Goal: Task Accomplishment & Management: Manage account settings

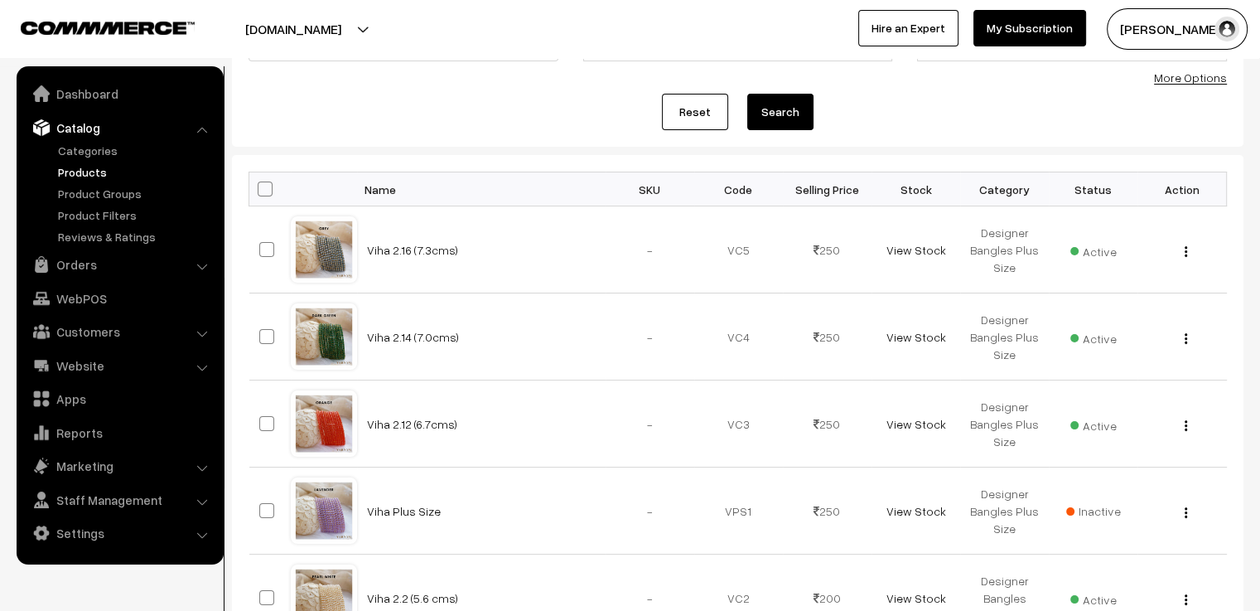
scroll to position [166, 0]
click at [687, 116] on link "Reset" at bounding box center [695, 112] width 66 height 36
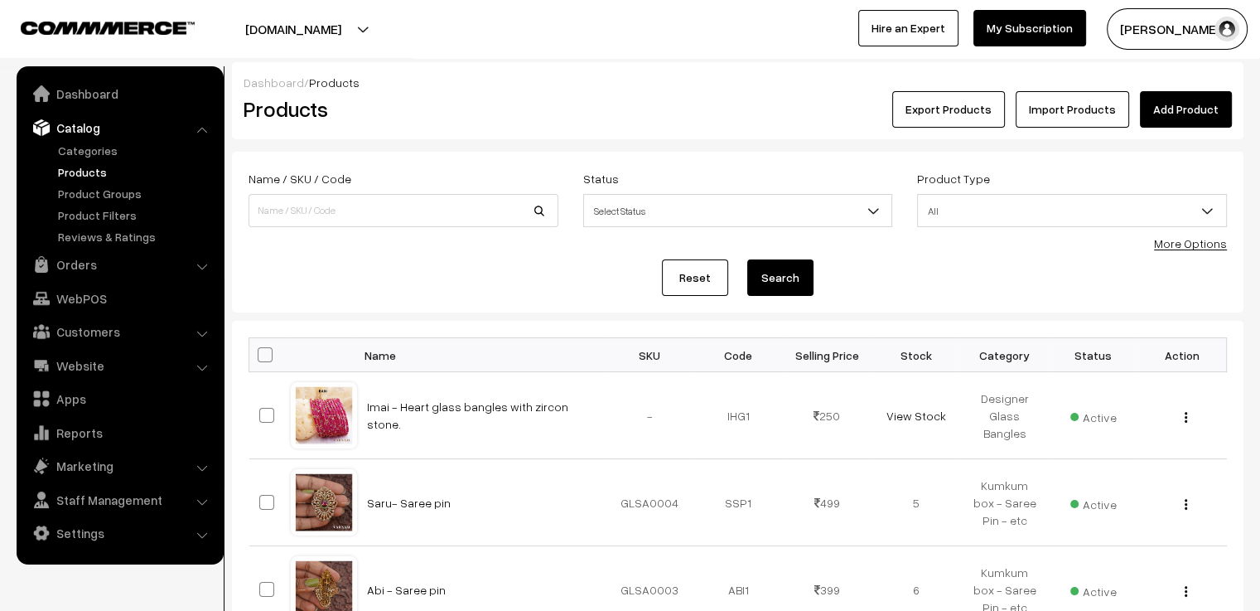
click at [349, 241] on div "Name / SKU / Code Status Select Status Active Inactive Select Status Product Ty…" at bounding box center [737, 205] width 1003 height 75
click at [295, 216] on input at bounding box center [404, 210] width 310 height 33
type input "yuk"
click at [747, 259] on button "Search" at bounding box center [780, 277] width 66 height 36
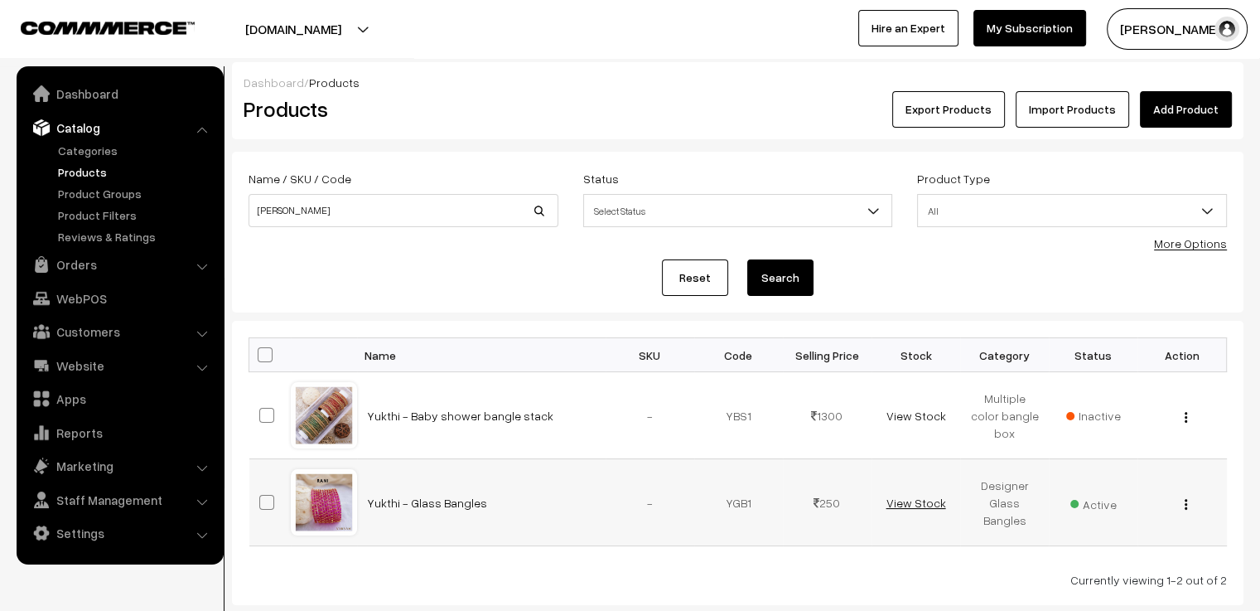
click at [915, 501] on link "View Stock" at bounding box center [916, 503] width 60 height 14
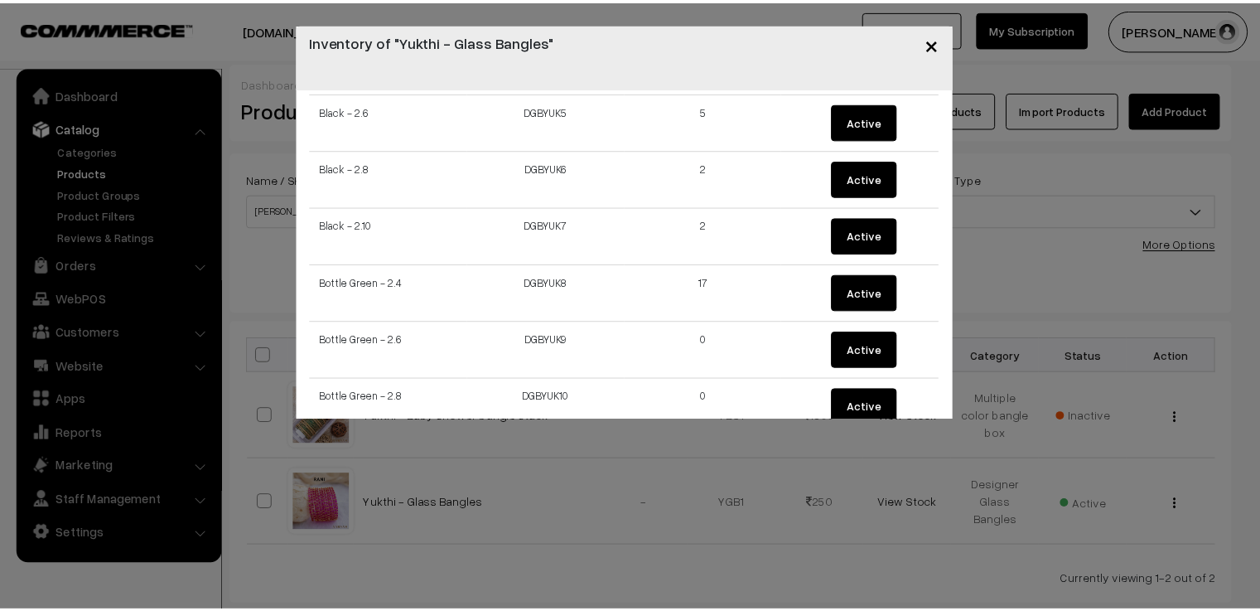
scroll to position [414, 0]
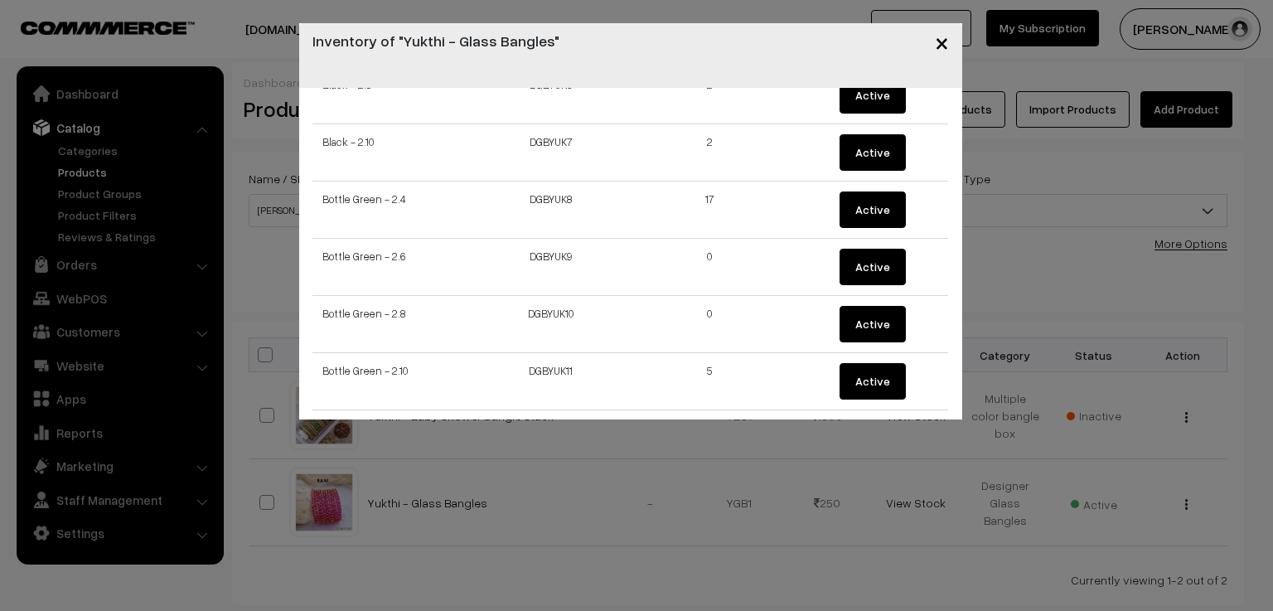
click at [947, 51] on span "×" at bounding box center [942, 42] width 14 height 31
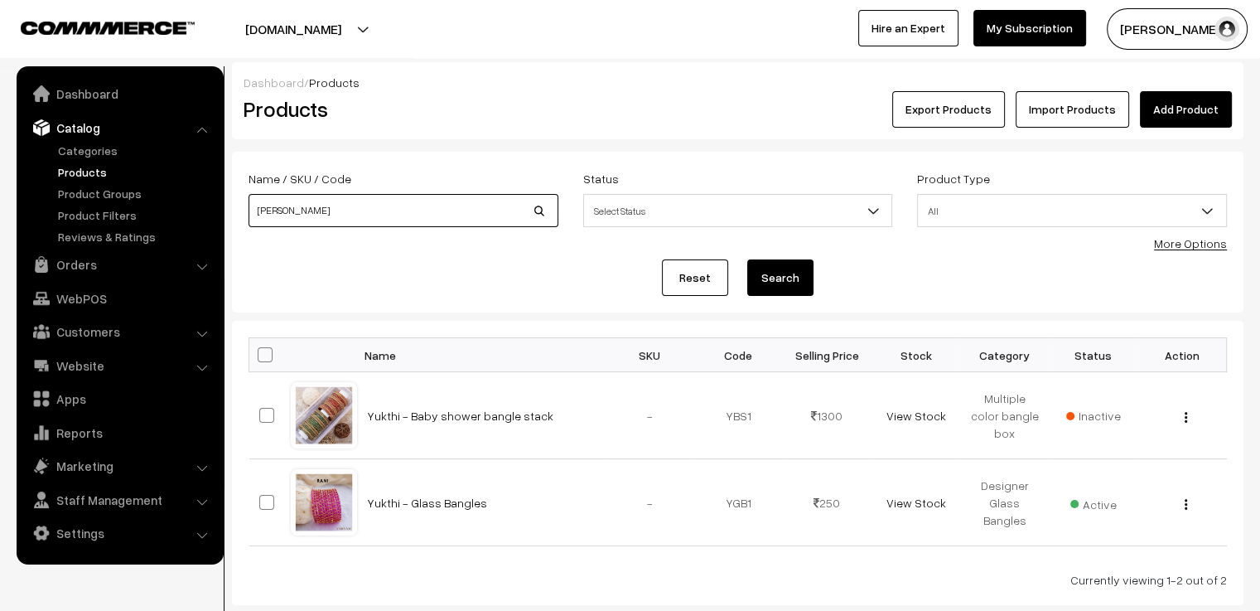
drag, startPoint x: 296, startPoint y: 208, endPoint x: 201, endPoint y: 225, distance: 96.7
click at [201, 225] on body "Thank you for showing interest. Our team will call you shortly. Close varnambya…" at bounding box center [630, 356] width 1260 height 713
type input "agra"
click at [747, 259] on button "Search" at bounding box center [780, 277] width 66 height 36
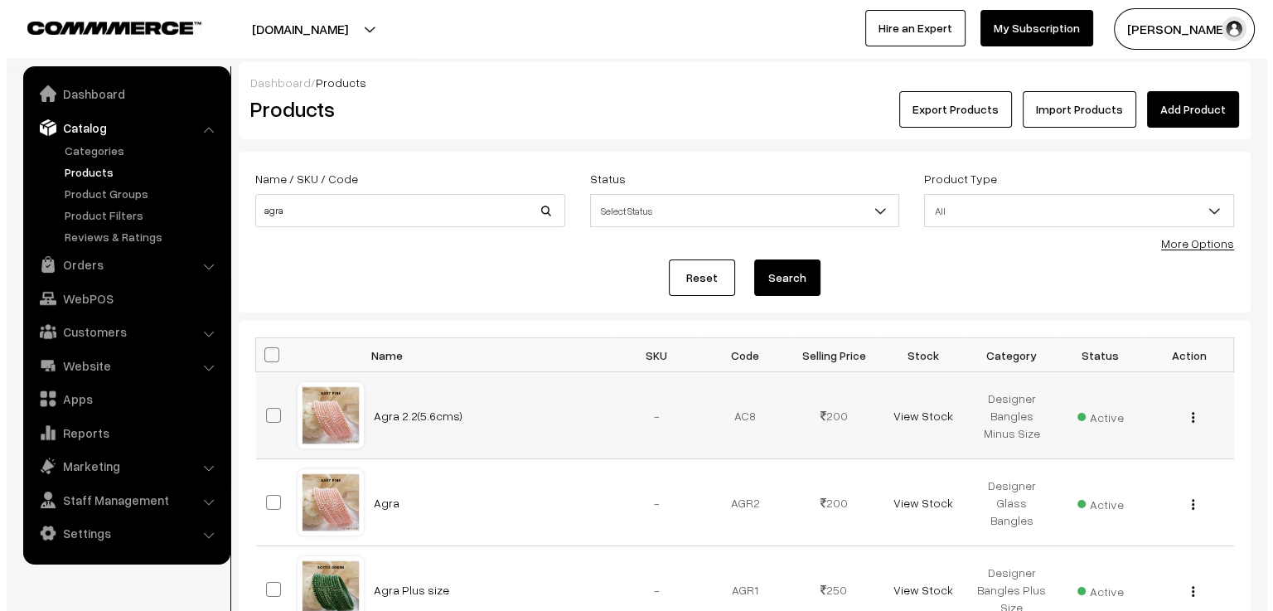
scroll to position [83, 0]
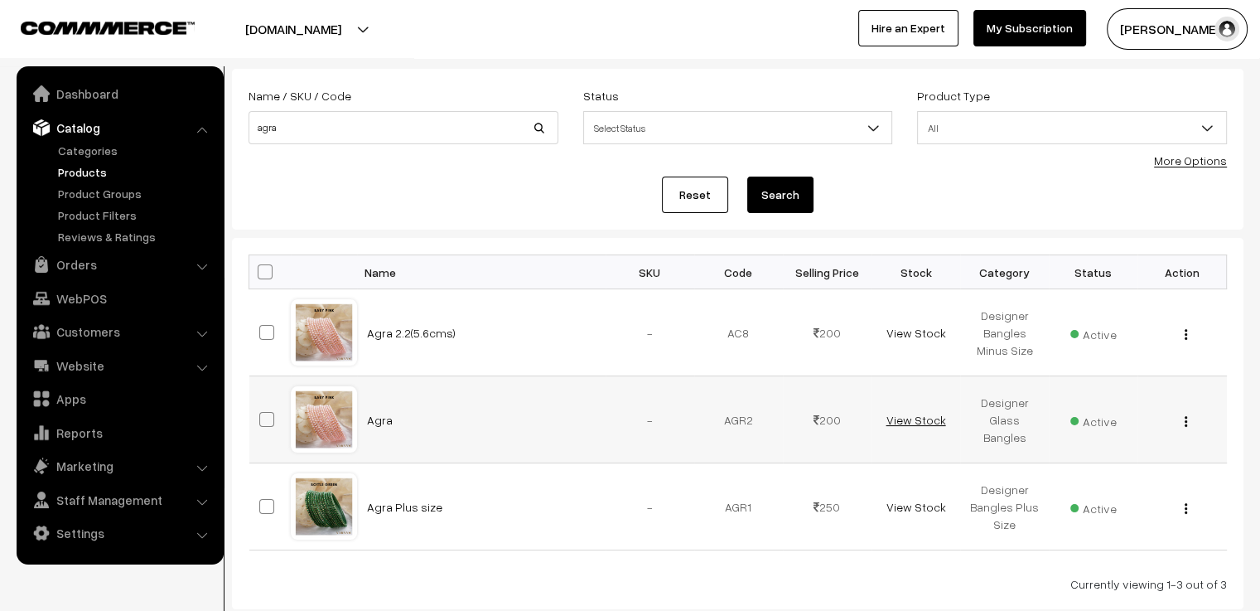
click at [913, 418] on link "View Stock" at bounding box center [916, 420] width 60 height 14
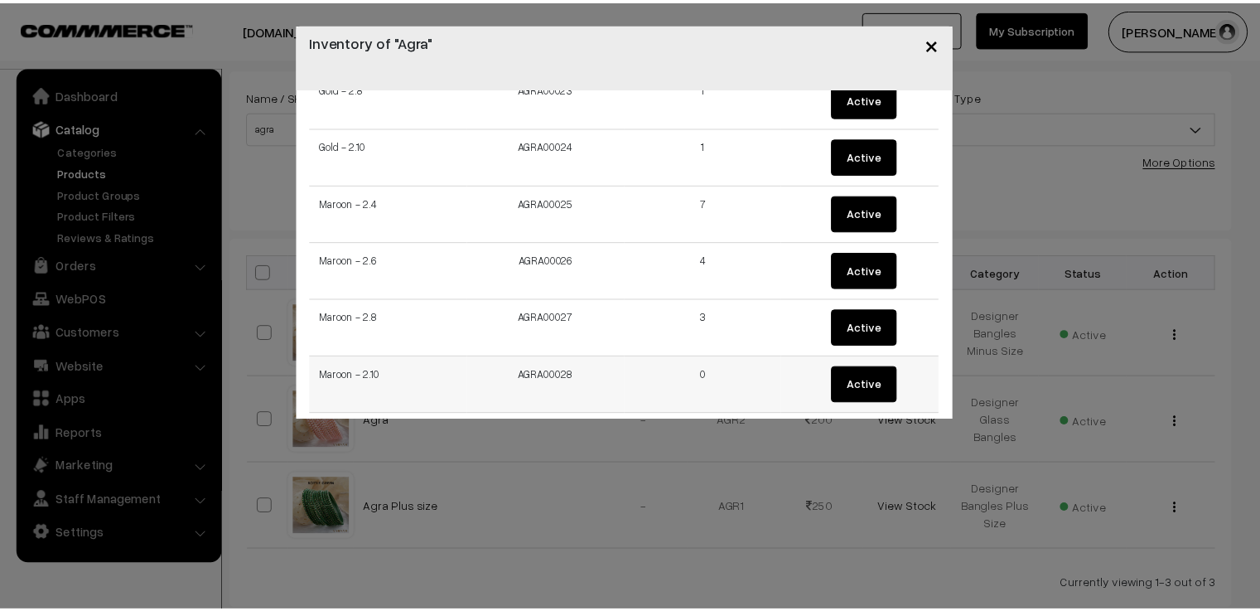
scroll to position [1243, 0]
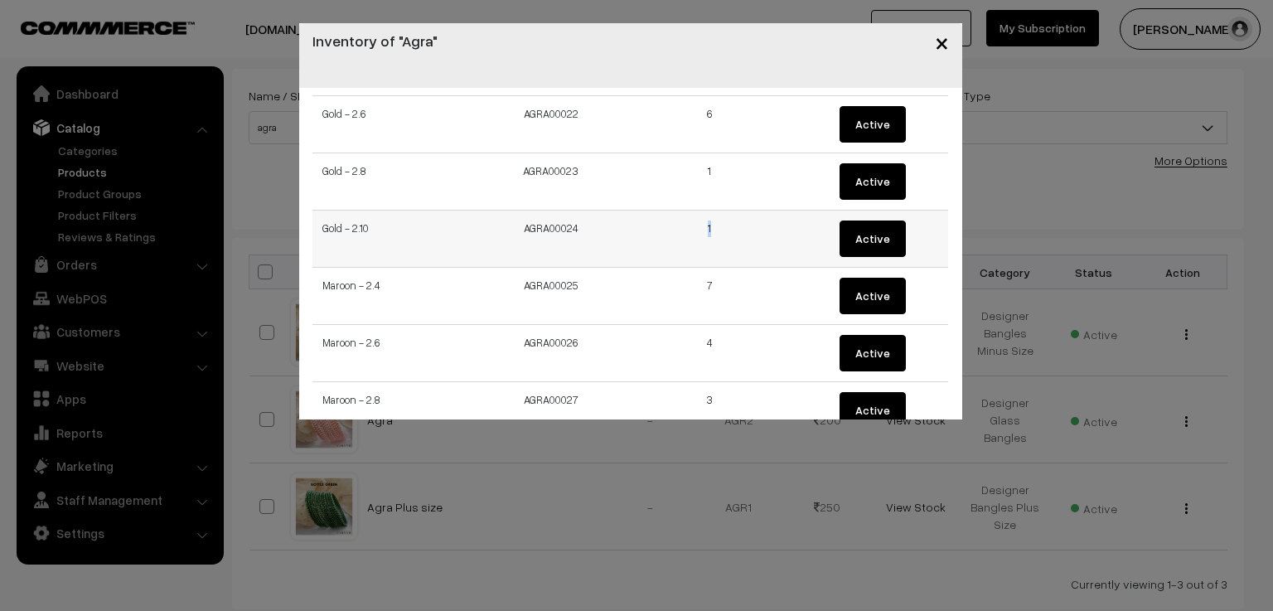
click at [692, 221] on td "1" at bounding box center [710, 238] width 159 height 57
click at [948, 45] on span "×" at bounding box center [942, 42] width 14 height 31
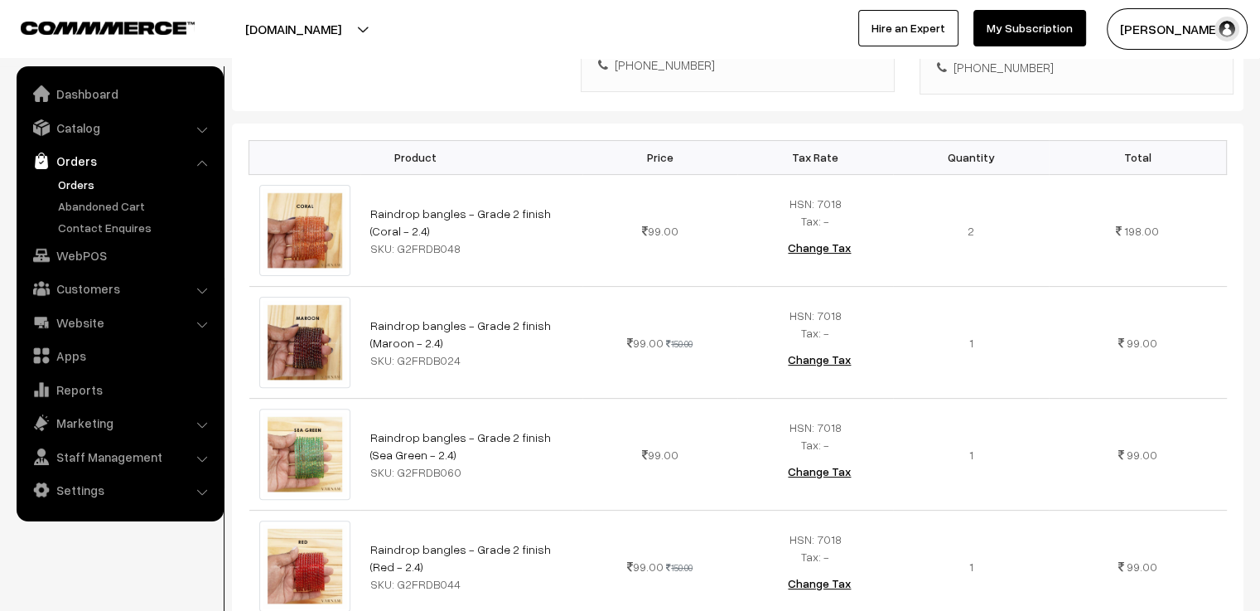
scroll to position [580, 0]
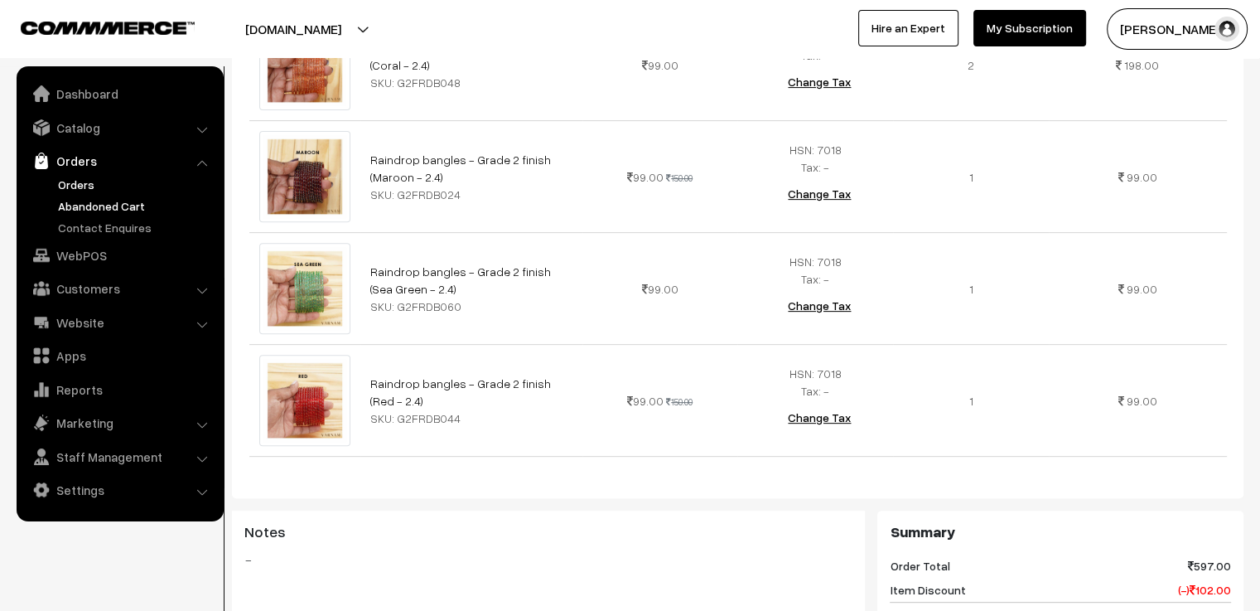
click at [106, 206] on link "Abandoned Cart" at bounding box center [136, 205] width 164 height 17
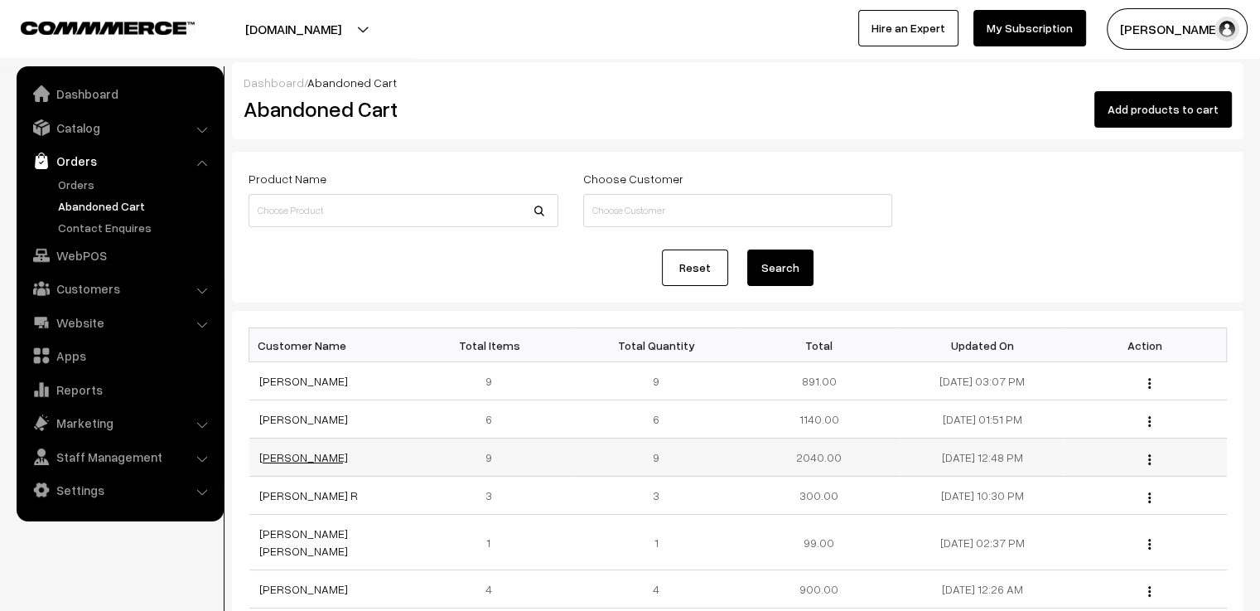
click at [336, 454] on link "Sarveshaa Baskaran" at bounding box center [303, 457] width 89 height 14
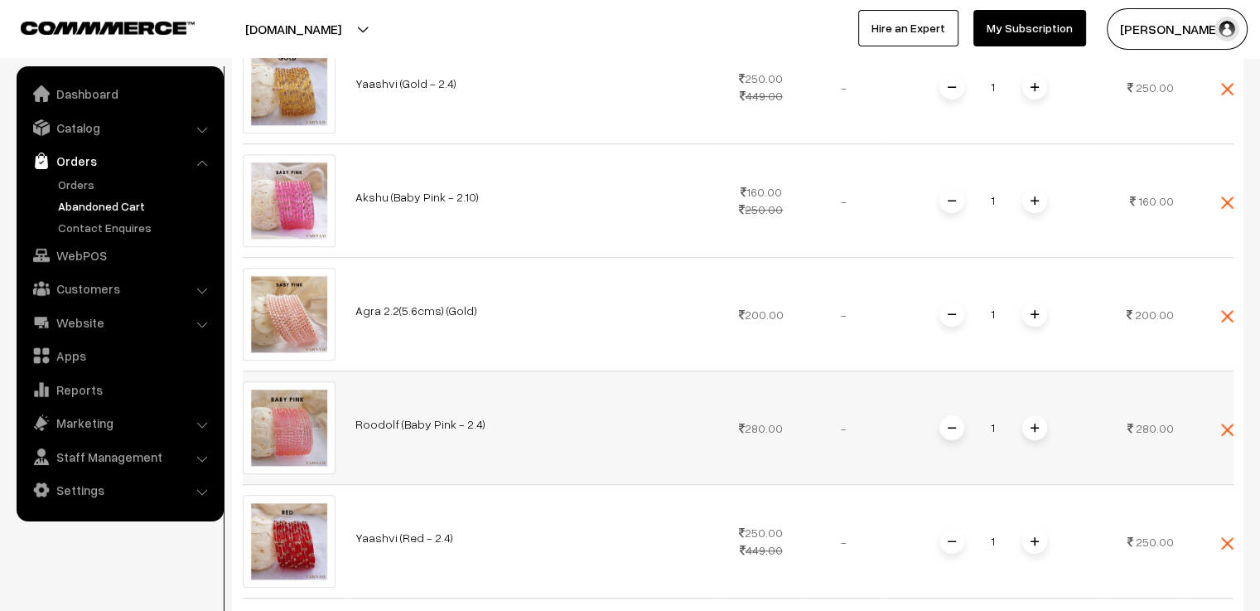
scroll to position [994, 0]
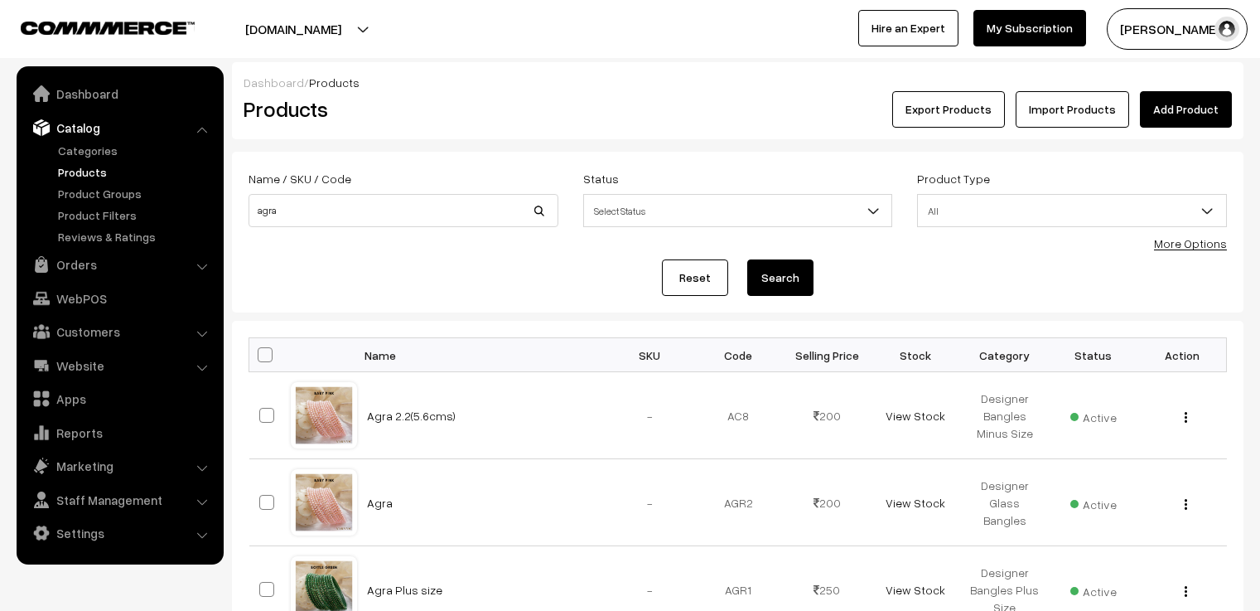
scroll to position [83, 0]
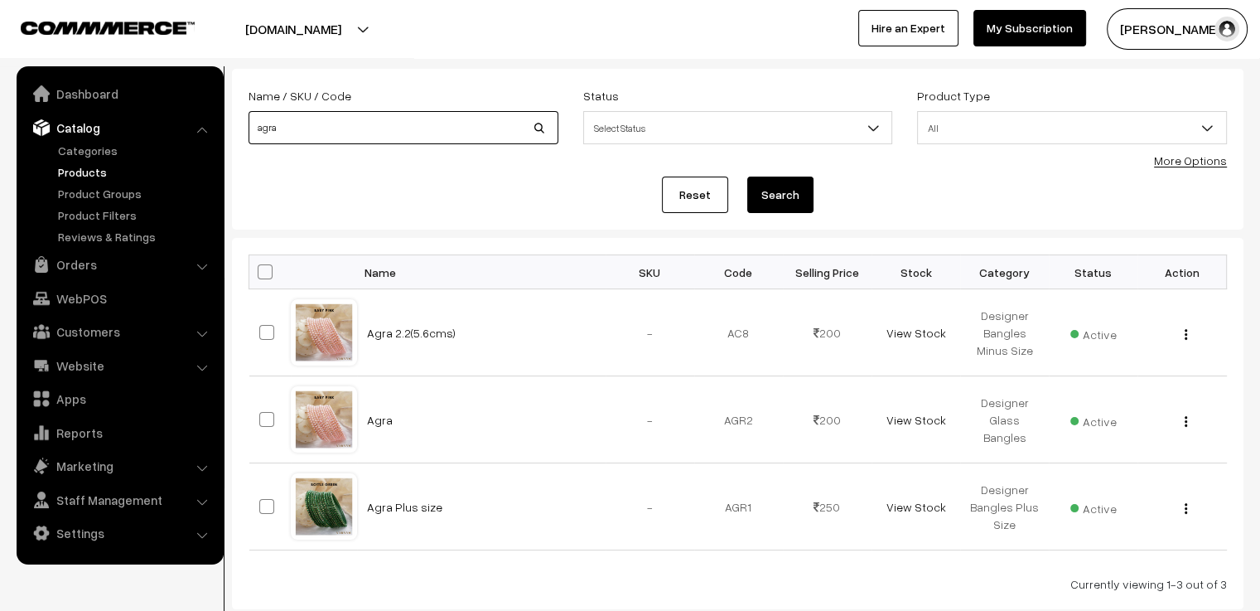
drag, startPoint x: 0, startPoint y: 0, endPoint x: 517, endPoint y: 112, distance: 529.0
click at [517, 112] on input "agra" at bounding box center [404, 127] width 310 height 33
type input "a"
type input "ayra"
click at [747, 177] on button "Search" at bounding box center [780, 195] width 66 height 36
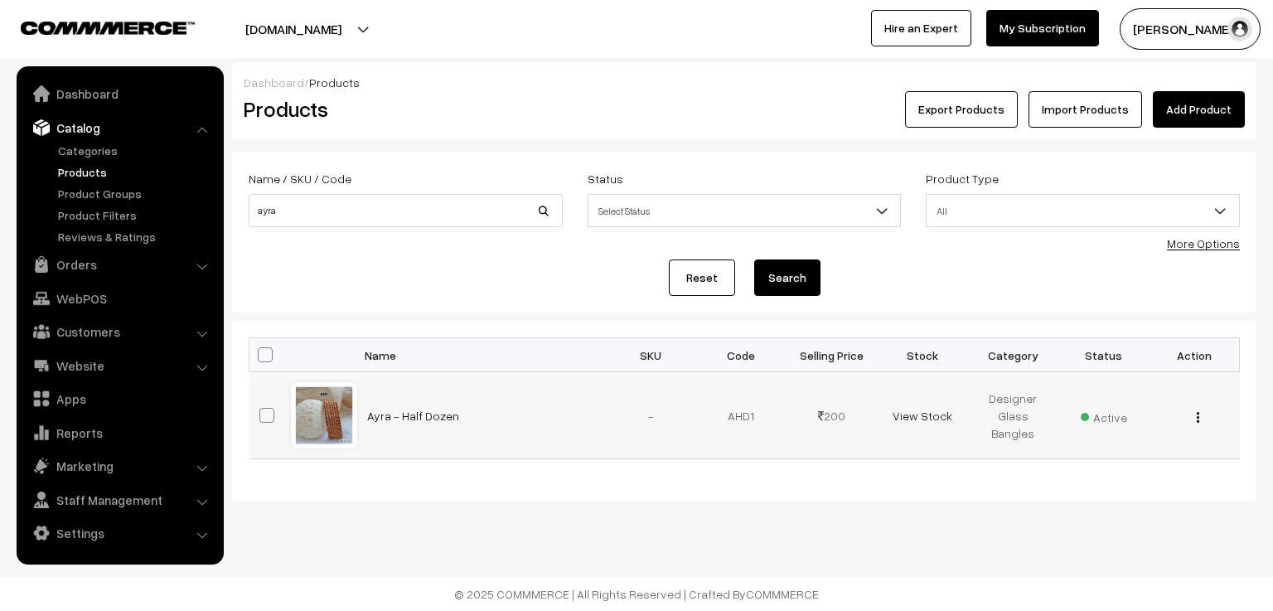
click at [342, 412] on div at bounding box center [324, 415] width 63 height 63
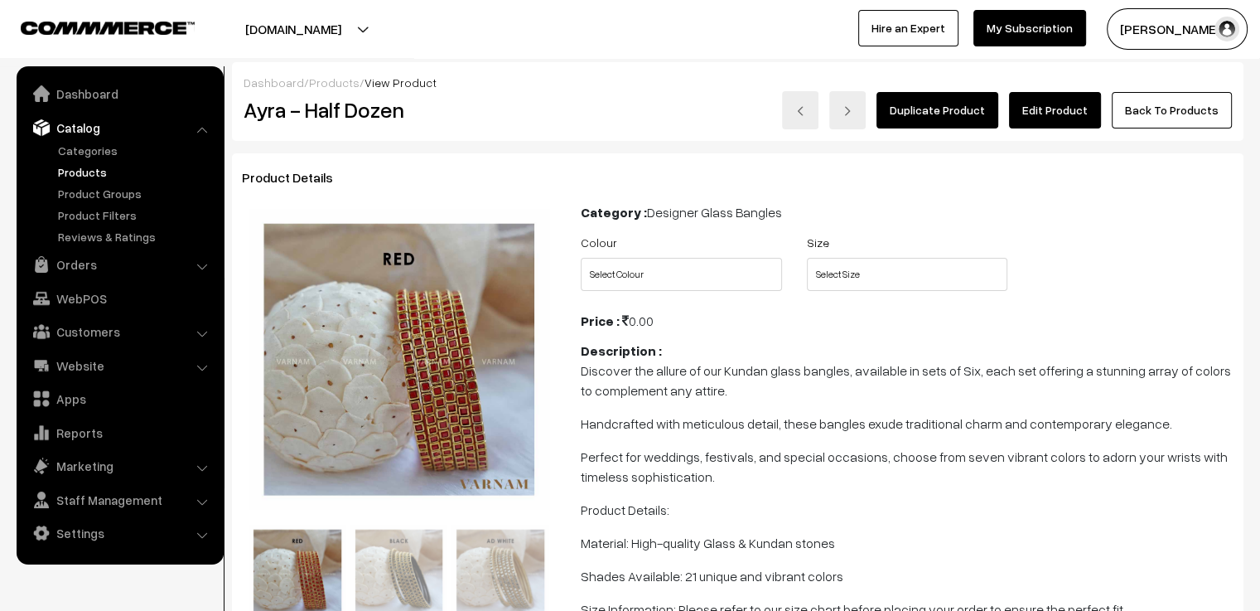
click at [1061, 115] on link "Edit Product" at bounding box center [1055, 110] width 92 height 36
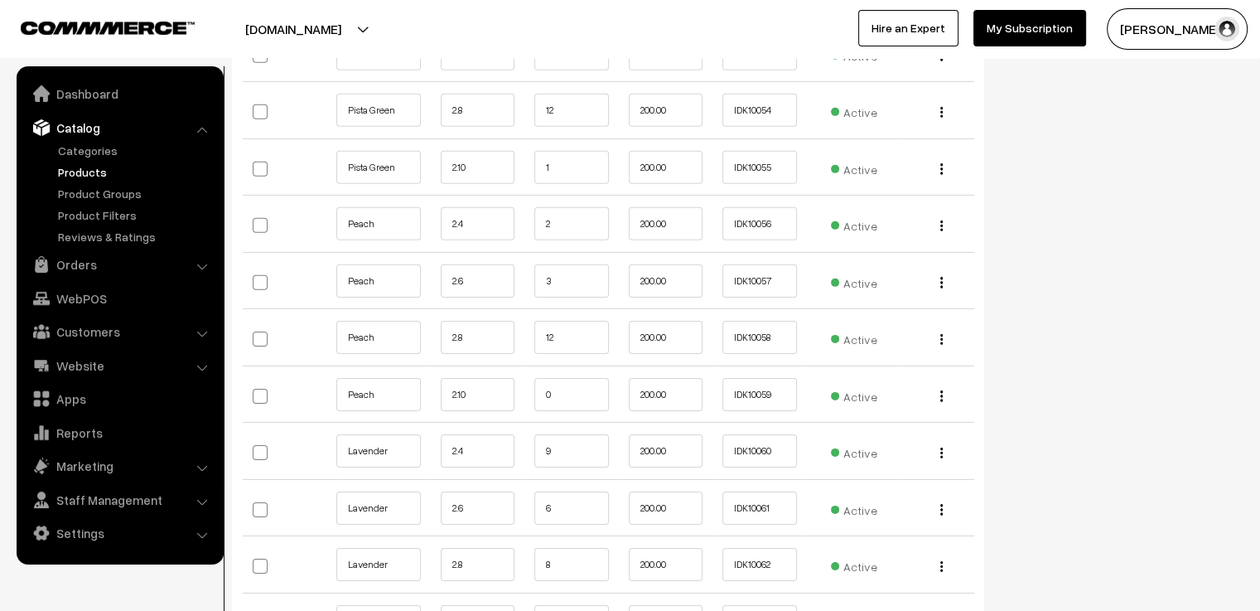
scroll to position [4972, 0]
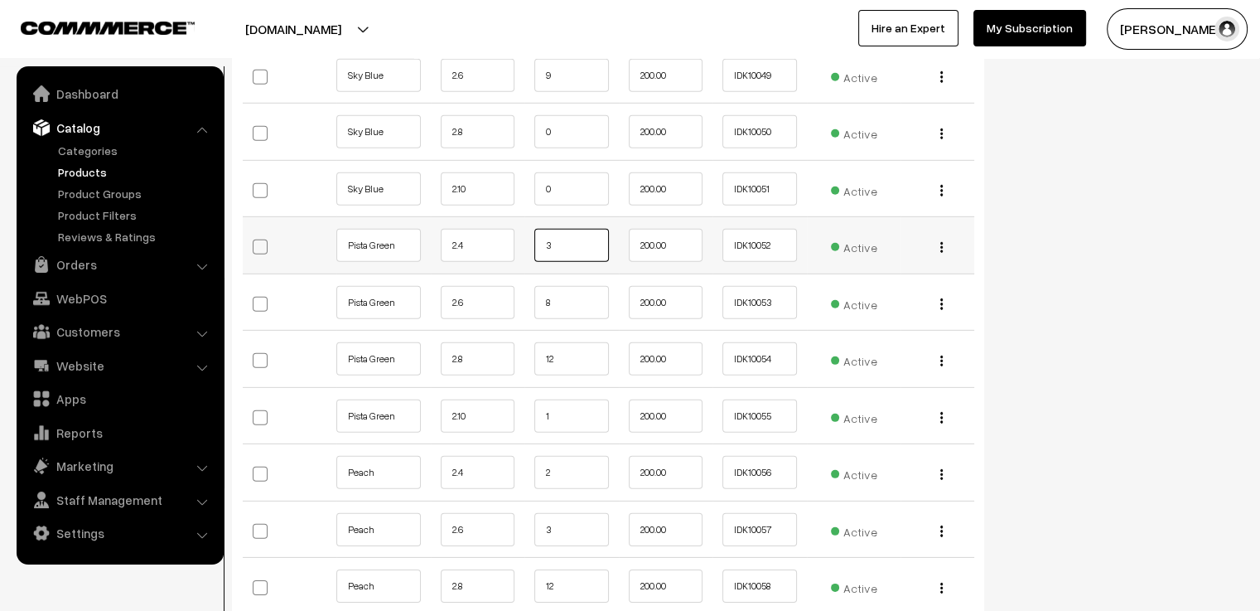
click at [569, 229] on input "3" at bounding box center [571, 245] width 75 height 33
type input "0"
click at [578, 286] on input "8" at bounding box center [571, 302] width 75 height 33
type input "5"
click at [587, 342] on input "12" at bounding box center [571, 358] width 75 height 33
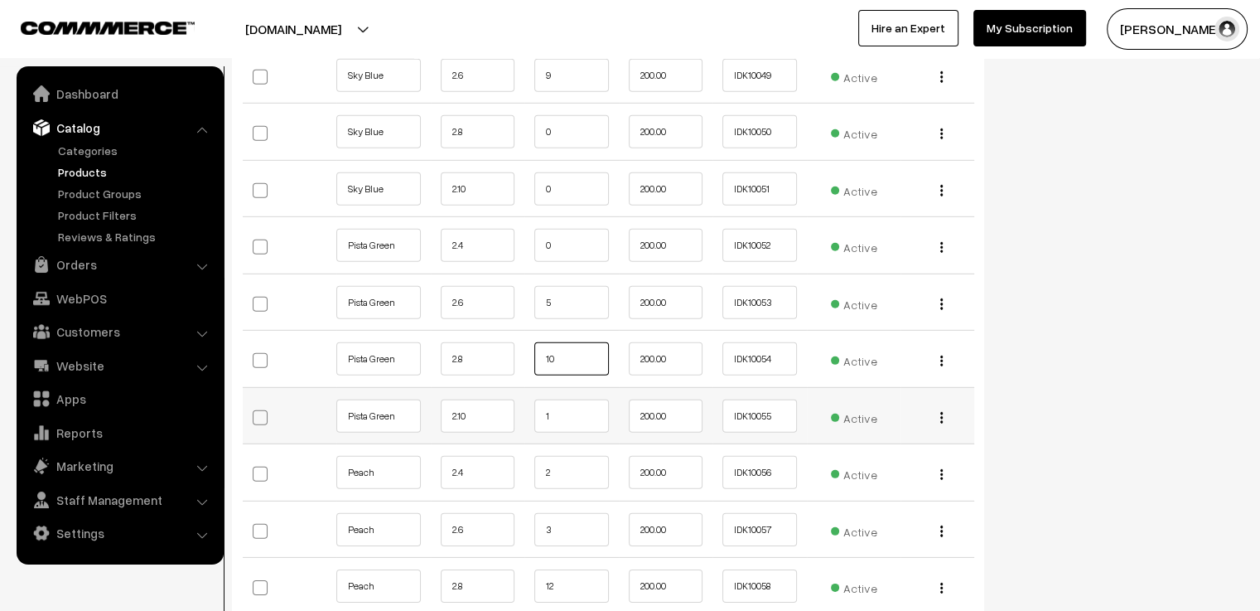
type input "10"
click at [561, 399] on input "1" at bounding box center [571, 415] width 75 height 33
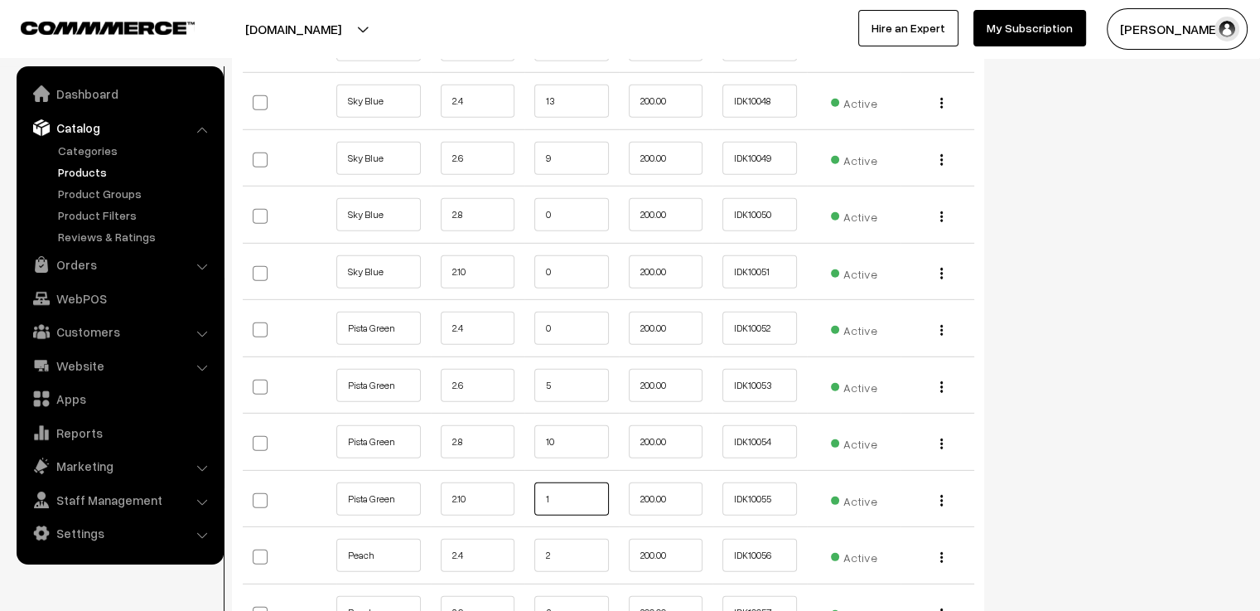
scroll to position [4723, 0]
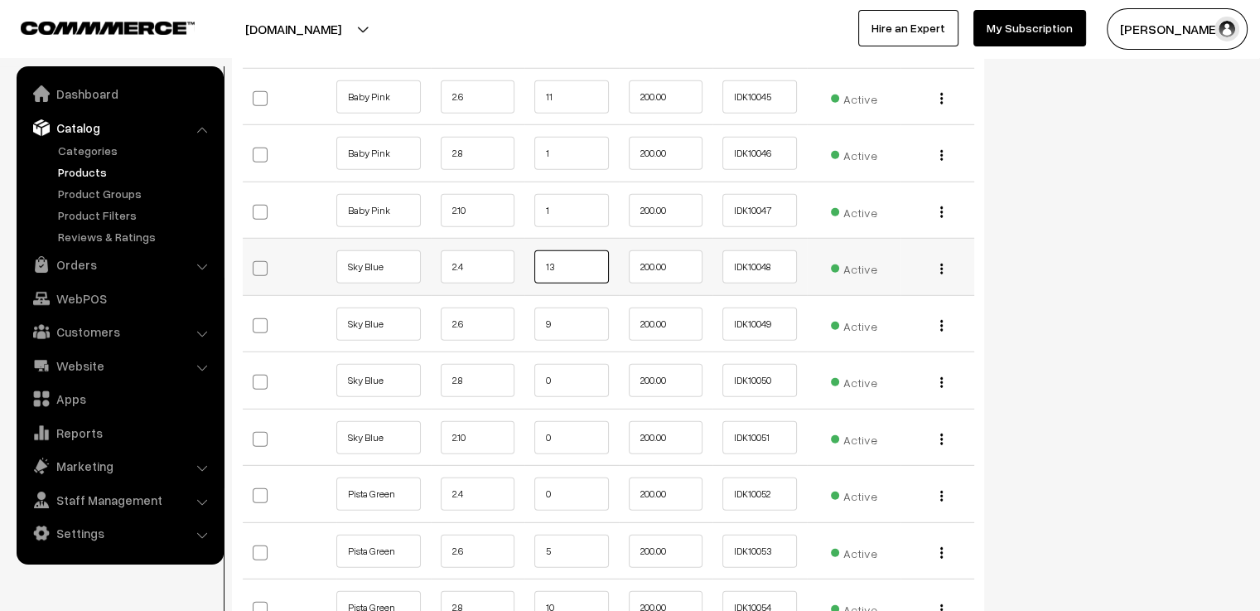
click at [578, 250] on input "13" at bounding box center [571, 266] width 75 height 33
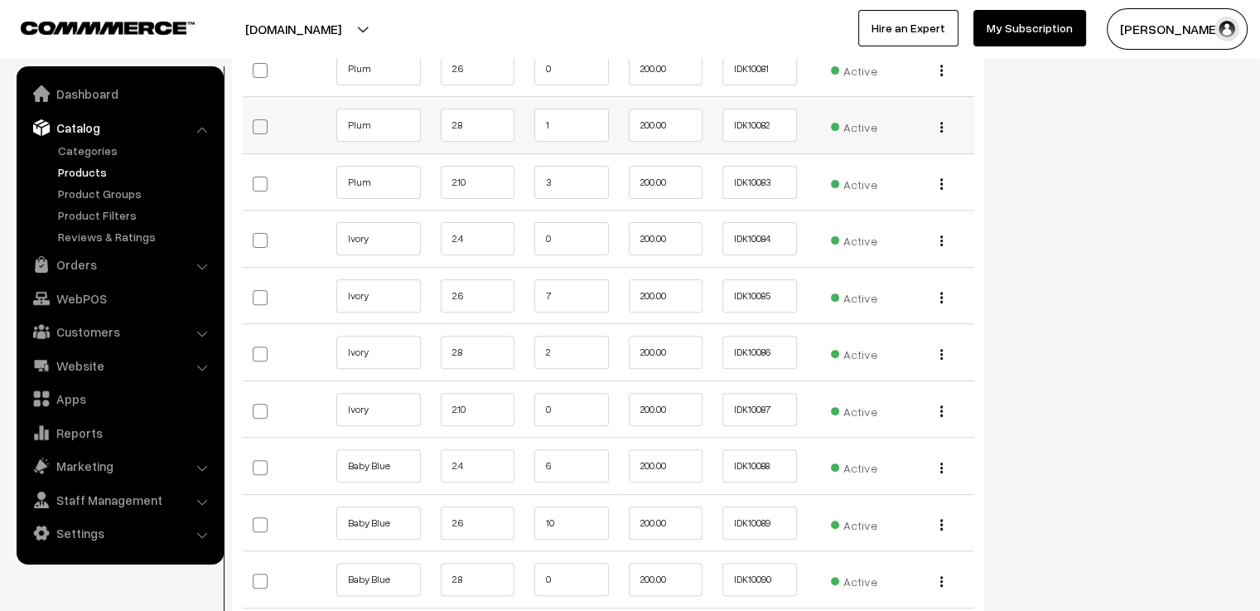
scroll to position [7126, 0]
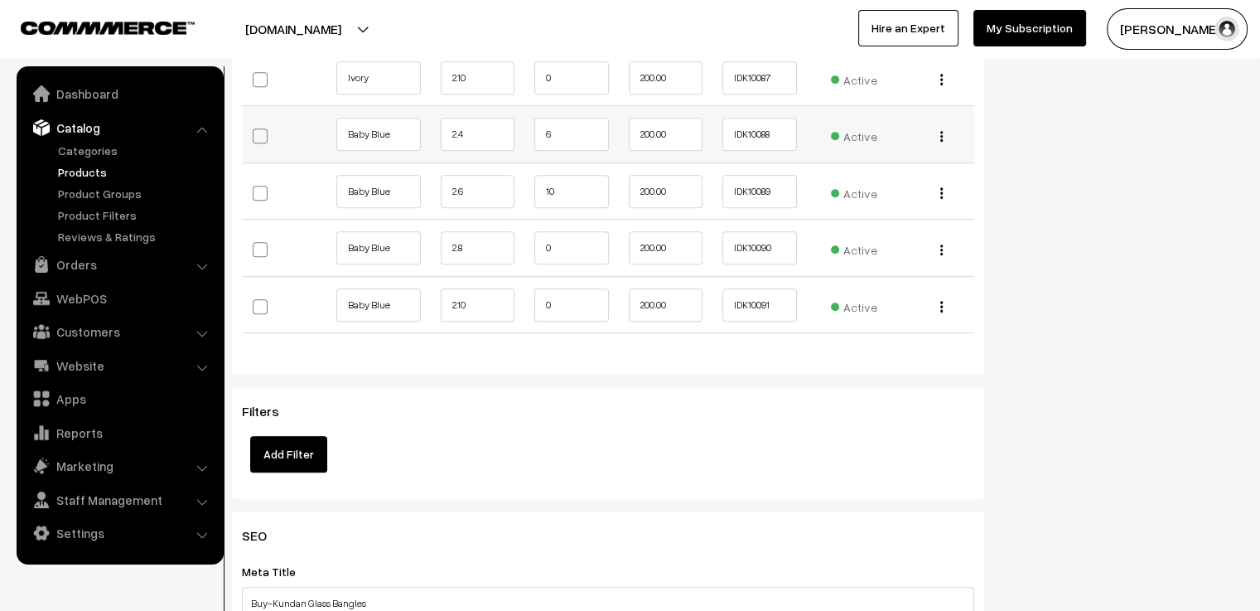
type input "11"
click at [581, 118] on input "6" at bounding box center [571, 134] width 75 height 33
type input "4"
click at [579, 175] on input "10" at bounding box center [571, 191] width 75 height 33
type input "1"
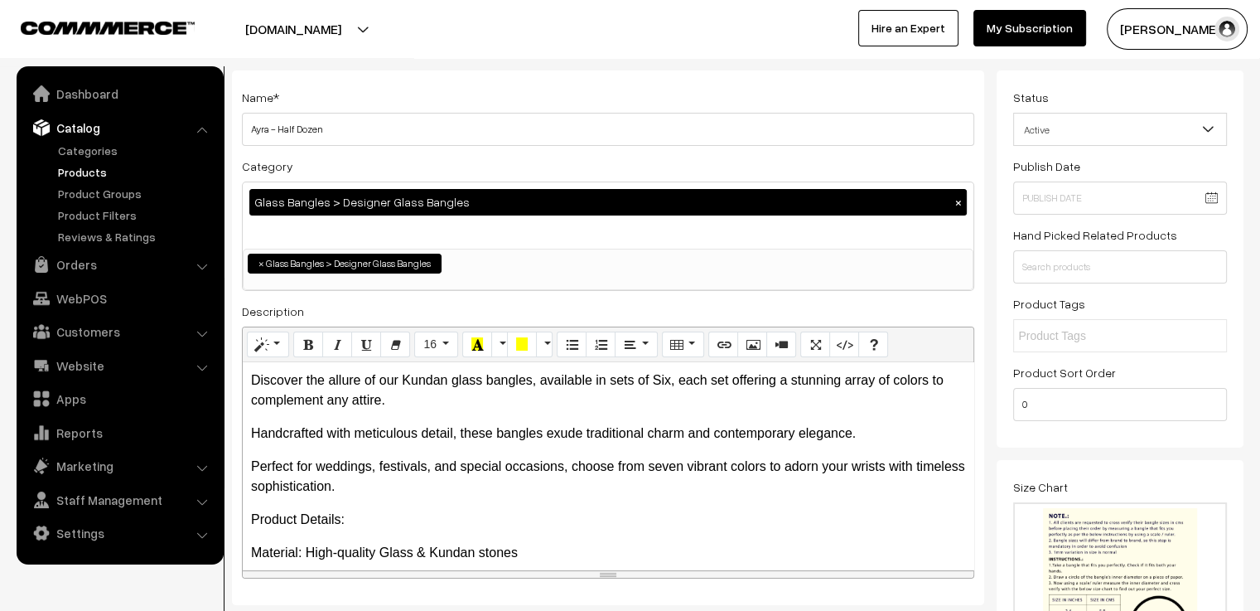
scroll to position [0, 0]
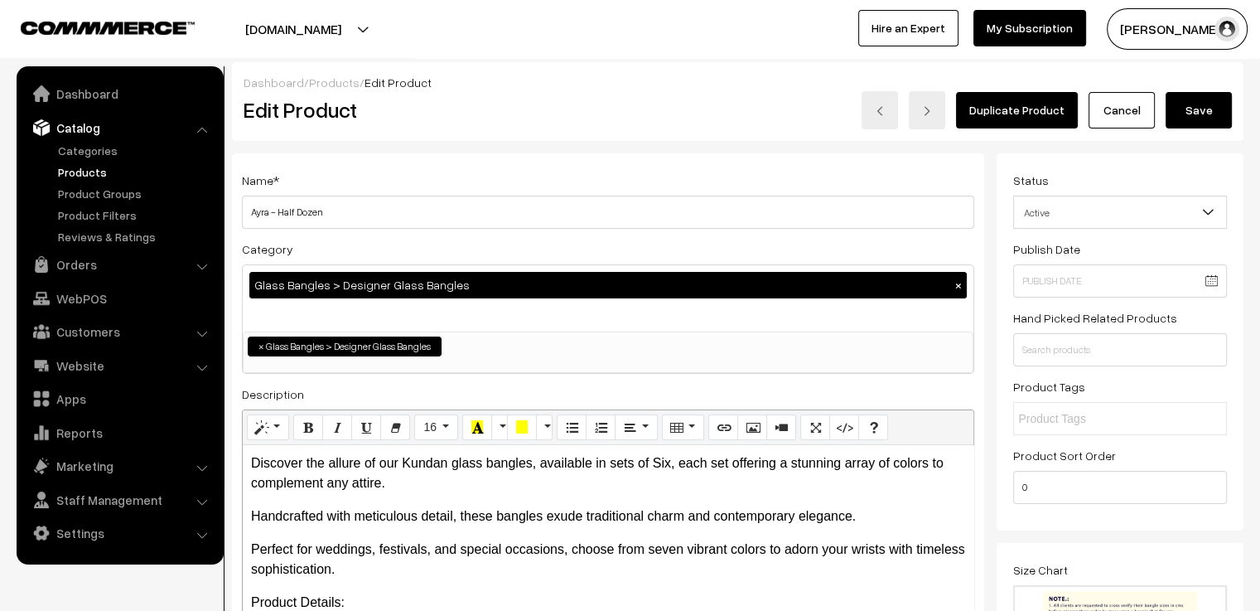
type input "8"
click at [1202, 117] on button "Save" at bounding box center [1199, 110] width 66 height 36
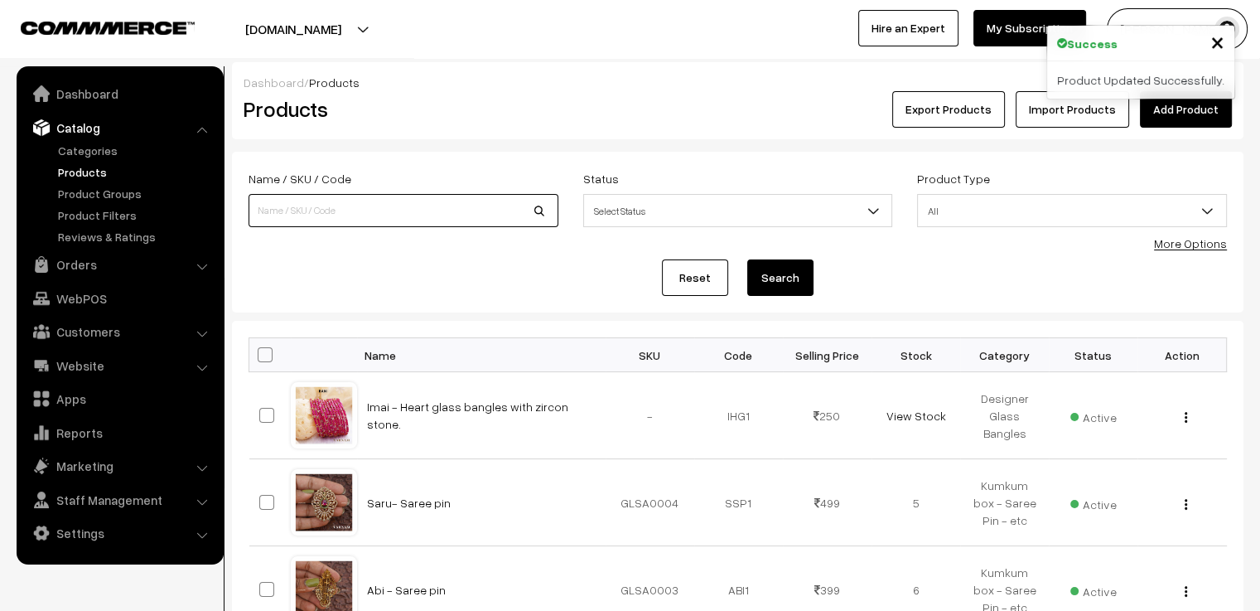
click at [489, 198] on input at bounding box center [404, 210] width 310 height 33
type input "[PERSON_NAME]"
click at [747, 259] on button "Search" at bounding box center [780, 277] width 66 height 36
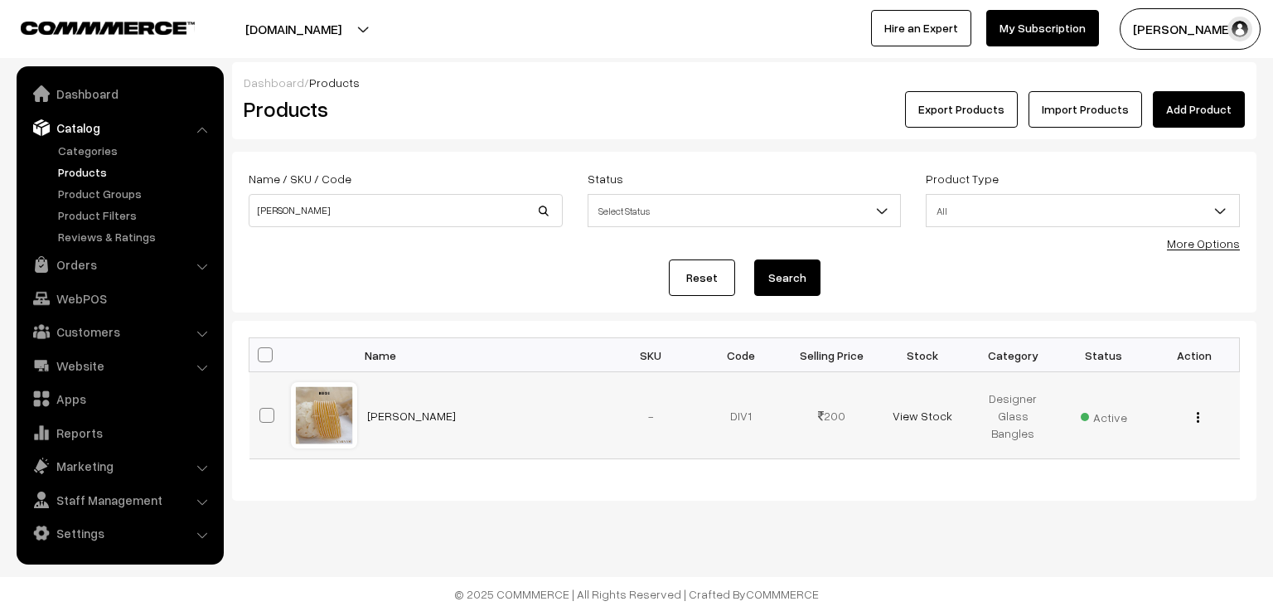
click at [303, 399] on div at bounding box center [324, 415] width 63 height 63
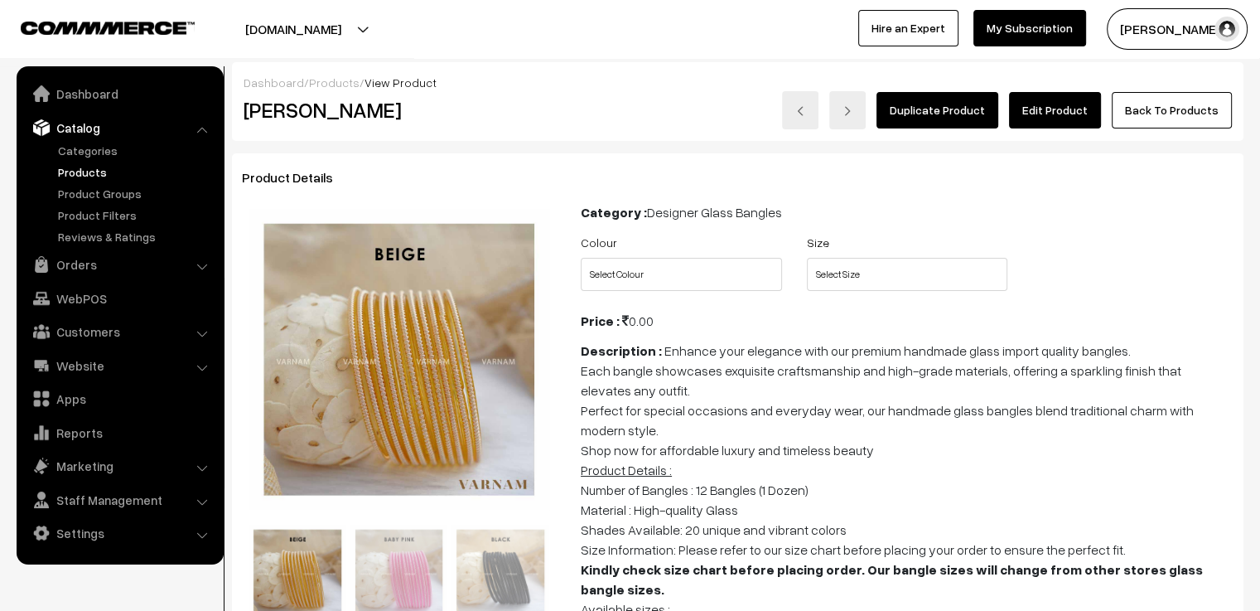
click at [1063, 114] on link "Edit Product" at bounding box center [1055, 110] width 92 height 36
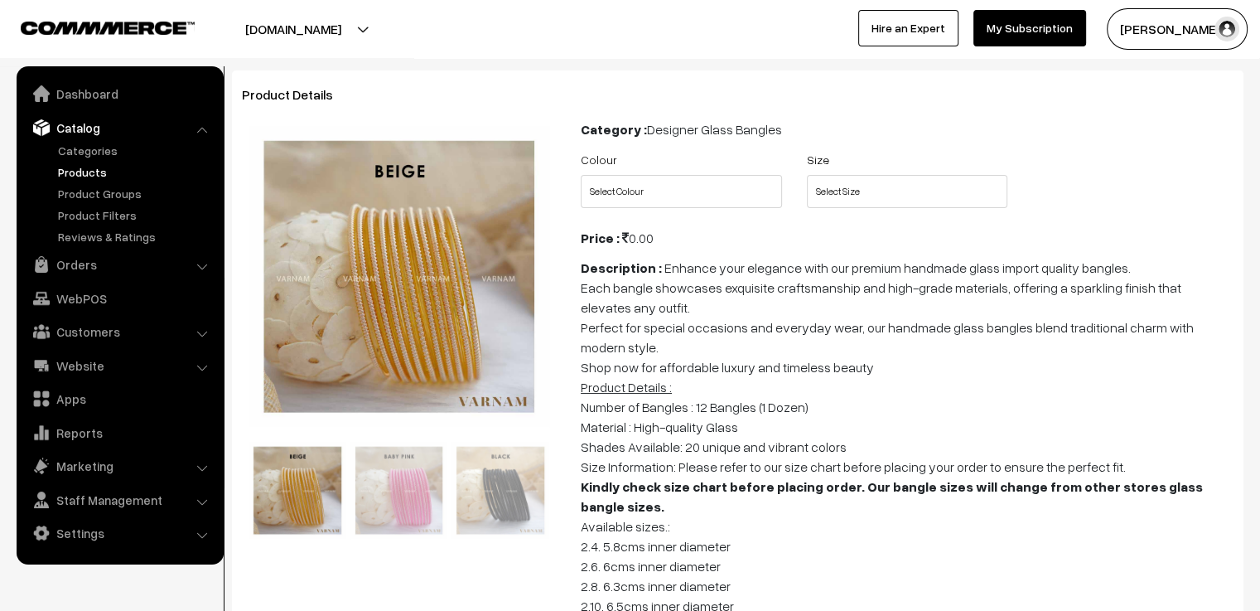
scroll to position [249, 0]
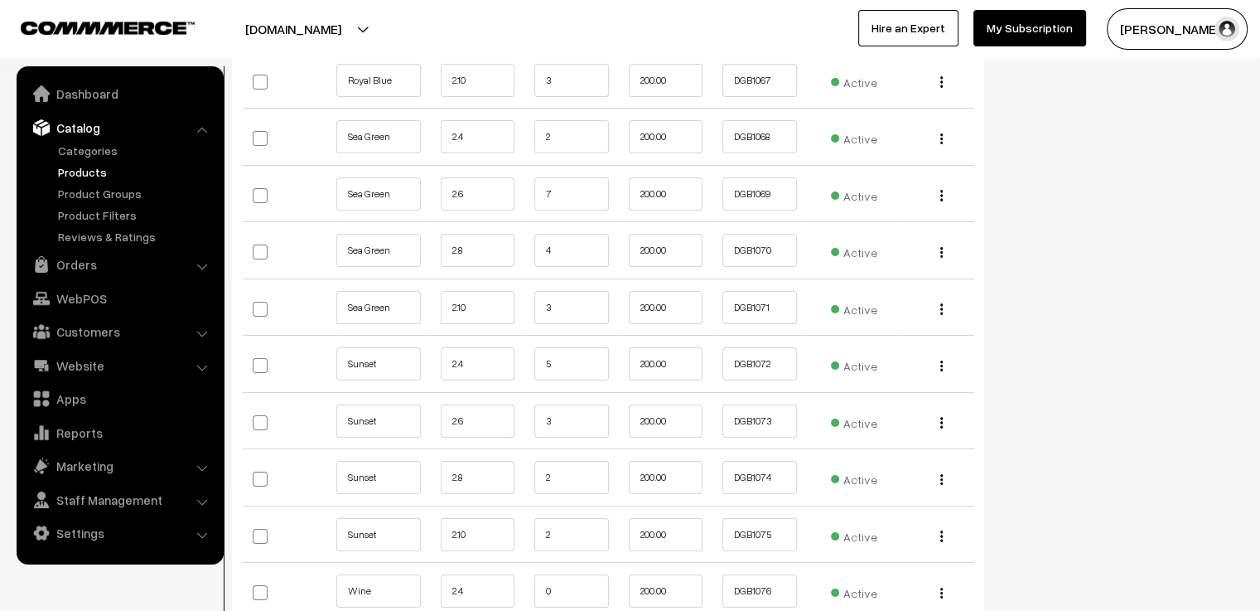
scroll to position [5966, 0]
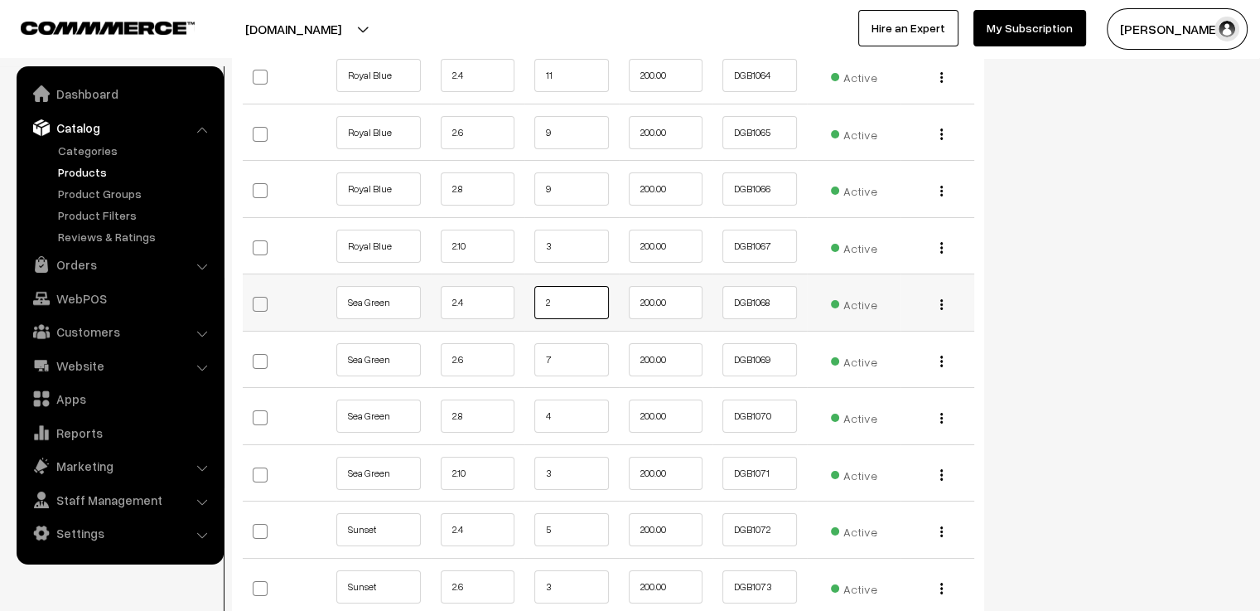
click at [573, 286] on input "2" at bounding box center [571, 302] width 75 height 33
type input "1"
click at [548, 343] on input "7" at bounding box center [571, 359] width 75 height 33
click at [602, 343] on input "7" at bounding box center [571, 359] width 75 height 33
type input "1"
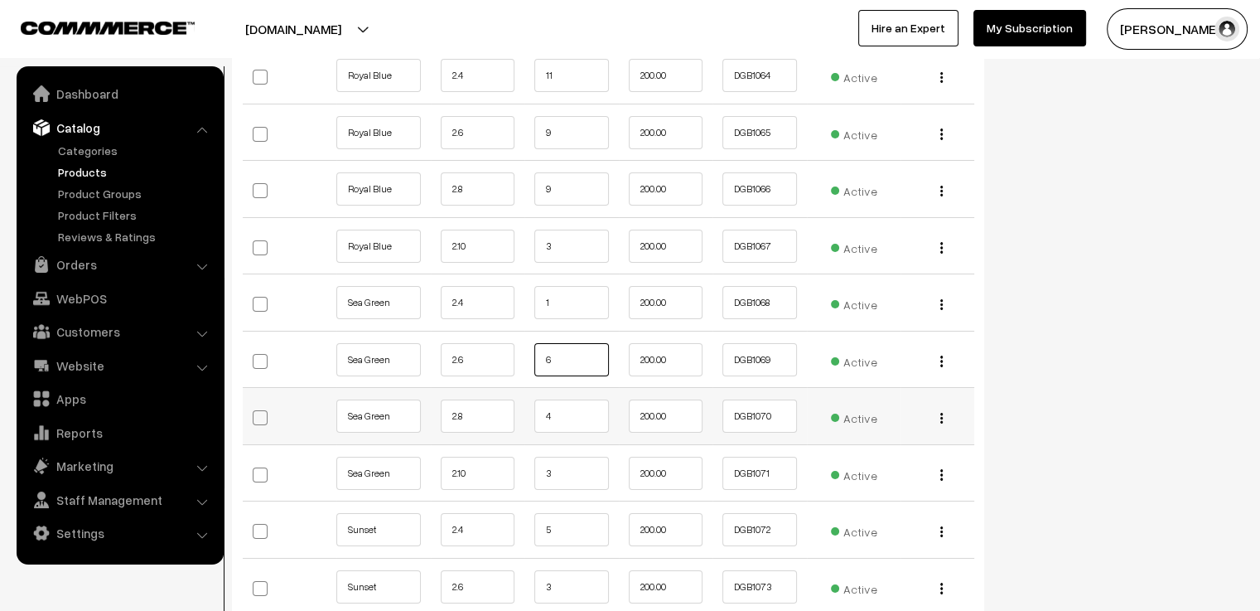
type input "6"
click at [552, 388] on td "4" at bounding box center [572, 416] width 94 height 57
click at [560, 399] on input "4" at bounding box center [571, 415] width 75 height 33
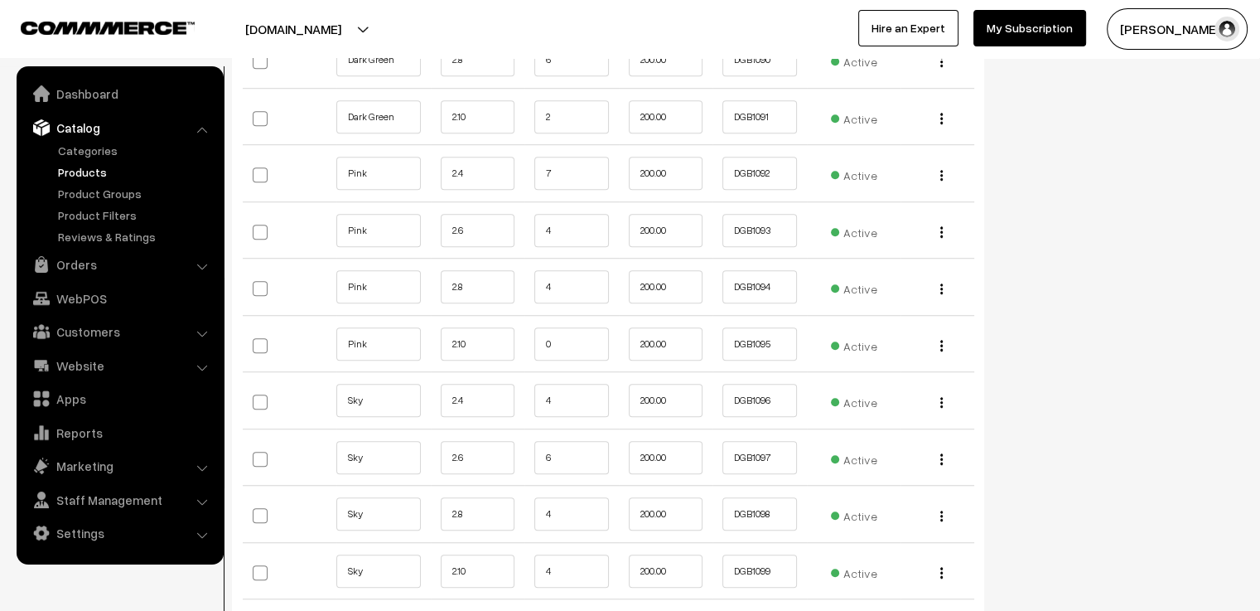
scroll to position [7624, 0]
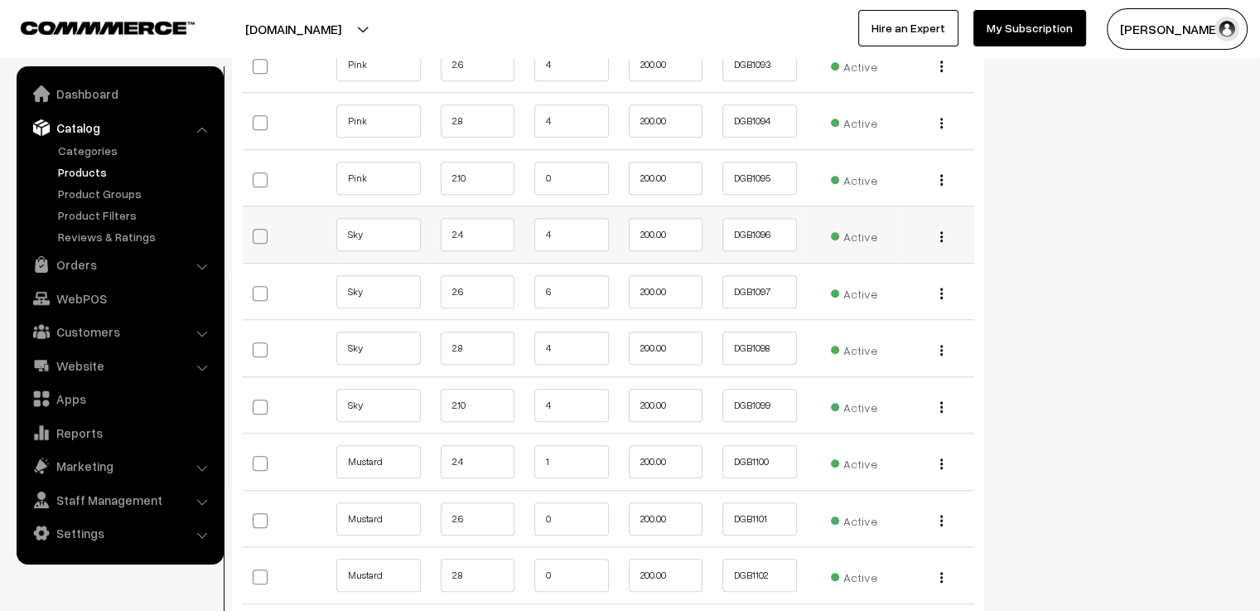
type input "3"
click at [554, 218] on input "4" at bounding box center [571, 234] width 75 height 33
type input "3"
click at [566, 275] on input "6" at bounding box center [571, 291] width 75 height 33
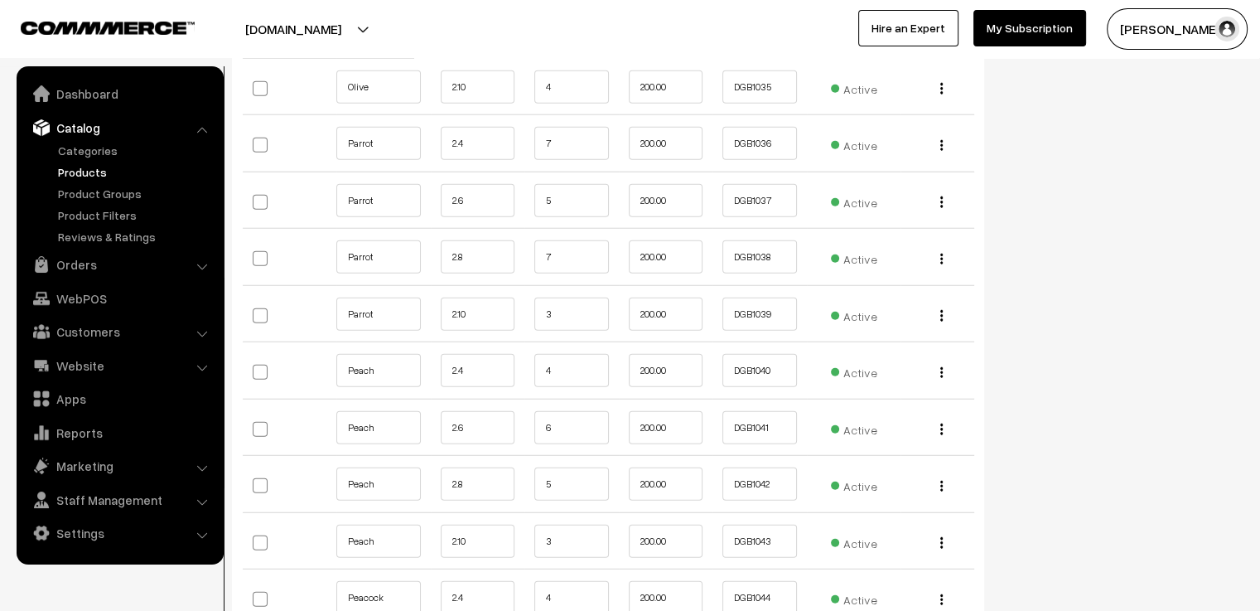
scroll to position [4226, 0]
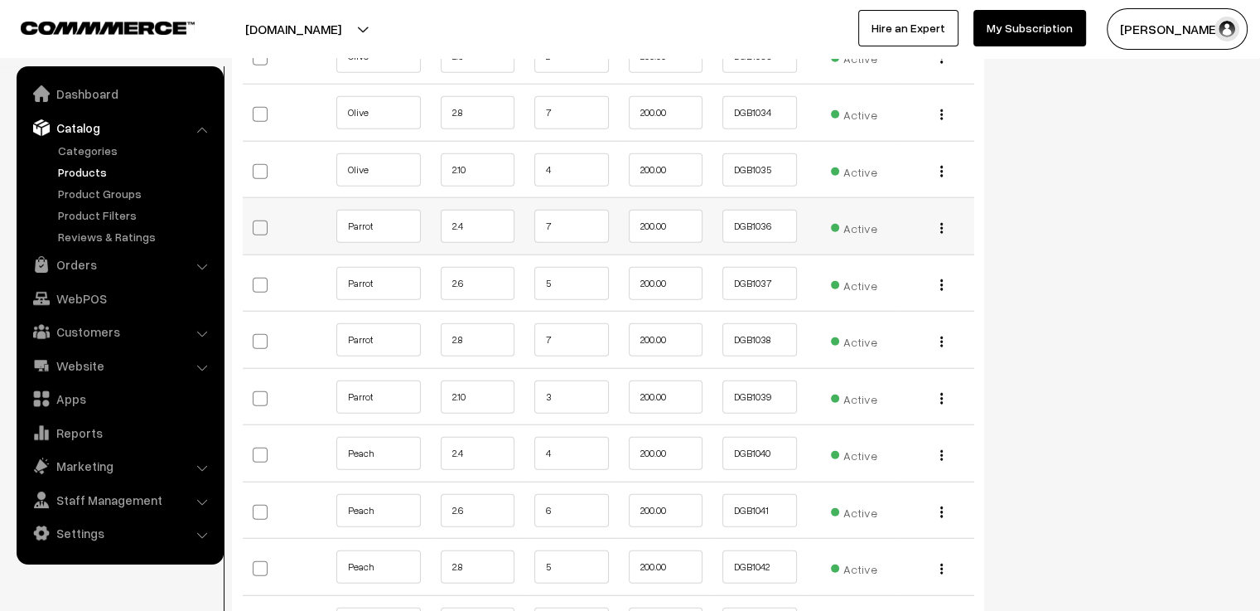
type input "5"
click at [597, 210] on input "7" at bounding box center [571, 226] width 75 height 33
type input "6"
click at [585, 267] on input "5" at bounding box center [571, 283] width 75 height 33
type input "4"
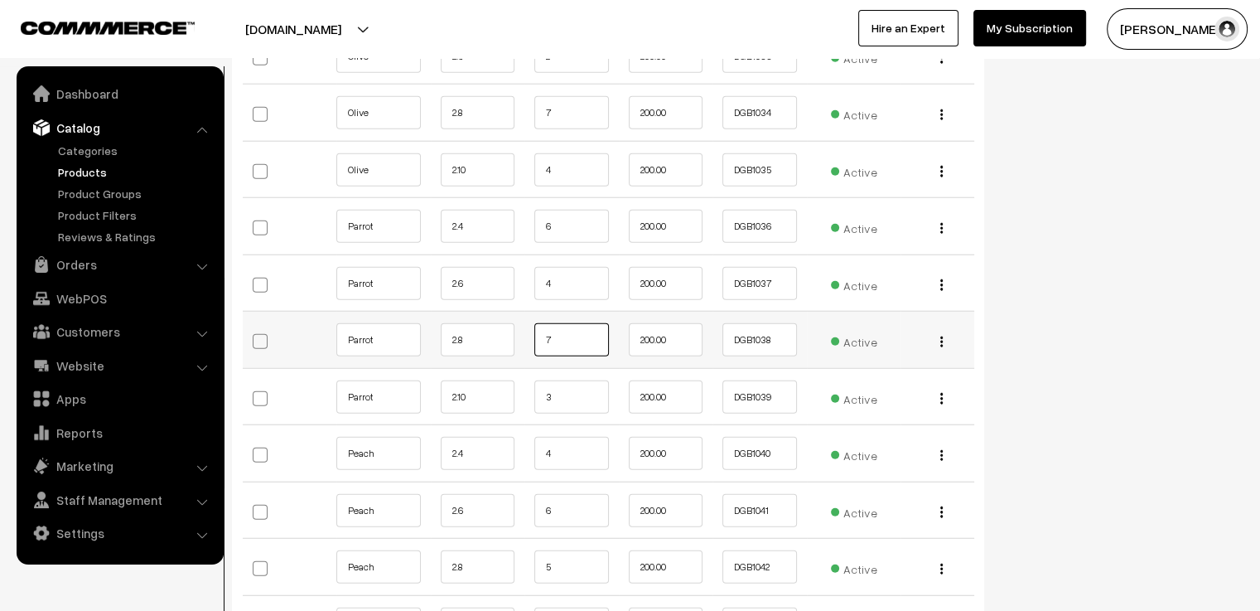
click at [567, 323] on input "7" at bounding box center [571, 339] width 75 height 33
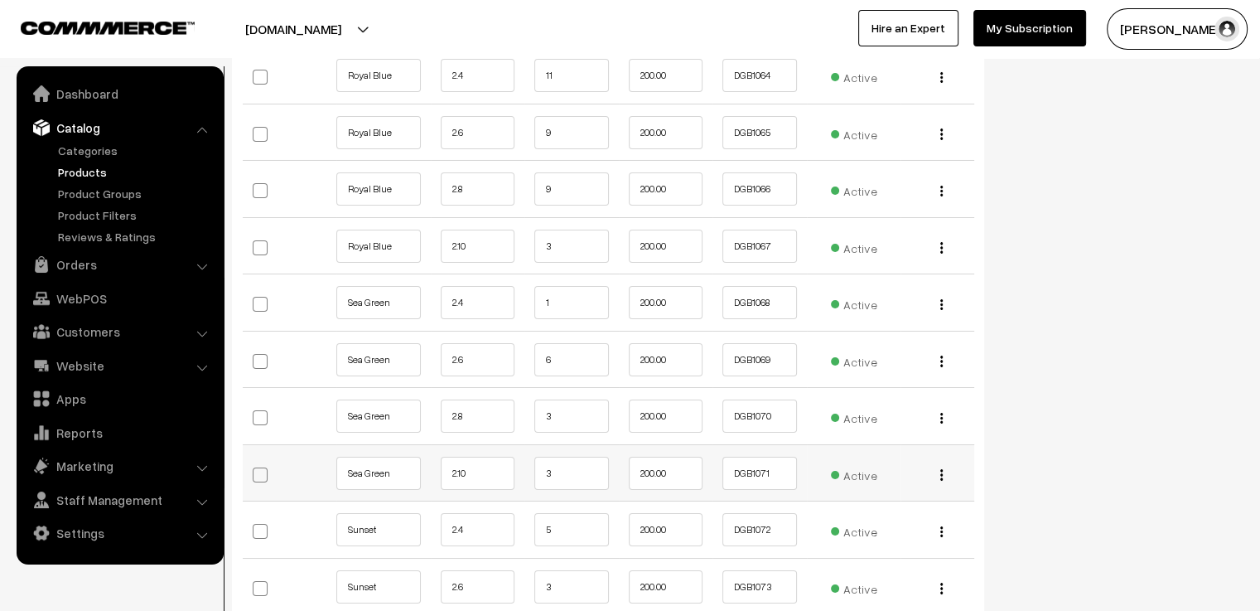
scroll to position [6132, 0]
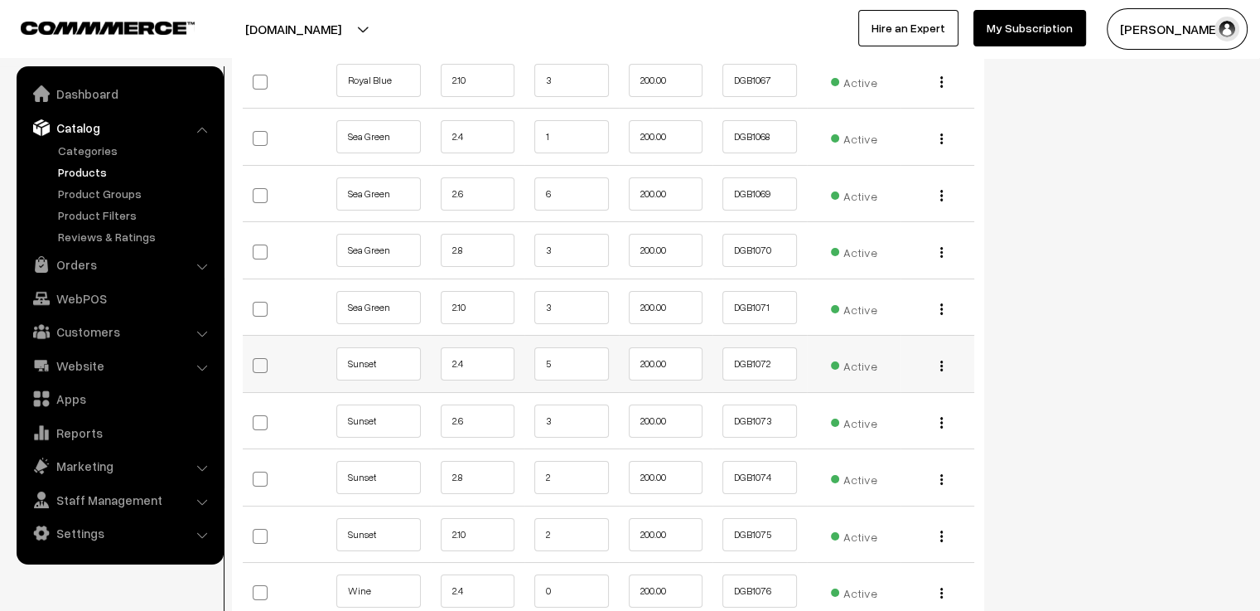
type input "6"
click at [568, 347] on input "5" at bounding box center [571, 363] width 75 height 33
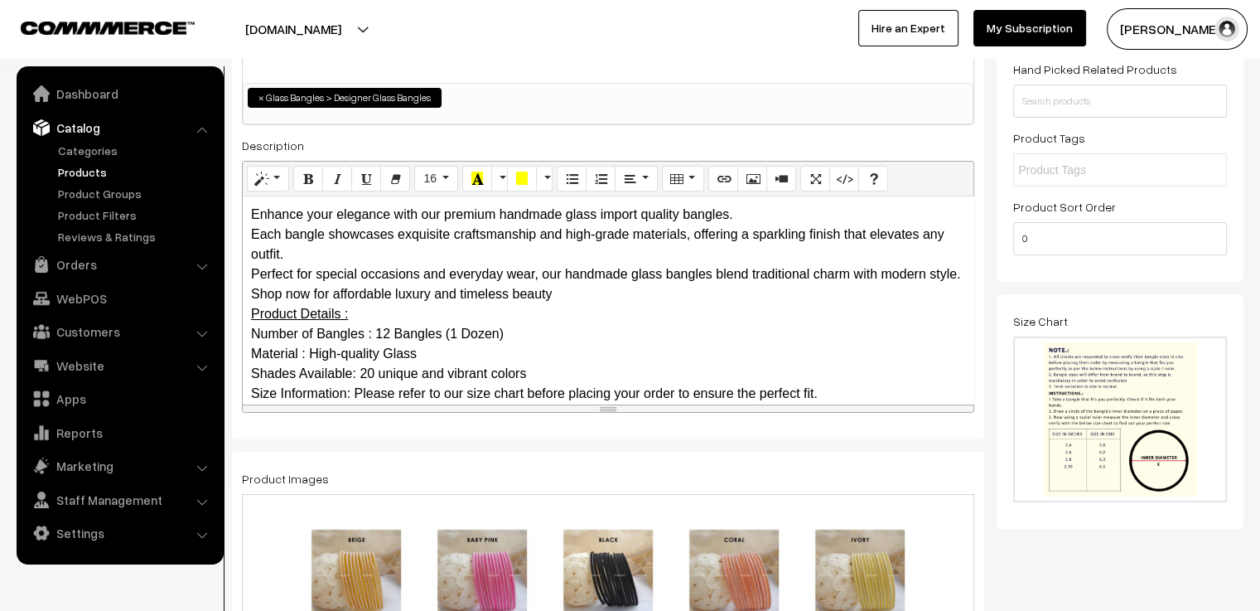
scroll to position [0, 0]
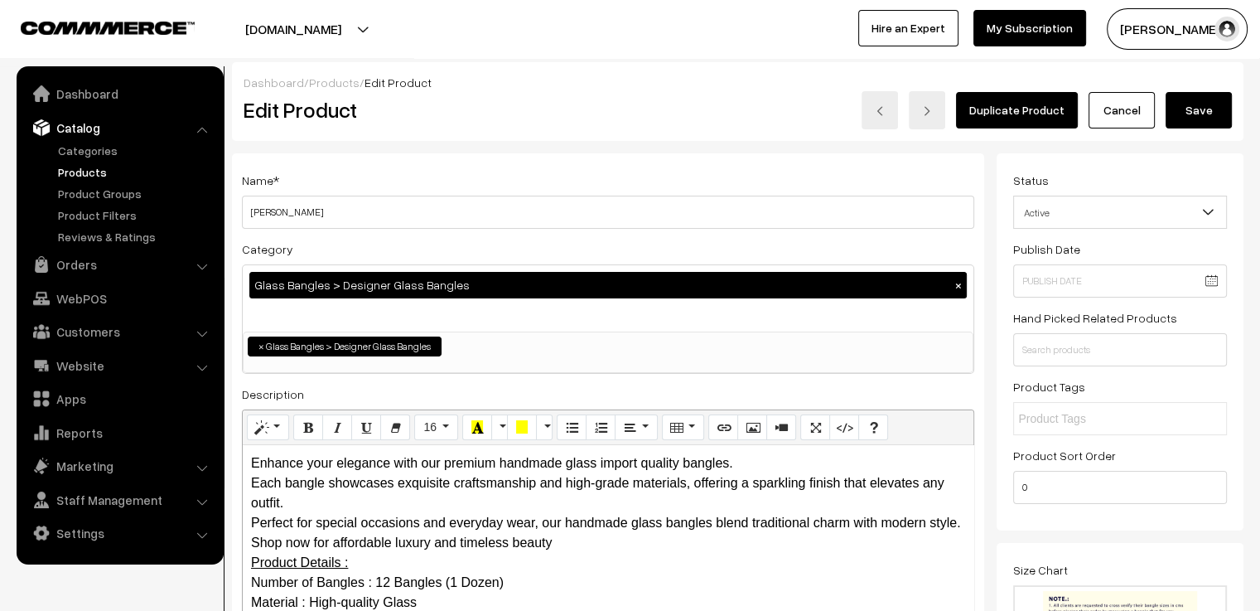
type input "3"
click at [1210, 99] on button "Save" at bounding box center [1199, 110] width 66 height 36
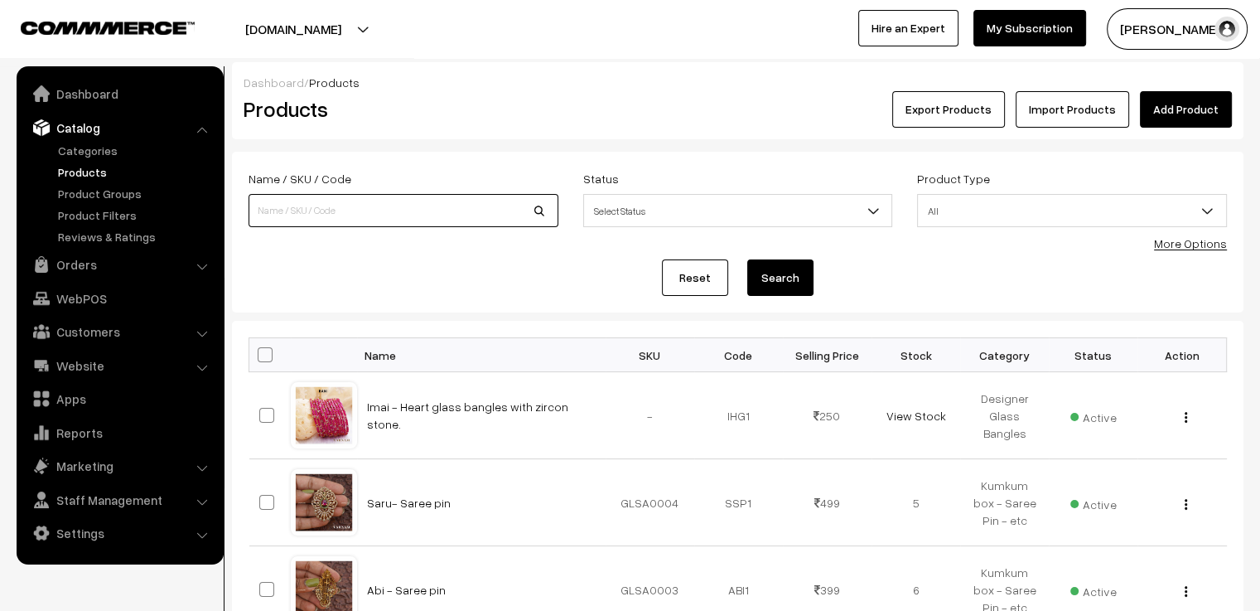
click at [345, 212] on input at bounding box center [404, 210] width 310 height 33
type input "vandhana"
click at [747, 259] on button "Search" at bounding box center [780, 277] width 66 height 36
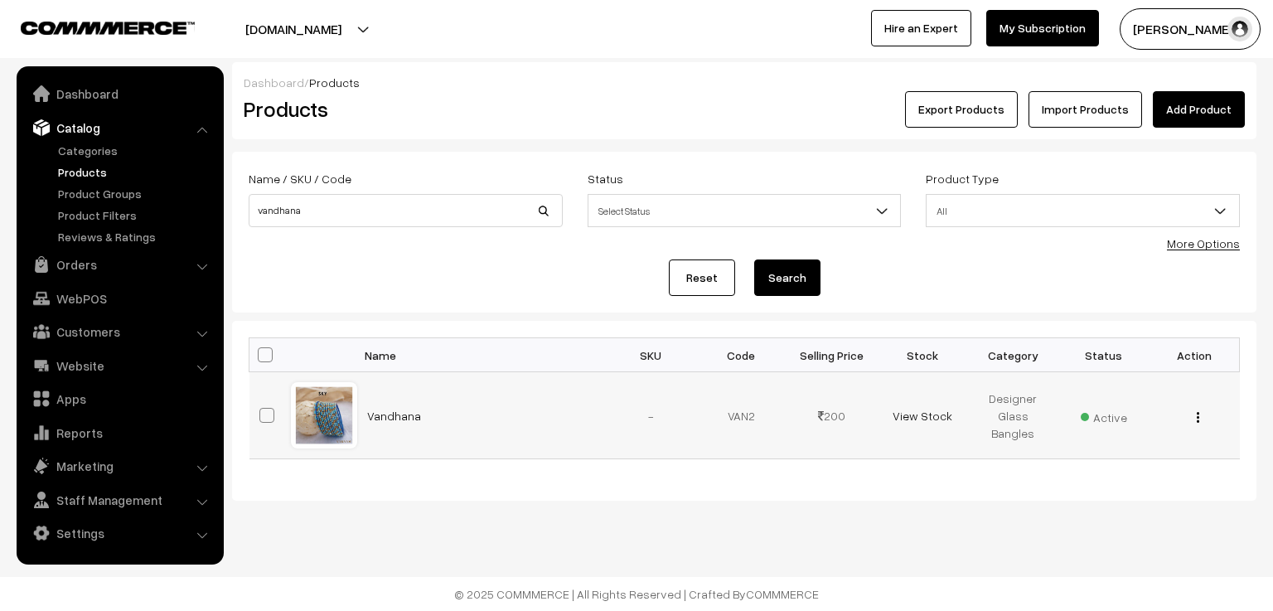
click at [319, 421] on div at bounding box center [324, 415] width 63 height 63
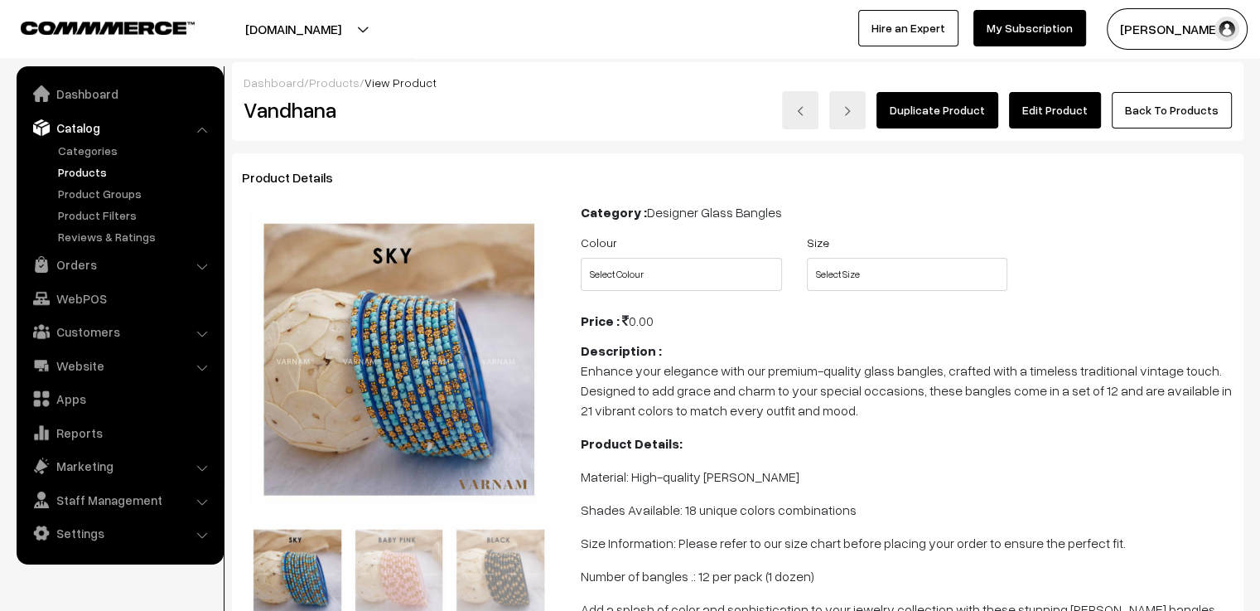
click at [1088, 109] on link "Edit Product" at bounding box center [1055, 110] width 92 height 36
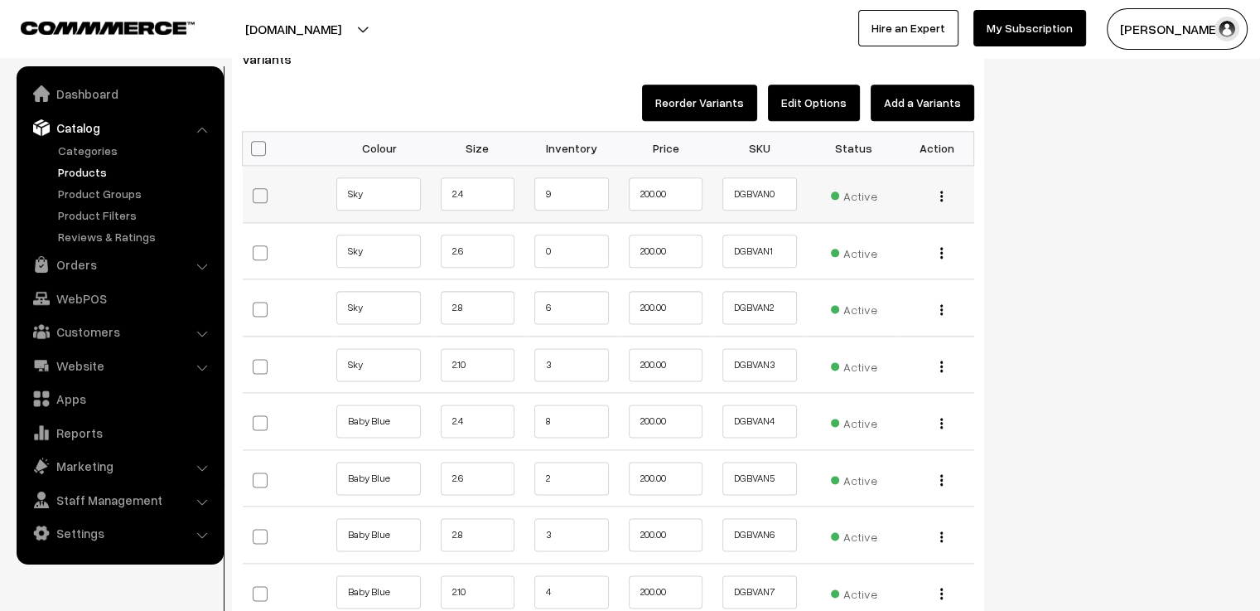
scroll to position [2154, 0]
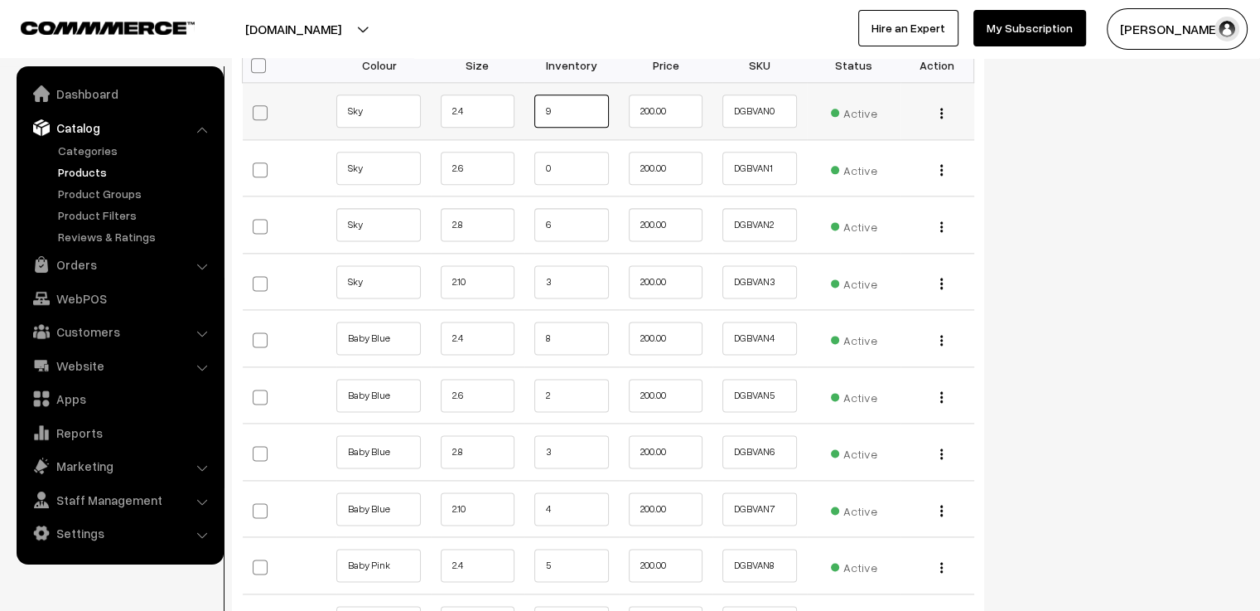
click at [585, 94] on input "9" at bounding box center [571, 110] width 75 height 33
type input "8"
click at [575, 322] on input "8" at bounding box center [571, 338] width 75 height 33
type input "7"
click at [588, 379] on input "2" at bounding box center [571, 395] width 75 height 33
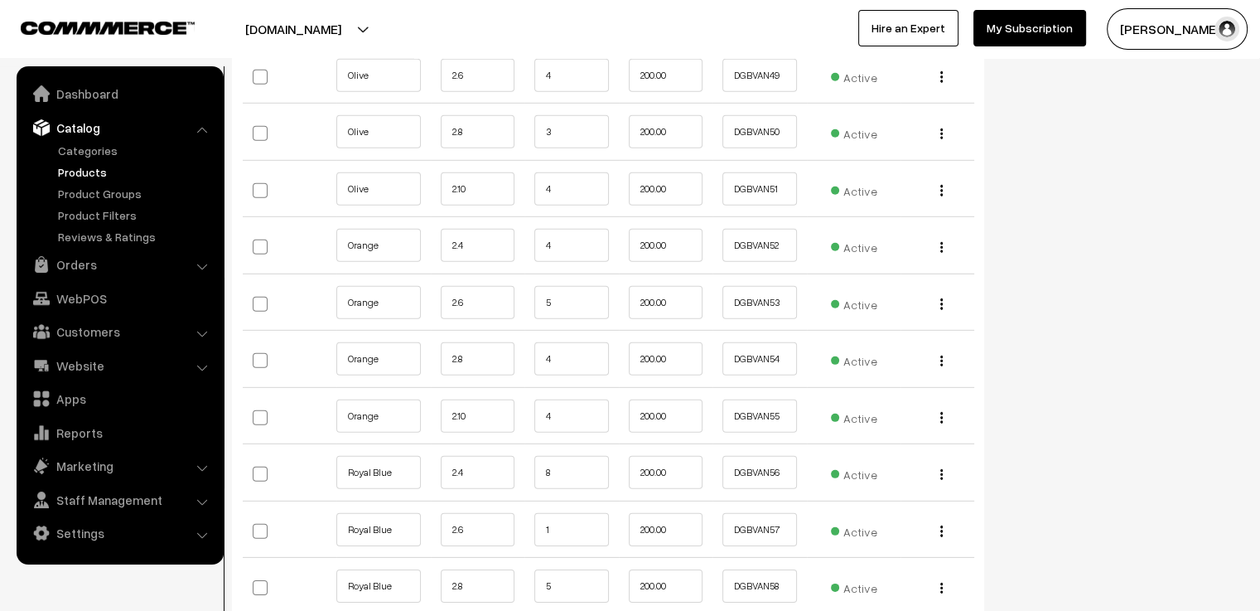
scroll to position [5303, 0]
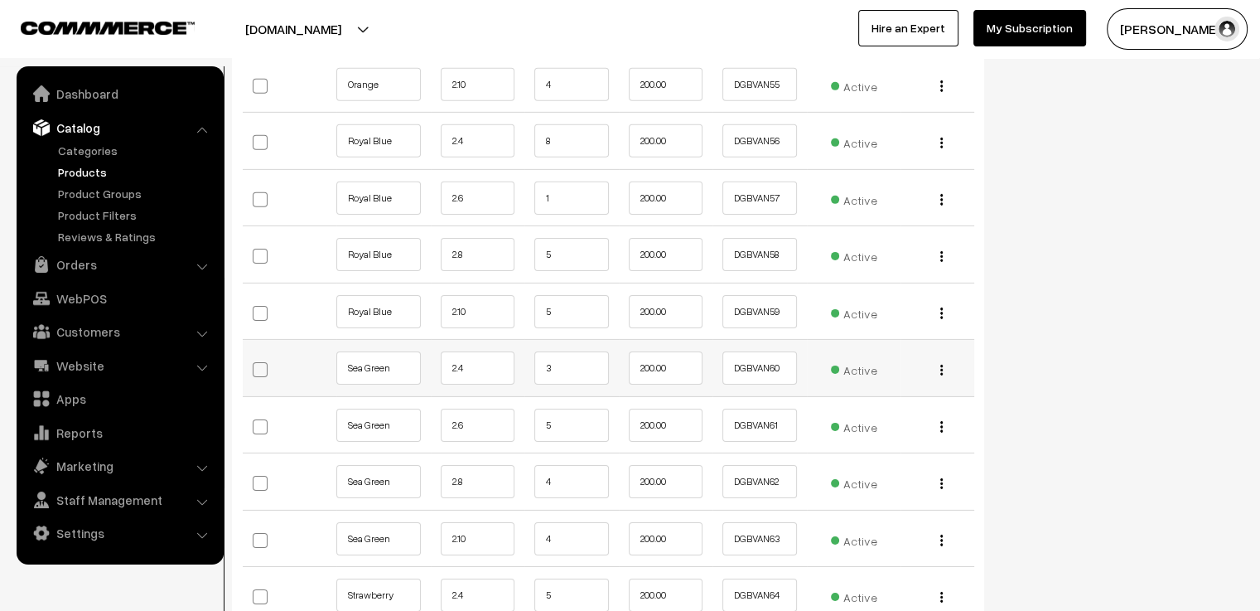
type input "1"
click at [597, 351] on input "3" at bounding box center [571, 367] width 75 height 33
type input "2"
click at [600, 409] on input "5" at bounding box center [571, 425] width 75 height 33
type input "4"
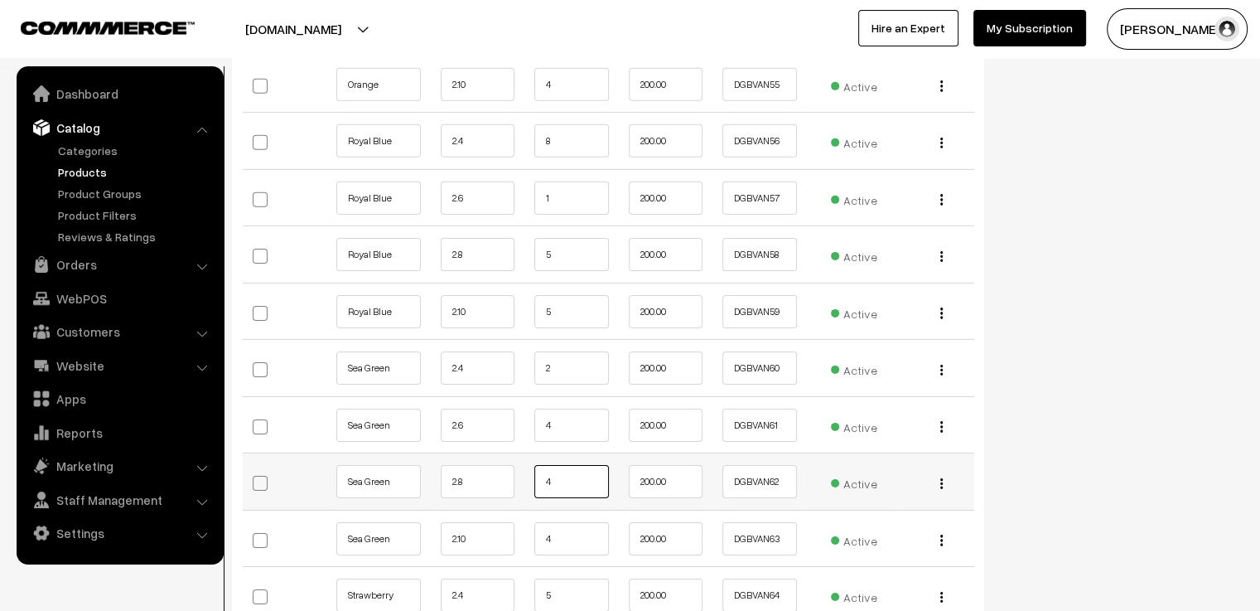
click at [591, 465] on input "4" at bounding box center [571, 481] width 75 height 33
type input "3"
click at [560, 522] on input "4" at bounding box center [571, 538] width 75 height 33
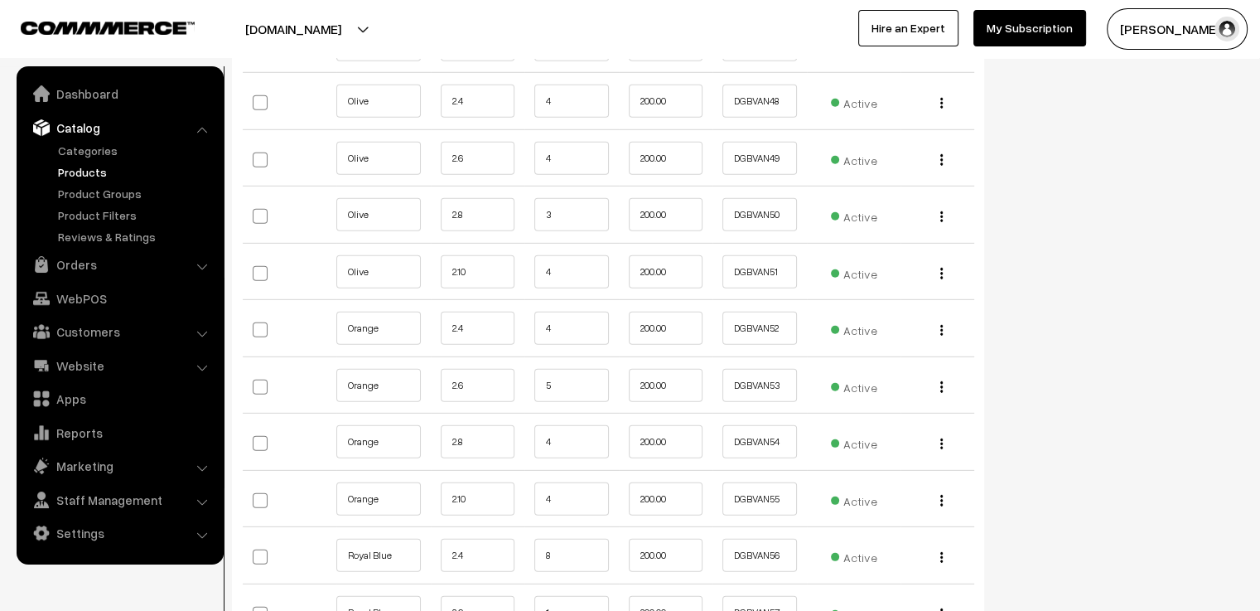
scroll to position [4806, 0]
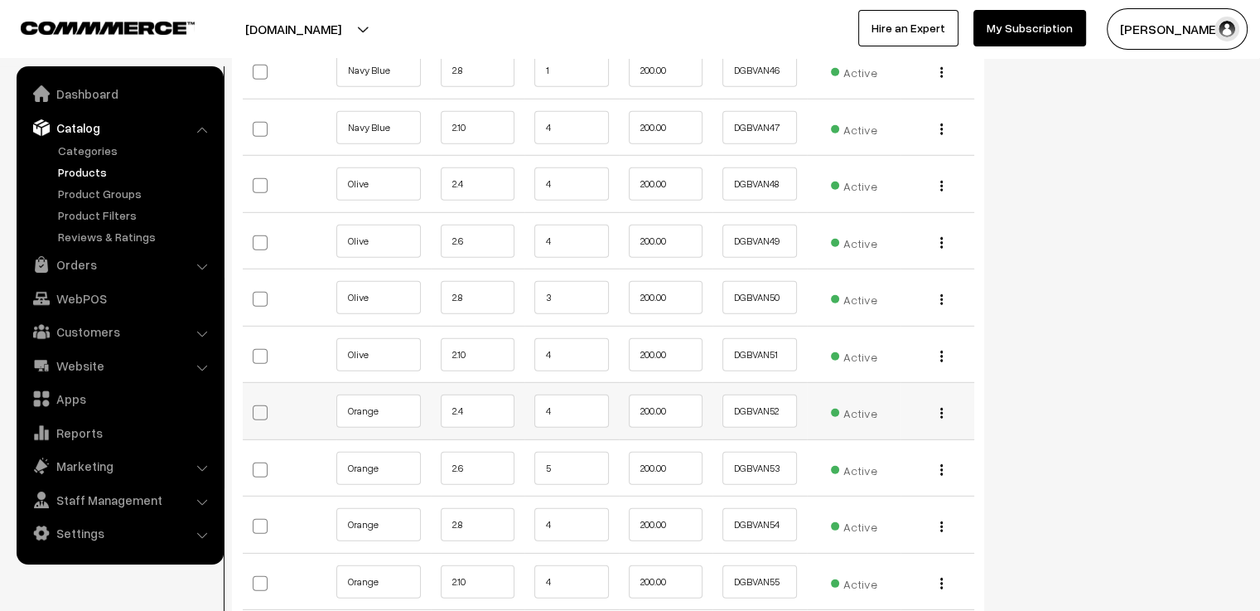
type input "3"
click at [576, 394] on input "4" at bounding box center [571, 410] width 75 height 33
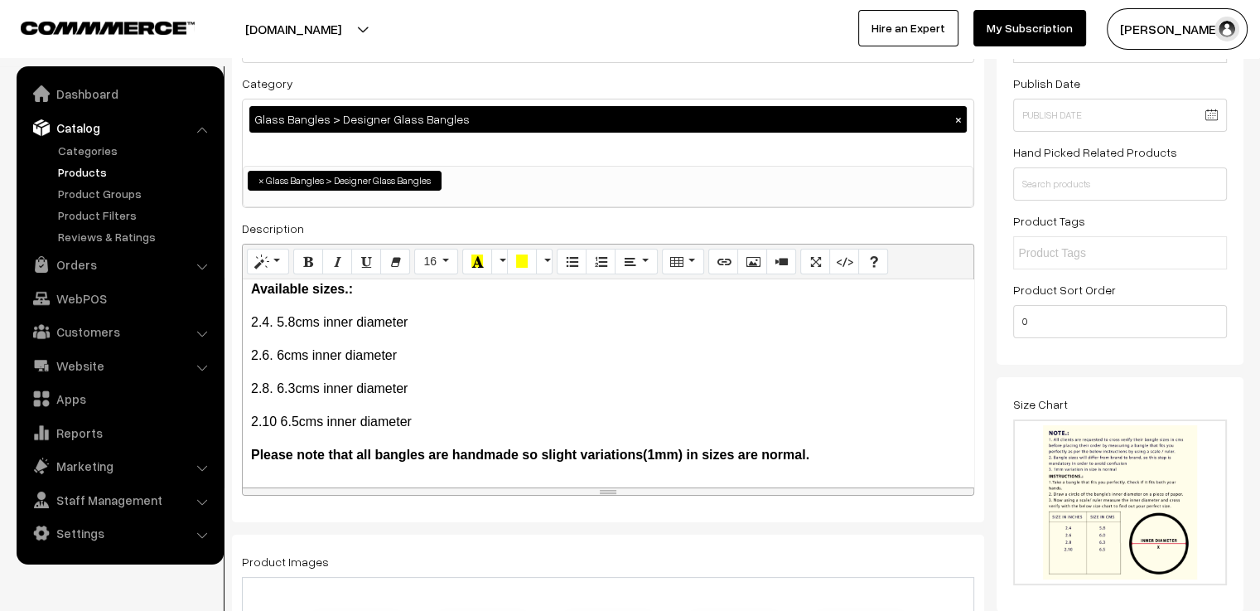
scroll to position [0, 0]
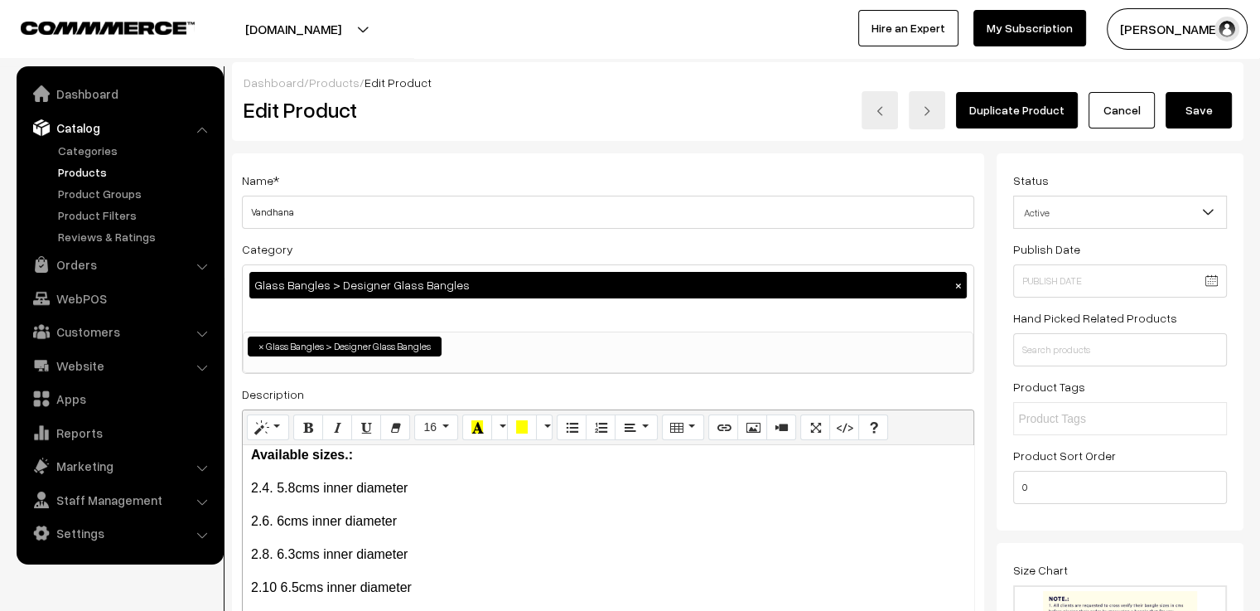
type input "3"
click at [1202, 103] on button "Save" at bounding box center [1199, 110] width 66 height 36
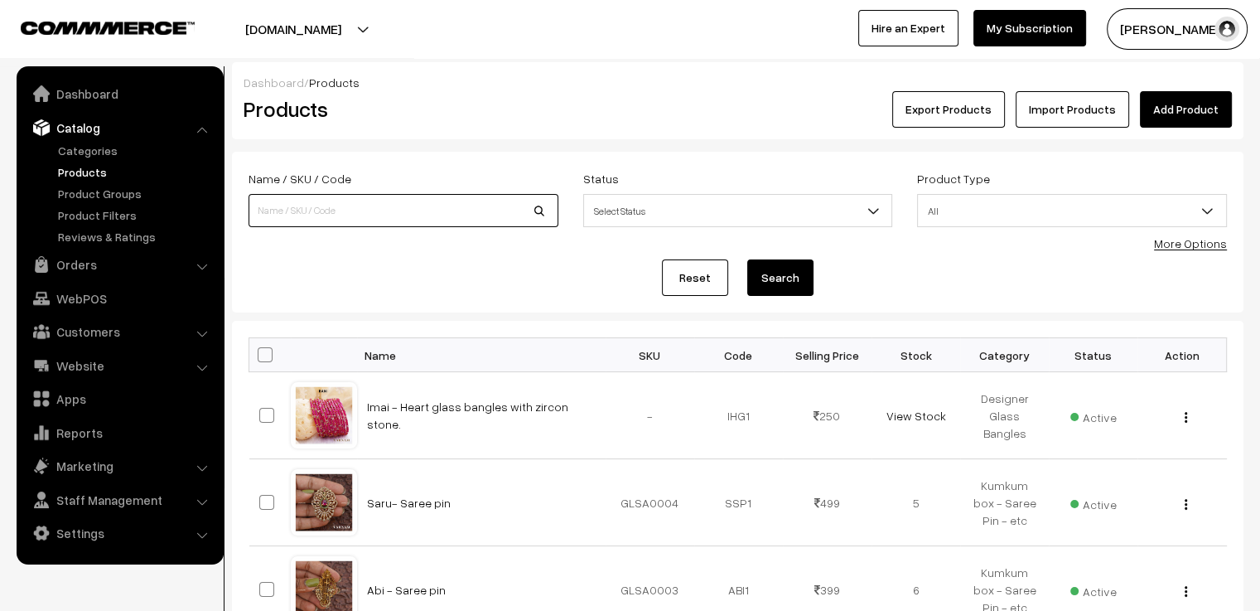
click at [467, 196] on input at bounding box center [404, 210] width 310 height 33
type input "yaashvi"
click at [747, 259] on button "Search" at bounding box center [780, 277] width 66 height 36
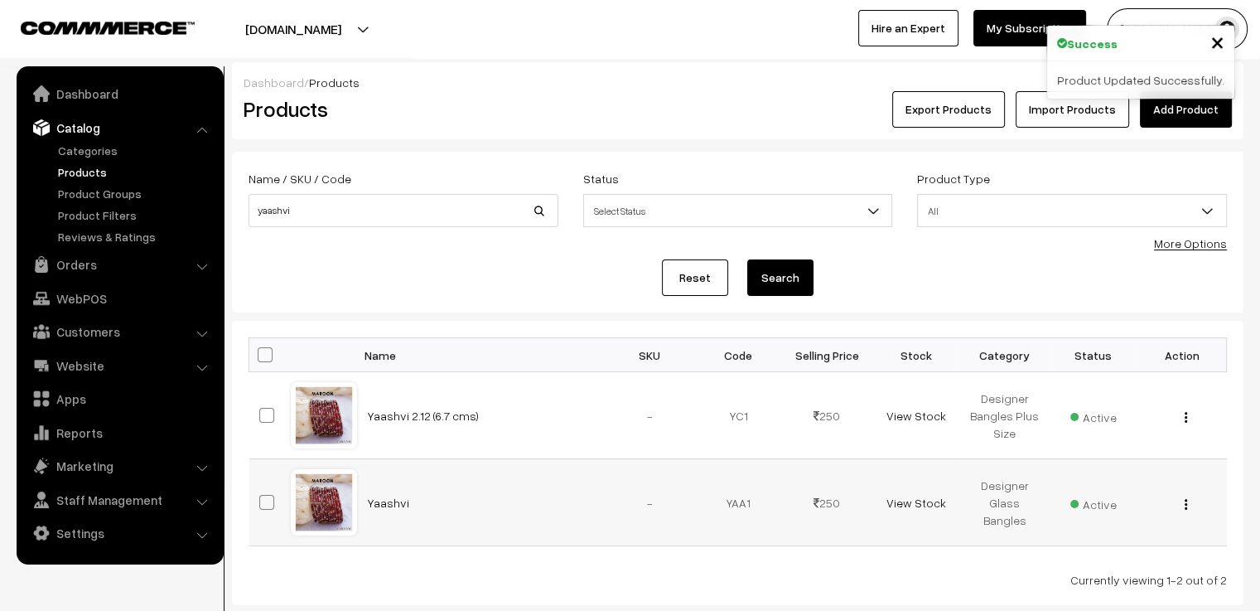
click at [331, 482] on div at bounding box center [324, 502] width 63 height 63
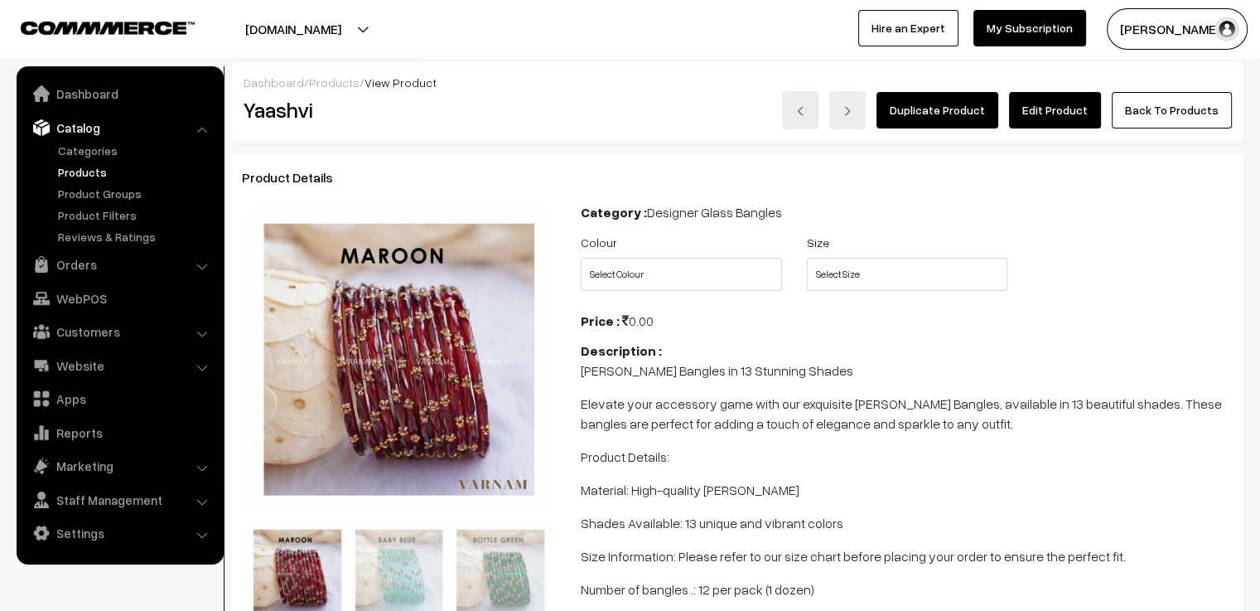
click at [1058, 107] on link "Edit Product" at bounding box center [1055, 110] width 92 height 36
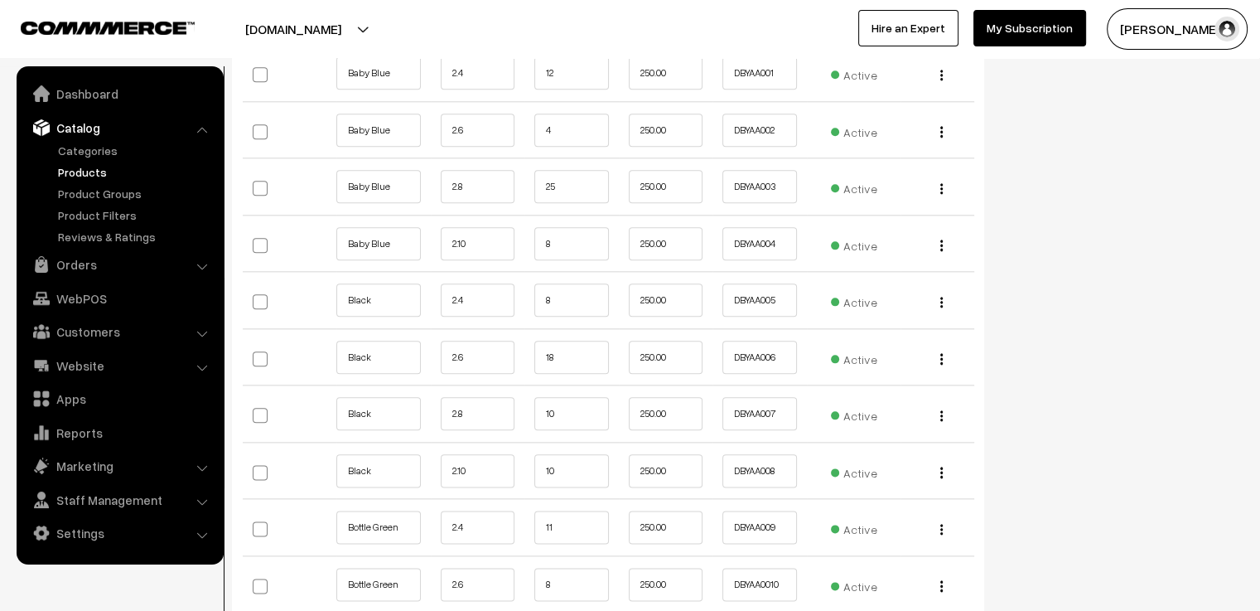
scroll to position [1740, 0]
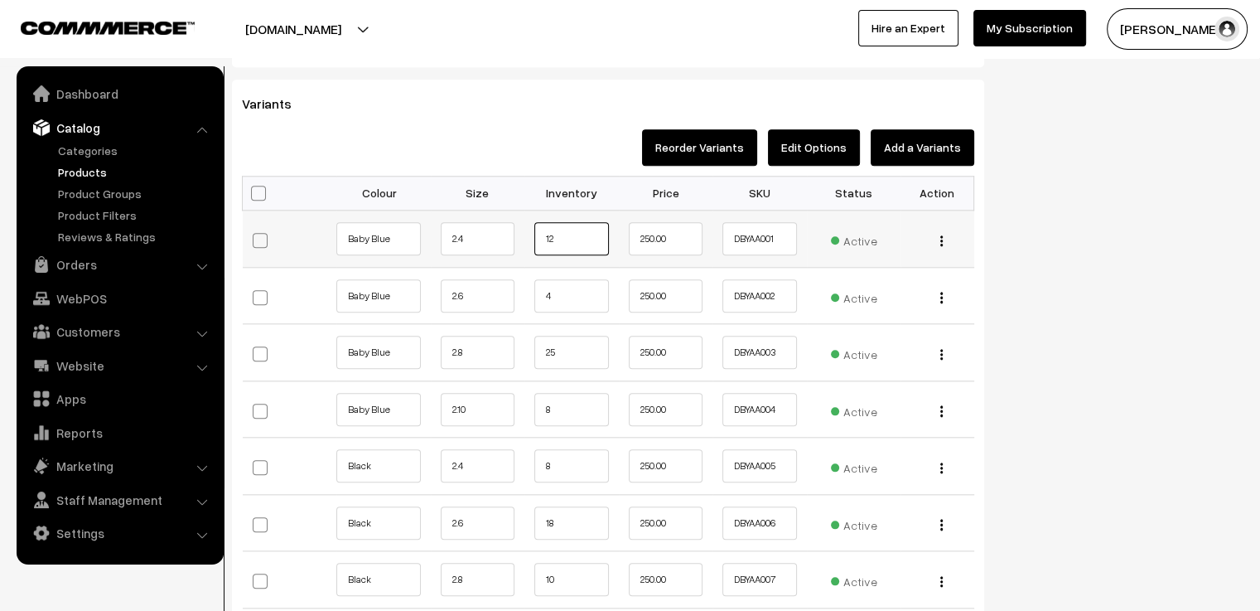
click at [587, 222] on input "12" at bounding box center [571, 238] width 75 height 33
type input "11"
click at [585, 279] on input "4" at bounding box center [571, 295] width 75 height 33
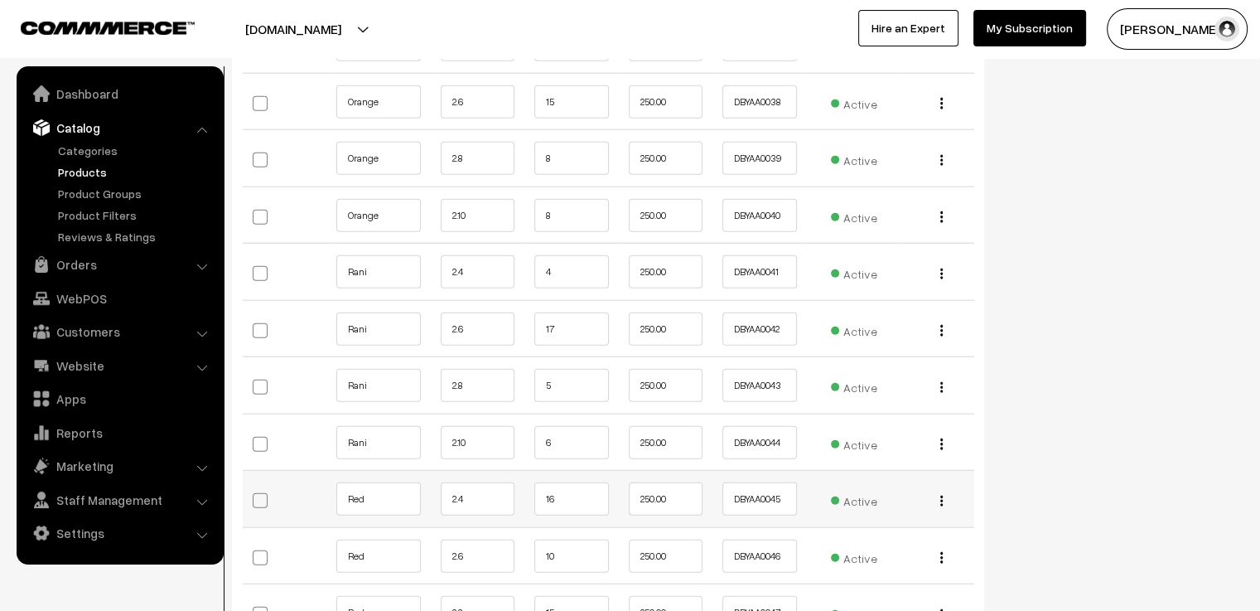
scroll to position [4143, 0]
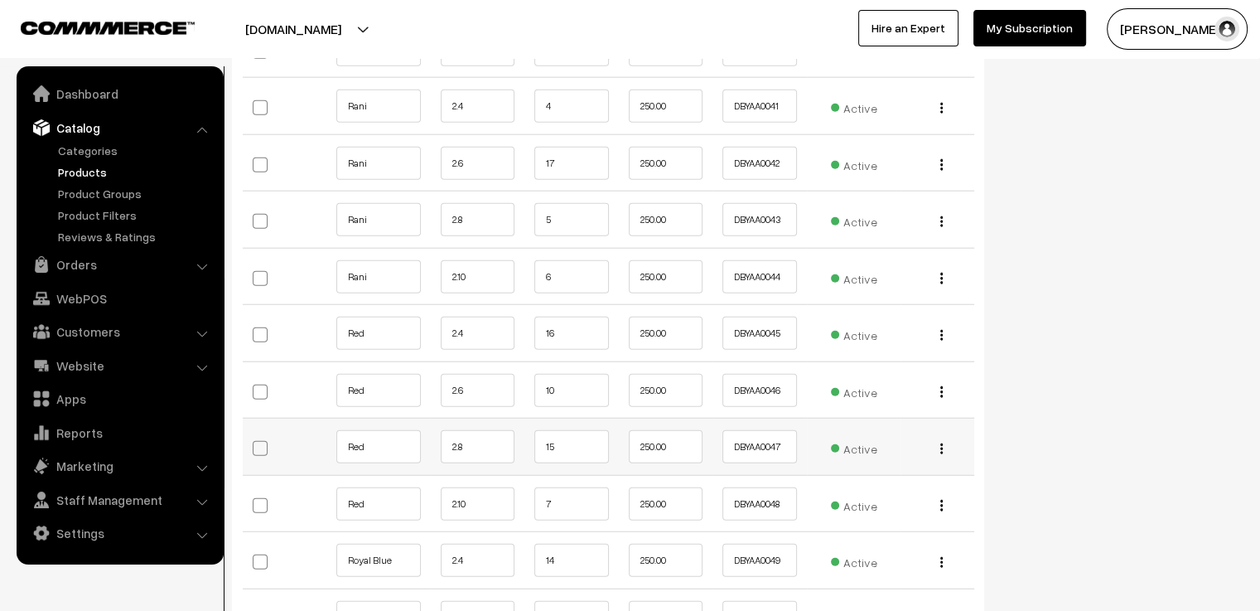
type input "3"
click at [575, 430] on input "15" at bounding box center [571, 446] width 75 height 33
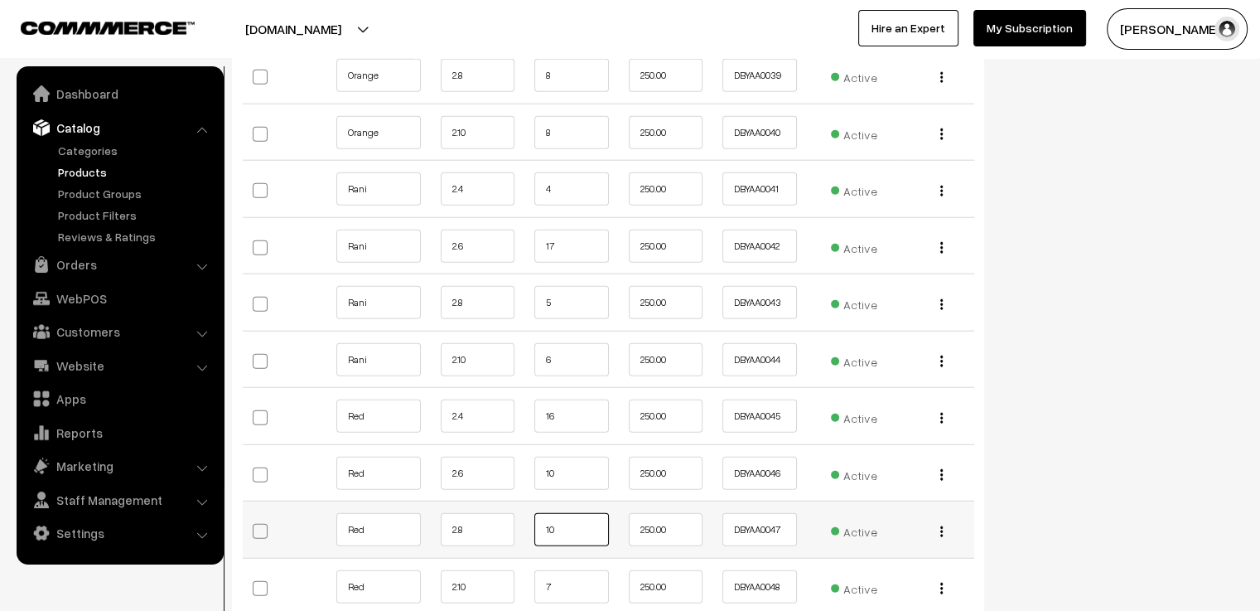
scroll to position [3895, 0]
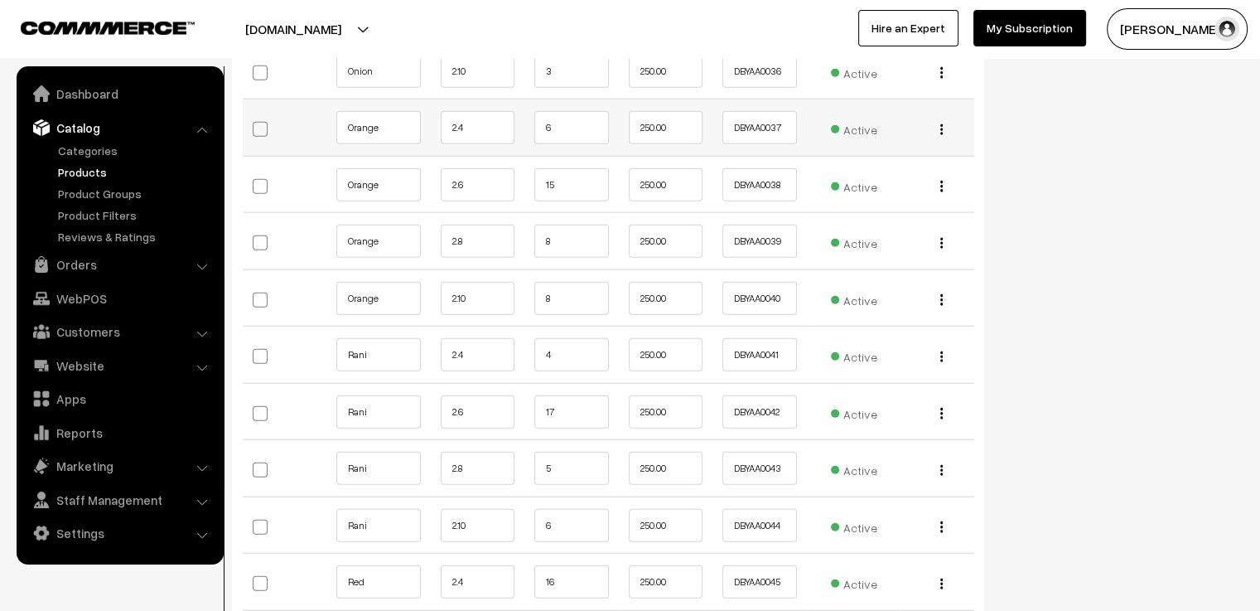
type input "10"
click at [594, 111] on input "6" at bounding box center [571, 127] width 75 height 33
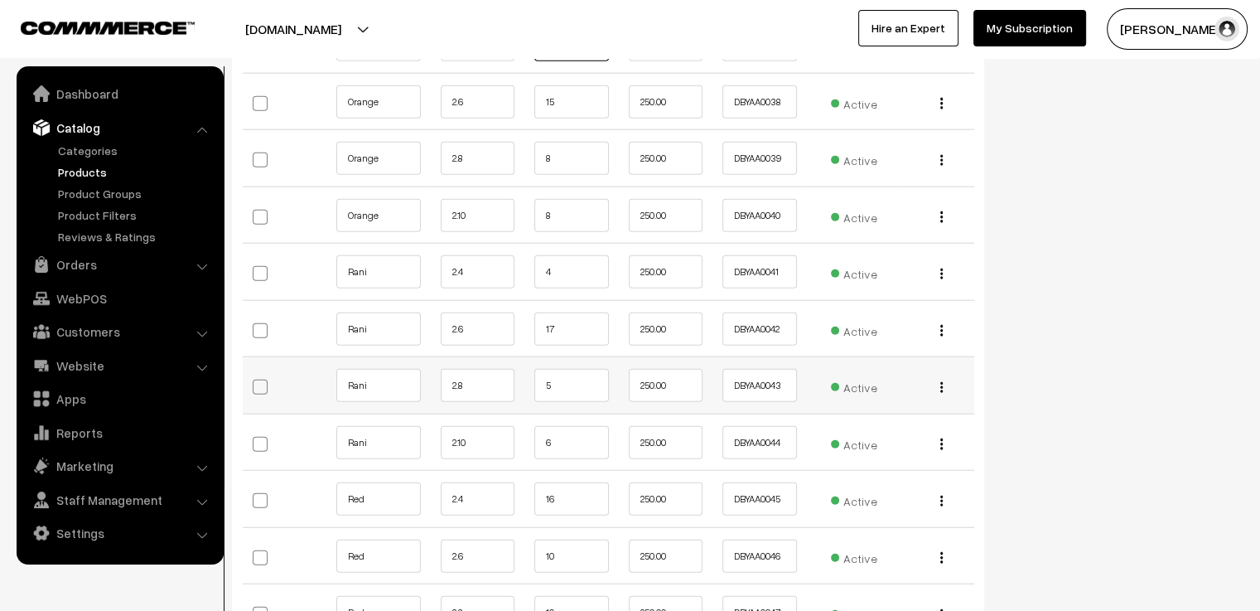
type input "1"
click at [583, 369] on input "5" at bounding box center [571, 385] width 75 height 33
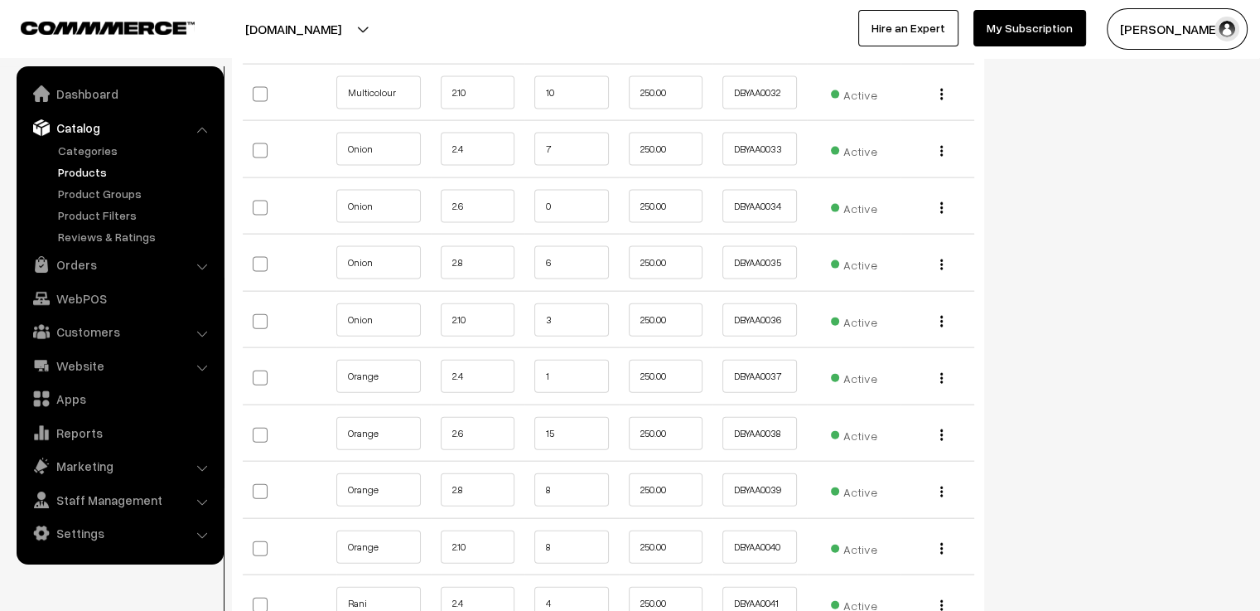
scroll to position [3397, 0]
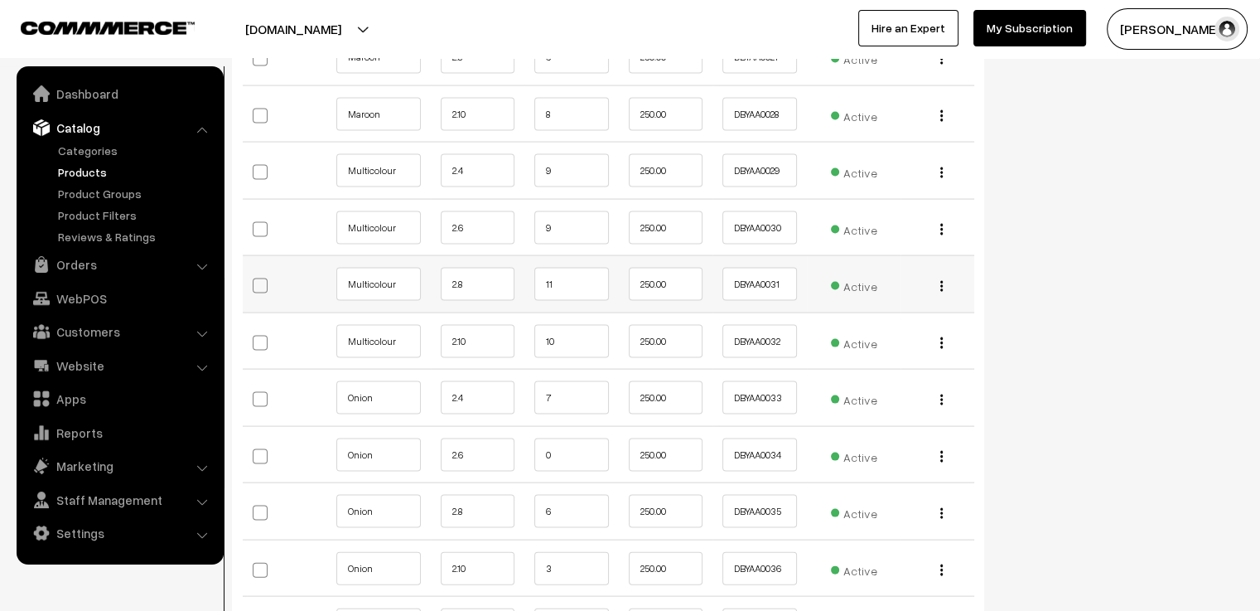
type input "0"
click at [590, 268] on input "11" at bounding box center [571, 284] width 75 height 33
type input "1"
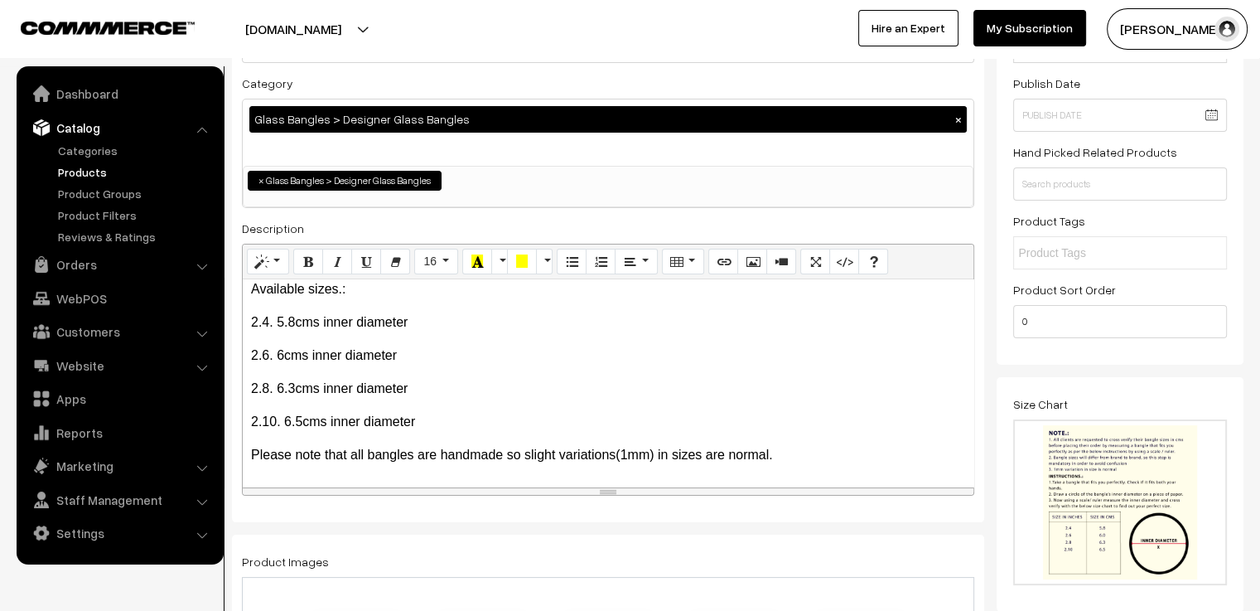
scroll to position [0, 0]
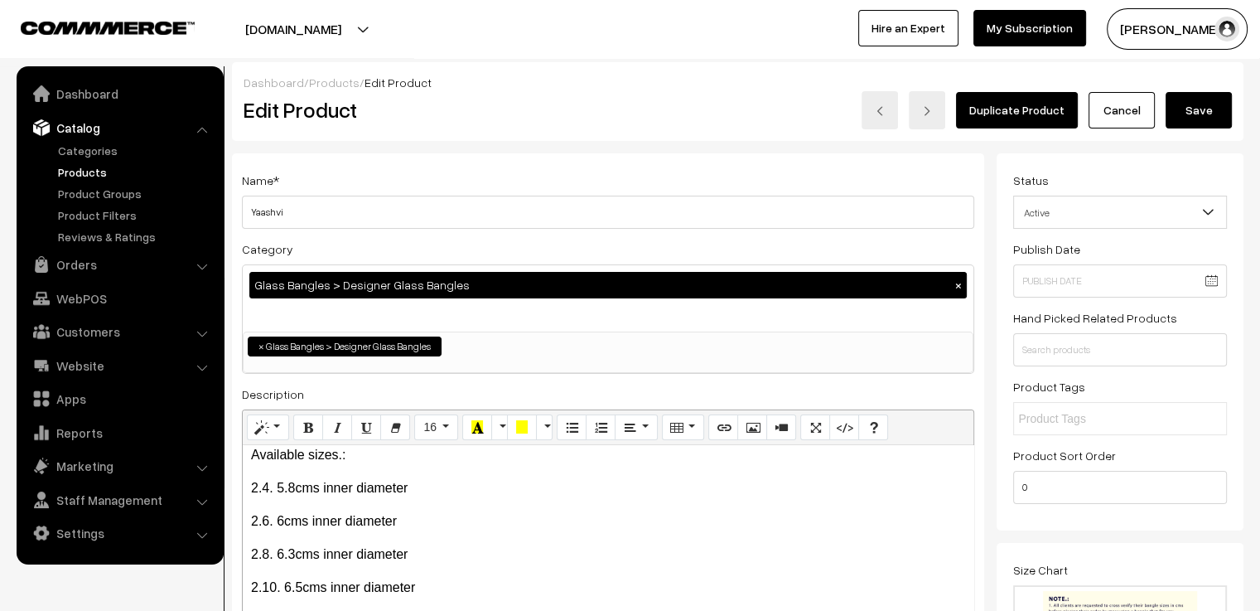
type input "6"
click at [1215, 111] on button "Save" at bounding box center [1199, 110] width 66 height 36
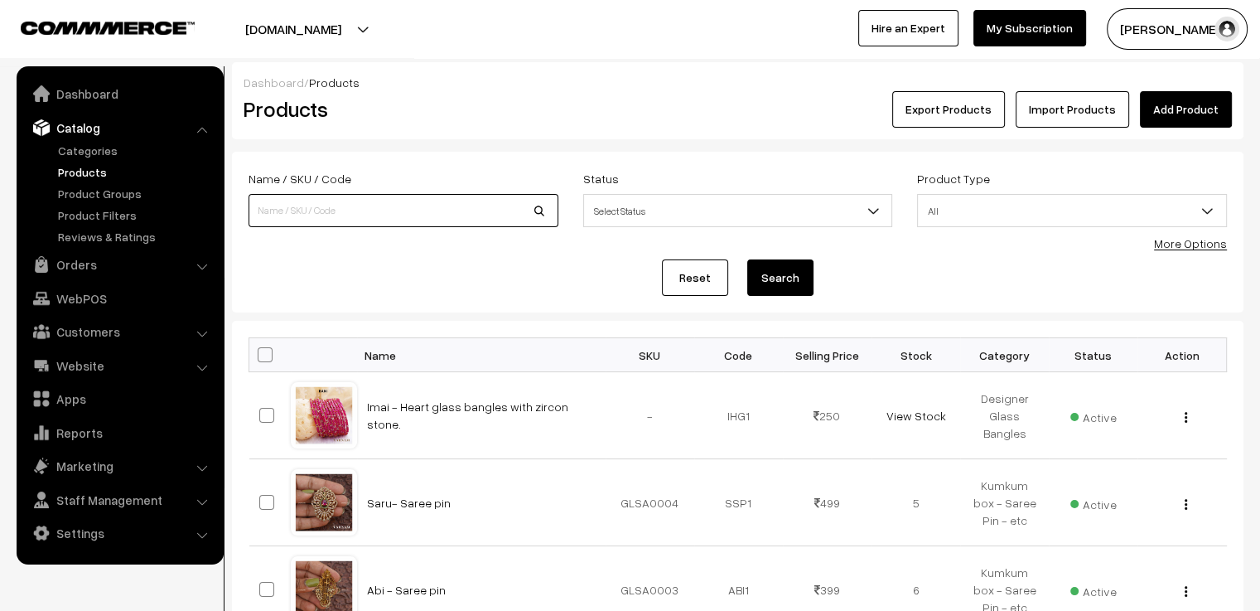
click at [300, 203] on input at bounding box center [404, 210] width 310 height 33
type input "ami"
click at [747, 259] on button "Search" at bounding box center [780, 277] width 66 height 36
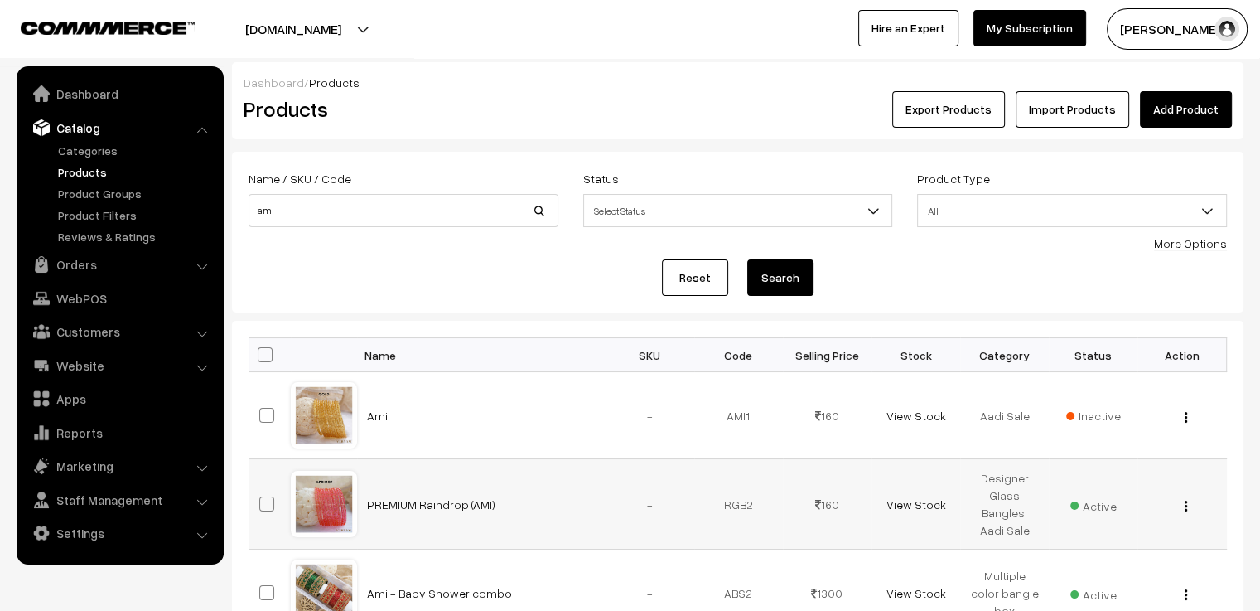
click at [331, 510] on div at bounding box center [324, 503] width 63 height 63
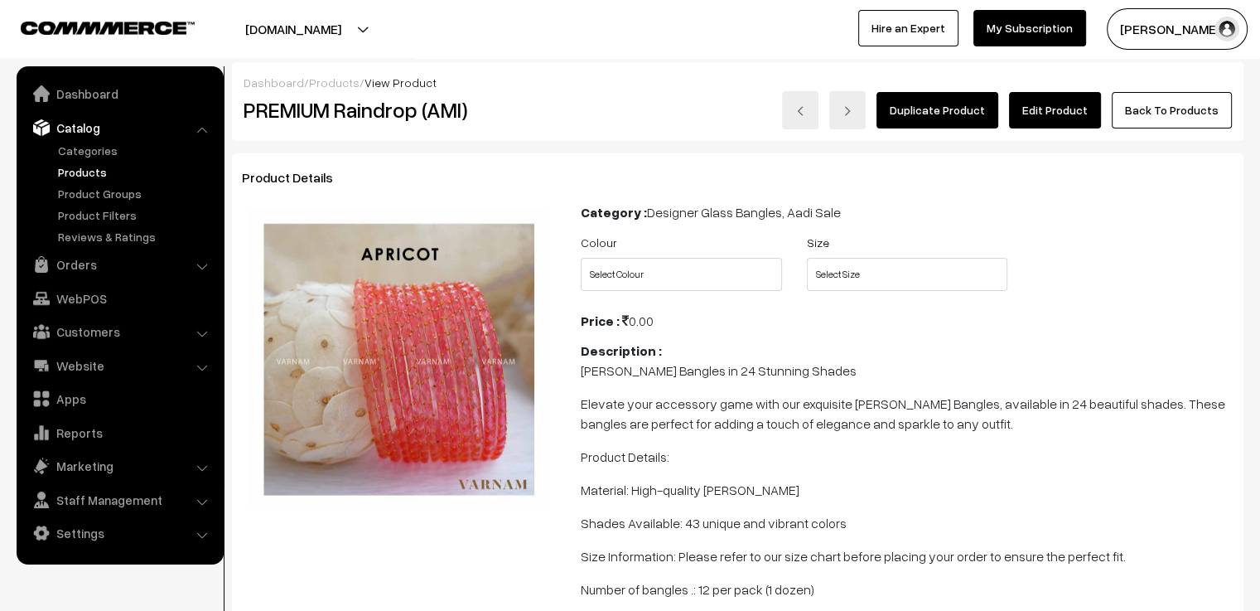
click at [1054, 118] on link "Edit Product" at bounding box center [1055, 110] width 92 height 36
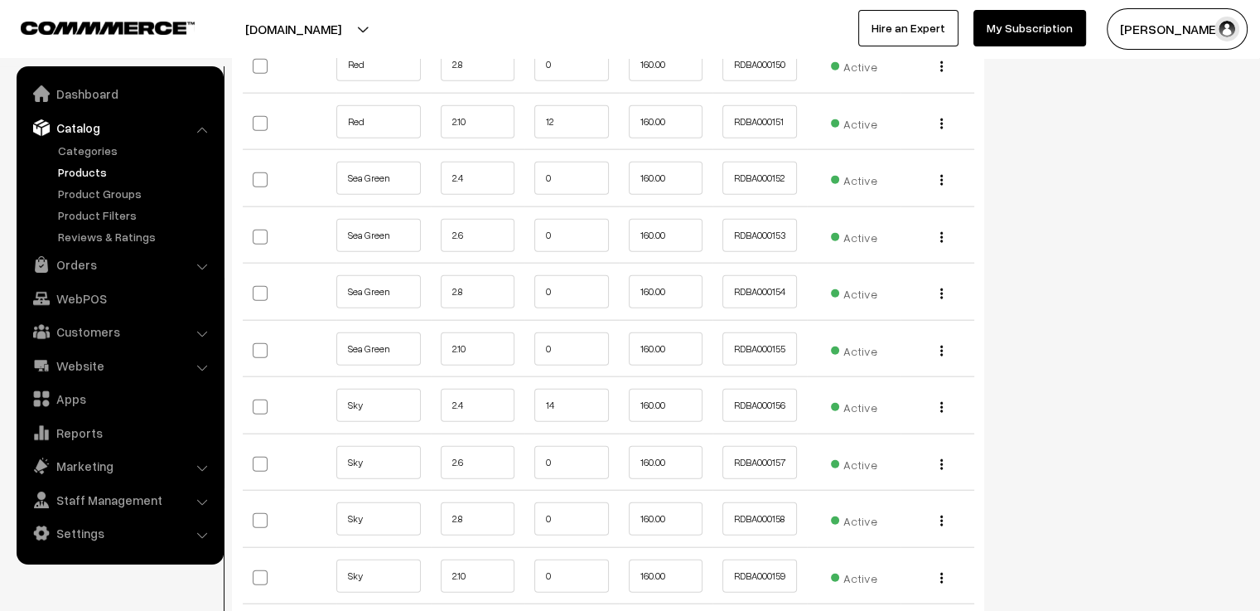
scroll to position [10358, 0]
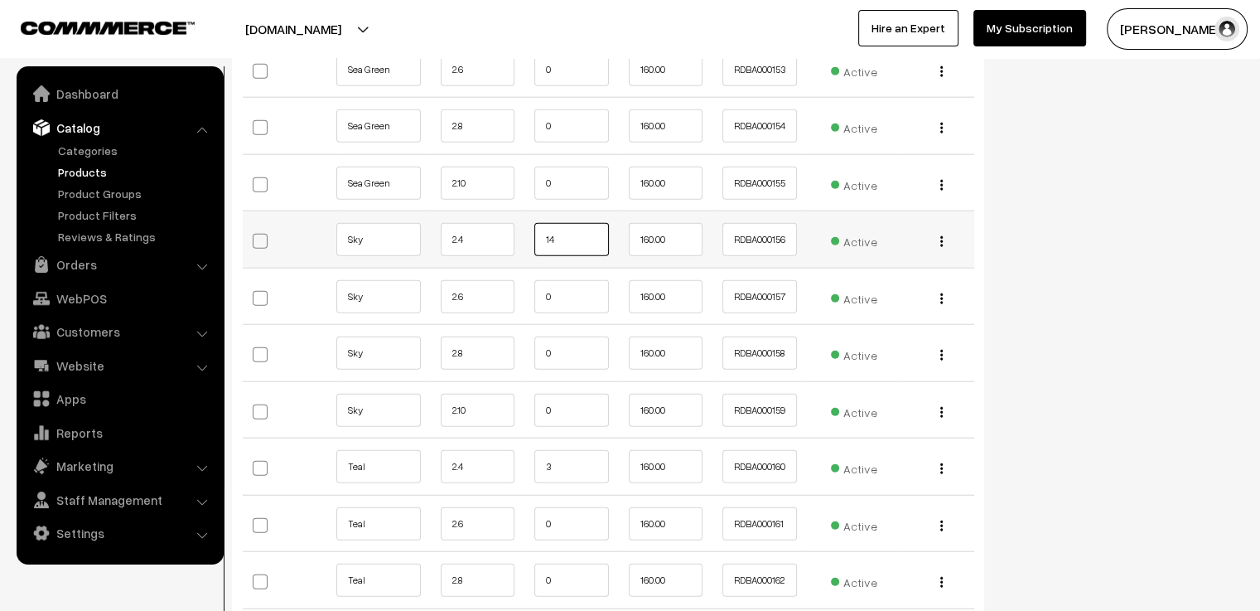
click at [555, 223] on input "14" at bounding box center [571, 239] width 75 height 33
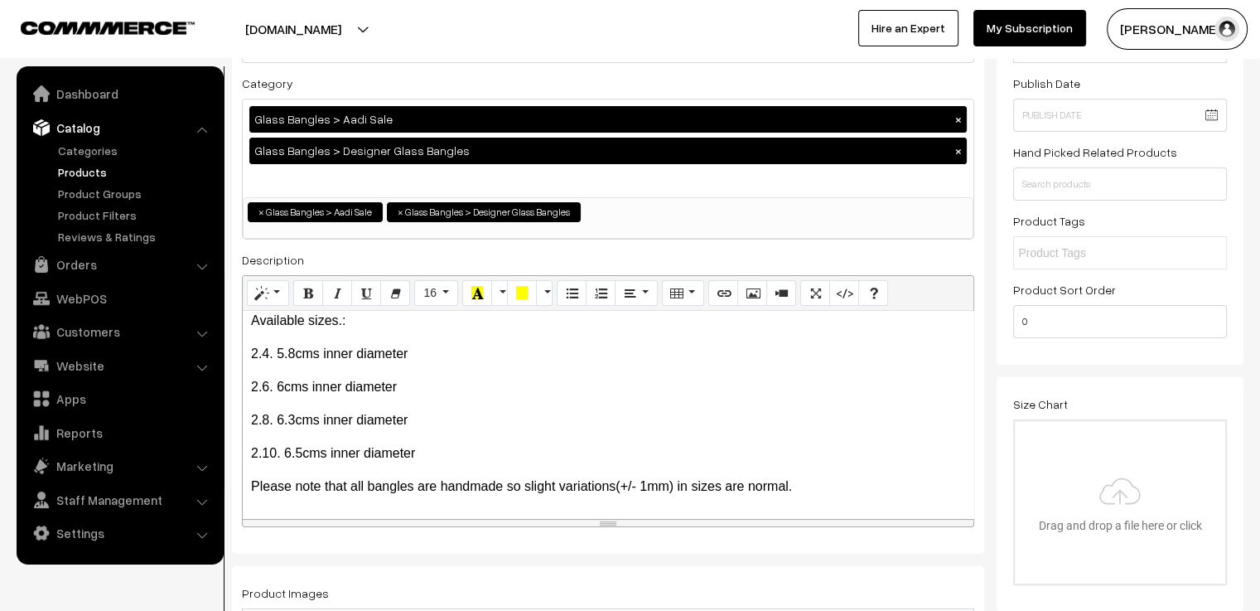
scroll to position [0, 0]
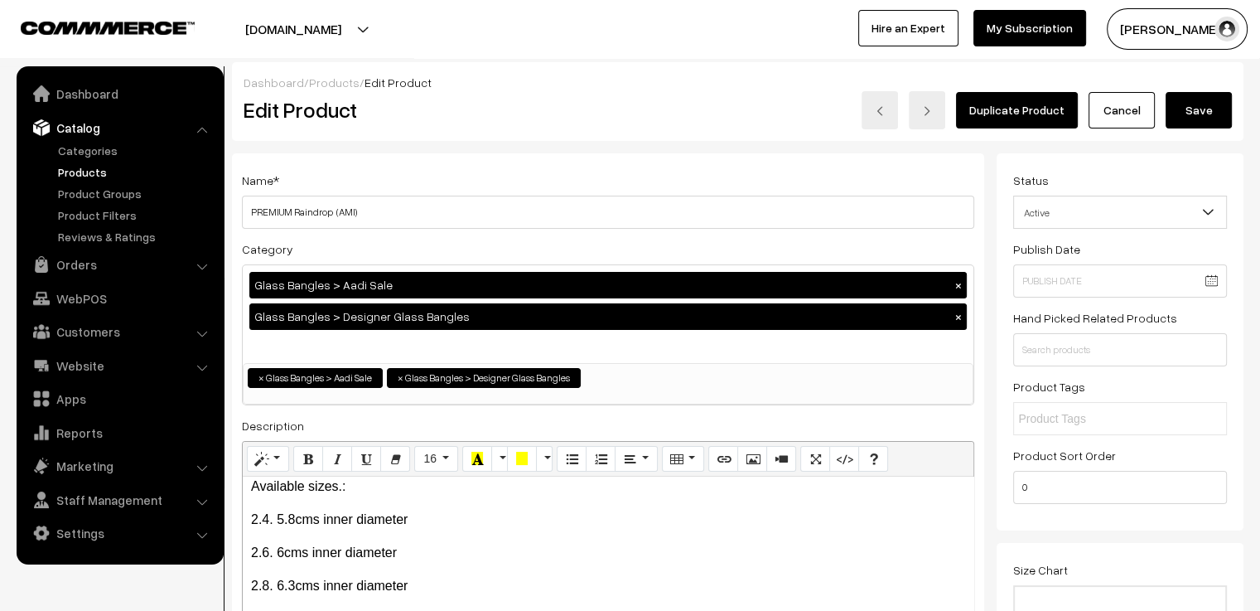
type input "12"
click at [1185, 115] on button "Save" at bounding box center [1199, 110] width 66 height 36
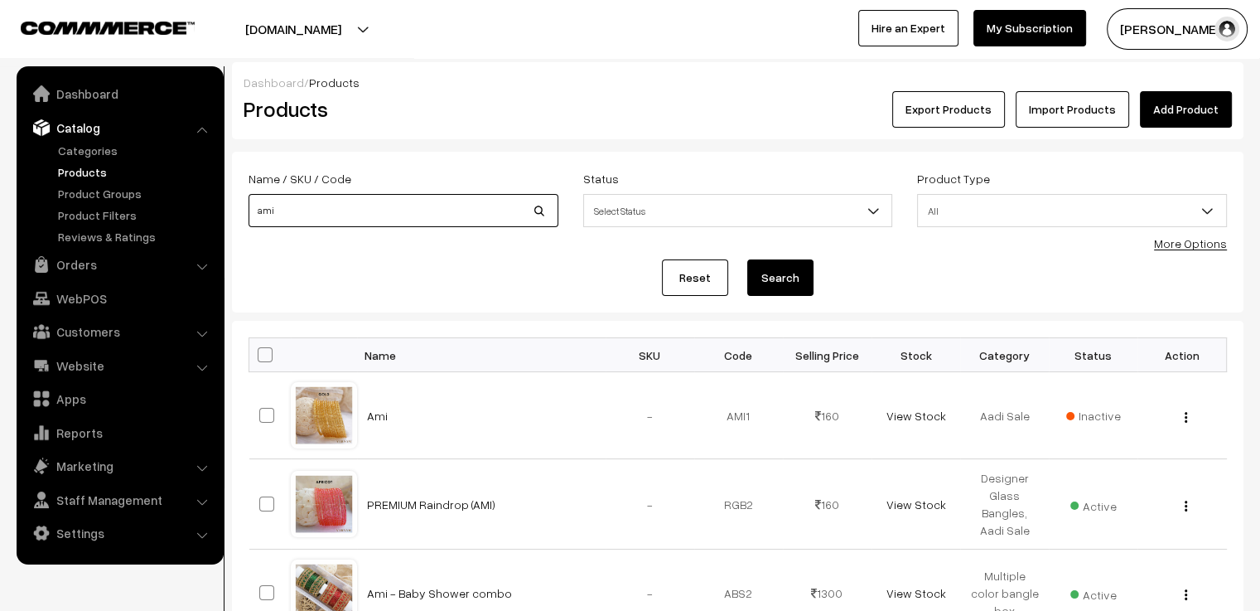
click at [394, 212] on input "ami" at bounding box center [404, 210] width 310 height 33
type input "a"
type input "[PERSON_NAME]"
click at [747, 259] on button "Search" at bounding box center [780, 277] width 66 height 36
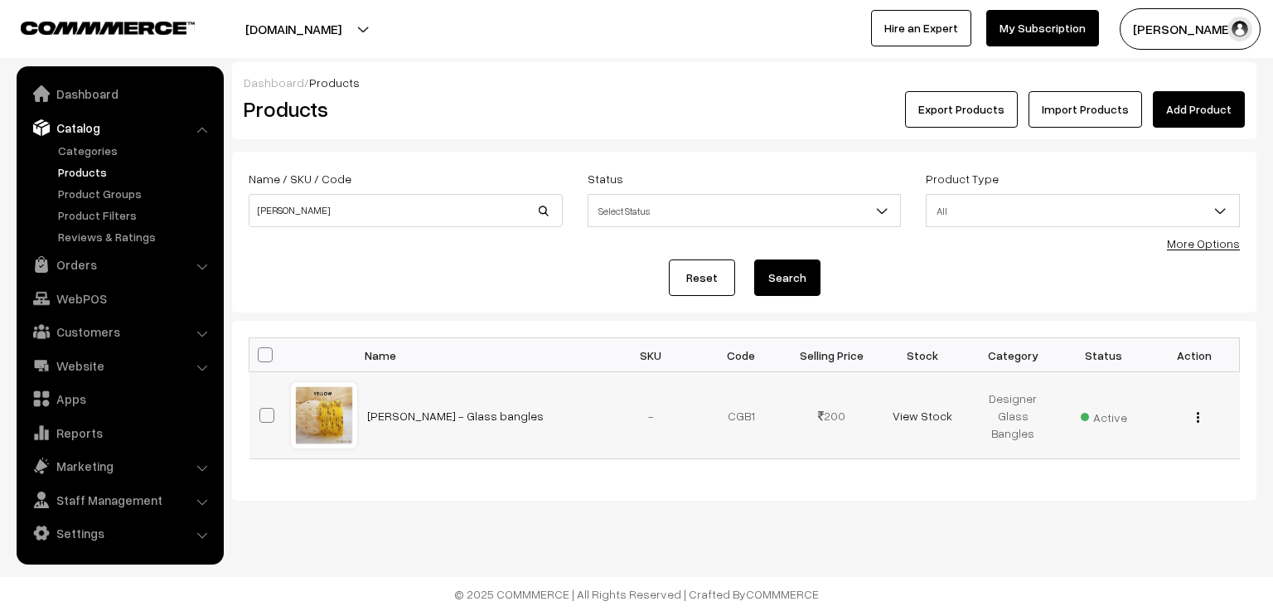
click at [333, 394] on div at bounding box center [324, 415] width 63 height 63
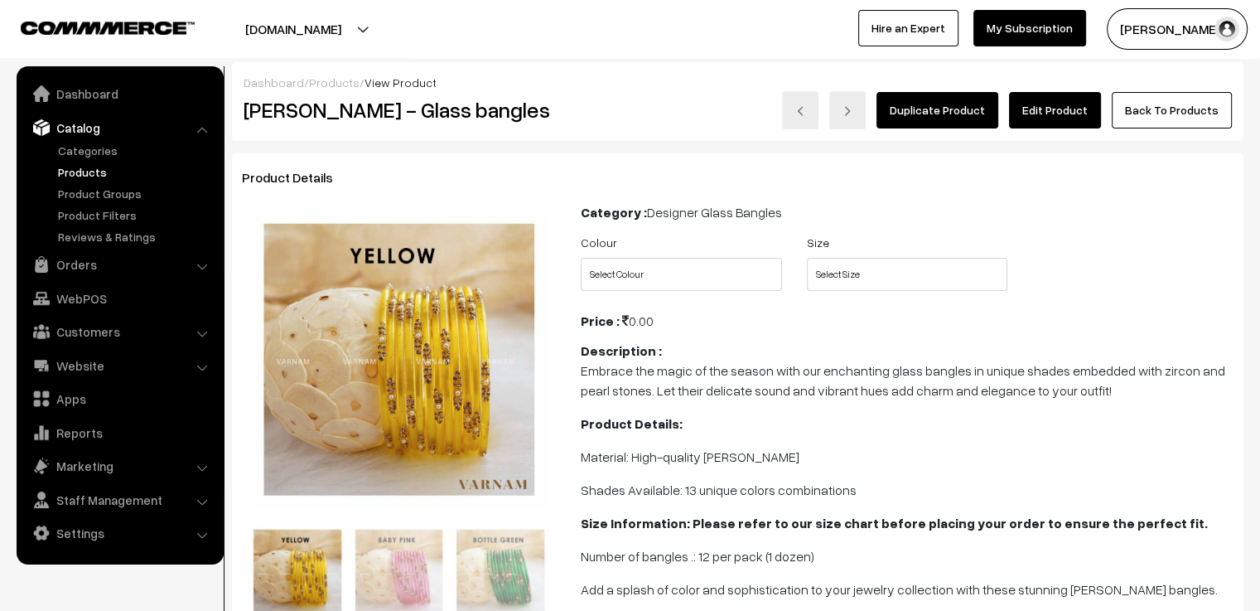
click at [1081, 113] on link "Edit Product" at bounding box center [1055, 110] width 92 height 36
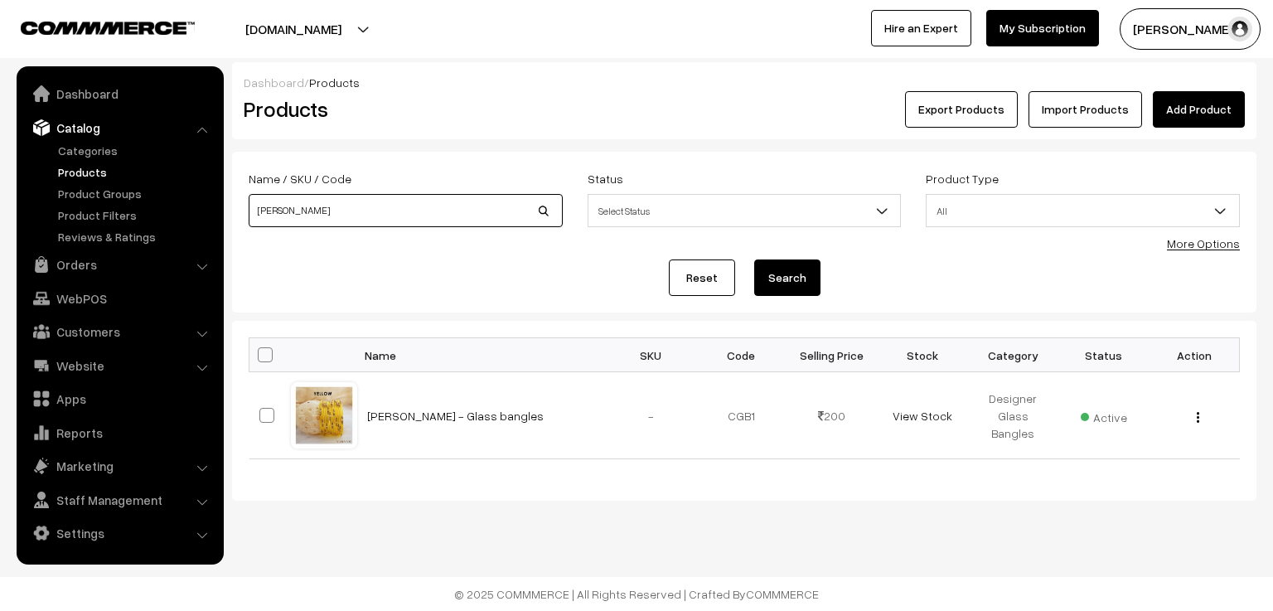
click at [432, 219] on input "[PERSON_NAME]" at bounding box center [406, 210] width 314 height 33
type input "c"
type input "yaashvi"
click at [754, 259] on button "Search" at bounding box center [787, 277] width 66 height 36
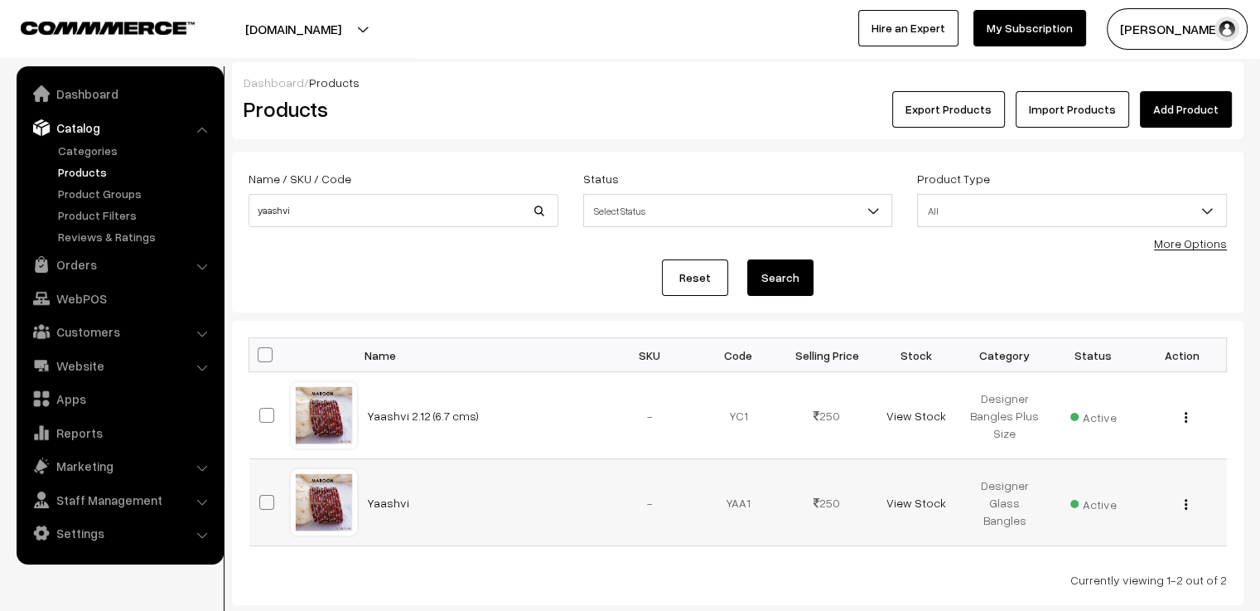
click at [330, 485] on div at bounding box center [324, 502] width 63 height 63
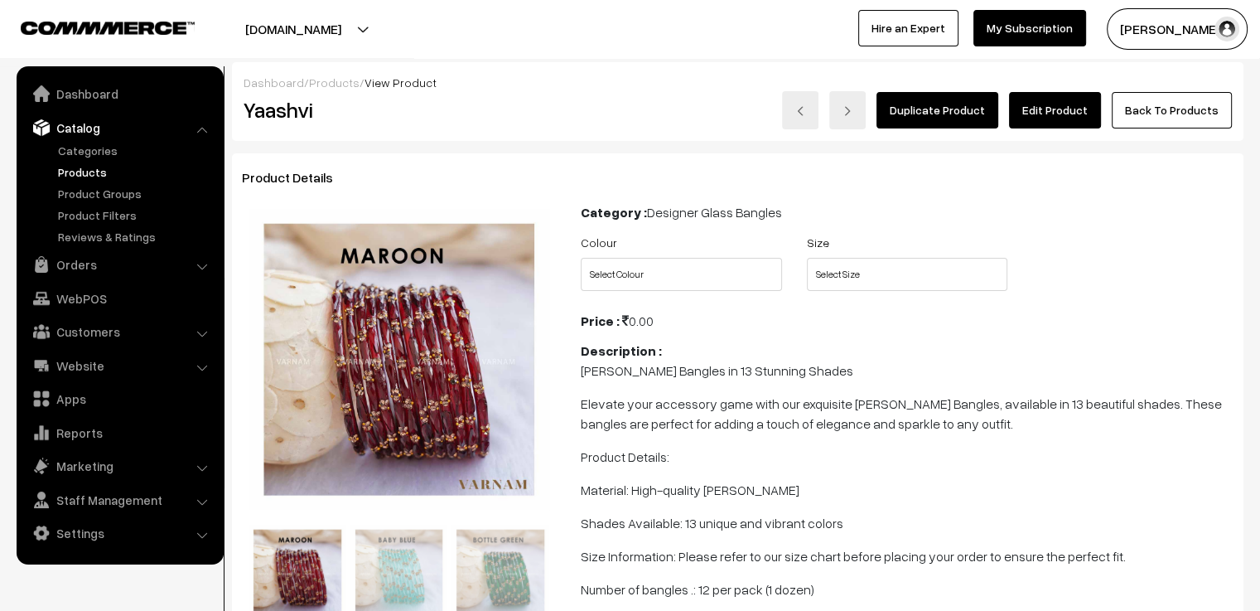
click at [1062, 116] on link "Edit Product" at bounding box center [1055, 110] width 92 height 36
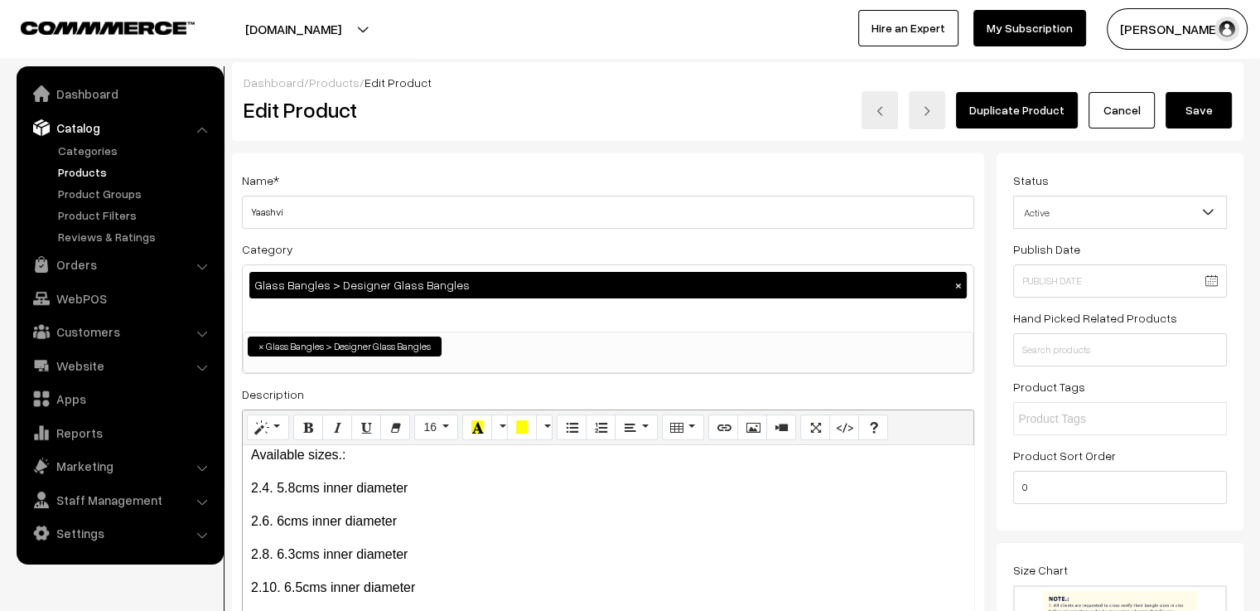
click at [1225, 112] on button "Save" at bounding box center [1199, 110] width 66 height 36
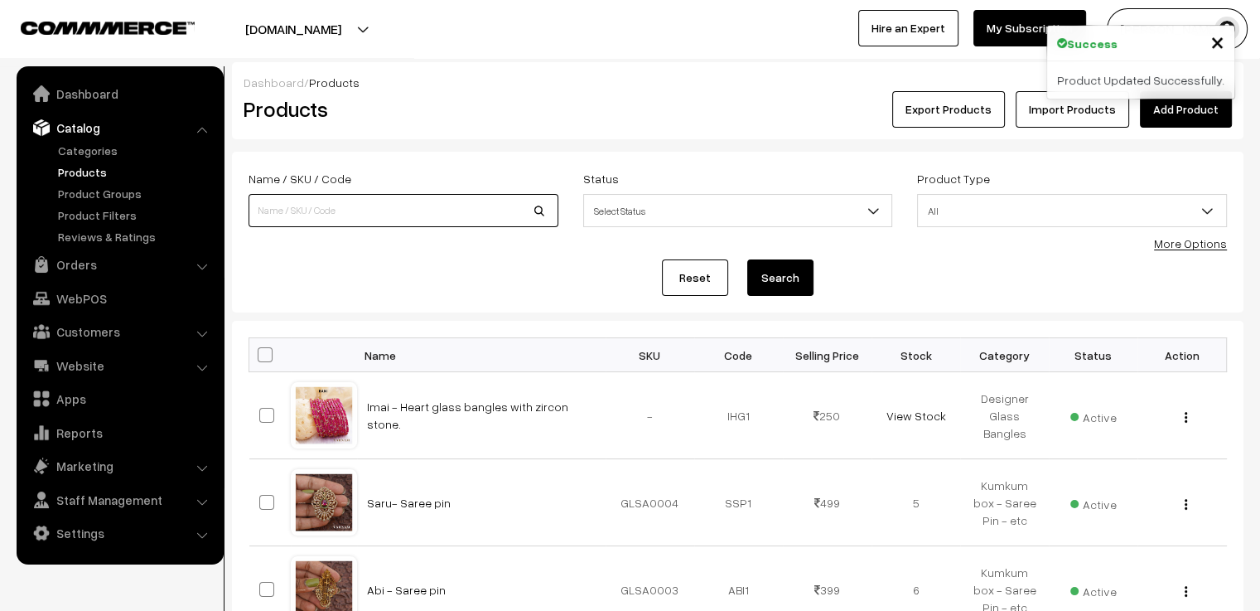
click at [402, 210] on input at bounding box center [404, 210] width 310 height 33
type input "sindri"
click at [747, 259] on button "Search" at bounding box center [780, 277] width 66 height 36
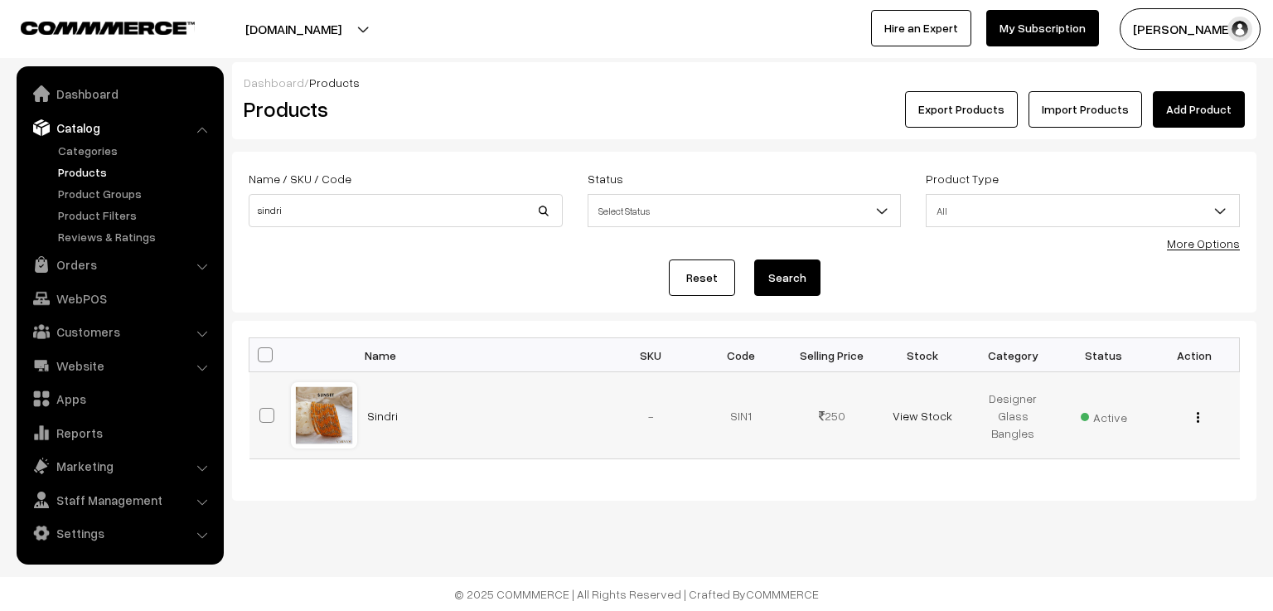
click at [313, 413] on div at bounding box center [324, 415] width 63 height 63
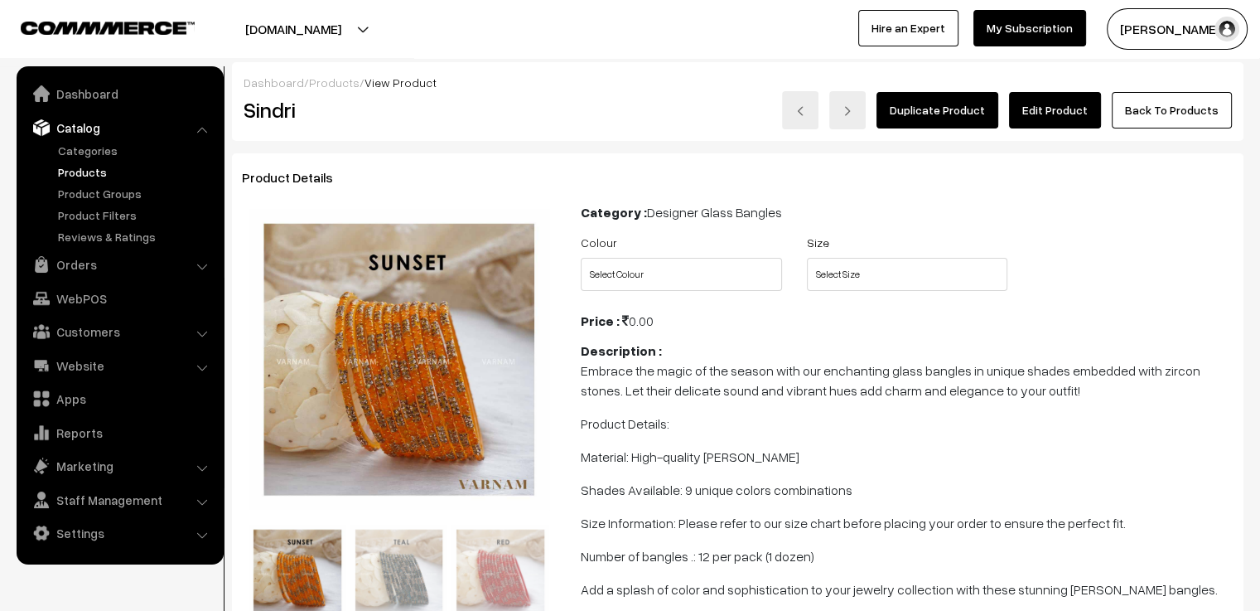
click at [1059, 104] on link "Edit Product" at bounding box center [1055, 110] width 92 height 36
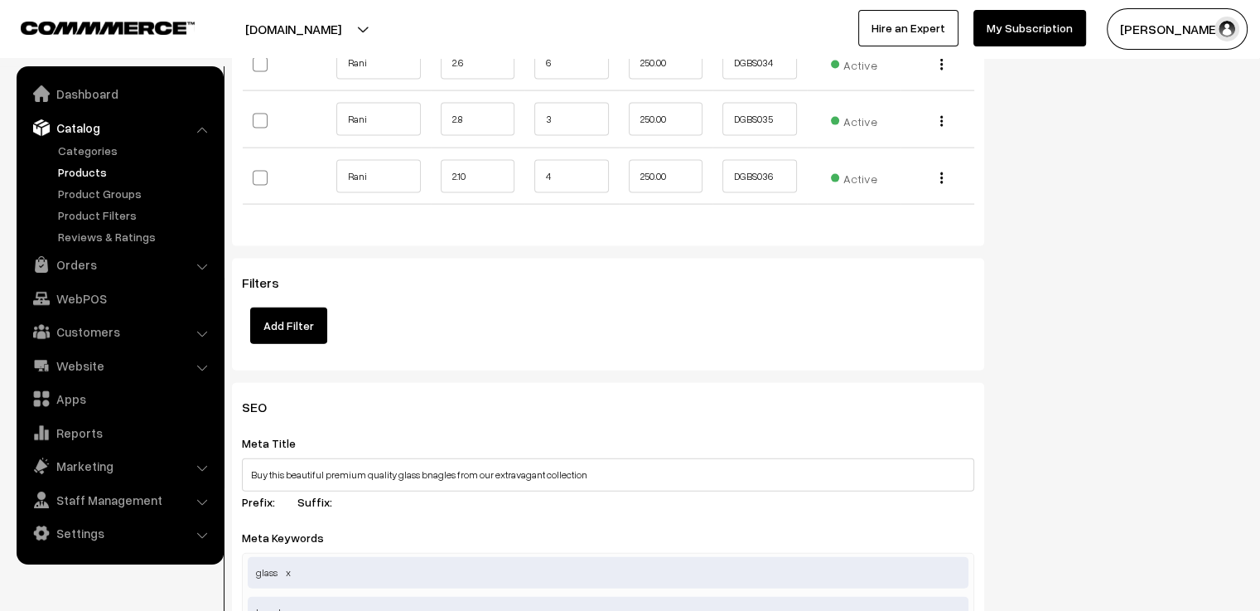
scroll to position [3397, 0]
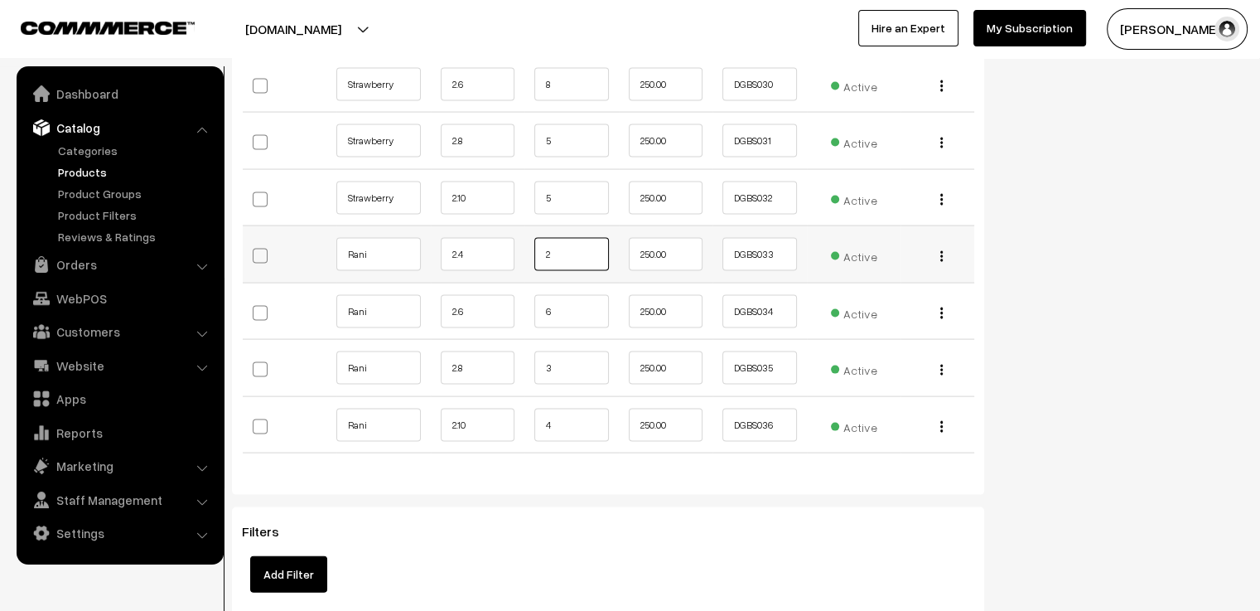
click at [588, 239] on input "2" at bounding box center [571, 254] width 75 height 33
type input "0"
click at [588, 295] on input "6" at bounding box center [571, 311] width 75 height 33
type input "4"
click at [586, 351] on input "3" at bounding box center [571, 367] width 75 height 33
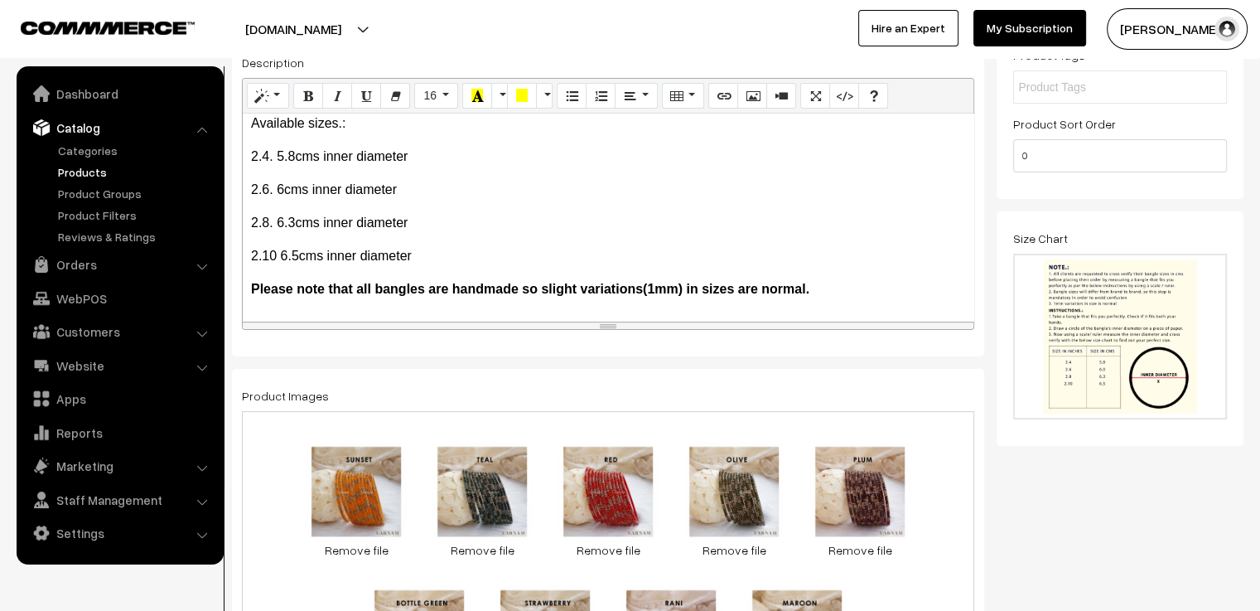
scroll to position [0, 0]
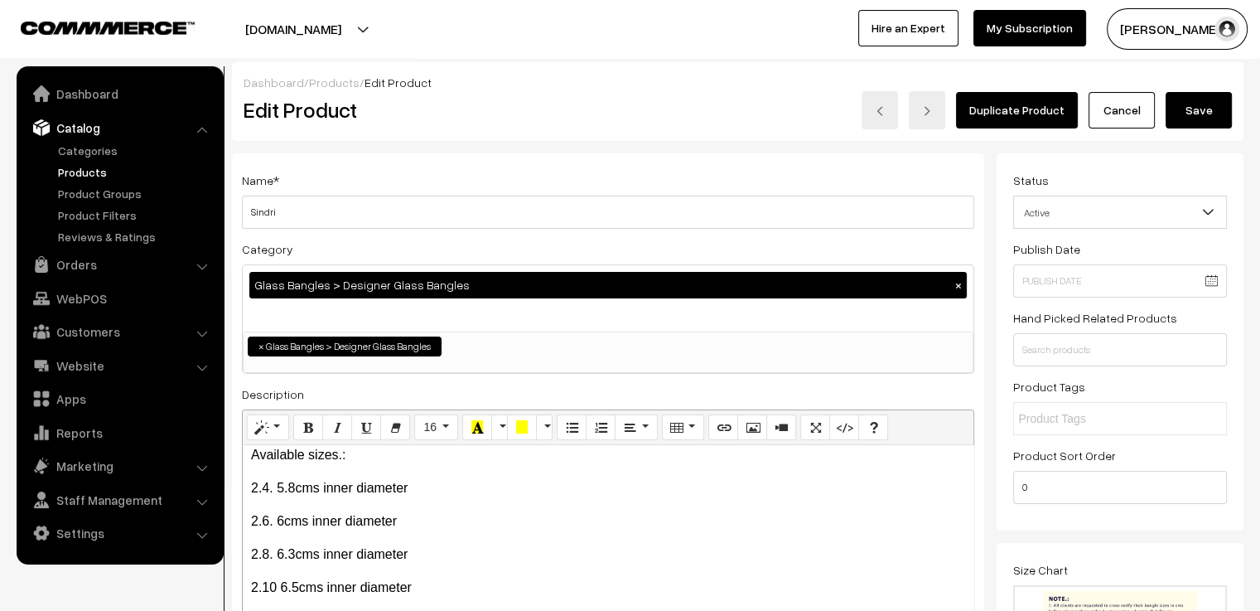
type input "1"
click at [1210, 109] on button "Save" at bounding box center [1199, 110] width 66 height 36
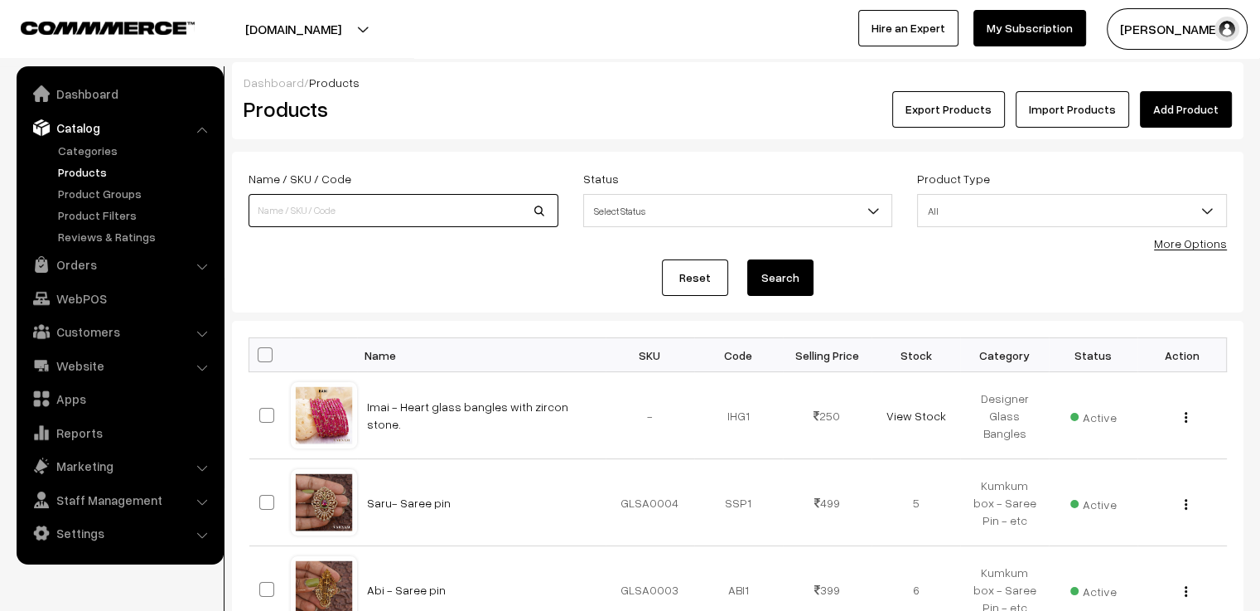
click at [469, 210] on input at bounding box center [404, 210] width 310 height 33
type input "viha"
click at [747, 259] on button "Search" at bounding box center [780, 277] width 66 height 36
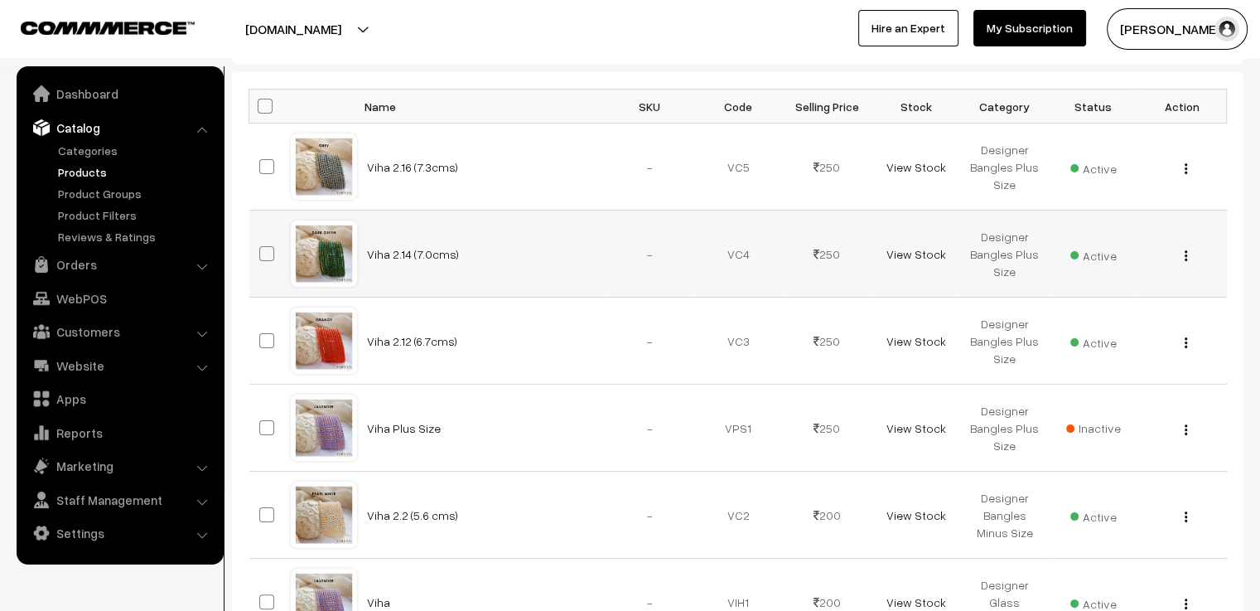
scroll to position [448, 0]
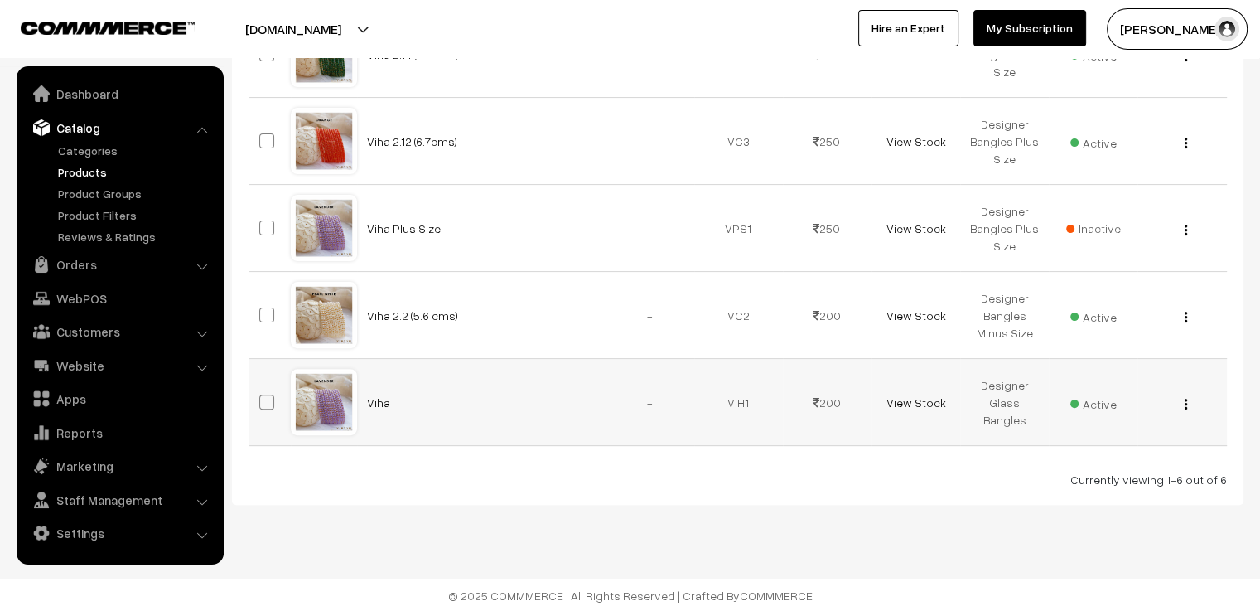
click at [338, 419] on div at bounding box center [324, 401] width 63 height 63
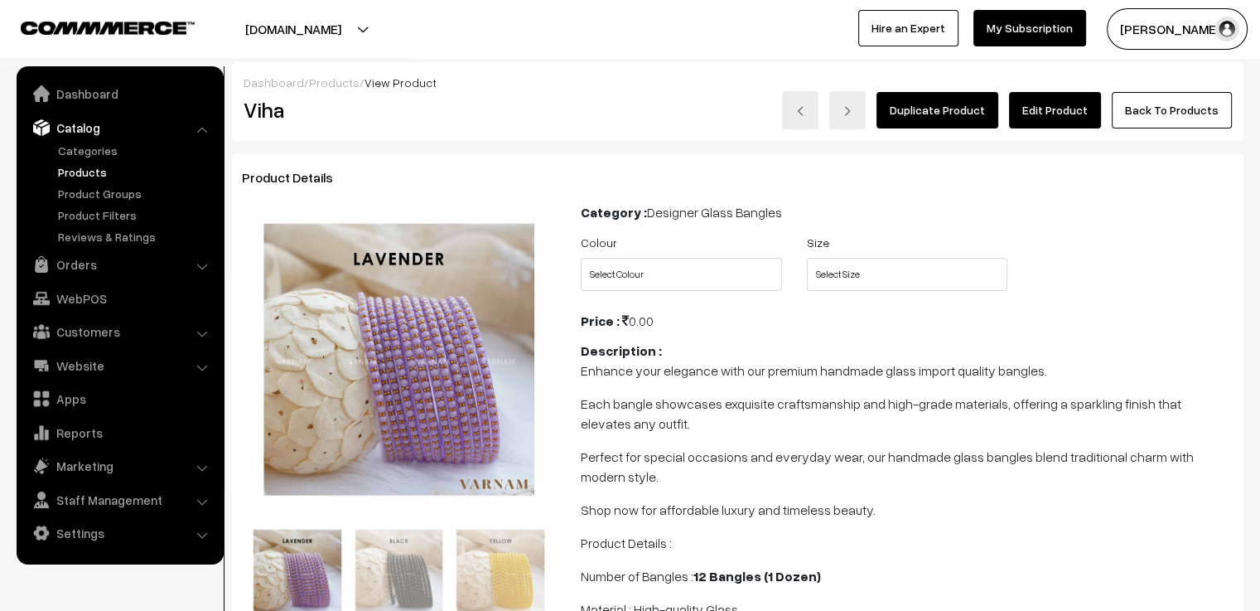
click at [1069, 112] on link "Edit Product" at bounding box center [1055, 110] width 92 height 36
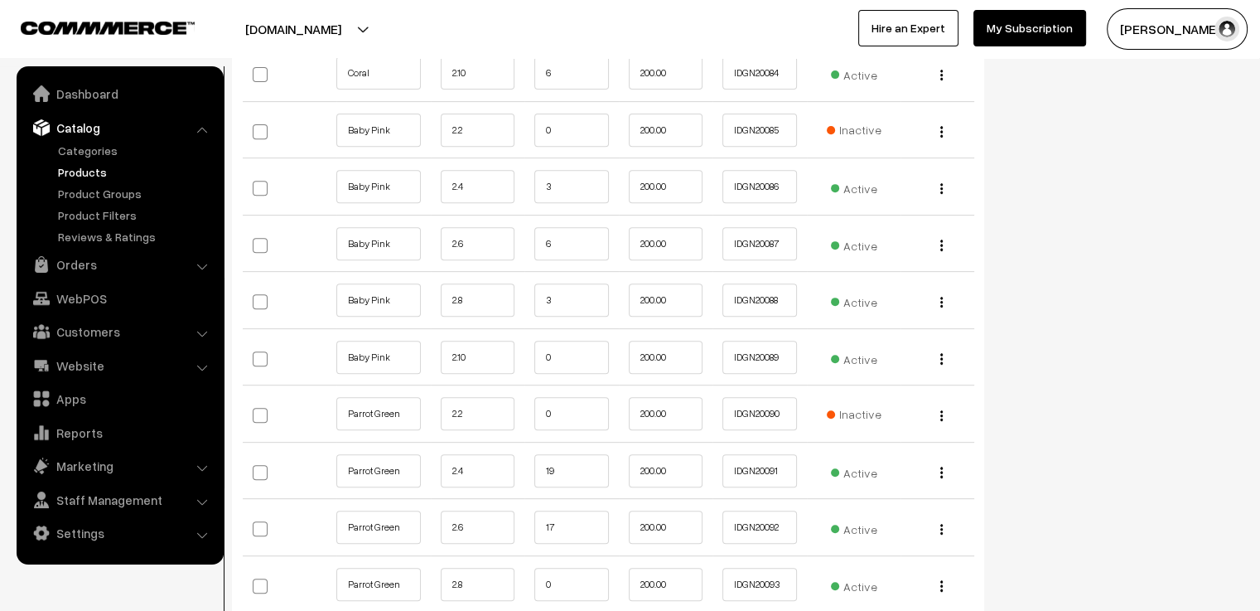
scroll to position [7126, 0]
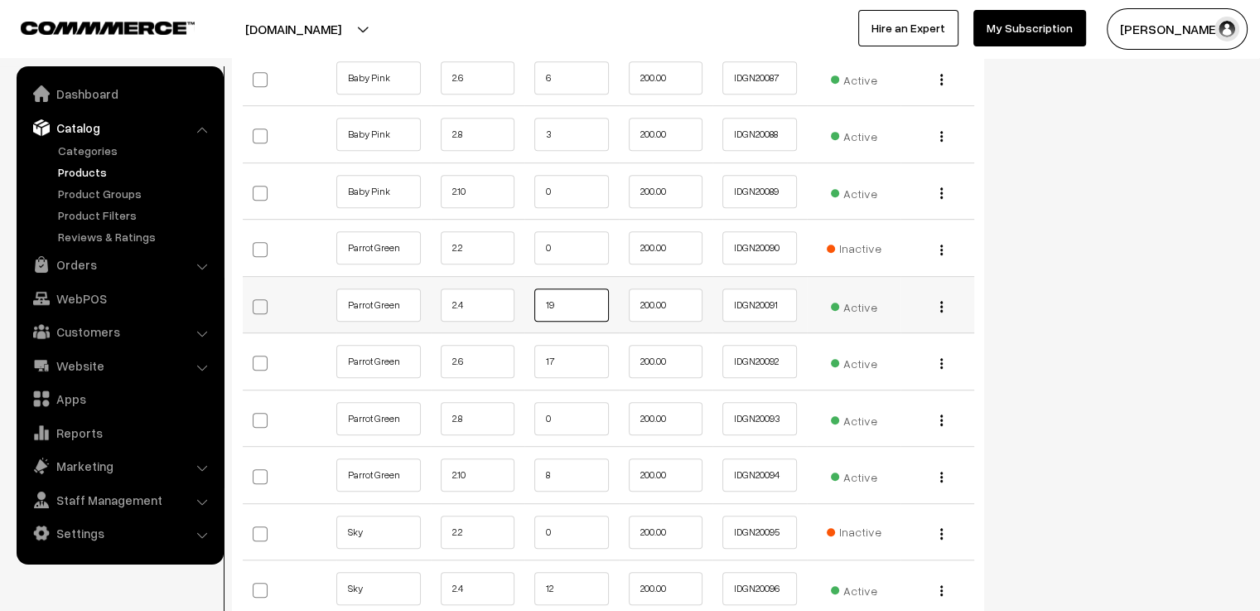
click at [579, 288] on input "19" at bounding box center [571, 304] width 75 height 33
type input "17"
click at [583, 345] on input "17" at bounding box center [571, 361] width 75 height 33
type input "15"
click at [589, 402] on input "0" at bounding box center [571, 418] width 75 height 33
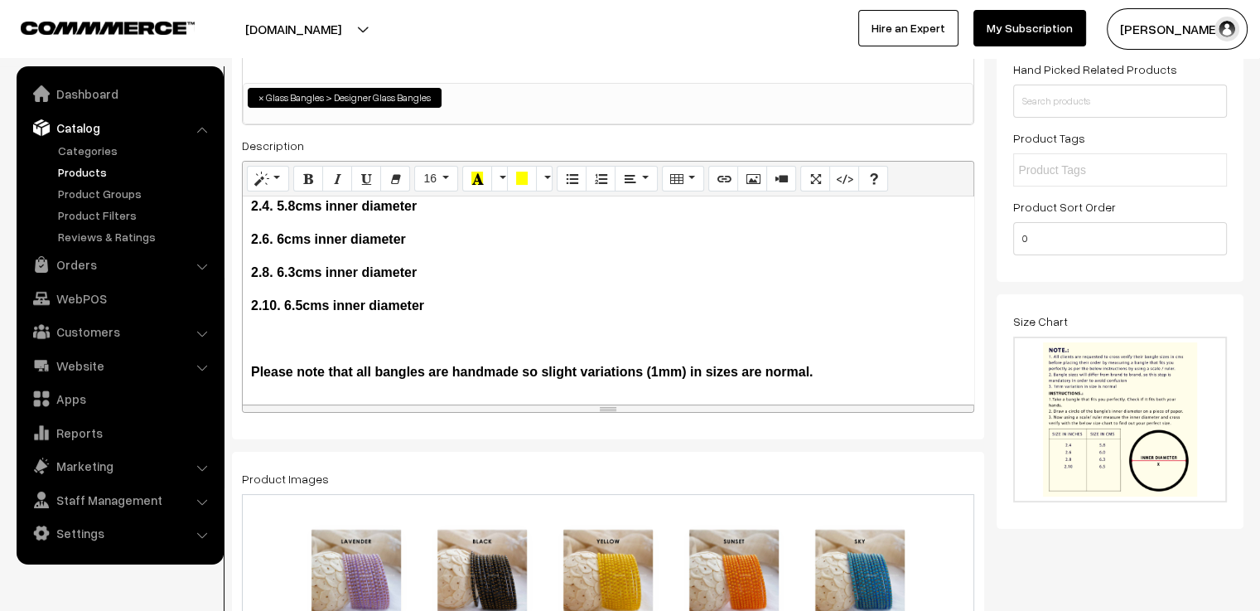
scroll to position [0, 0]
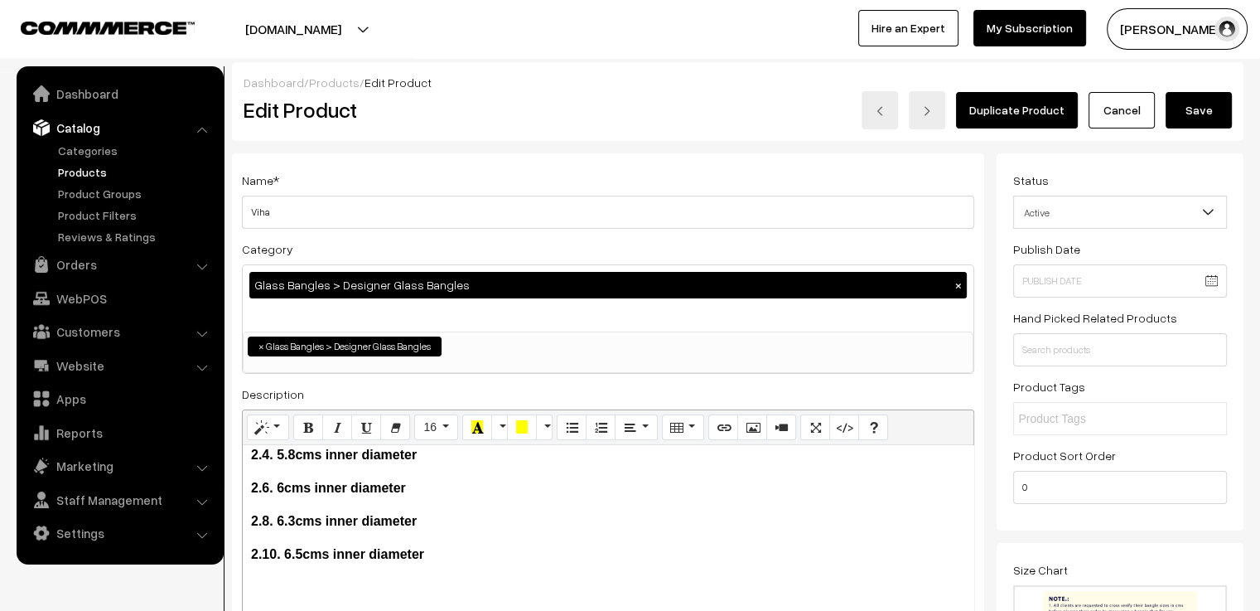
click at [1195, 96] on button "Save" at bounding box center [1199, 110] width 66 height 36
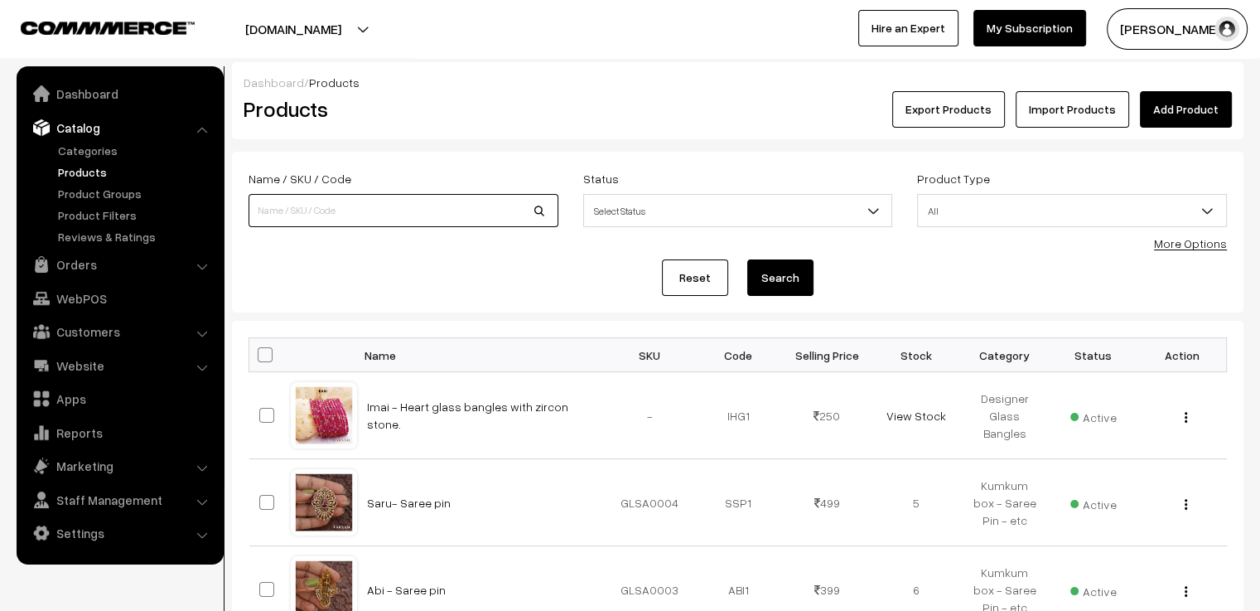
click at [340, 211] on input at bounding box center [404, 210] width 310 height 33
type input "Aaradhana"
click at [747, 259] on button "Search" at bounding box center [780, 277] width 66 height 36
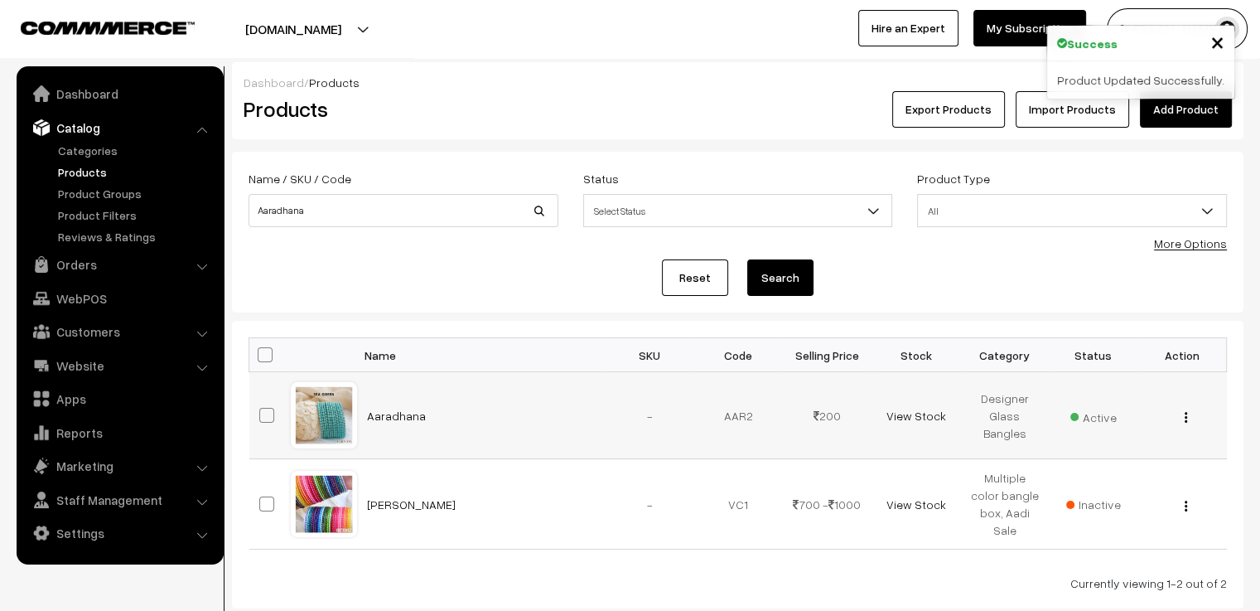
click at [357, 423] on td "Aaradhana" at bounding box center [481, 415] width 249 height 87
click at [331, 415] on div at bounding box center [324, 415] width 63 height 63
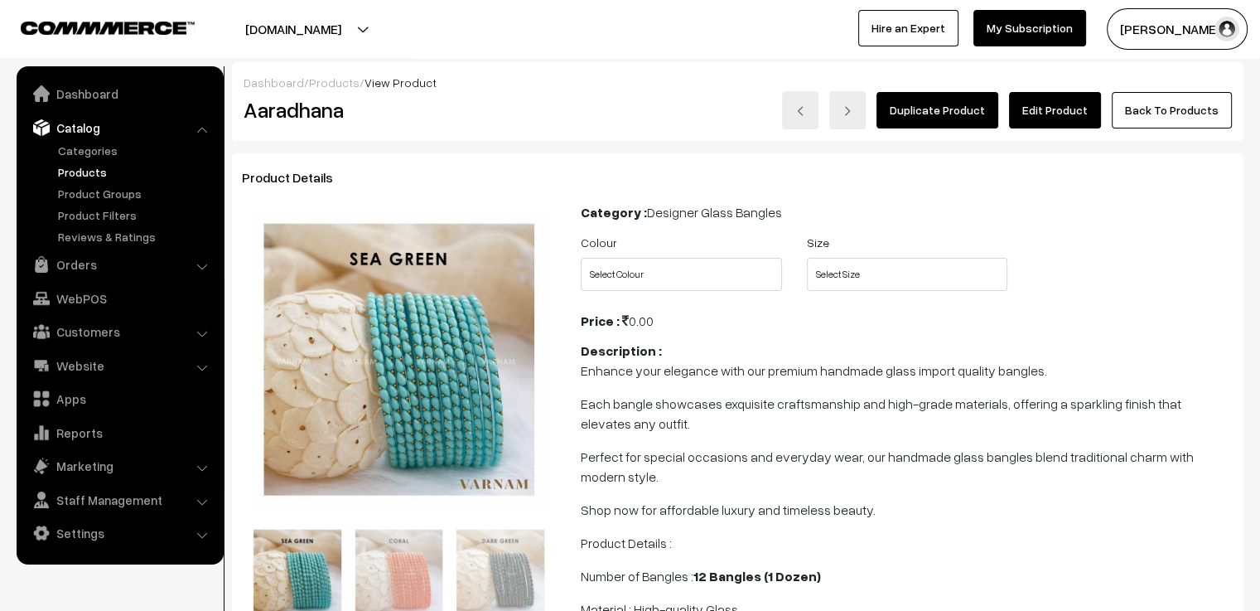
click at [1079, 99] on link "Edit Product" at bounding box center [1055, 110] width 92 height 36
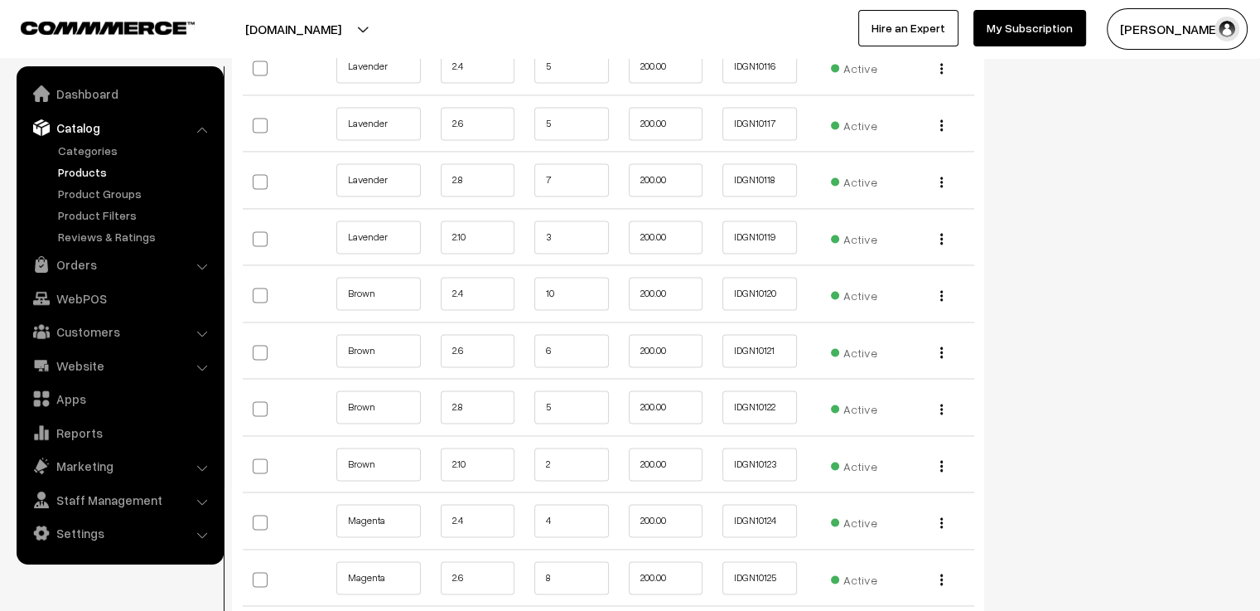
scroll to position [9032, 0]
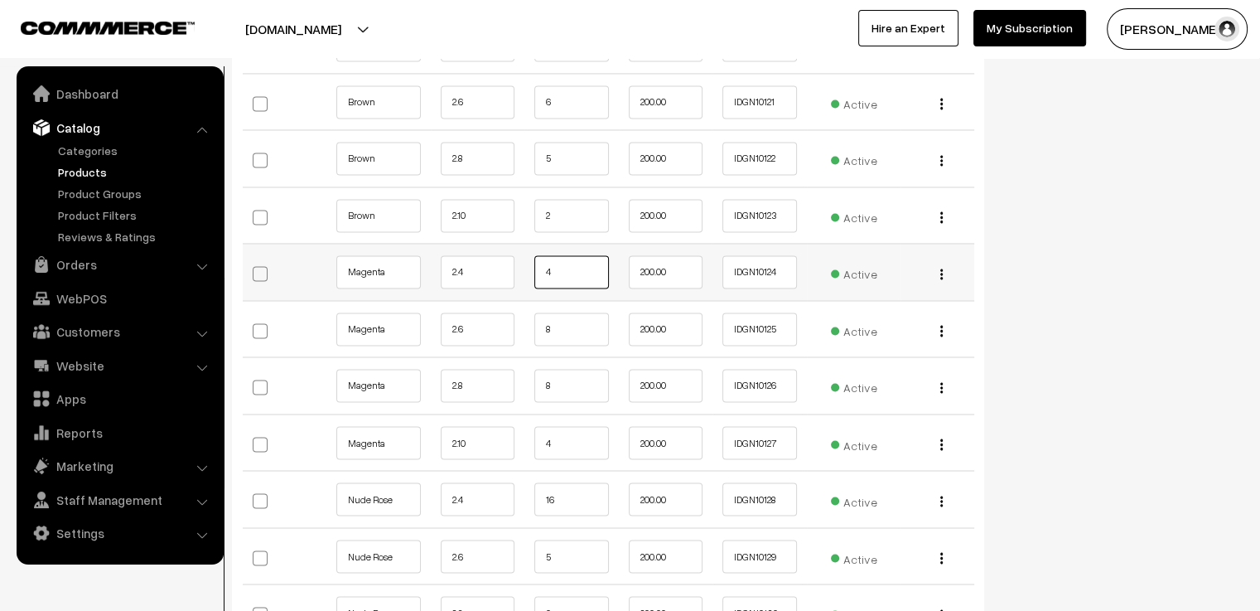
click at [596, 255] on input "4" at bounding box center [571, 271] width 75 height 33
type input "2"
click at [565, 312] on input "8" at bounding box center [571, 328] width 75 height 33
type input "6"
click at [574, 369] on input "8" at bounding box center [571, 385] width 75 height 33
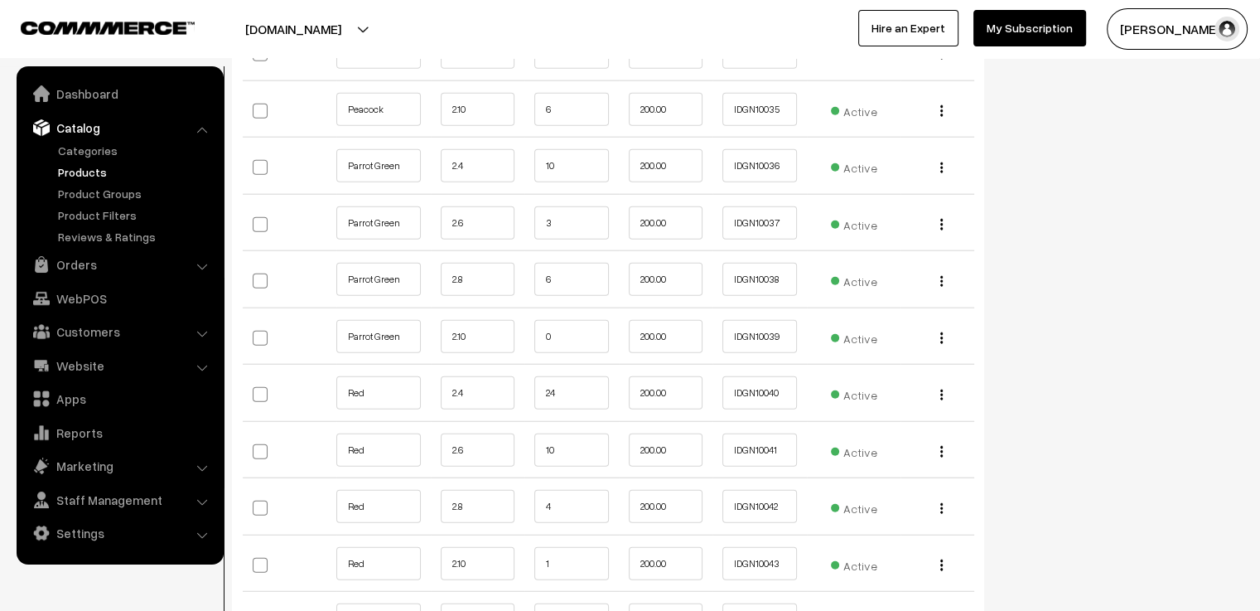
scroll to position [3895, 0]
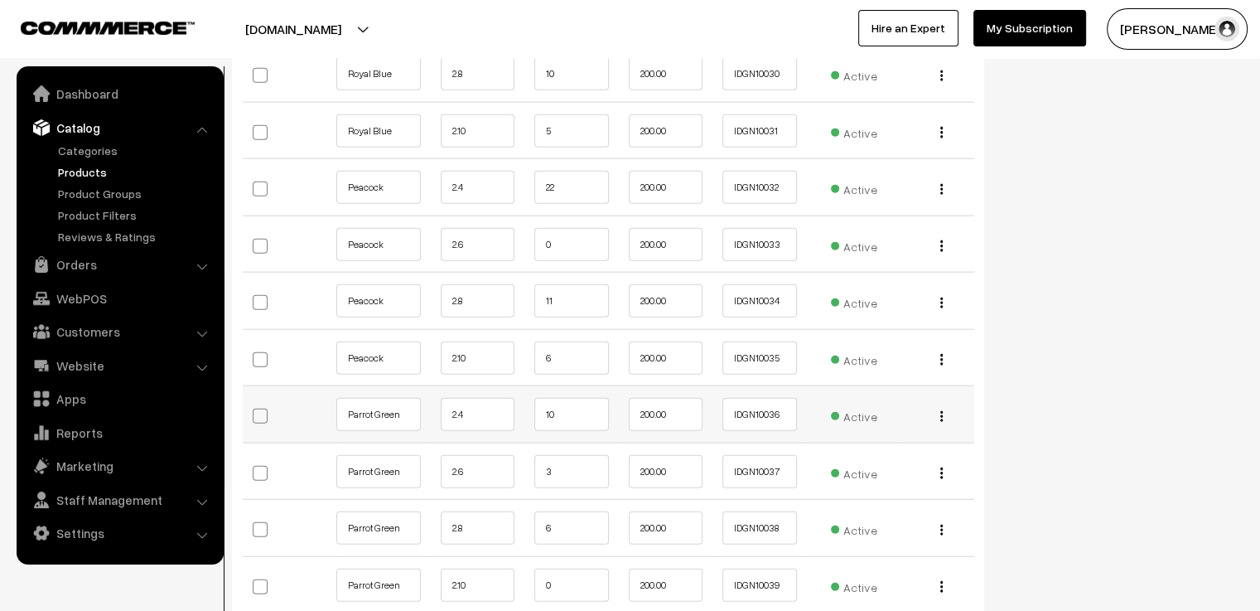
type input "6"
click at [591, 398] on input "10" at bounding box center [571, 414] width 75 height 33
type input "1"
type input "9"
click at [592, 455] on input "3" at bounding box center [571, 471] width 75 height 33
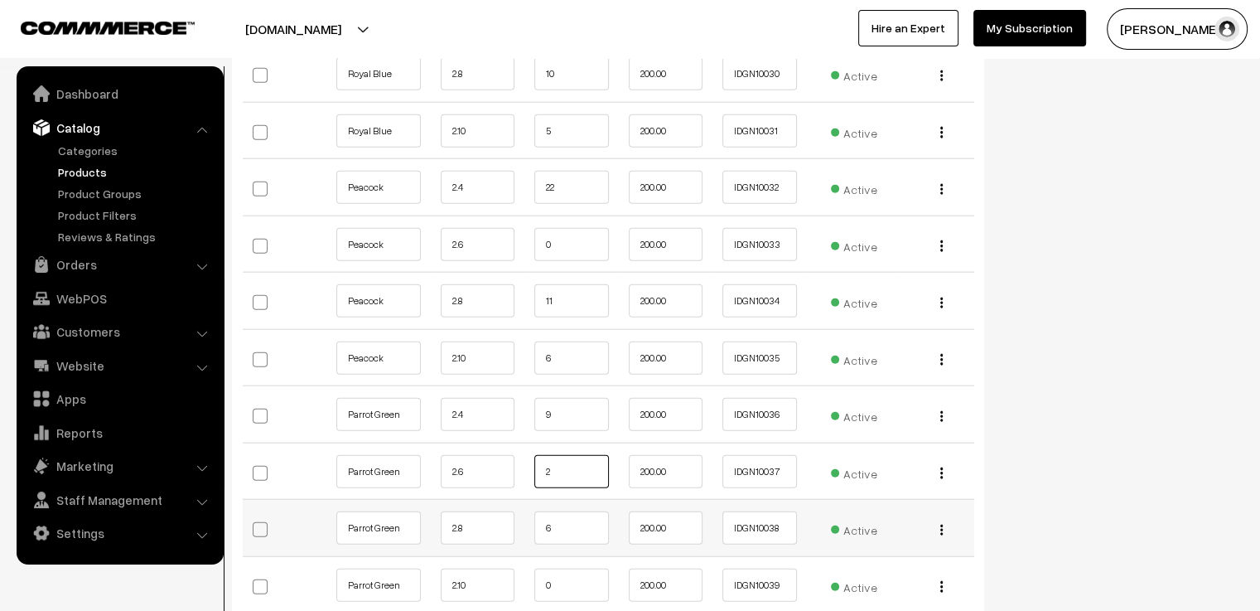
type input "2"
click at [574, 511] on input "6" at bounding box center [571, 527] width 75 height 33
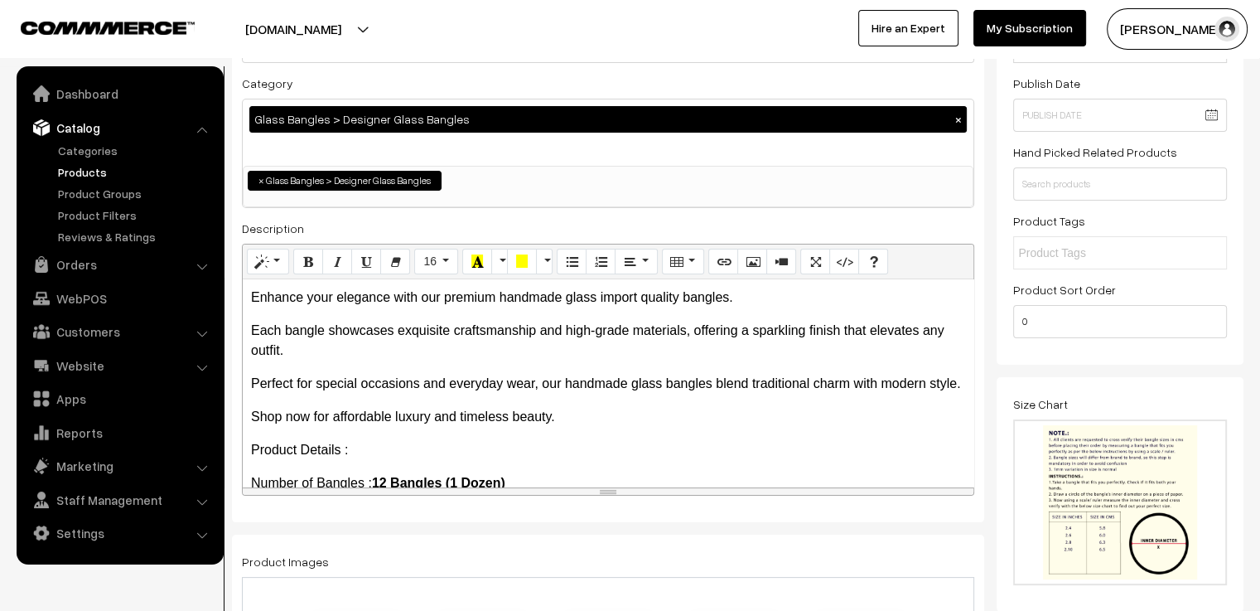
scroll to position [0, 0]
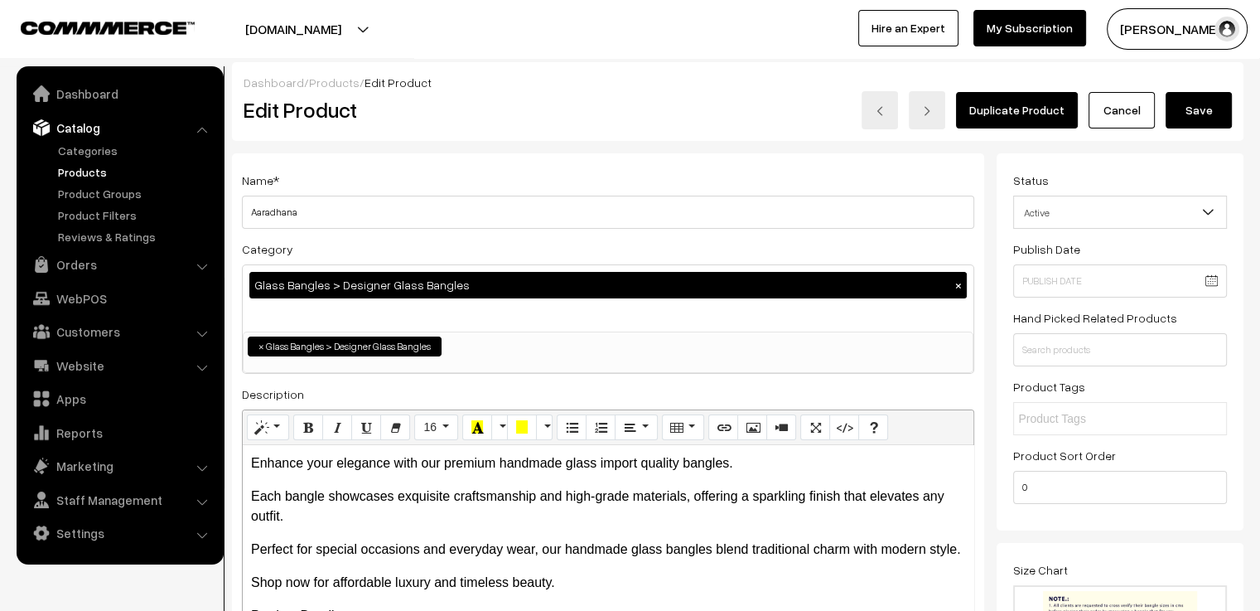
type input "5"
click at [1192, 122] on button "Save" at bounding box center [1199, 110] width 66 height 36
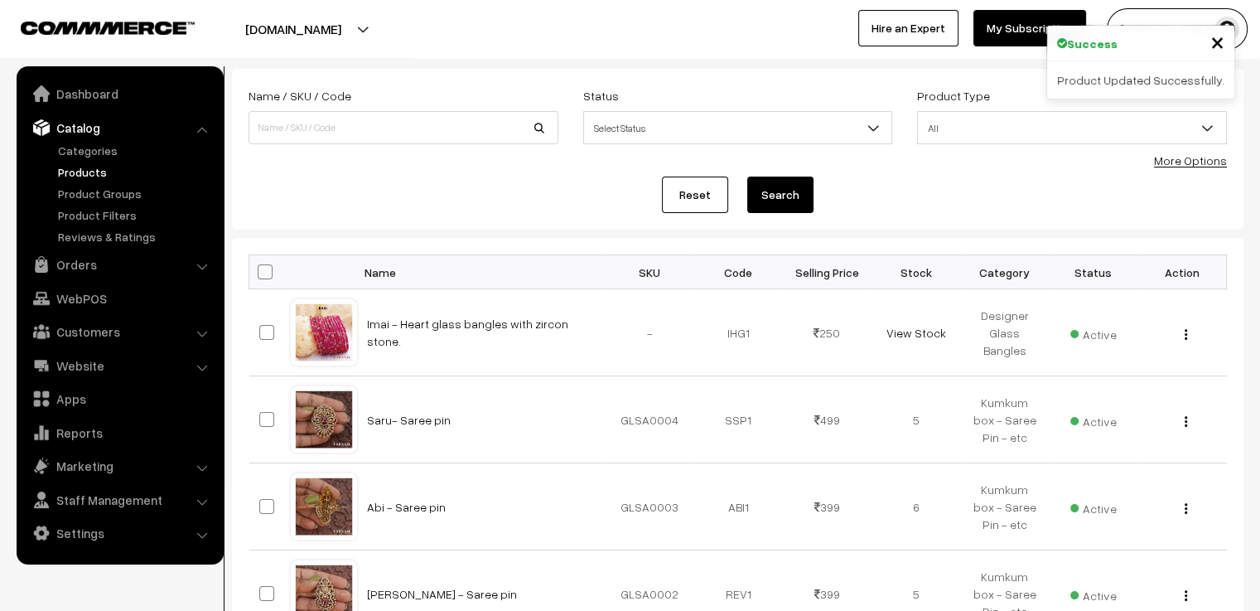
scroll to position [83, 0]
click at [417, 121] on input at bounding box center [404, 127] width 310 height 33
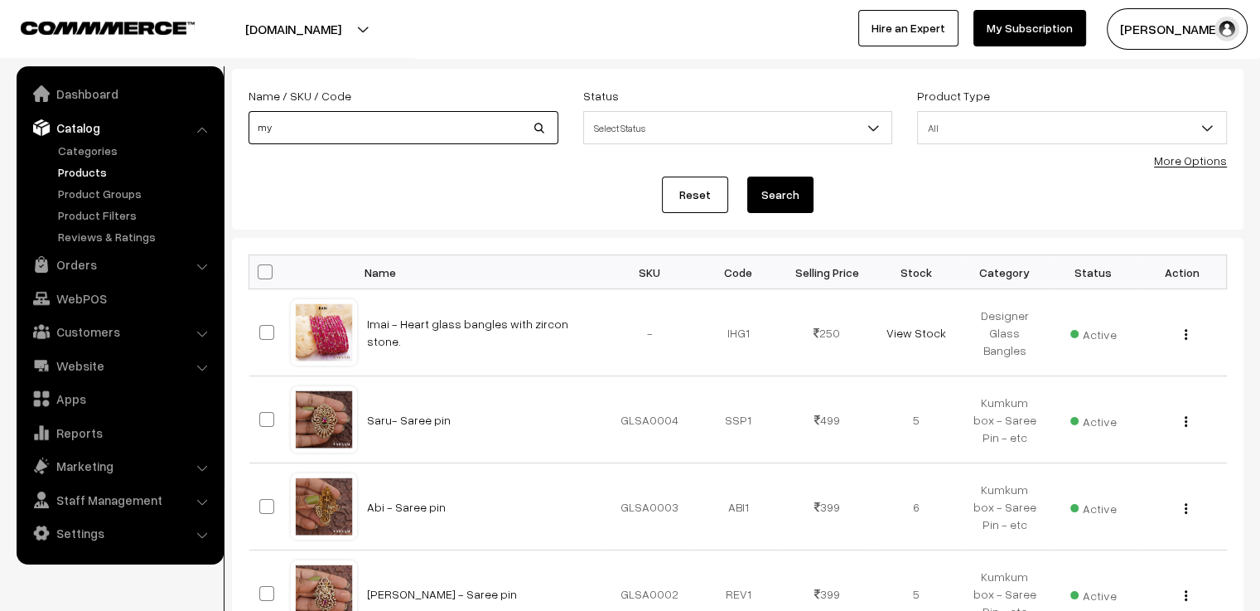
type input "mystic charm"
click at [747, 177] on button "Search" at bounding box center [780, 195] width 66 height 36
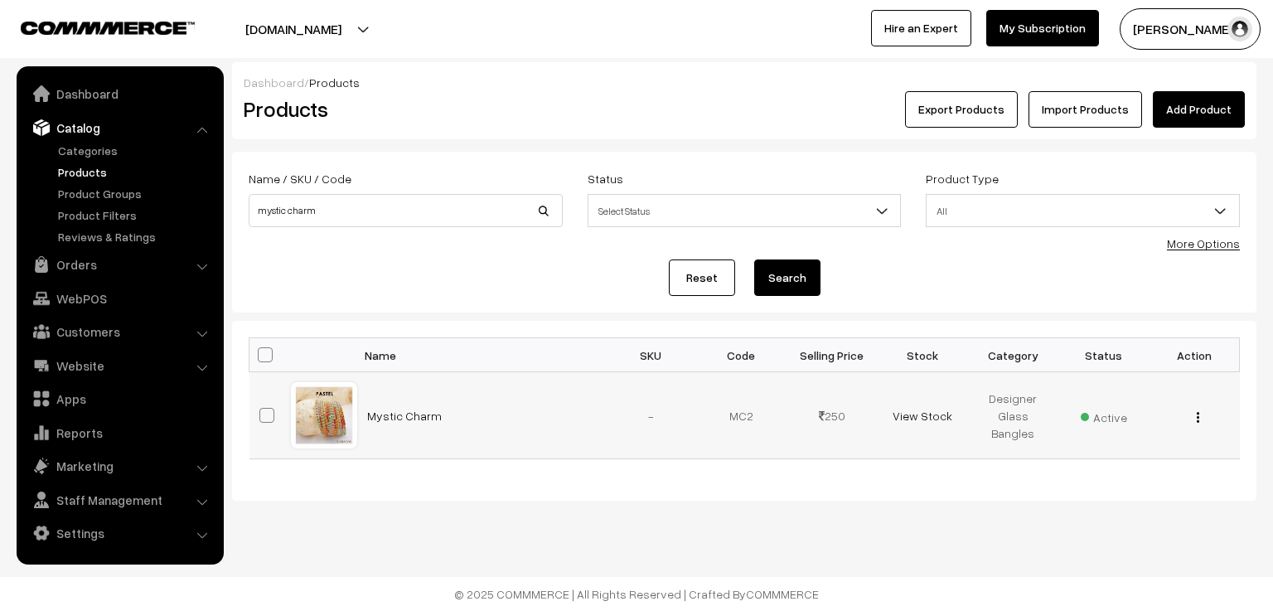
click at [344, 401] on div at bounding box center [324, 415] width 63 height 63
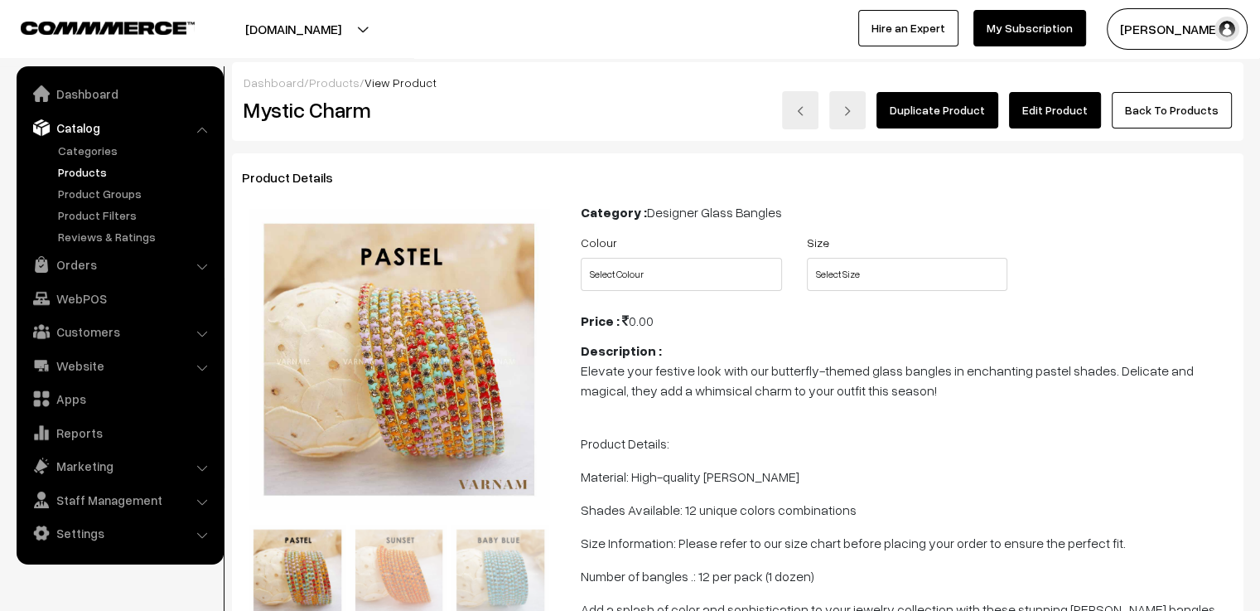
click at [1098, 106] on link "Edit Product" at bounding box center [1055, 110] width 92 height 36
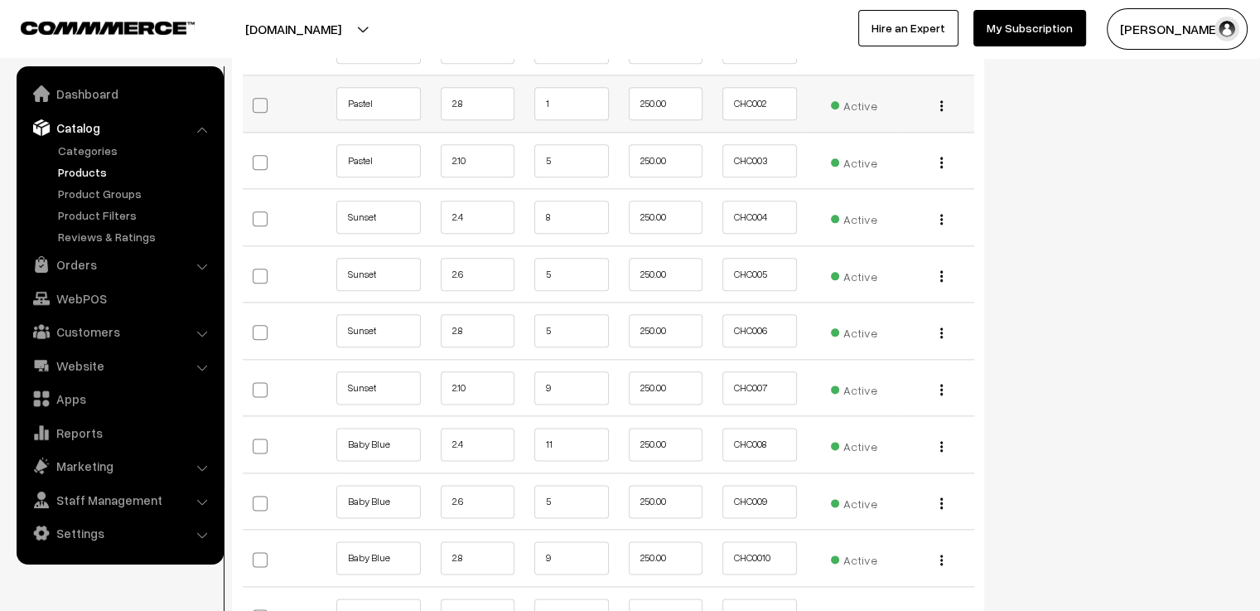
scroll to position [2072, 0]
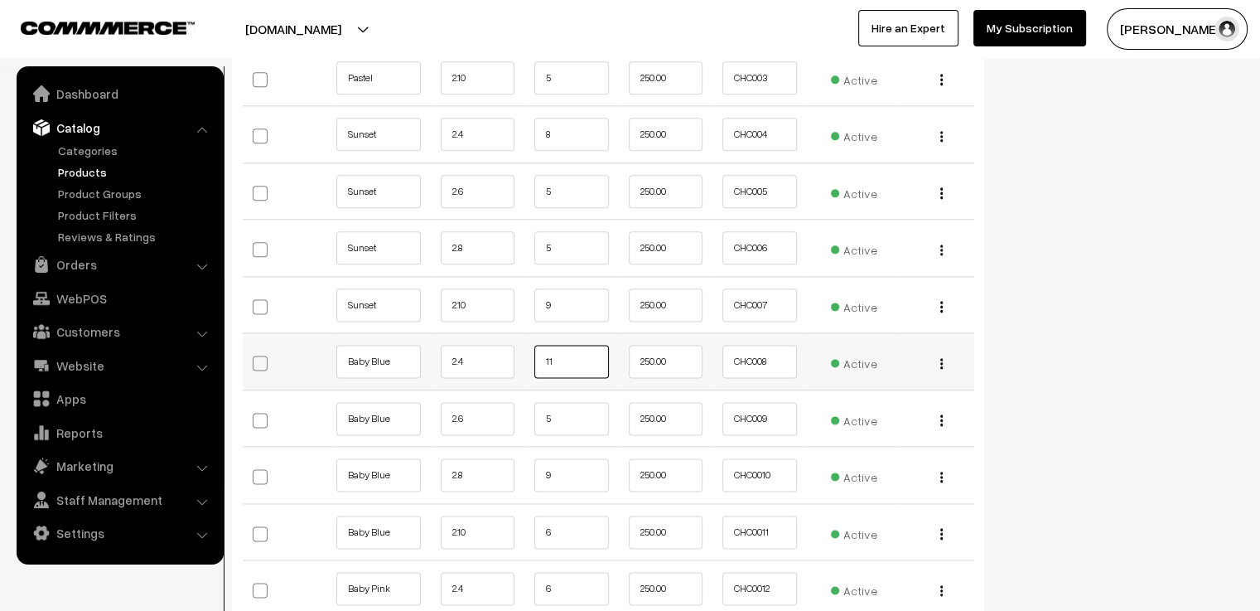
click at [590, 345] on input "11" at bounding box center [571, 361] width 75 height 33
type input "10"
click at [584, 403] on input "5" at bounding box center [571, 418] width 75 height 33
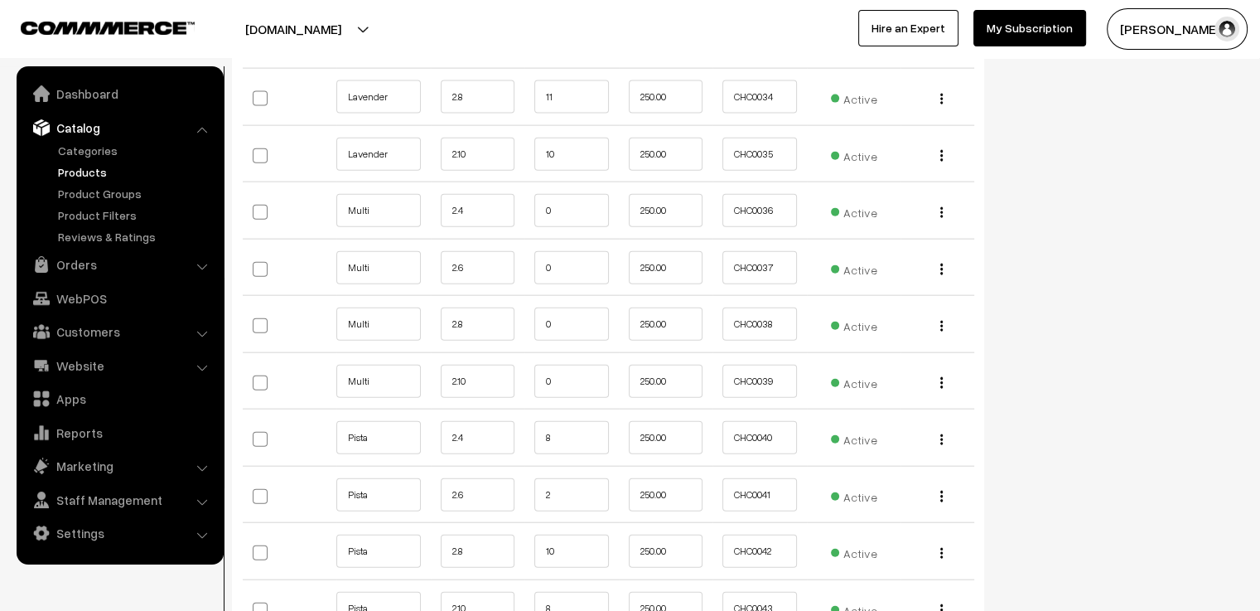
scroll to position [4060, 0]
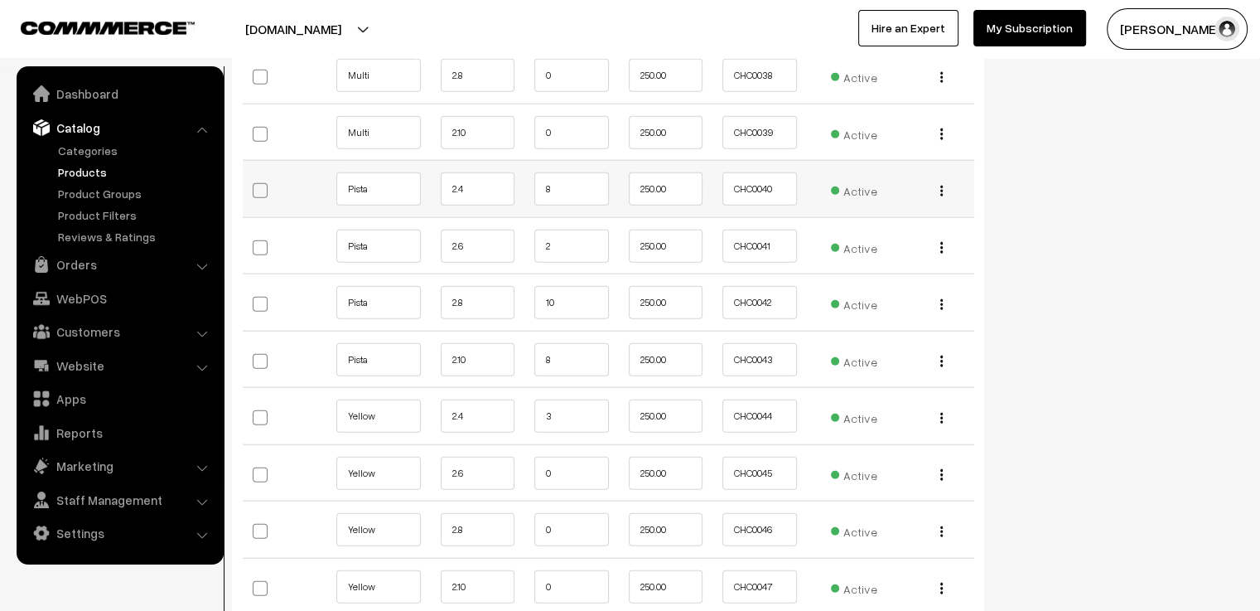
type input "4"
click at [580, 172] on input "8" at bounding box center [571, 188] width 75 height 33
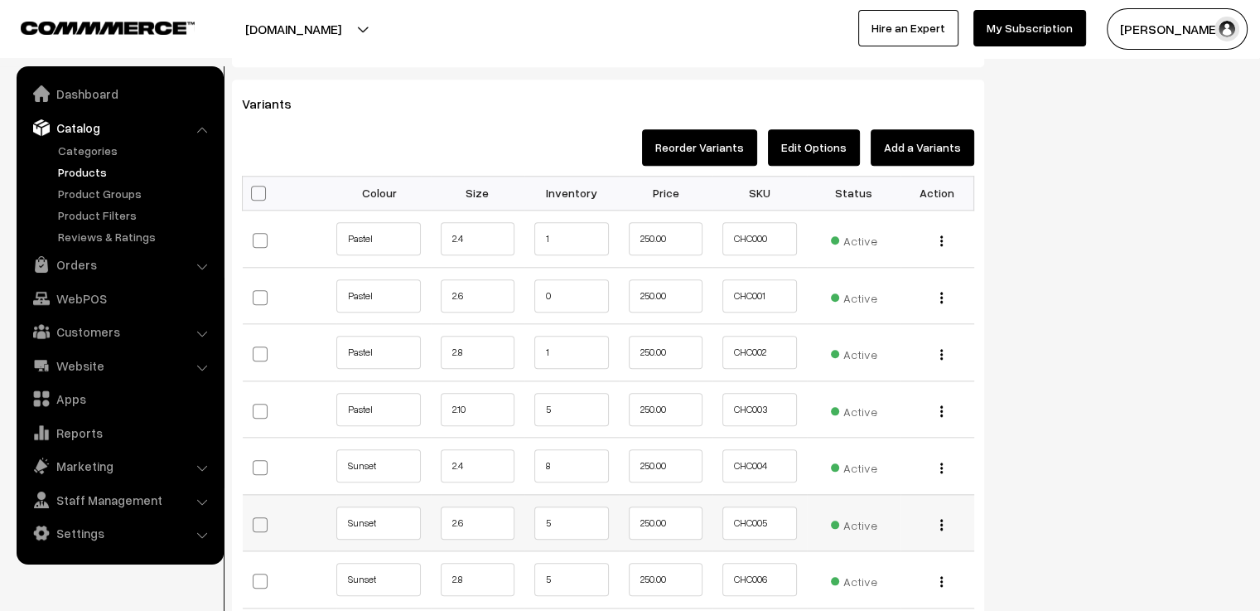
scroll to position [1823, 0]
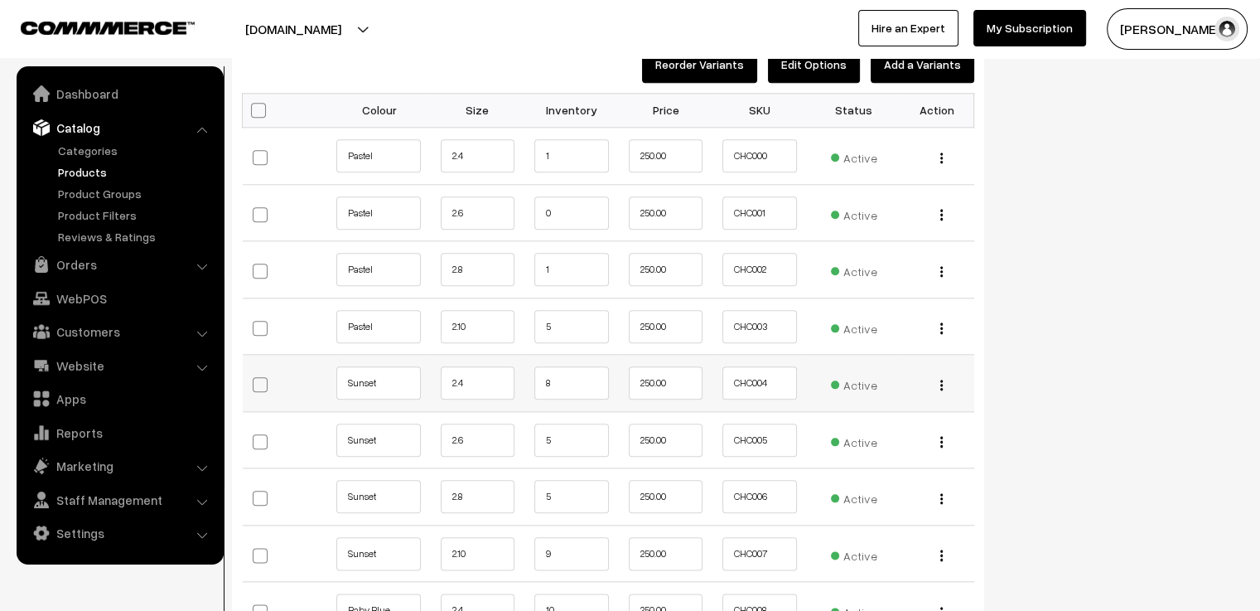
type input "7"
click at [581, 366] on input "8" at bounding box center [571, 382] width 75 height 33
type input "7"
click at [568, 423] on input "5" at bounding box center [571, 439] width 75 height 33
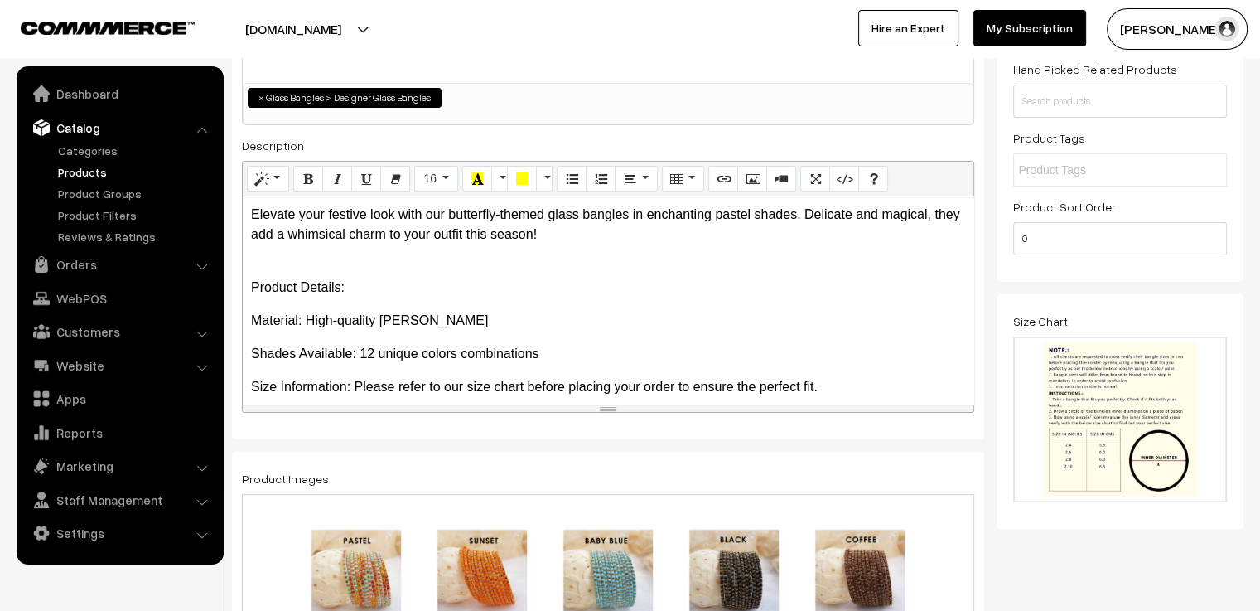
scroll to position [0, 0]
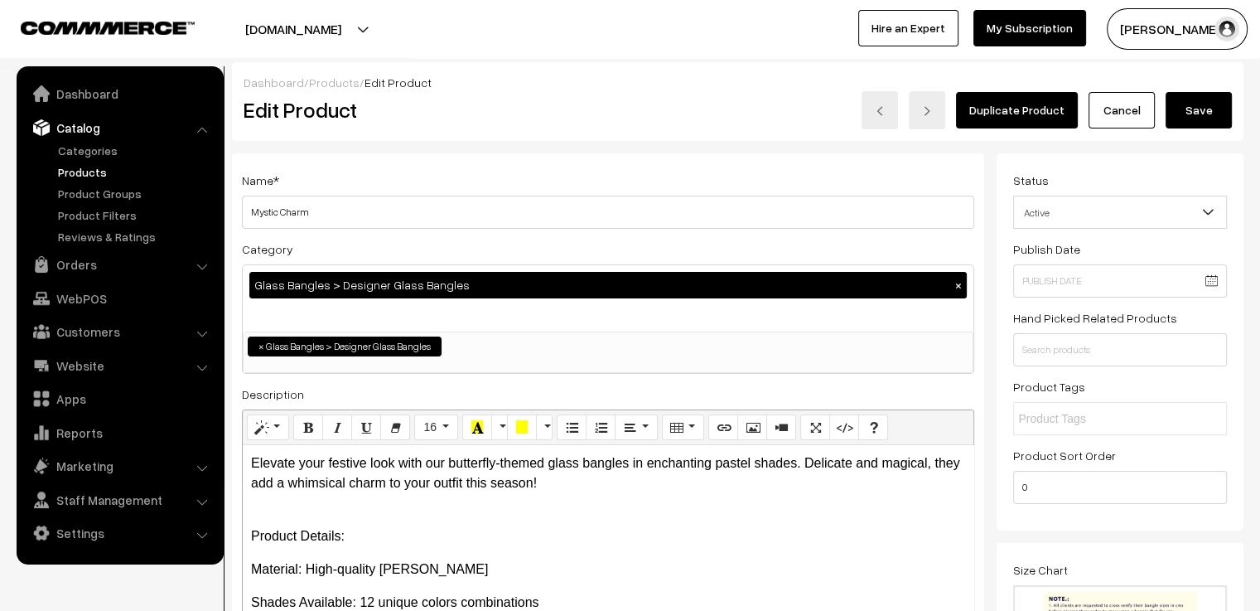
type input "4"
click at [1198, 107] on button "Save" at bounding box center [1199, 110] width 66 height 36
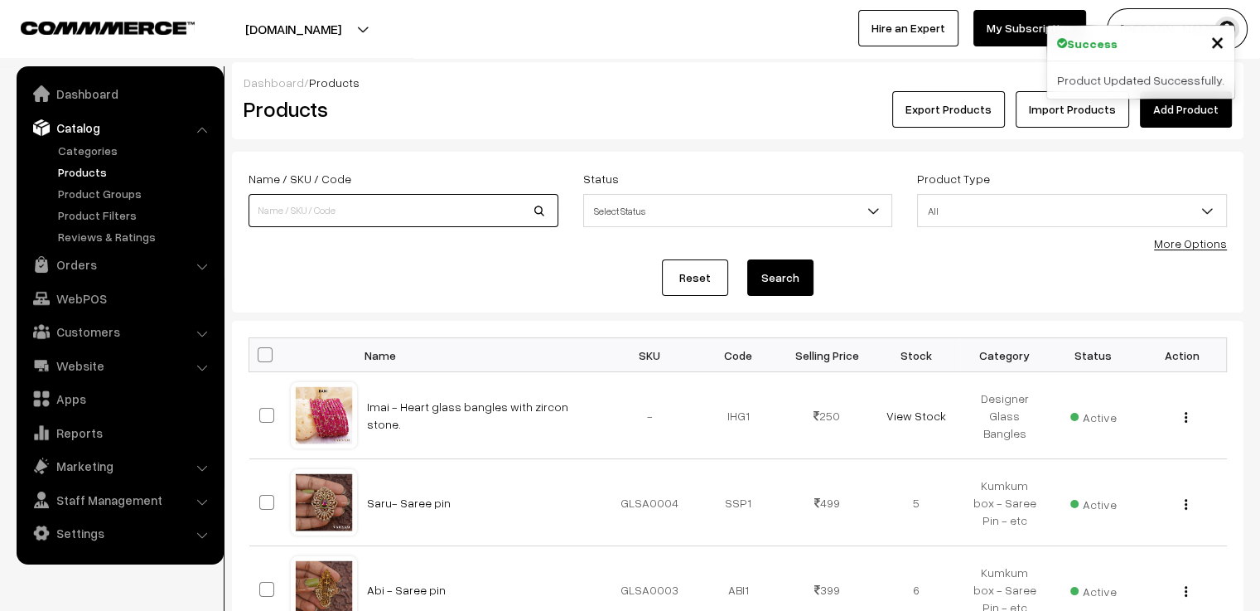
click at [471, 206] on input at bounding box center [404, 210] width 310 height 33
type input "[PERSON_NAME]"
click at [747, 259] on button "Search" at bounding box center [780, 277] width 66 height 36
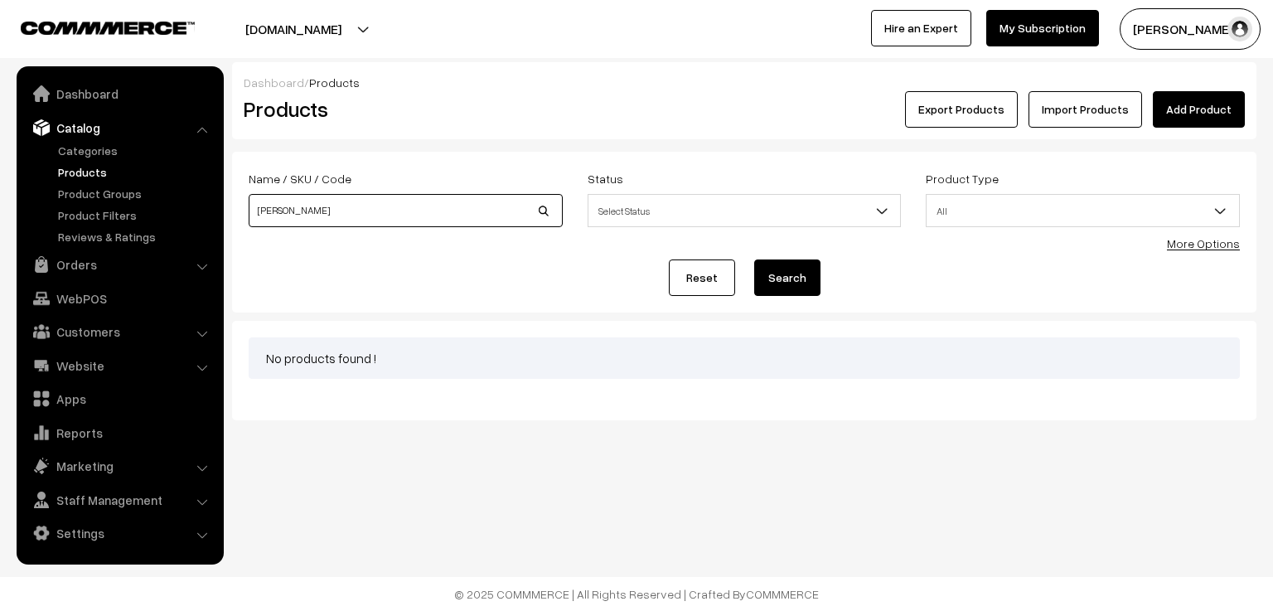
click at [486, 204] on input "[PERSON_NAME]" at bounding box center [406, 210] width 314 height 33
type input "k"
type input "double"
click at [754, 259] on button "Search" at bounding box center [787, 277] width 66 height 36
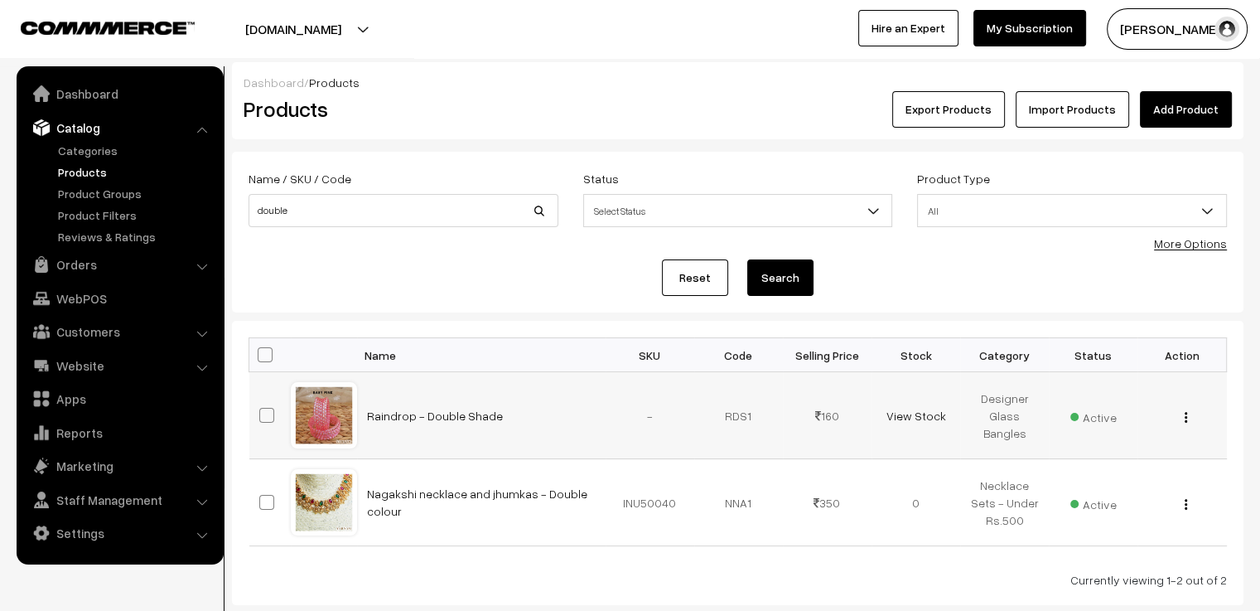
click at [336, 415] on div at bounding box center [324, 415] width 63 height 63
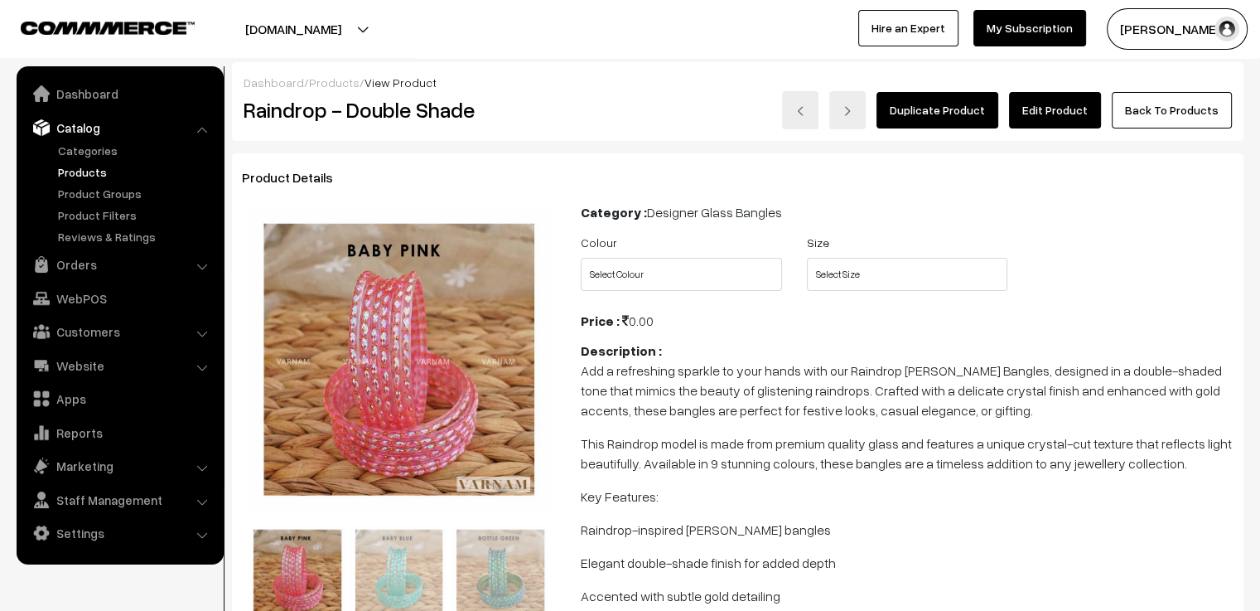
click at [1063, 122] on link "Edit Product" at bounding box center [1055, 110] width 92 height 36
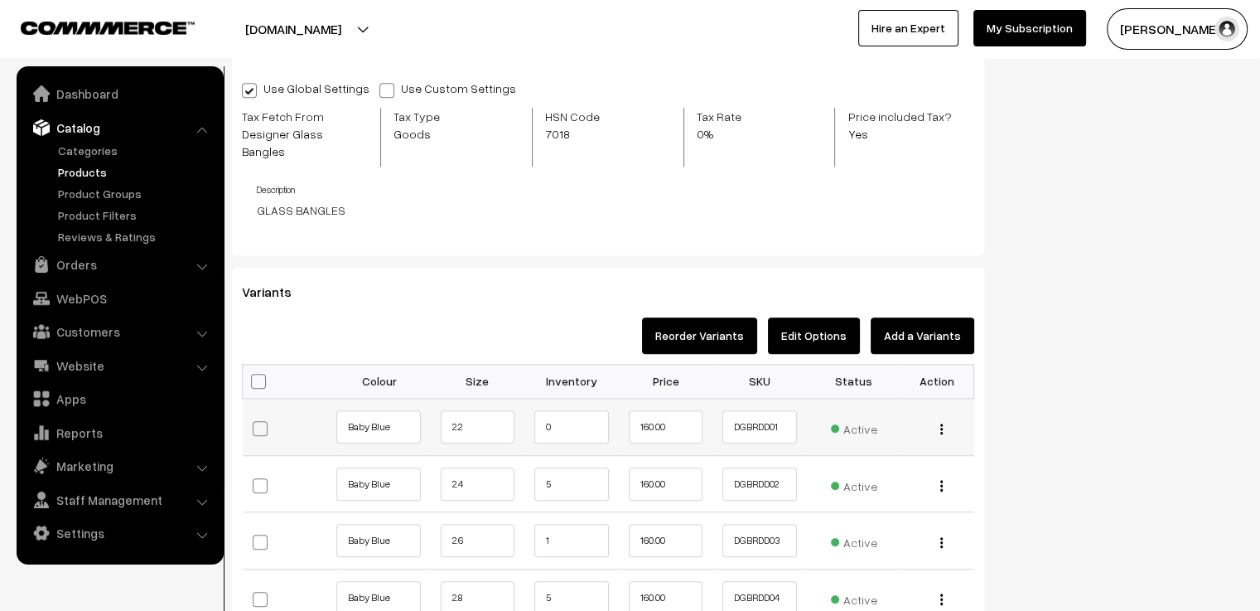
scroll to position [1492, 0]
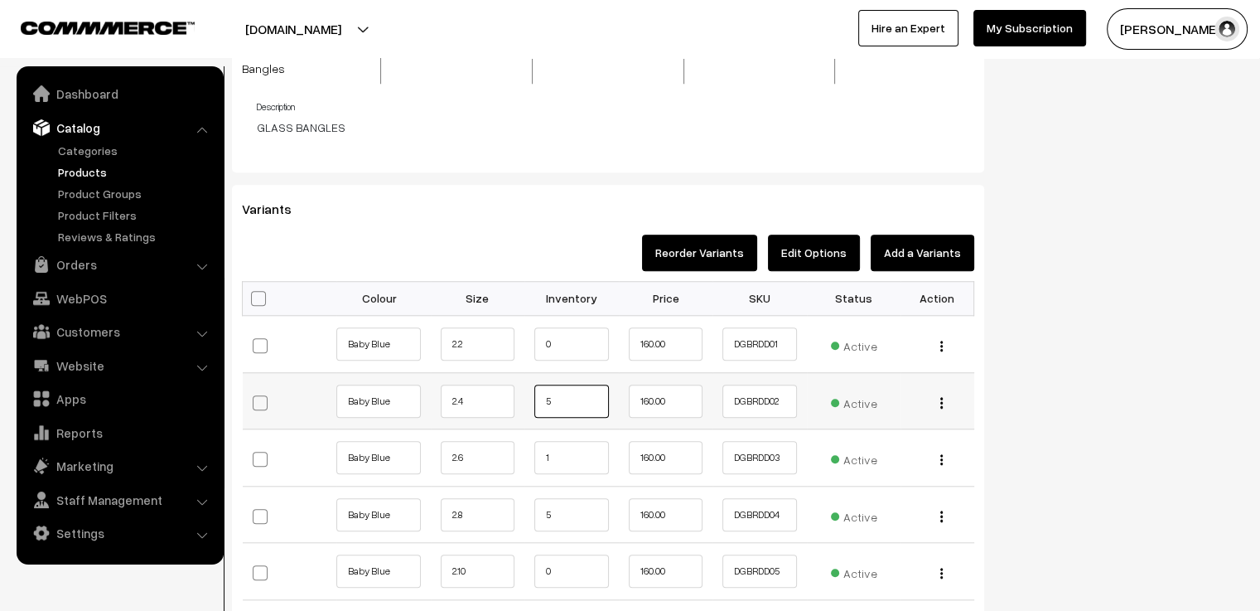
click at [560, 384] on input "5" at bounding box center [571, 400] width 75 height 33
type input "4"
click at [589, 441] on input "1" at bounding box center [571, 457] width 75 height 33
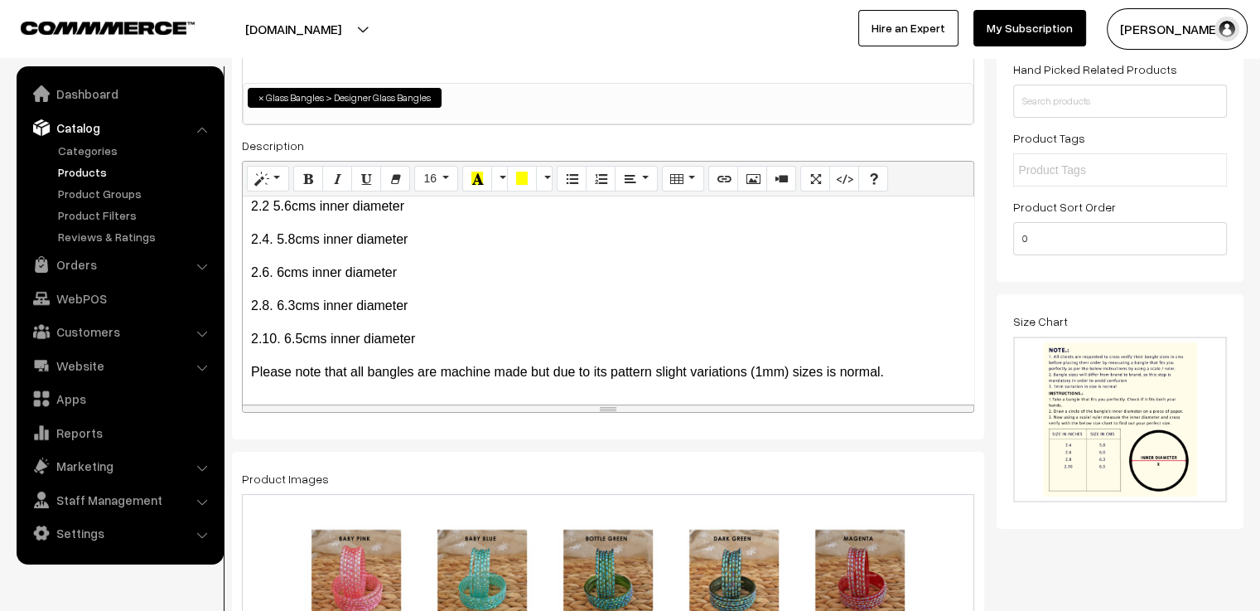
scroll to position [0, 0]
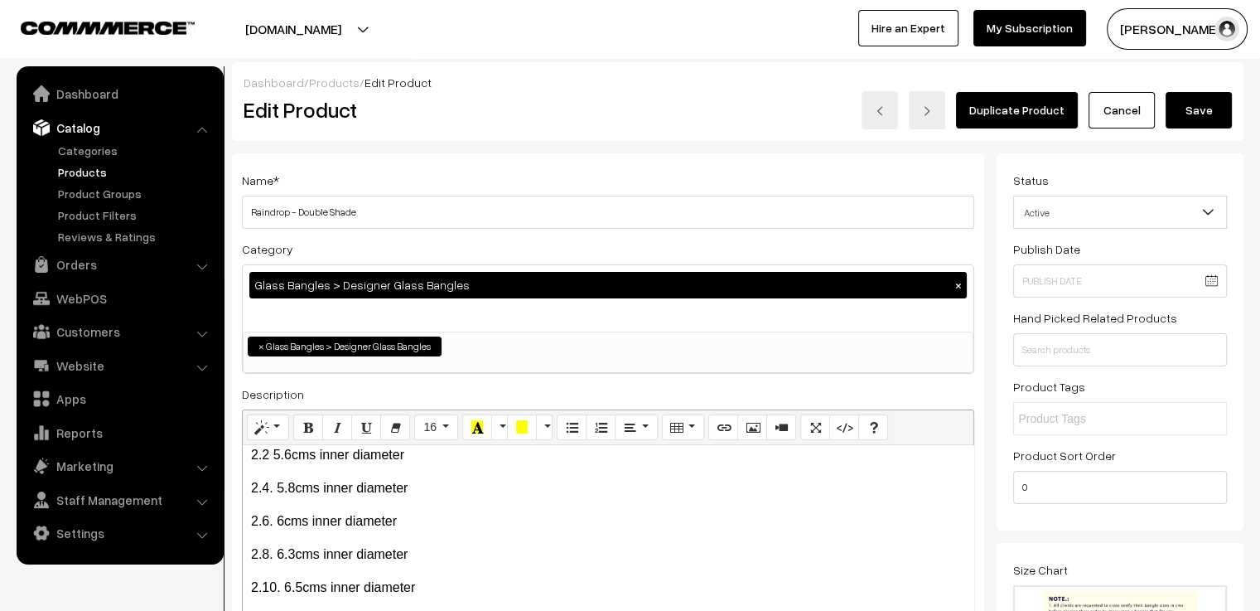
type input "0"
click at [1214, 98] on button "Save" at bounding box center [1199, 110] width 66 height 36
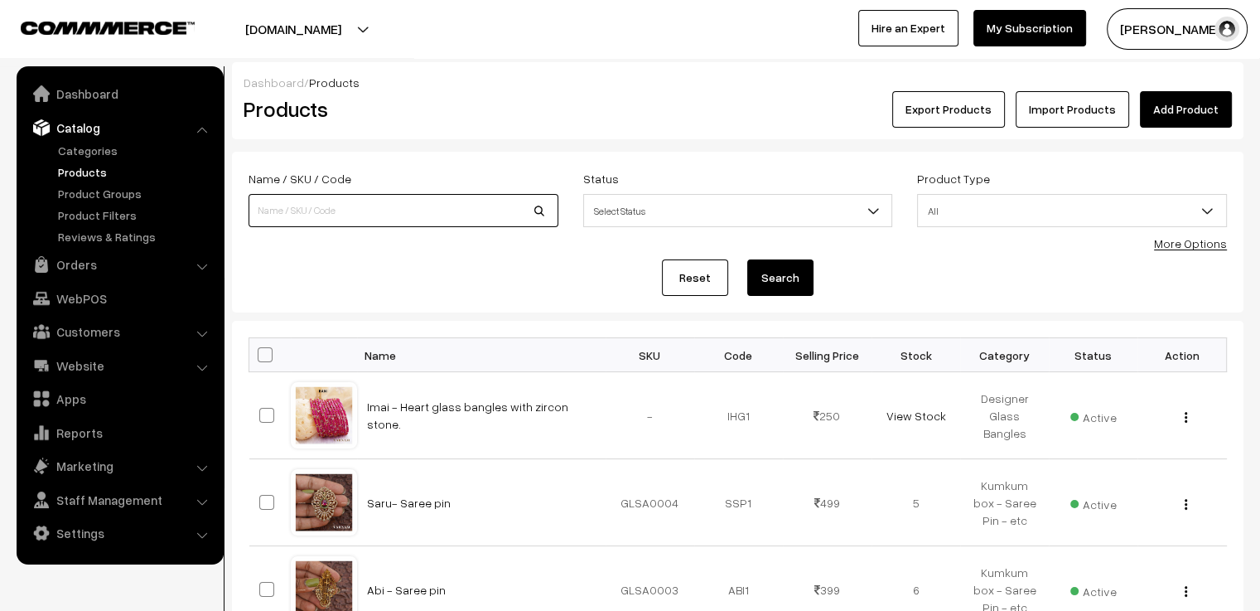
click at [457, 213] on input at bounding box center [404, 210] width 310 height 33
type input "[PERSON_NAME]"
click at [747, 259] on button "Search" at bounding box center [780, 277] width 66 height 36
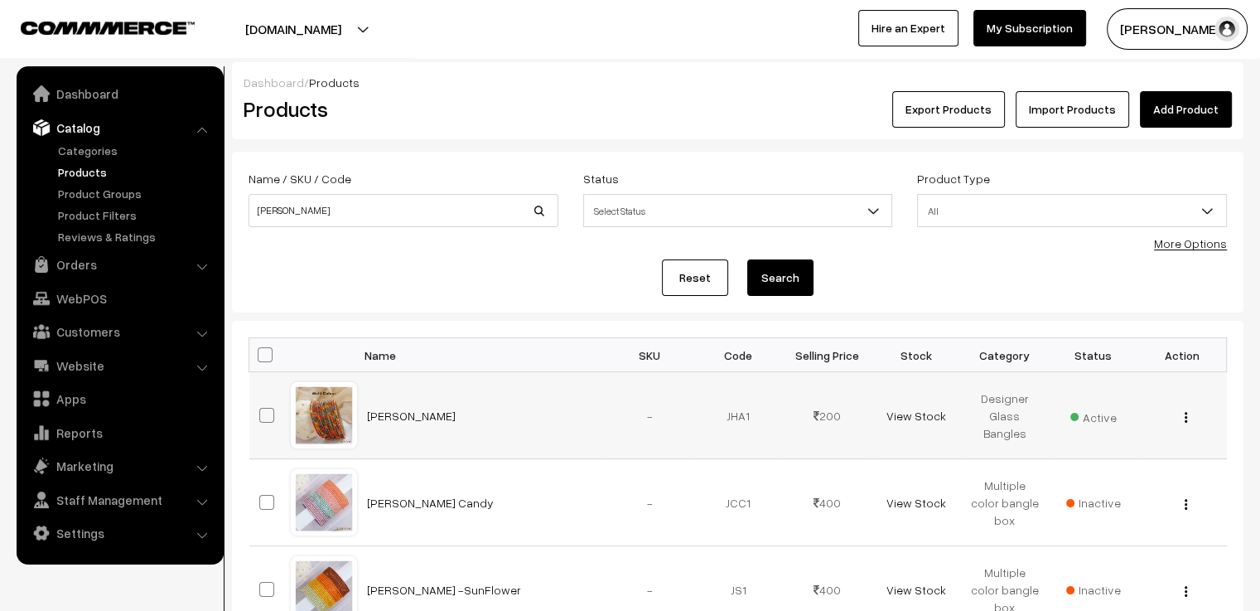
click at [330, 420] on div at bounding box center [324, 415] width 63 height 63
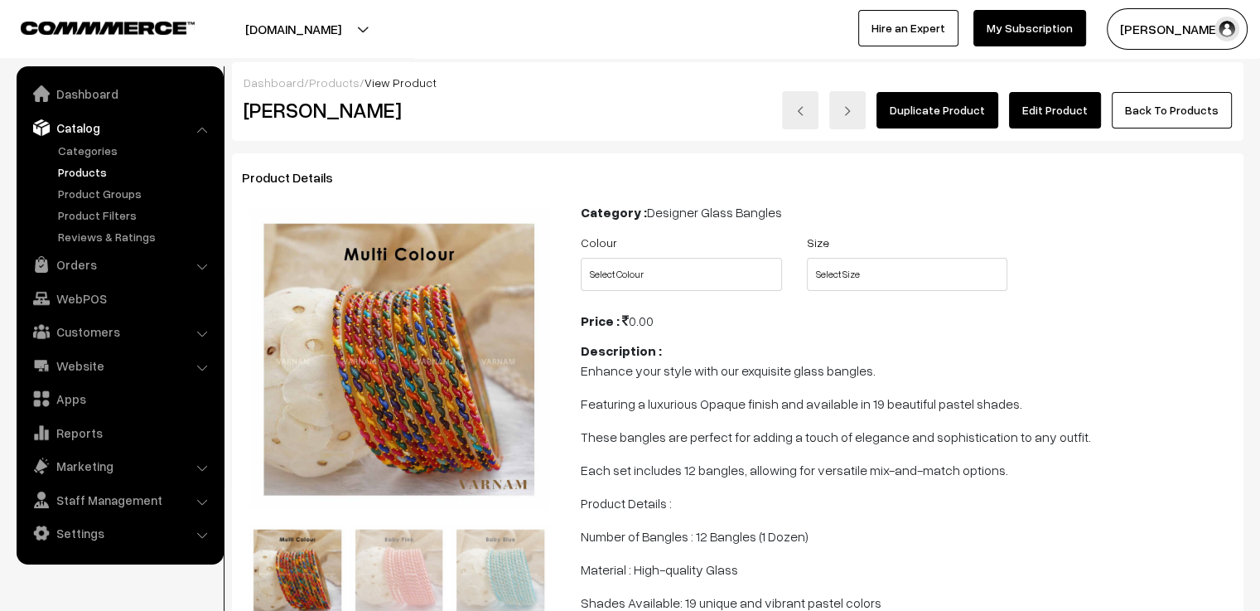
click at [1073, 118] on link "Edit Product" at bounding box center [1055, 110] width 92 height 36
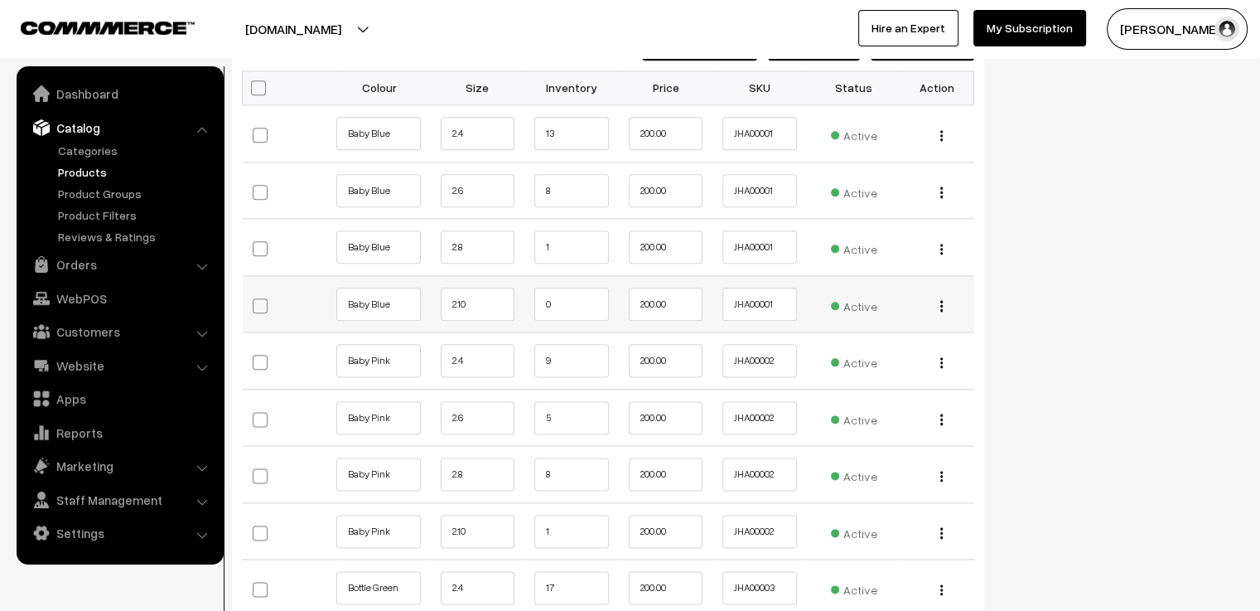
scroll to position [1906, 0]
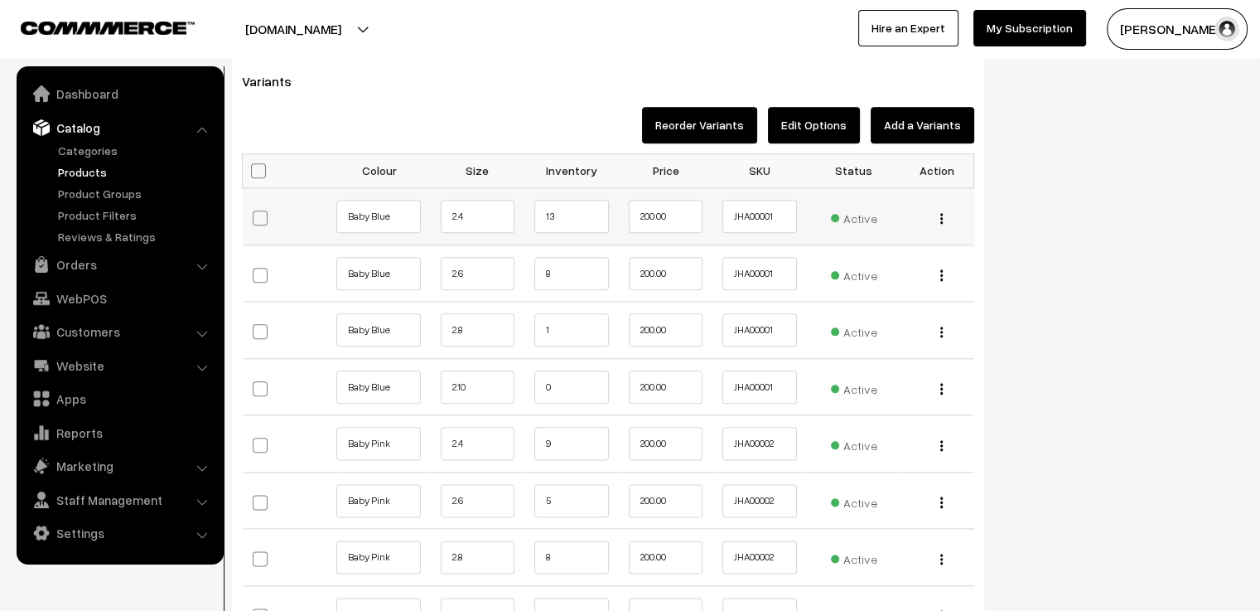
click at [585, 188] on td "13" at bounding box center [572, 216] width 94 height 57
click at [558, 202] on input "13" at bounding box center [571, 216] width 75 height 33
type input "1"
type input "12"
click at [572, 257] on input "8" at bounding box center [571, 273] width 75 height 33
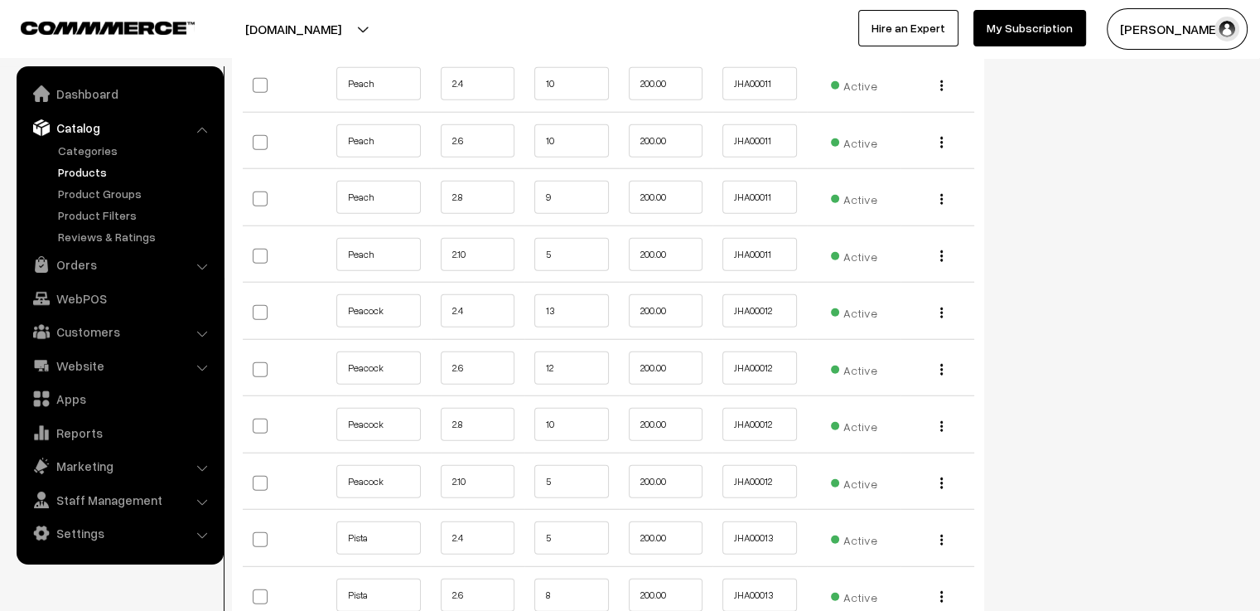
scroll to position [4558, 0]
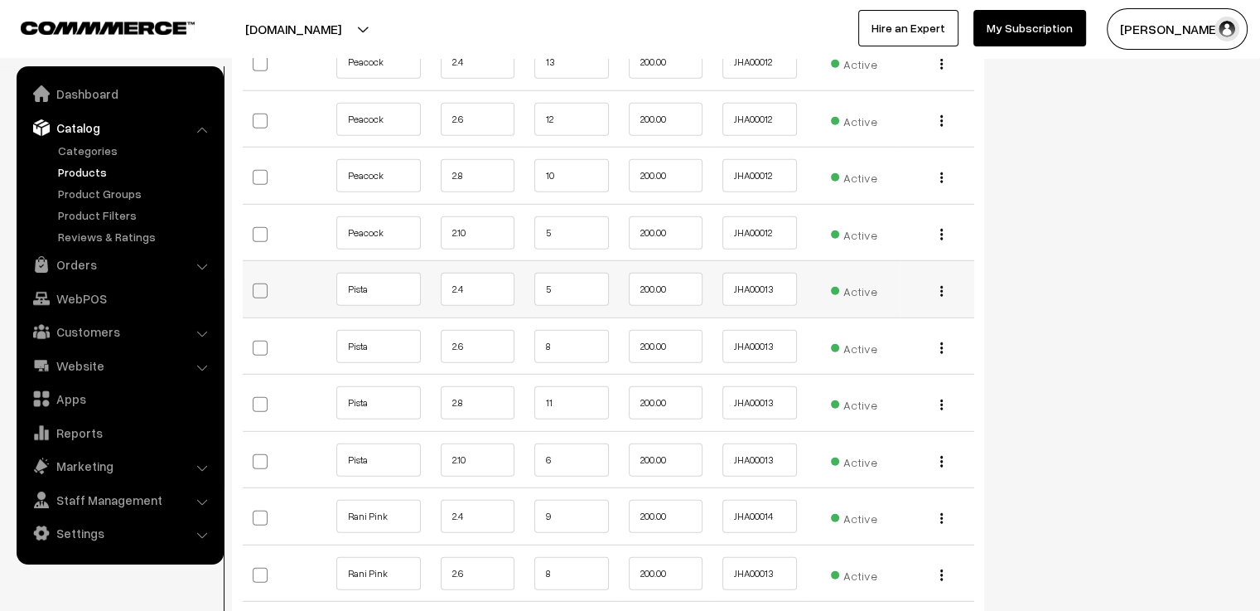
type input "7"
click at [562, 273] on input "5" at bounding box center [571, 289] width 75 height 33
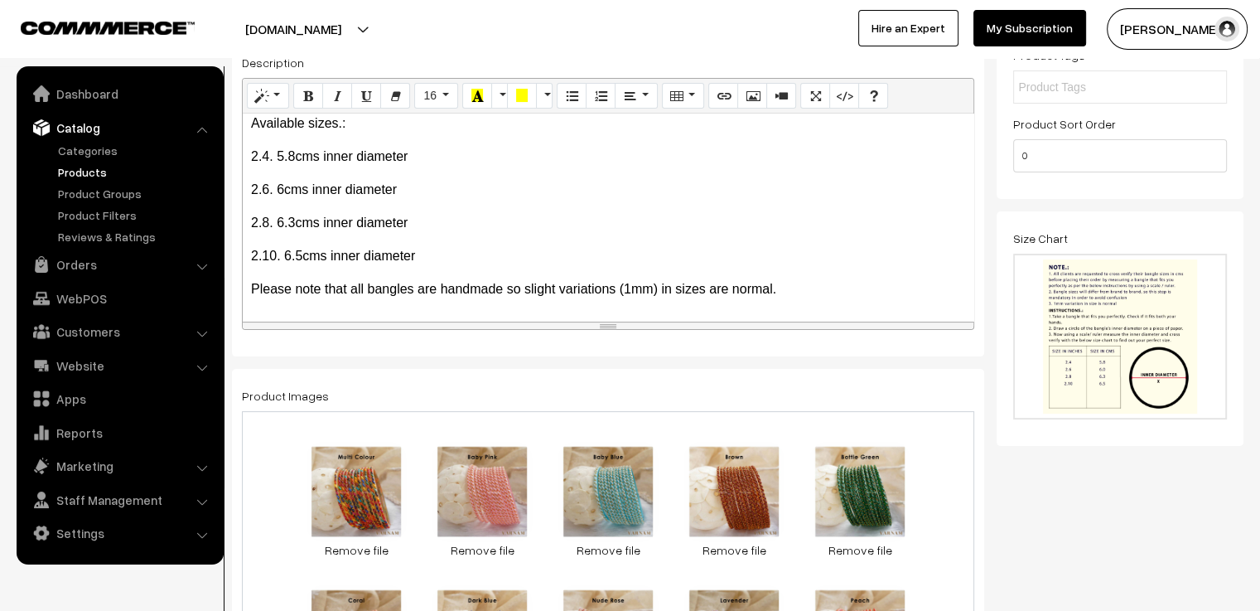
scroll to position [0, 0]
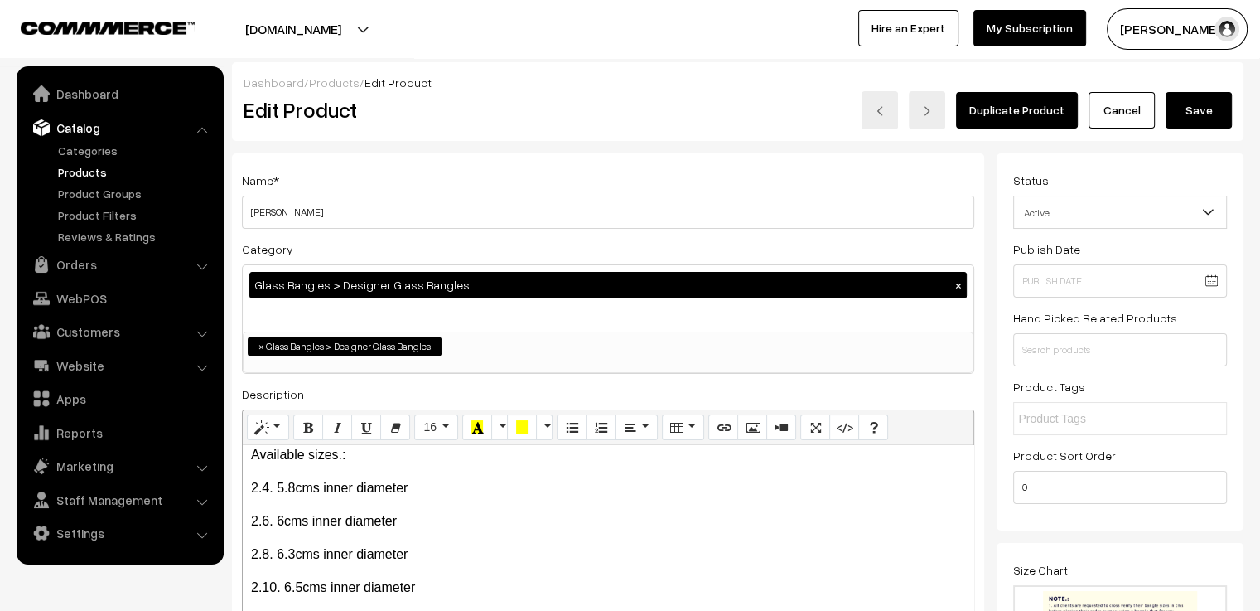
type input "4"
click at [1193, 105] on button "Save" at bounding box center [1199, 110] width 66 height 36
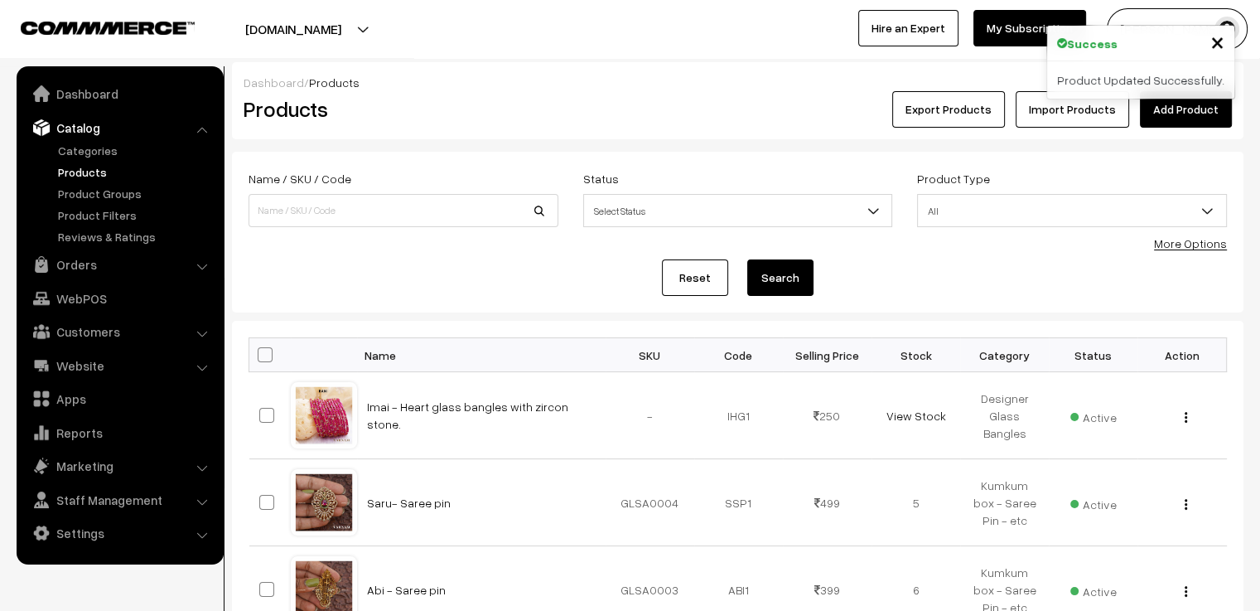
click at [353, 188] on div "Name / SKU / Code" at bounding box center [404, 197] width 310 height 59
click at [356, 208] on input at bounding box center [404, 210] width 310 height 33
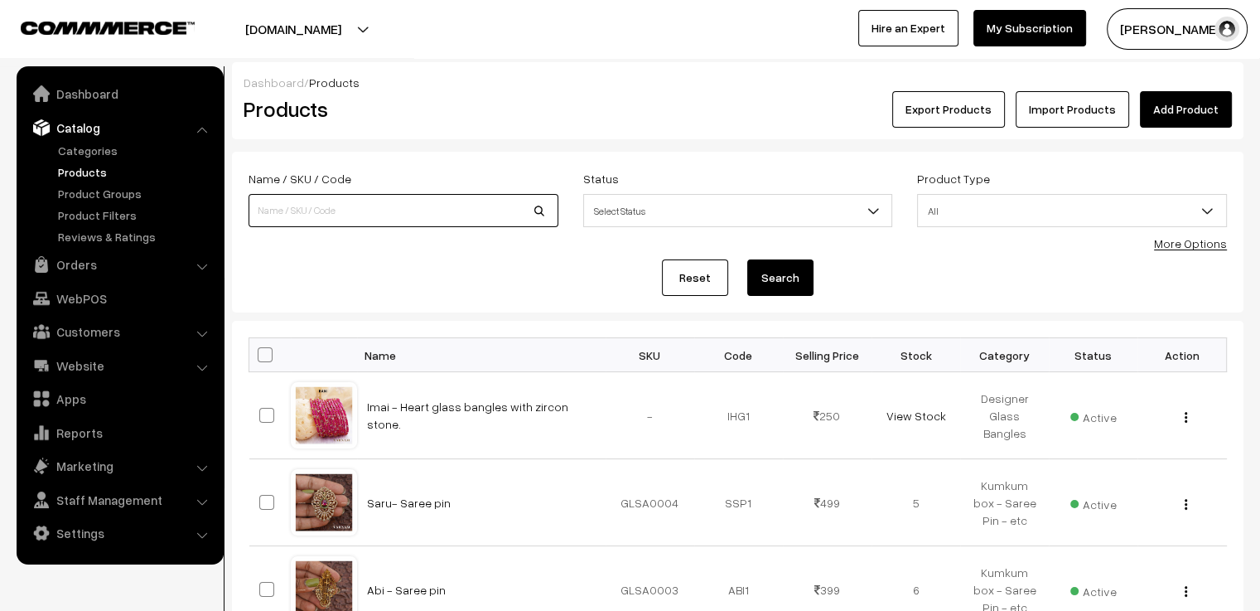
type input "akshu"
click at [747, 259] on button "Search" at bounding box center [780, 277] width 66 height 36
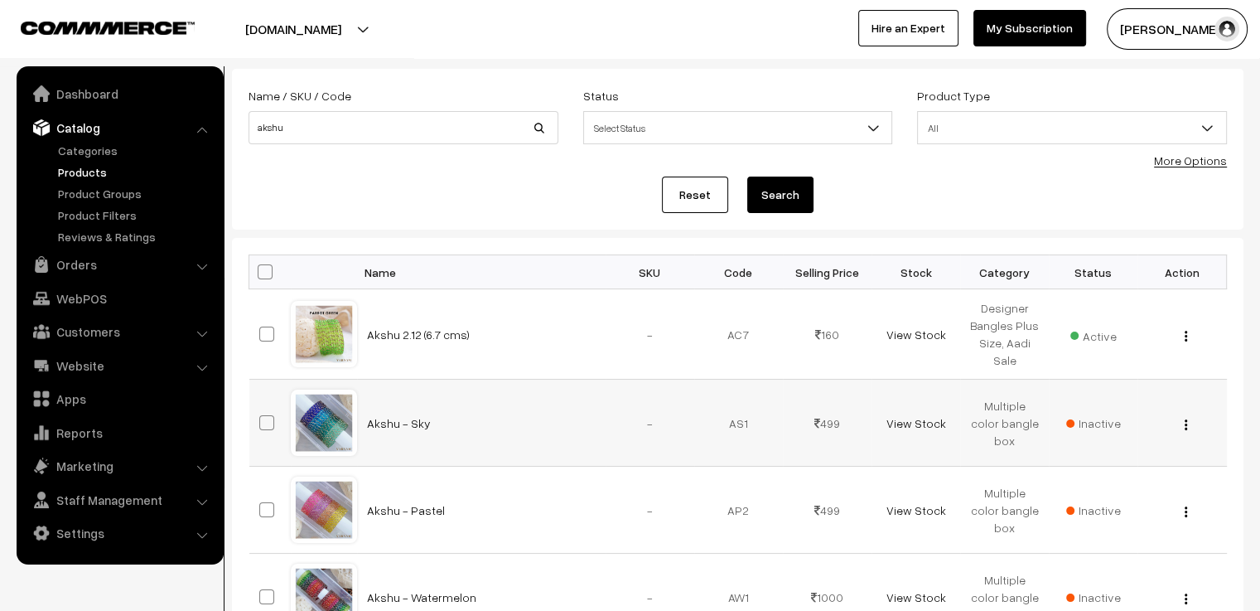
scroll to position [331, 0]
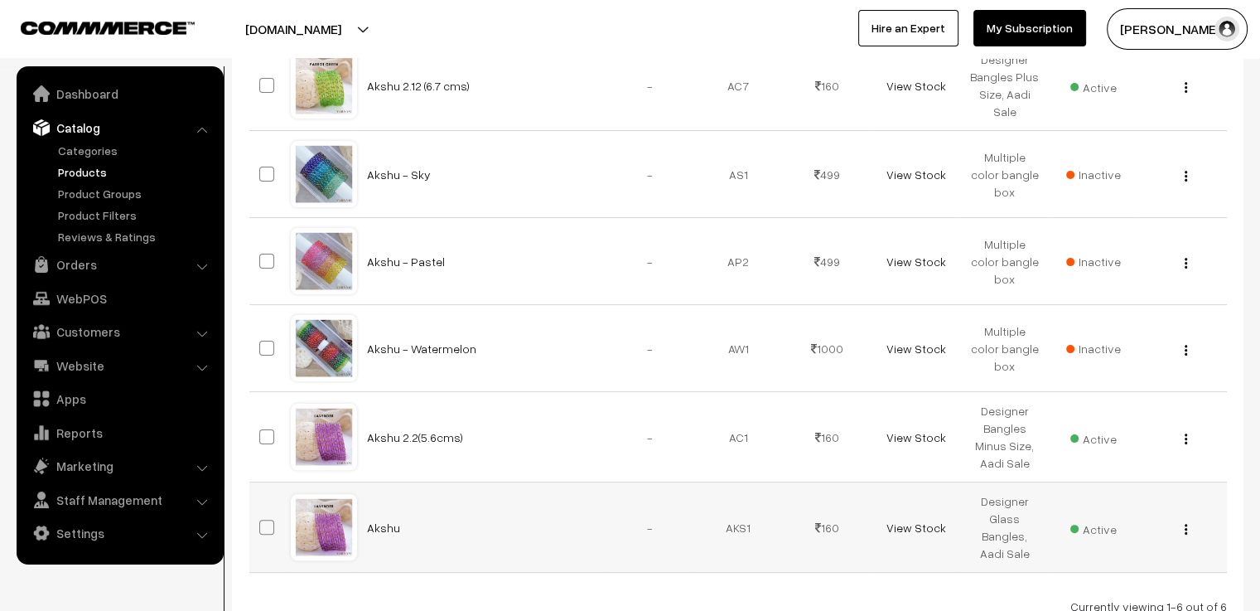
click at [341, 528] on div at bounding box center [324, 527] width 63 height 63
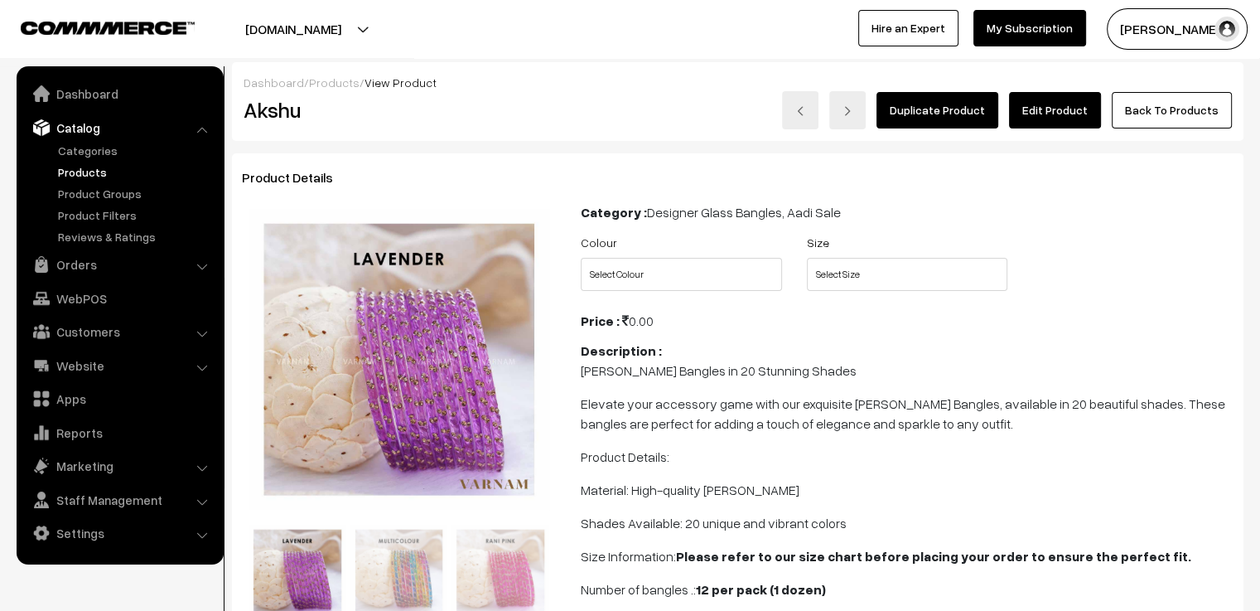
click at [1028, 101] on link "Edit Product" at bounding box center [1055, 110] width 92 height 36
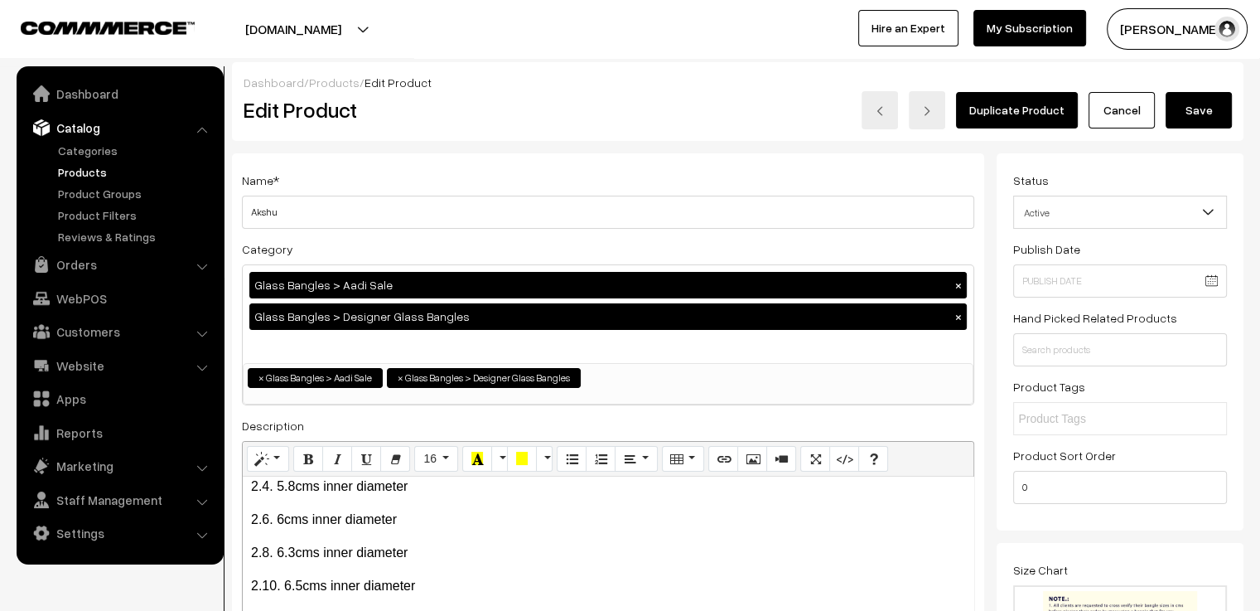
click at [1197, 107] on button "Save" at bounding box center [1199, 110] width 66 height 36
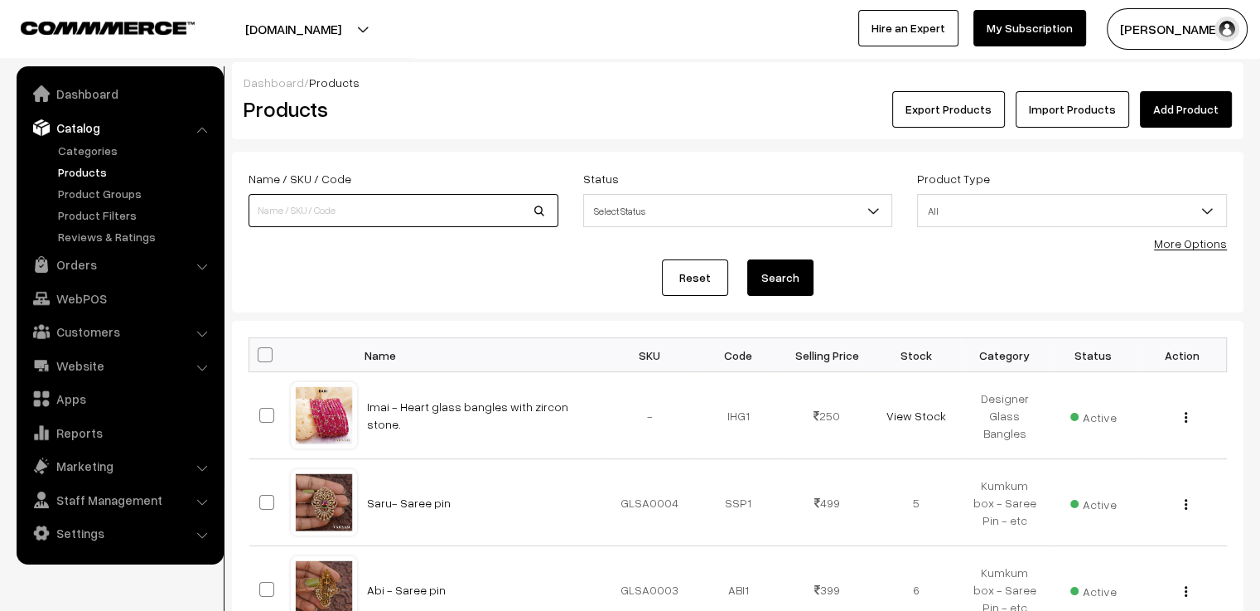
click at [306, 196] on input at bounding box center [404, 210] width 310 height 33
click at [515, 351] on th "Name" at bounding box center [481, 355] width 249 height 34
click at [471, 413] on link "Imai - Heart glass bangles with zircon stone." at bounding box center [467, 414] width 201 height 31
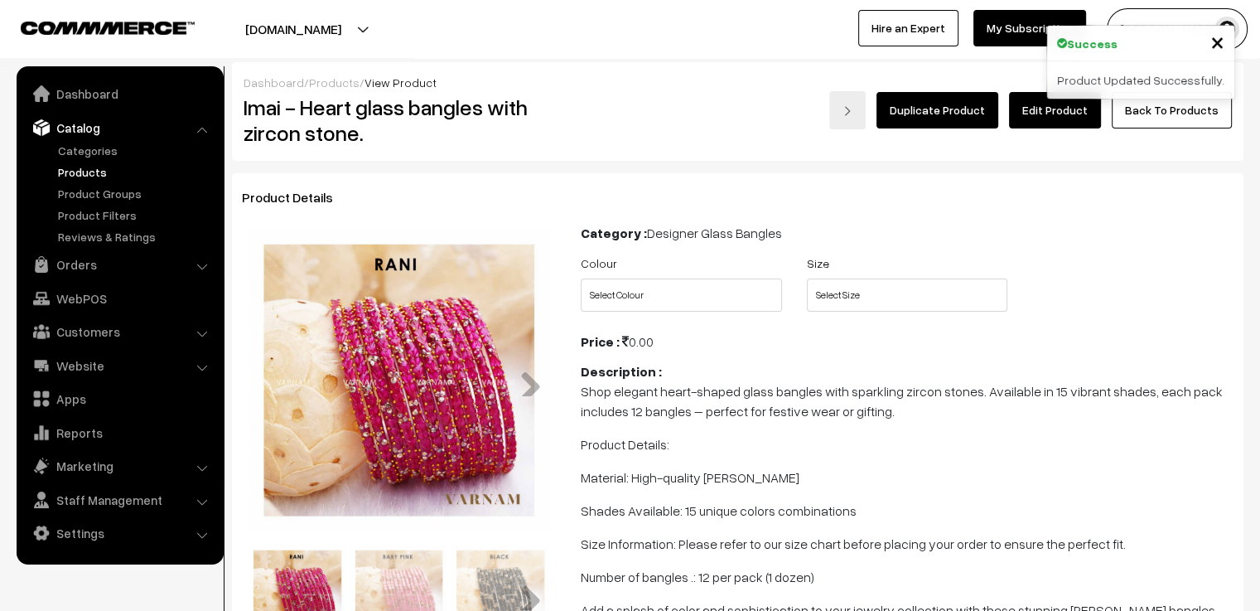
click at [1074, 117] on link "Edit Product" at bounding box center [1055, 110] width 92 height 36
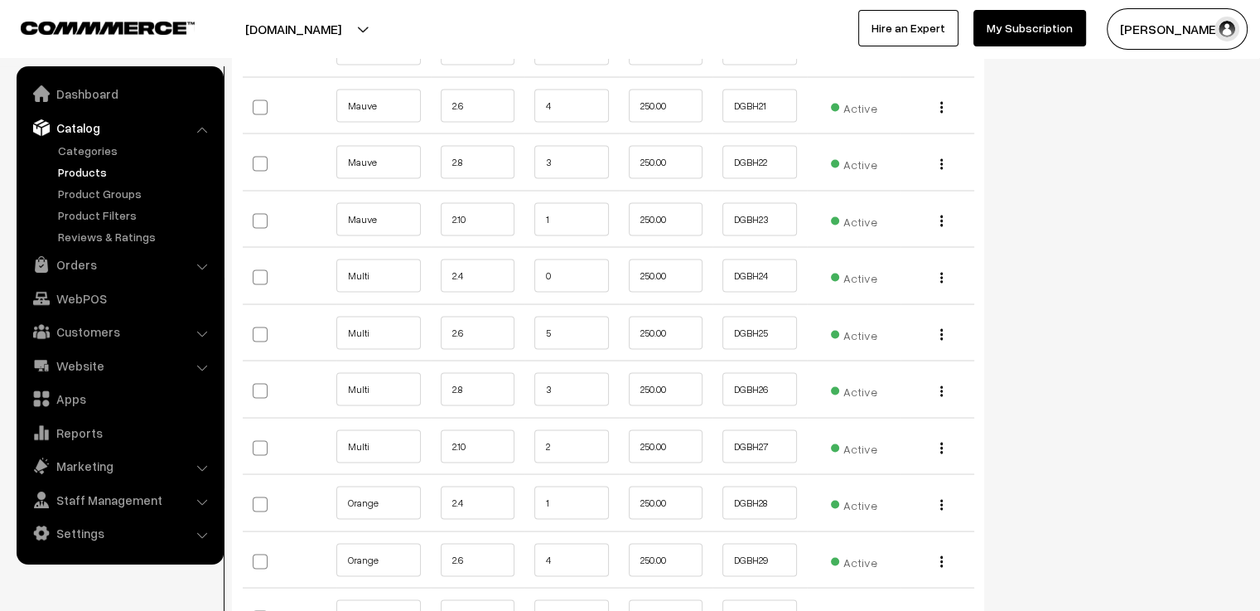
scroll to position [3232, 0]
click at [580, 320] on input "1" at bounding box center [571, 336] width 75 height 33
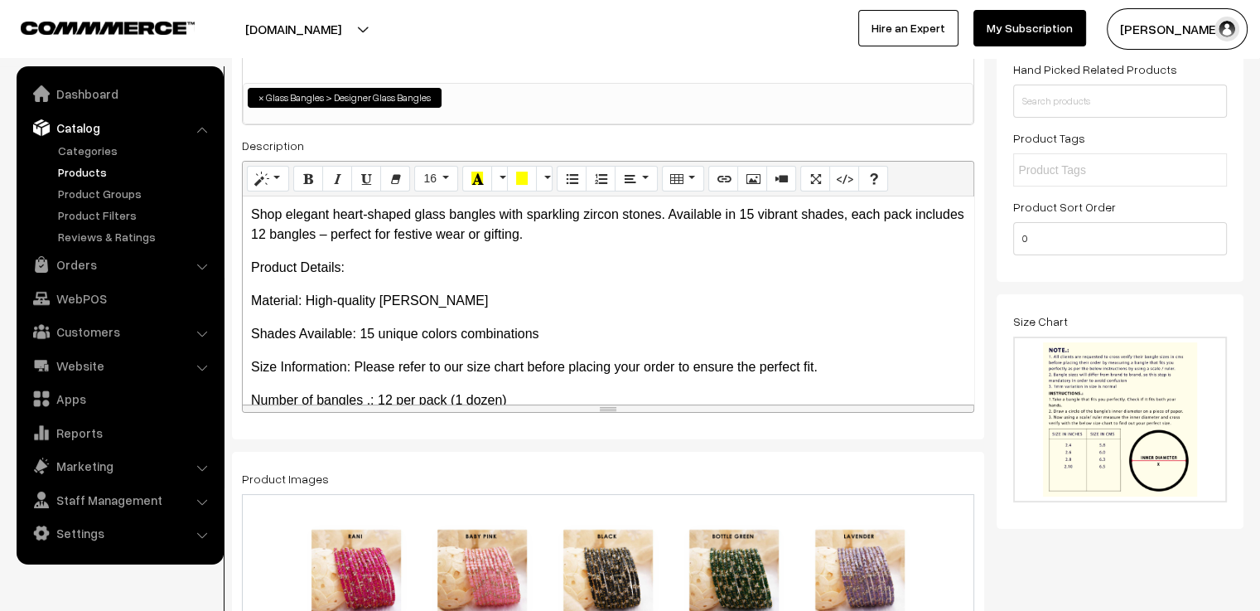
scroll to position [0, 0]
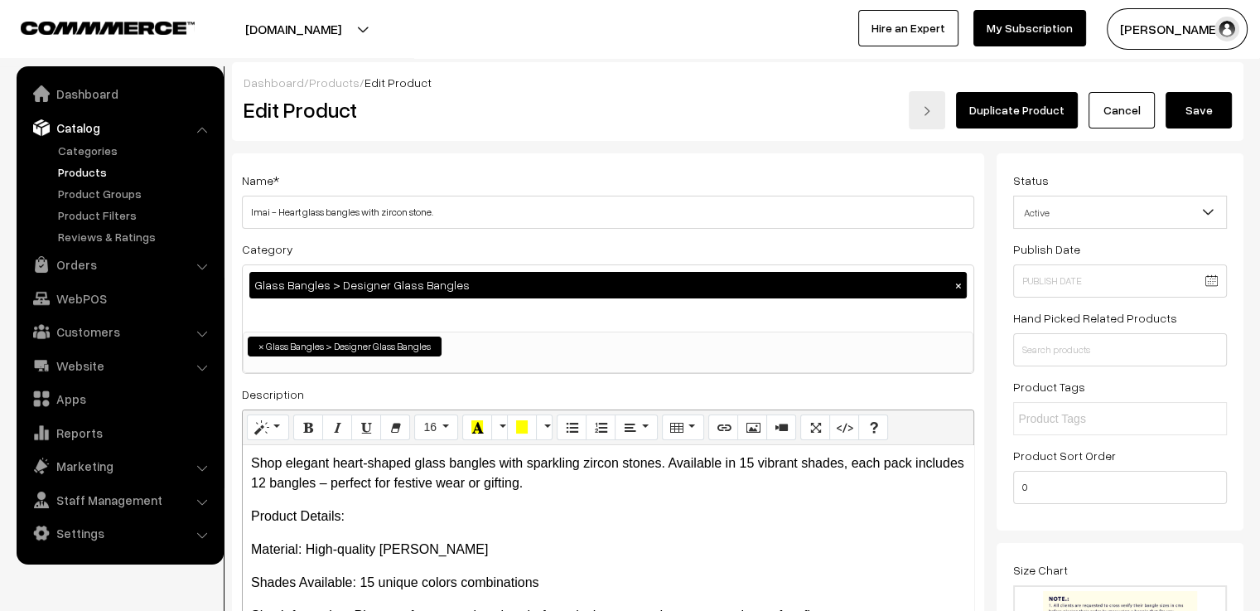
type input "0"
click at [1208, 104] on button "Save" at bounding box center [1199, 110] width 66 height 36
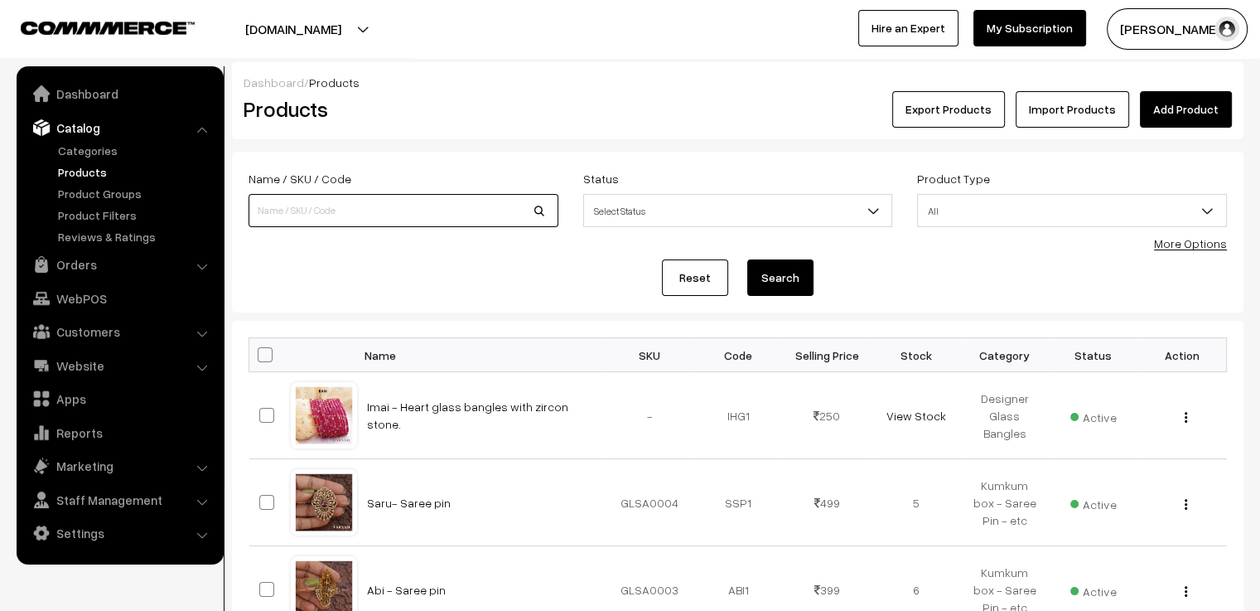
click at [372, 214] on input at bounding box center [404, 210] width 310 height 33
type input "aahana"
click at [747, 259] on button "Search" at bounding box center [780, 277] width 66 height 36
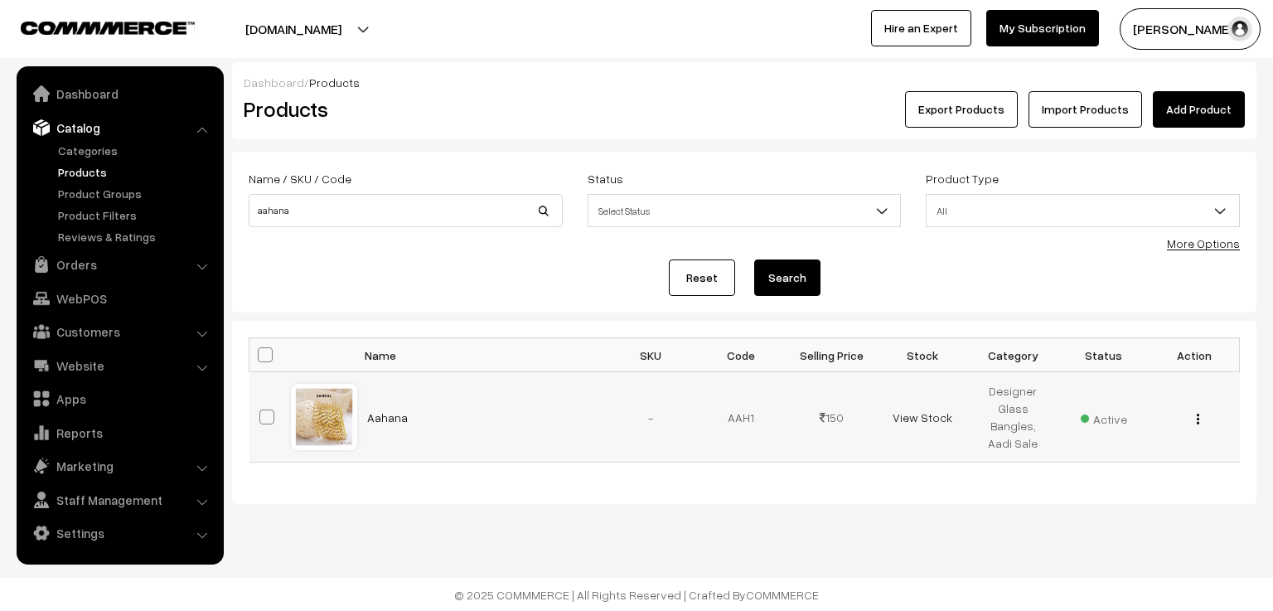
click at [317, 416] on div at bounding box center [324, 416] width 63 height 63
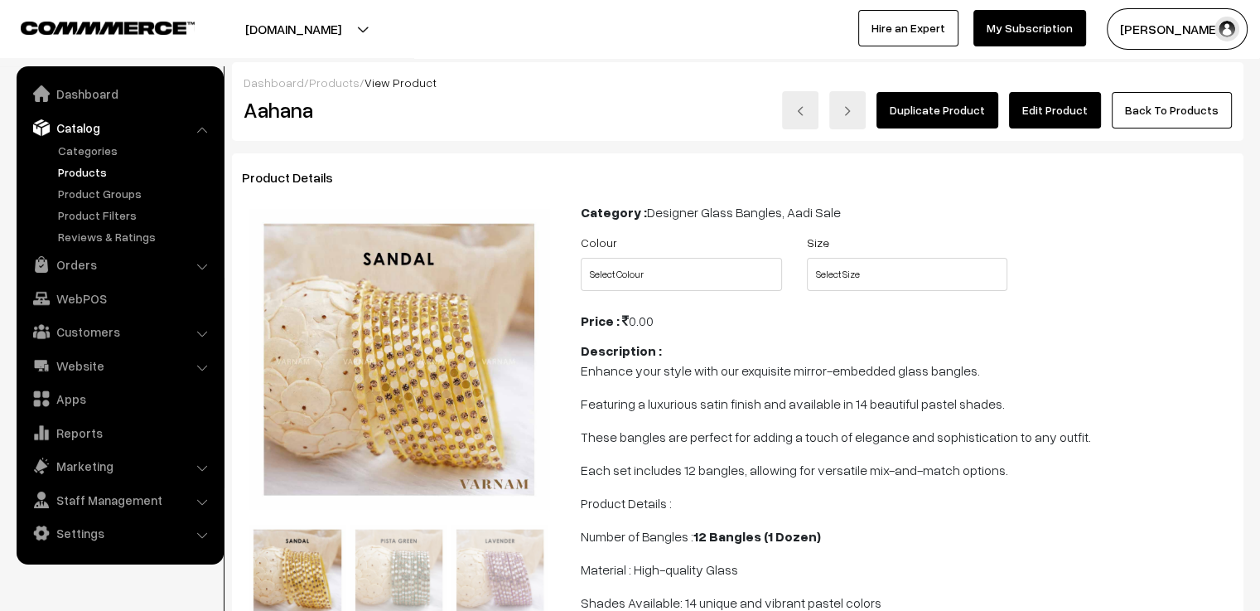
click at [1065, 117] on link "Edit Product" at bounding box center [1055, 110] width 92 height 36
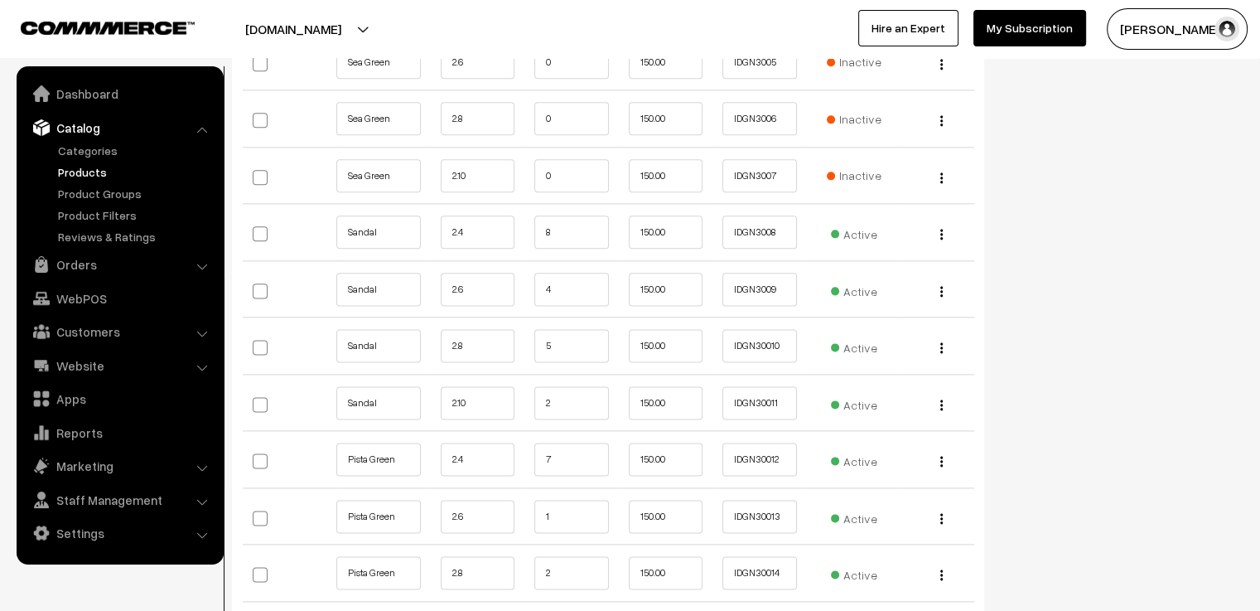
scroll to position [2320, 0]
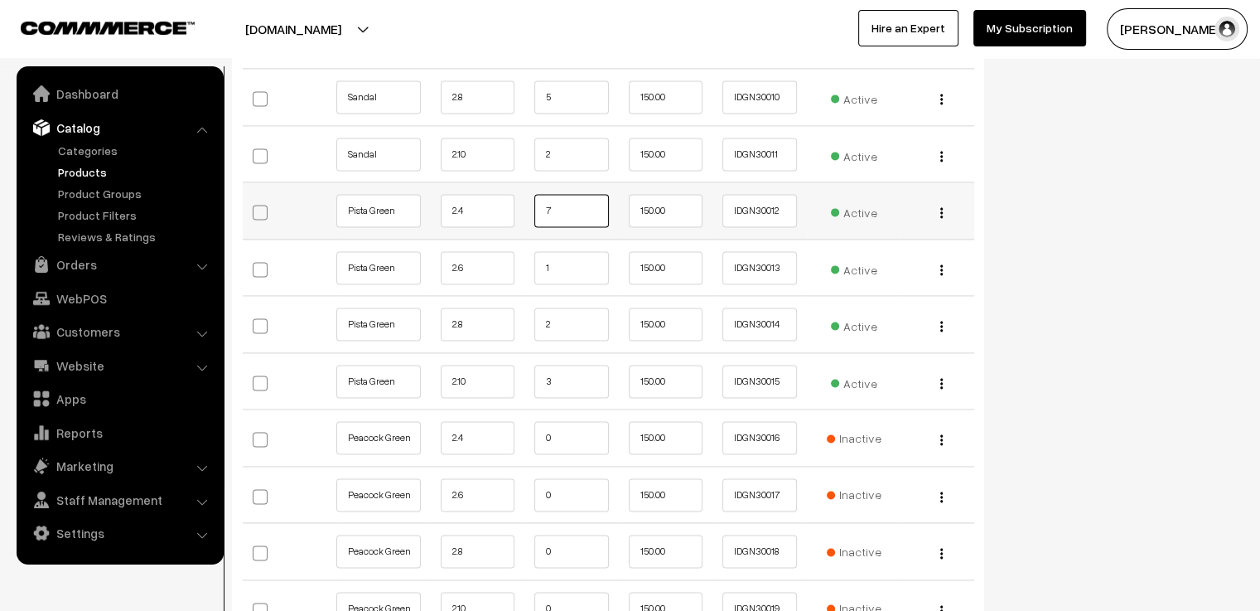
click at [555, 210] on input "7" at bounding box center [571, 210] width 75 height 33
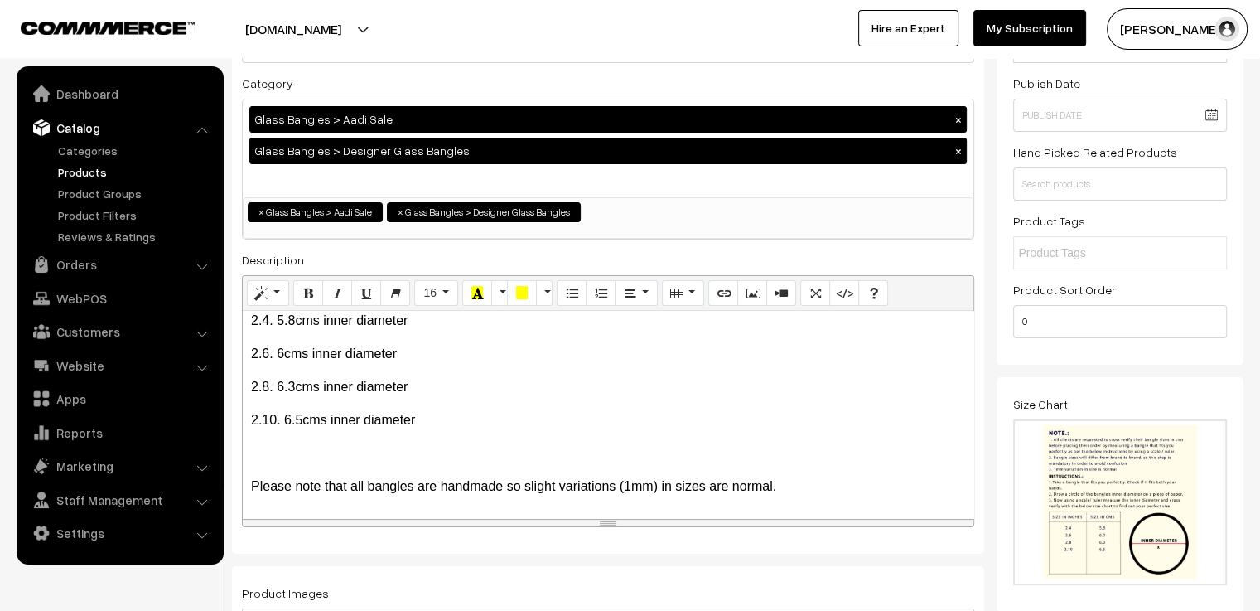
scroll to position [0, 0]
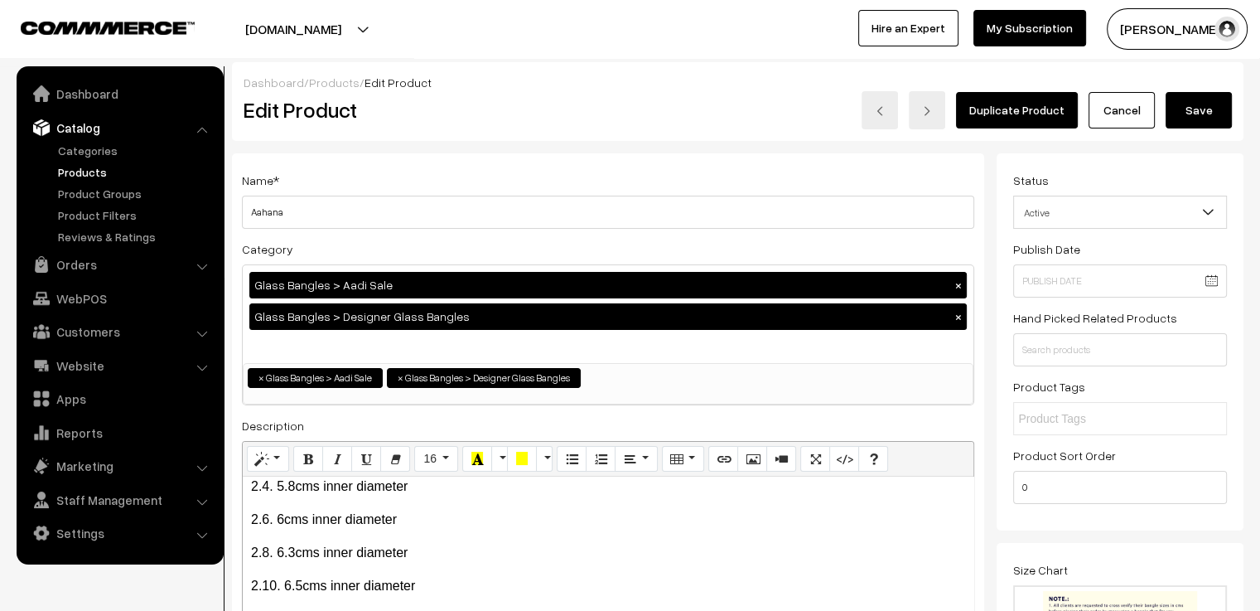
type input "6"
click at [1202, 97] on button "Save" at bounding box center [1199, 110] width 66 height 36
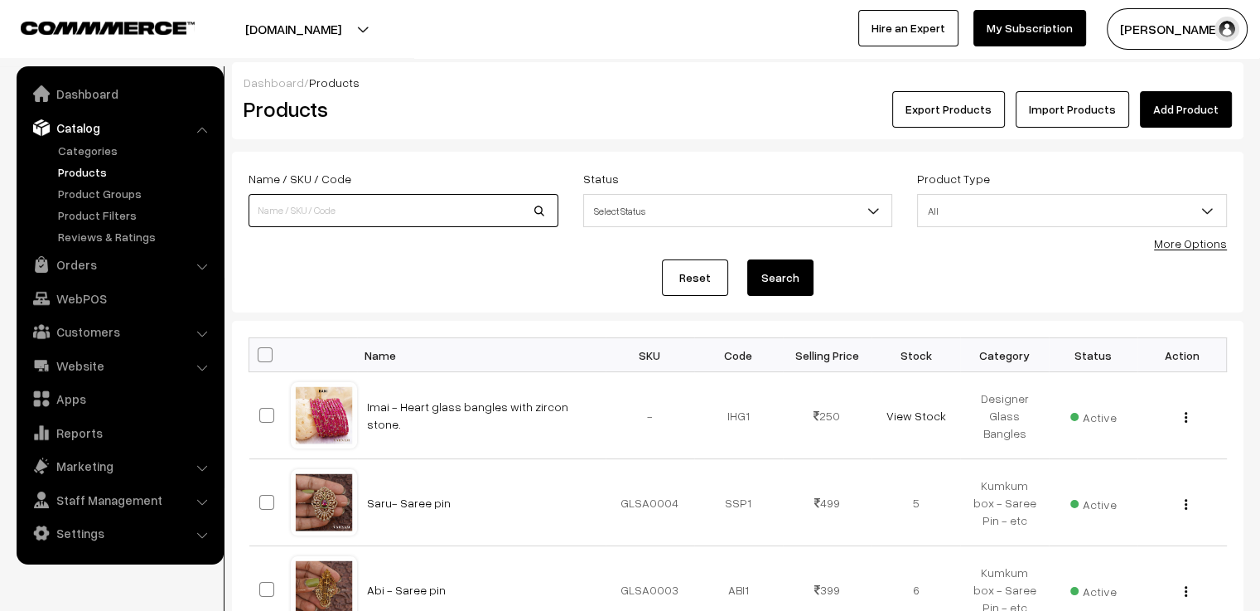
click at [311, 219] on input at bounding box center [404, 210] width 310 height 33
type input "hridhayam"
click at [747, 259] on button "Search" at bounding box center [780, 277] width 66 height 36
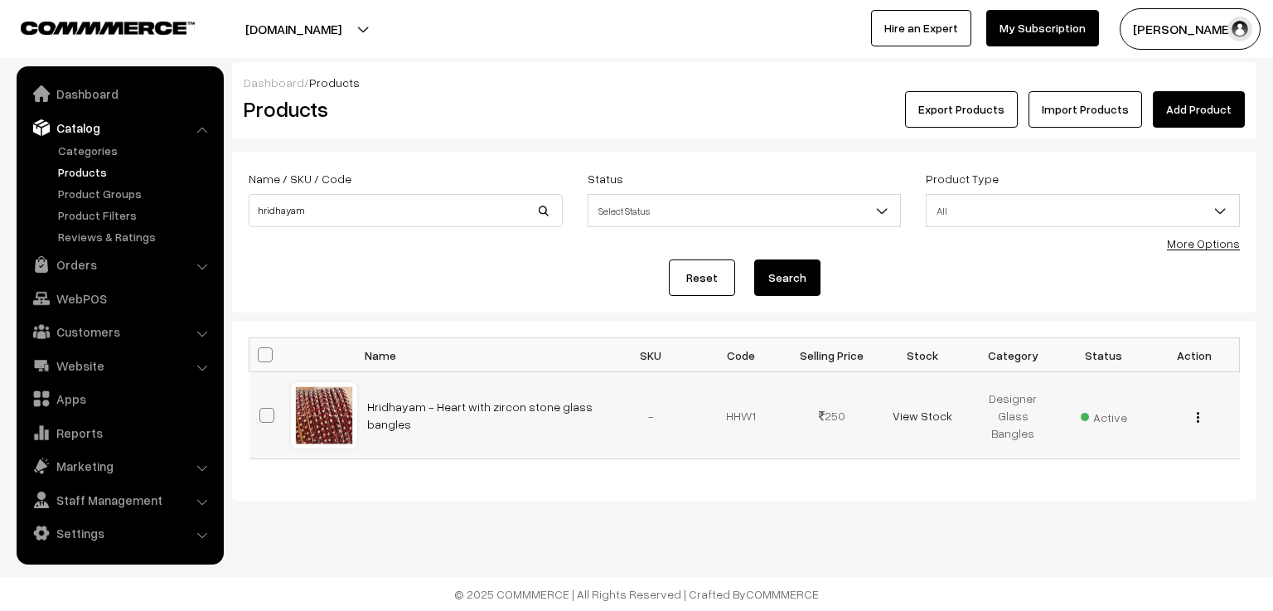
click at [287, 427] on td at bounding box center [269, 415] width 41 height 87
click at [307, 414] on div at bounding box center [324, 415] width 63 height 63
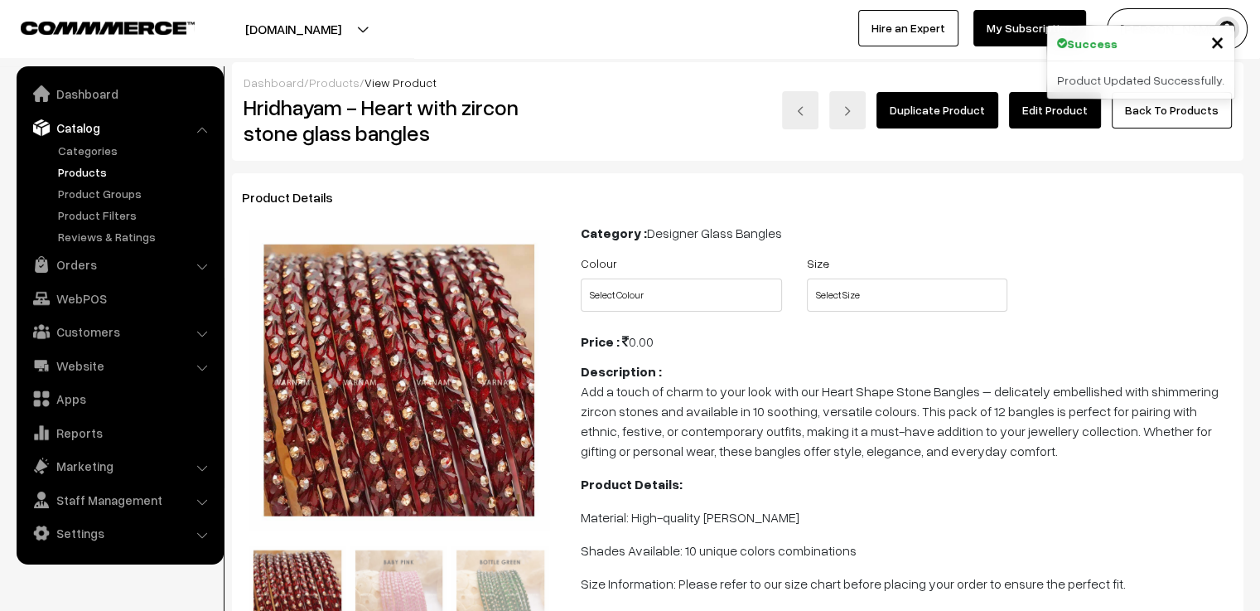
click at [1081, 113] on link "Edit Product" at bounding box center [1055, 110] width 92 height 36
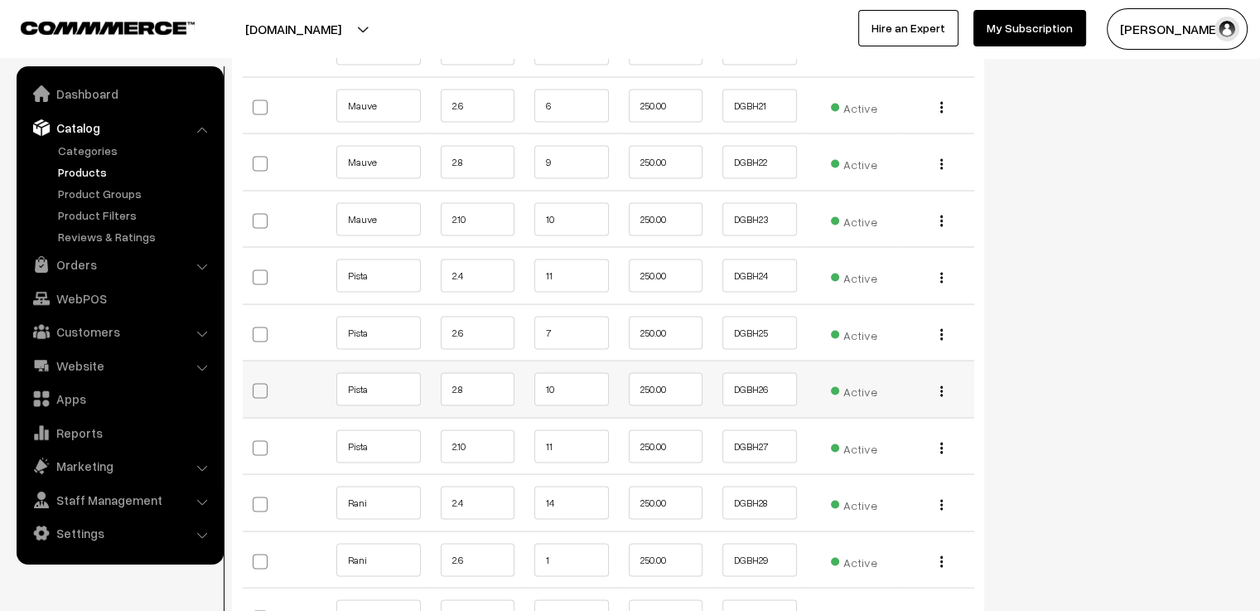
scroll to position [2983, 0]
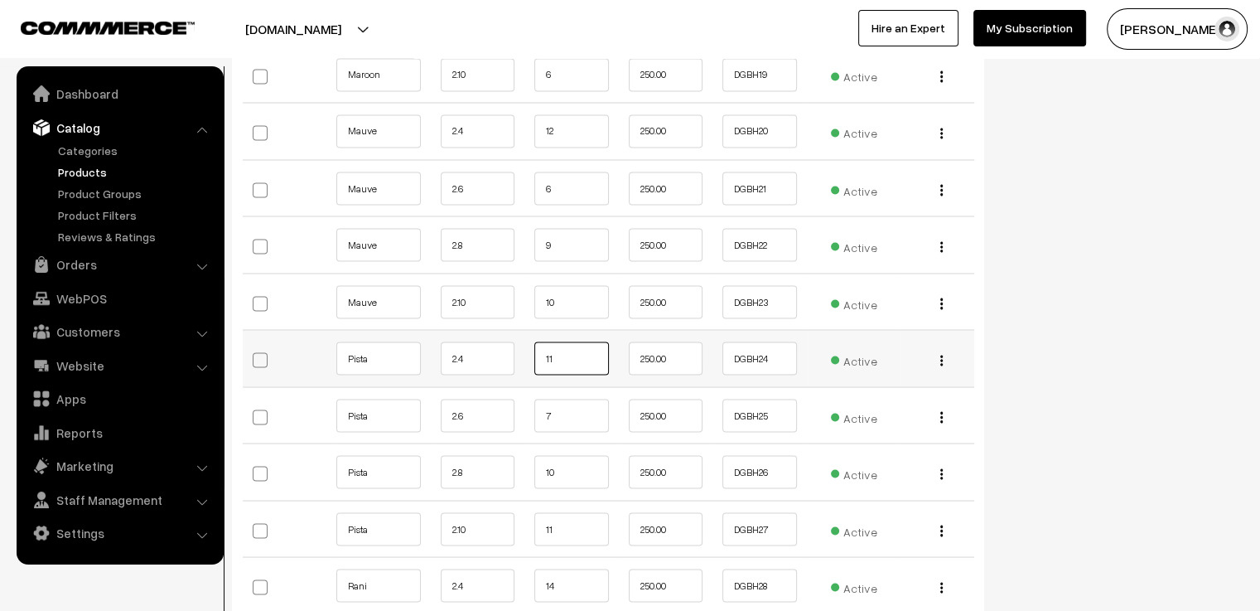
click at [578, 341] on input "11" at bounding box center [571, 357] width 75 height 33
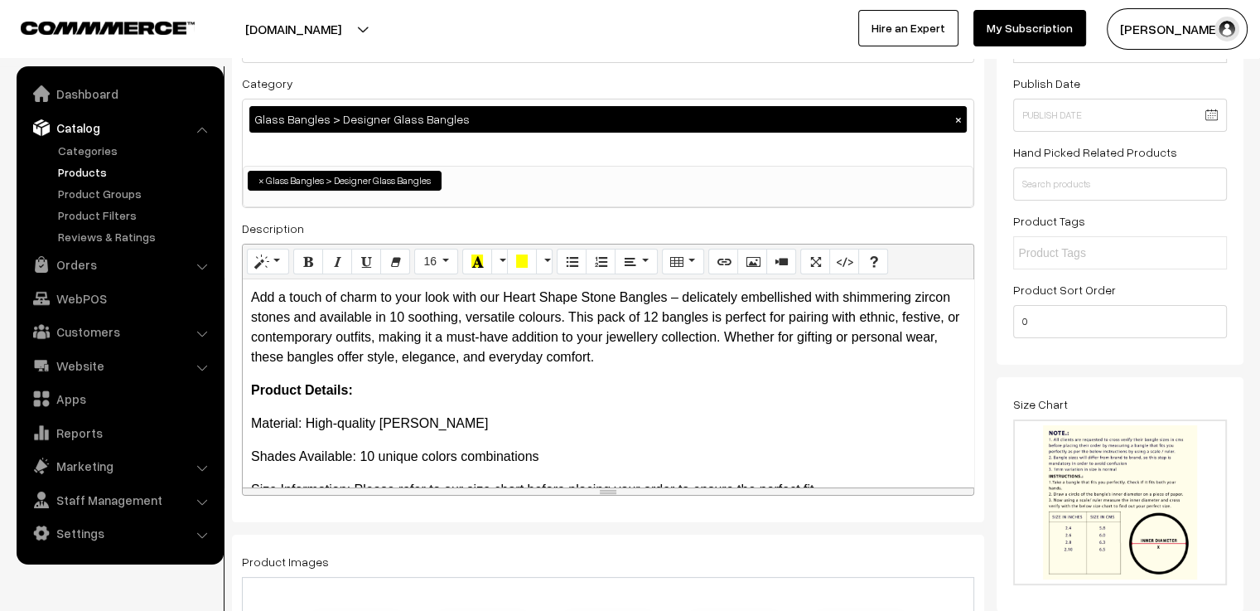
scroll to position [0, 0]
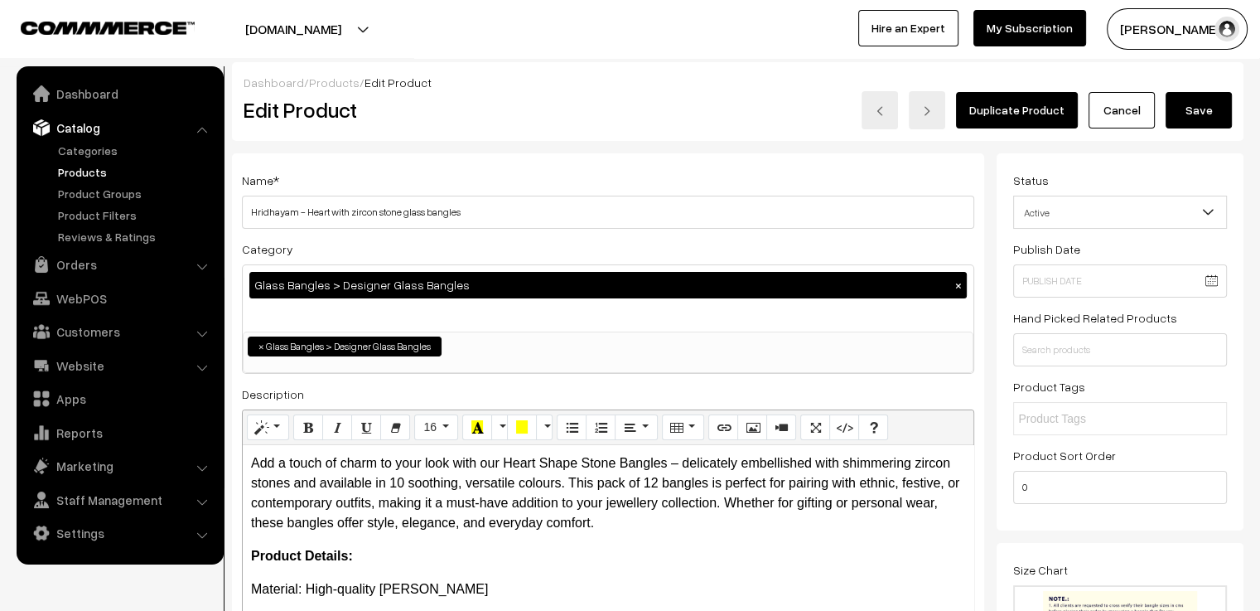
type input "10"
click at [1183, 108] on button "Save" at bounding box center [1199, 110] width 66 height 36
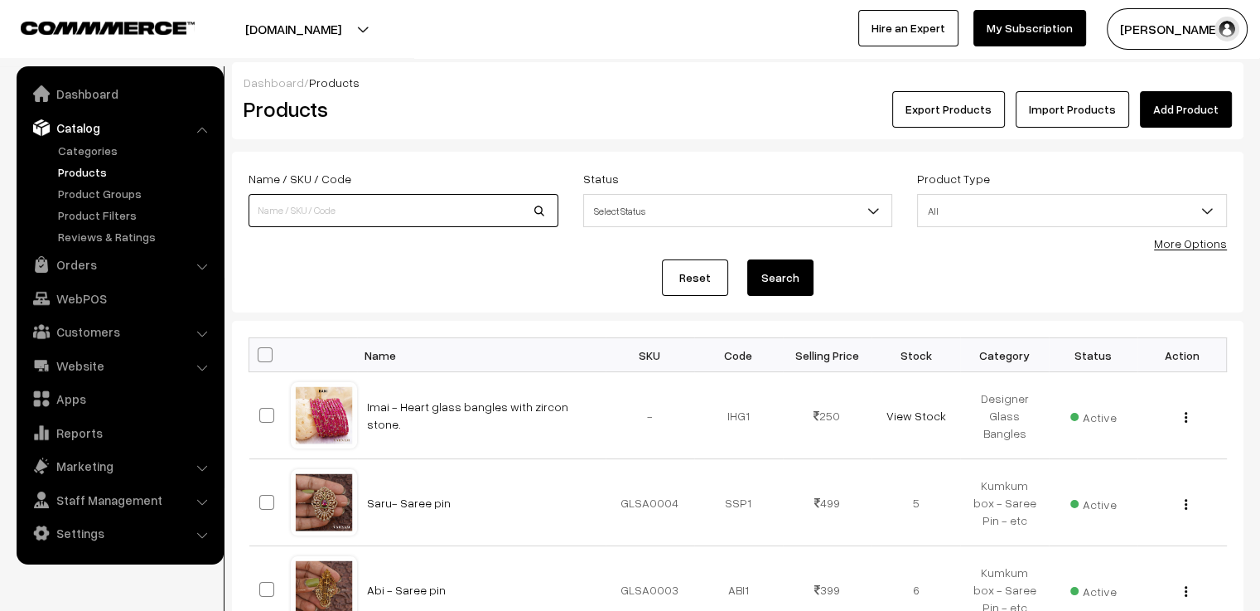
click at [370, 201] on input at bounding box center [404, 210] width 310 height 33
type input "mon coeur"
click at [747, 259] on button "Search" at bounding box center [780, 277] width 66 height 36
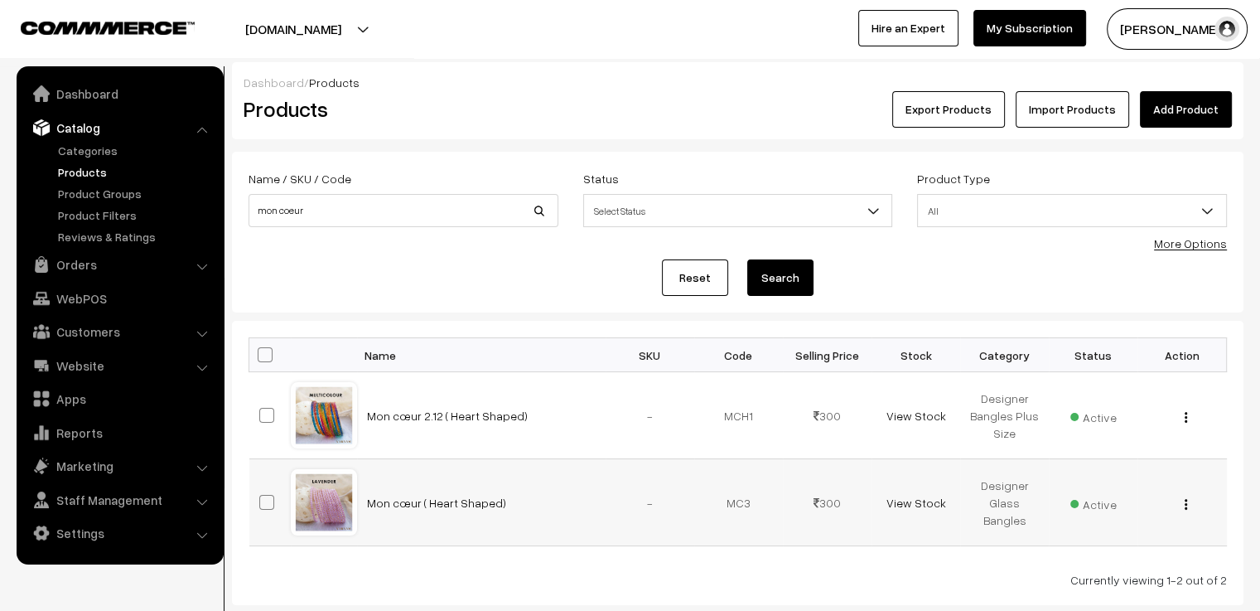
click at [340, 501] on div at bounding box center [324, 502] width 63 height 63
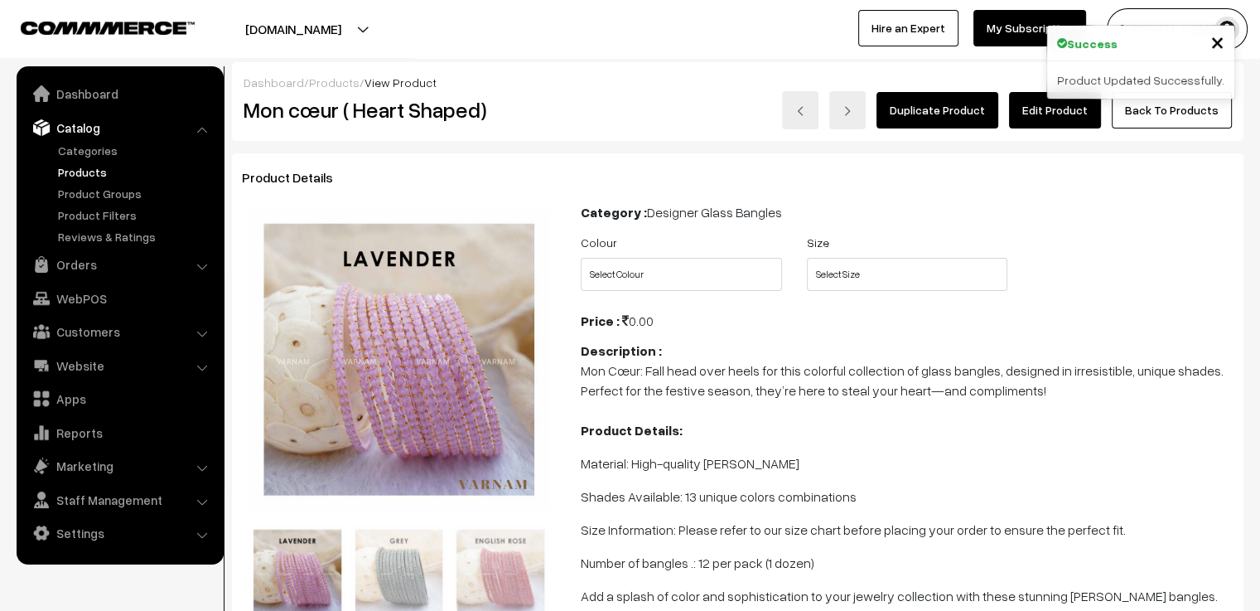
click at [1081, 125] on link "Edit Product" at bounding box center [1055, 110] width 92 height 36
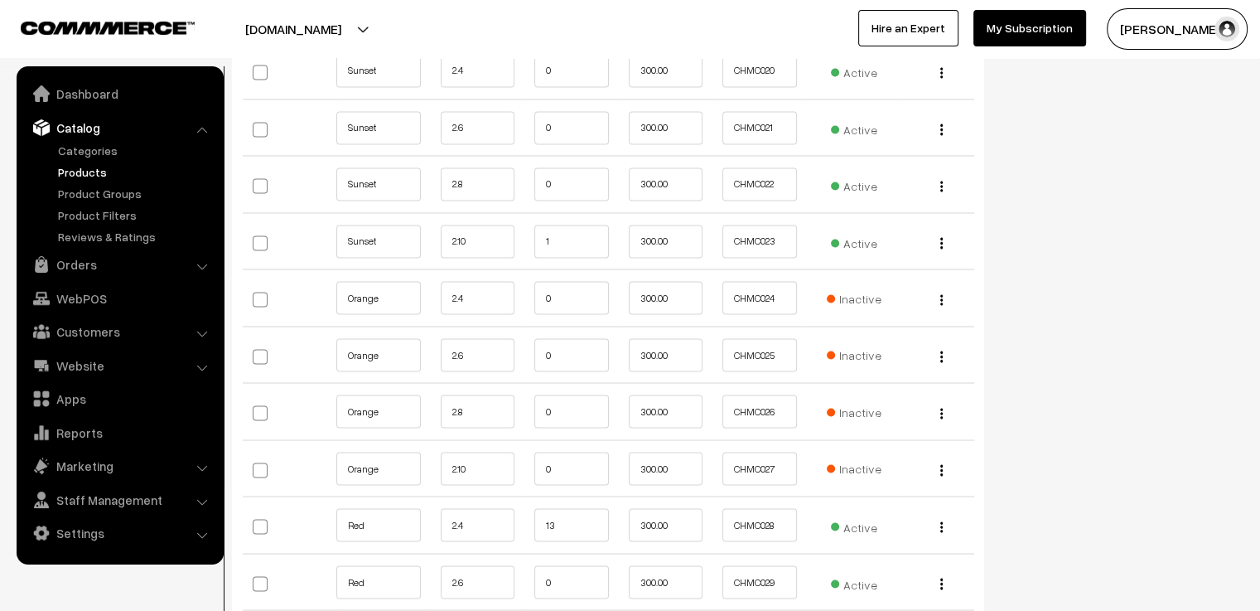
scroll to position [3149, 0]
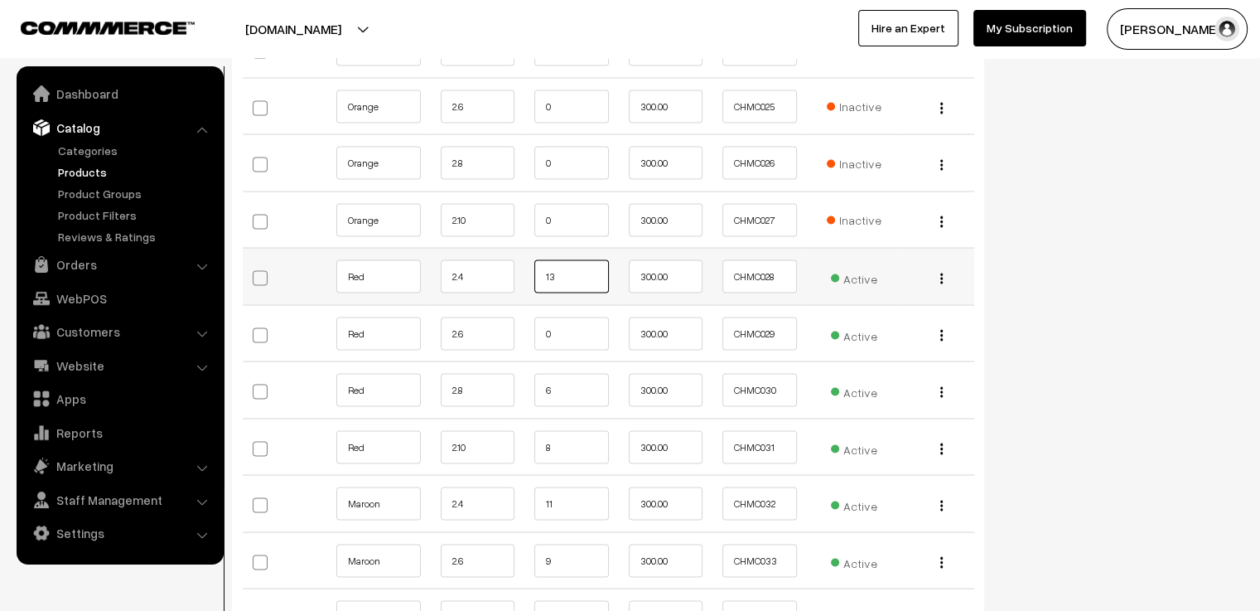
click at [572, 259] on input "13" at bounding box center [571, 275] width 75 height 33
type input "11"
click at [563, 374] on input "6" at bounding box center [571, 389] width 75 height 33
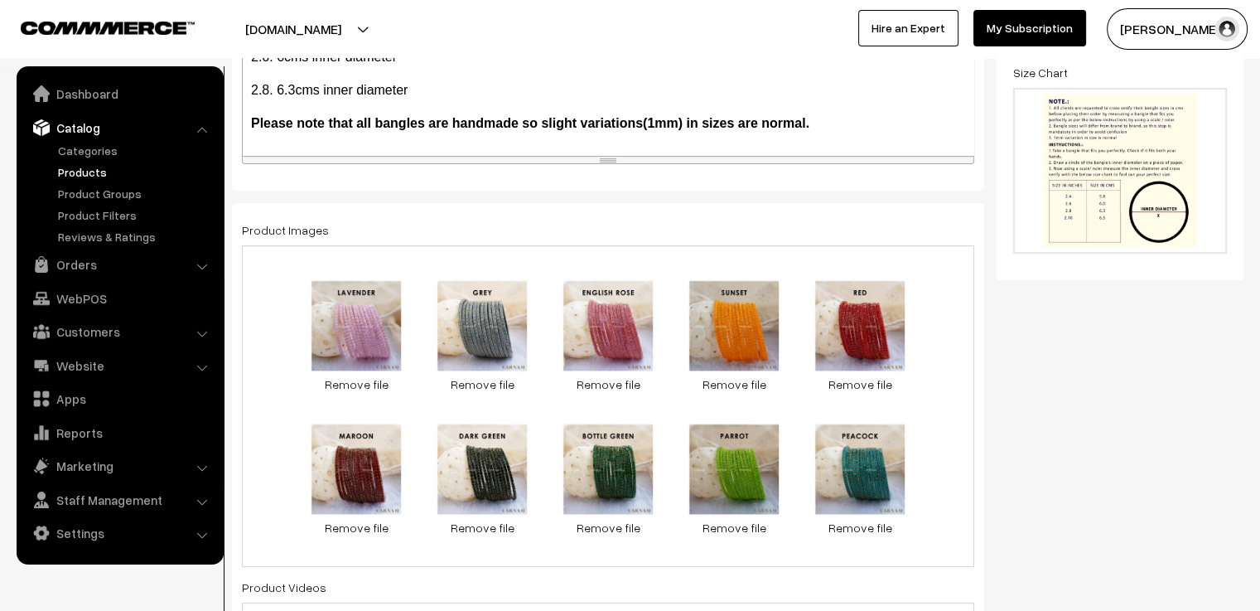
scroll to position [0, 0]
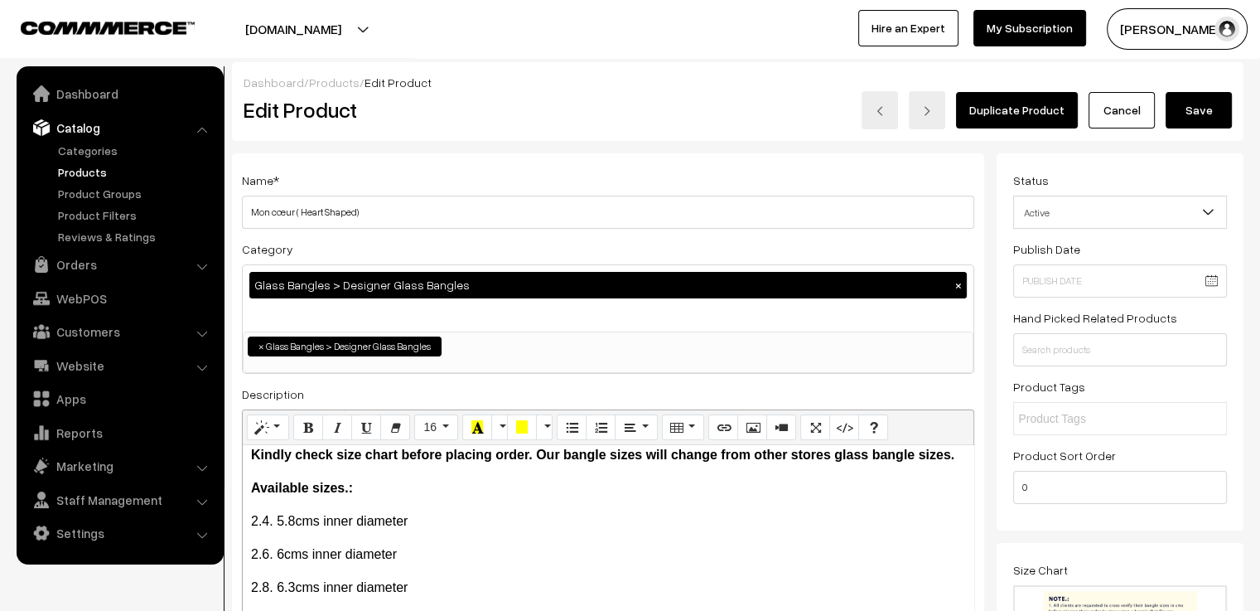
type input "4"
click at [1206, 105] on button "Save" at bounding box center [1199, 110] width 66 height 36
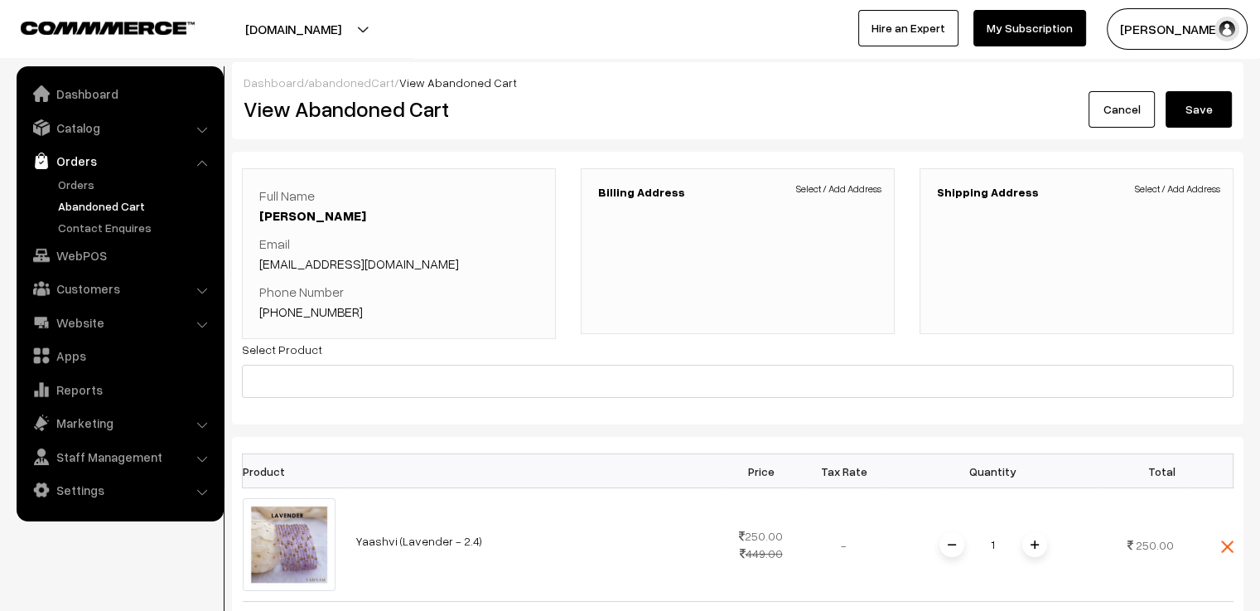
click at [802, 190] on span "Select / Add Address" at bounding box center [838, 188] width 85 height 15
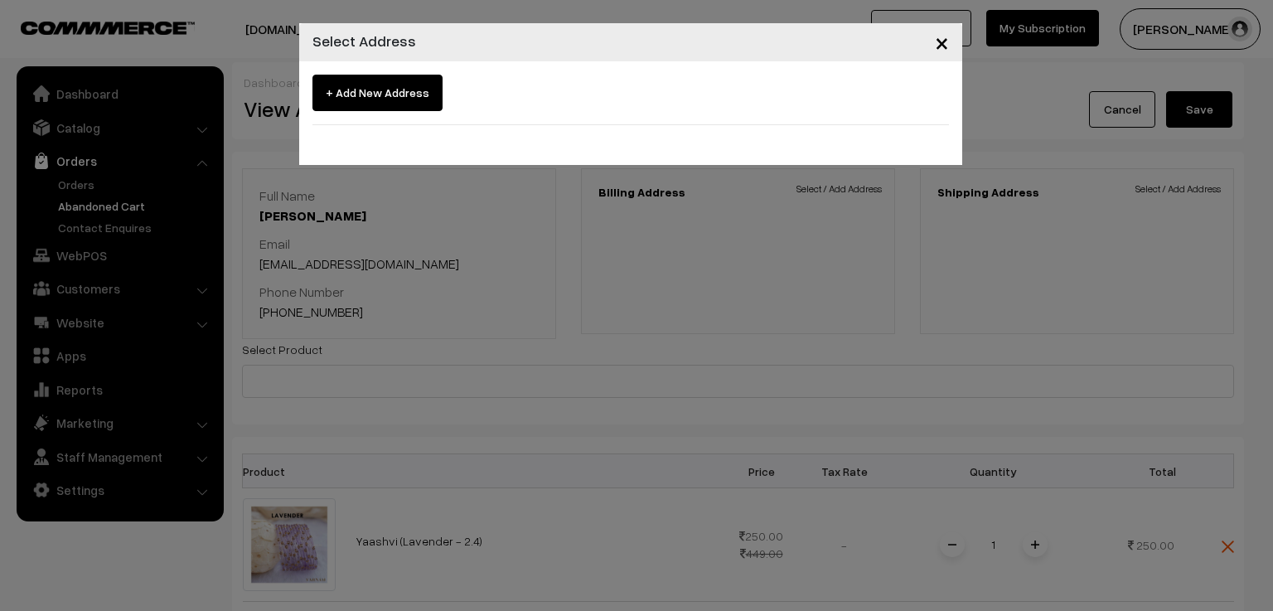
click at [368, 90] on span "+ Add New Address" at bounding box center [377, 93] width 130 height 36
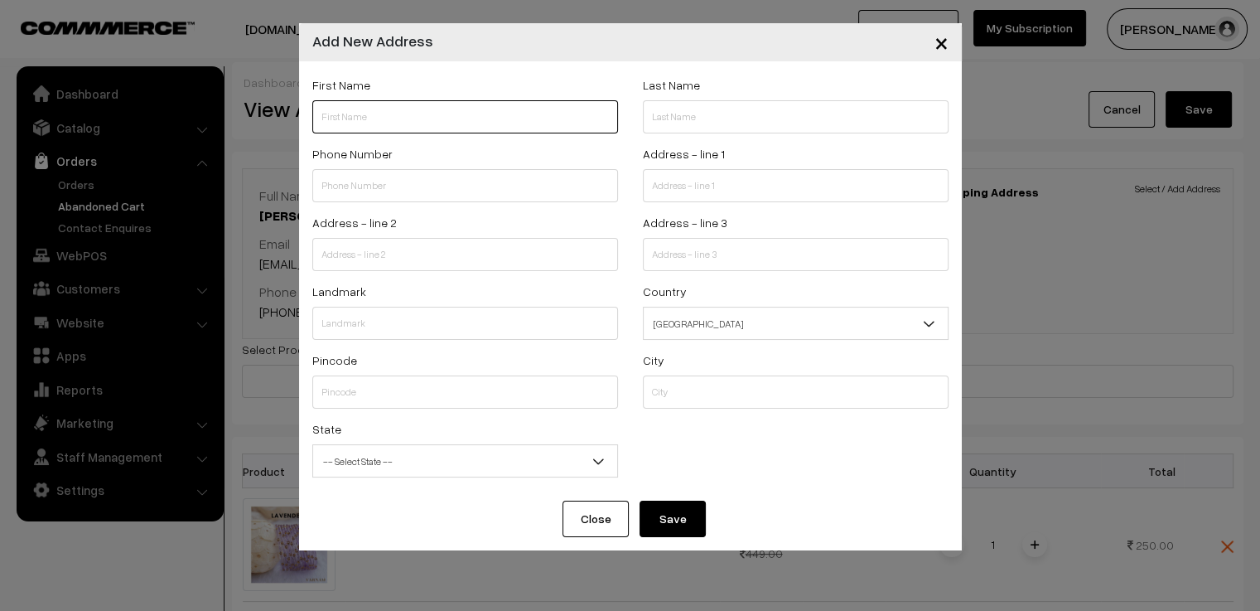
click at [482, 128] on input "text" at bounding box center [465, 116] width 306 height 33
paste input "Sandhya Baskaran"
drag, startPoint x: 359, startPoint y: 117, endPoint x: 418, endPoint y: 120, distance: 58.9
click at [418, 120] on input "Sandhya Baskaran" at bounding box center [465, 116] width 306 height 33
type input "Sandhya"
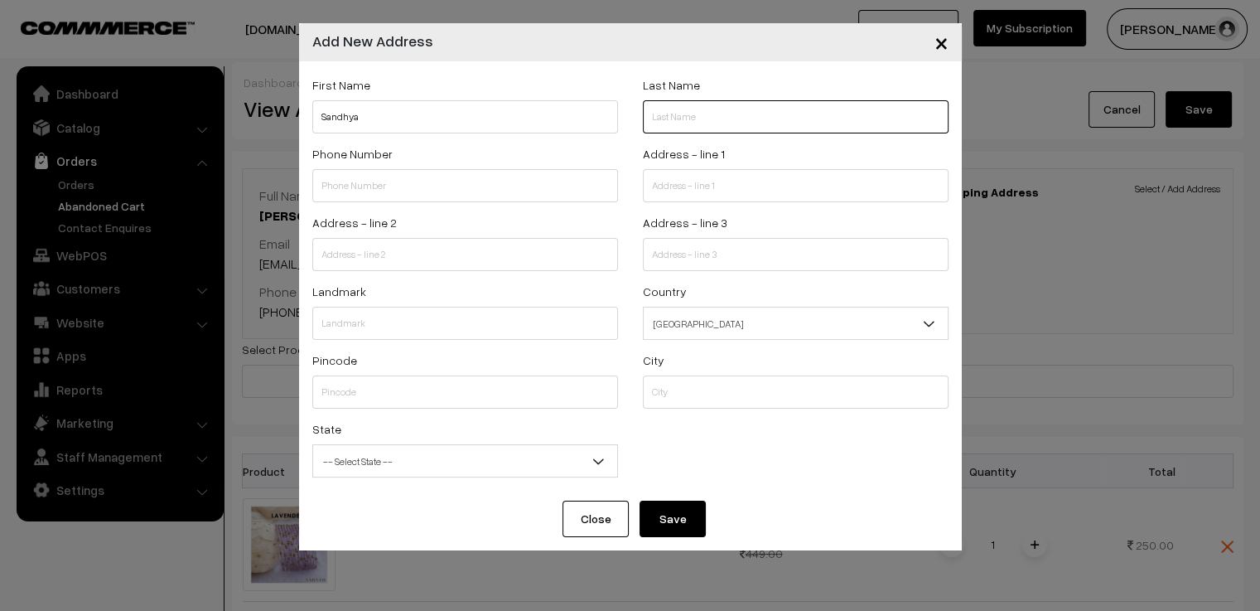
click at [666, 116] on input "text" at bounding box center [796, 116] width 306 height 33
paste input "Baskaran"
type input "Baskaran"
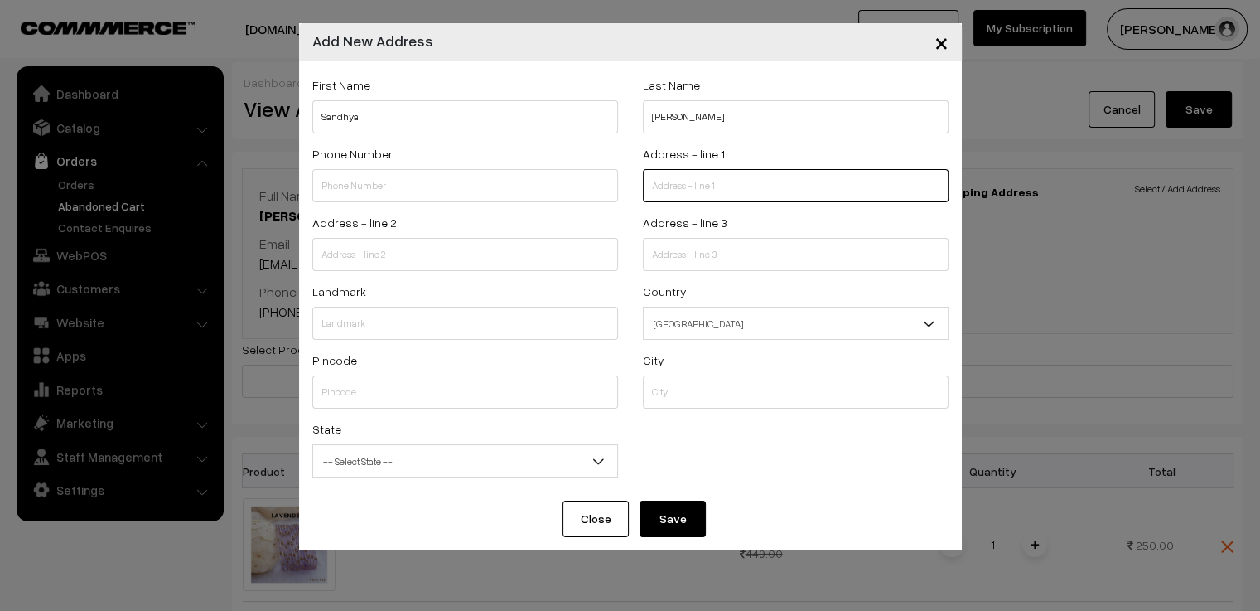
click at [689, 188] on input "text" at bounding box center [796, 185] width 306 height 33
paste input "[STREET_ADDRESS][PERSON_NAME][MEDICAL_DATA]"
type input "Aloft New Delhi Aerocity, 5B, Indira Gandhi Int’l T3 Rd, Aerocity"
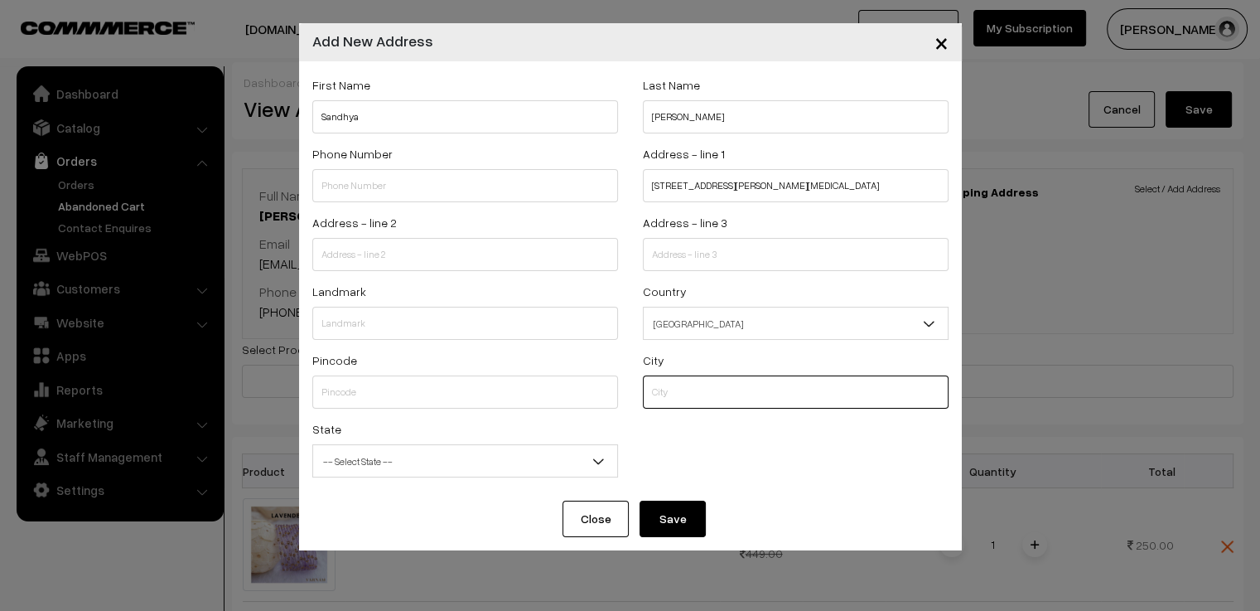
click at [704, 400] on input "text" at bounding box center [796, 391] width 306 height 33
paste input "New Delhi"
type input "New Delhi"
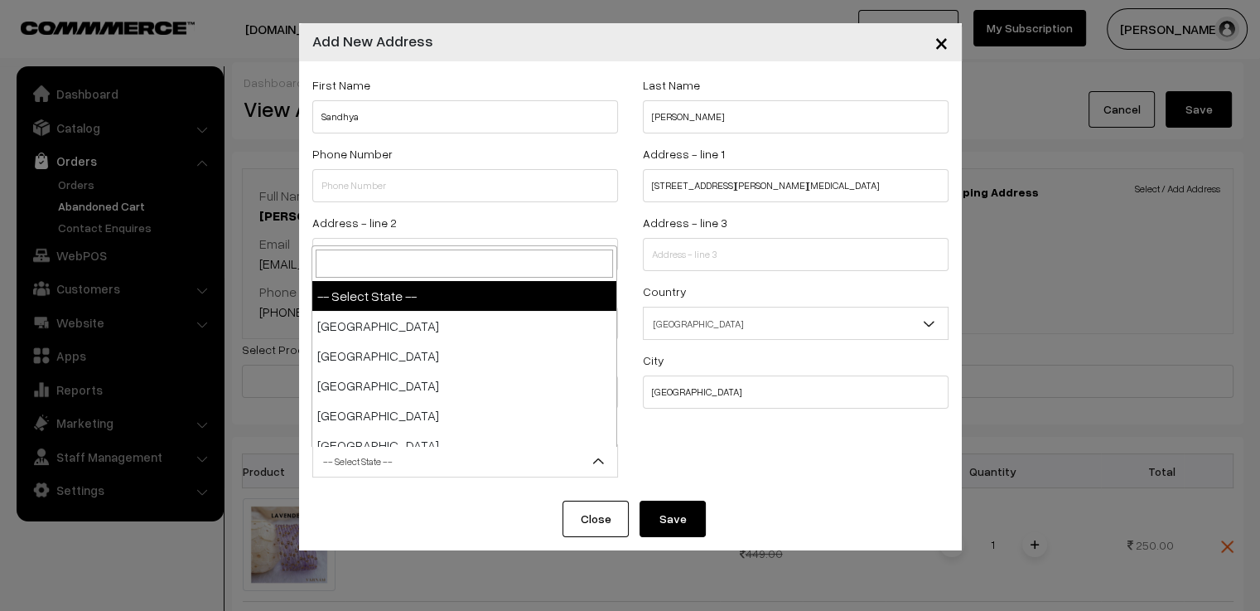
click at [464, 471] on span "-- Select State --" at bounding box center [465, 461] width 304 height 29
click at [418, 254] on input "search" at bounding box center [464, 263] width 297 height 28
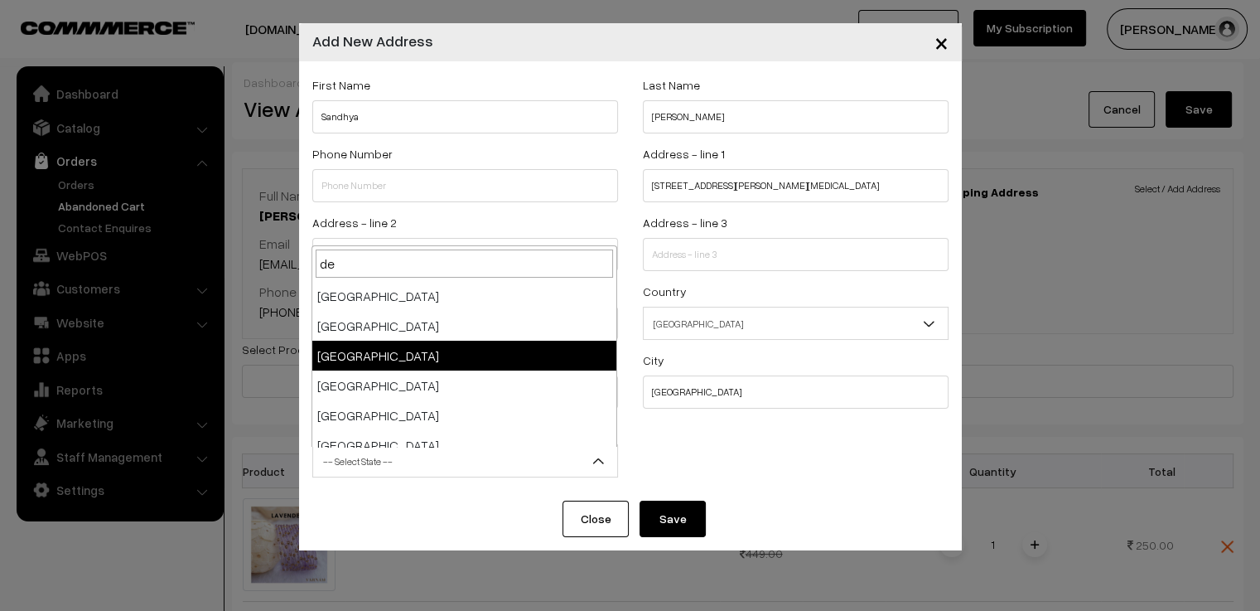
type input "de"
select select "Delhi"
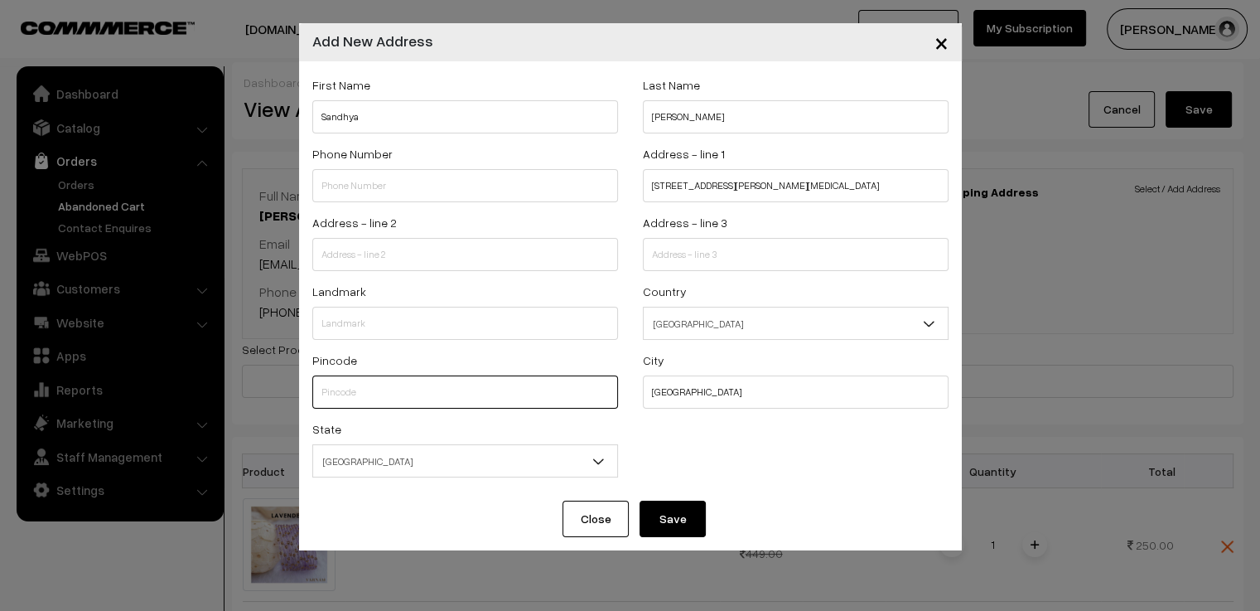
click at [442, 405] on input "text" at bounding box center [465, 391] width 306 height 33
paste input "110037"
type input "110037"
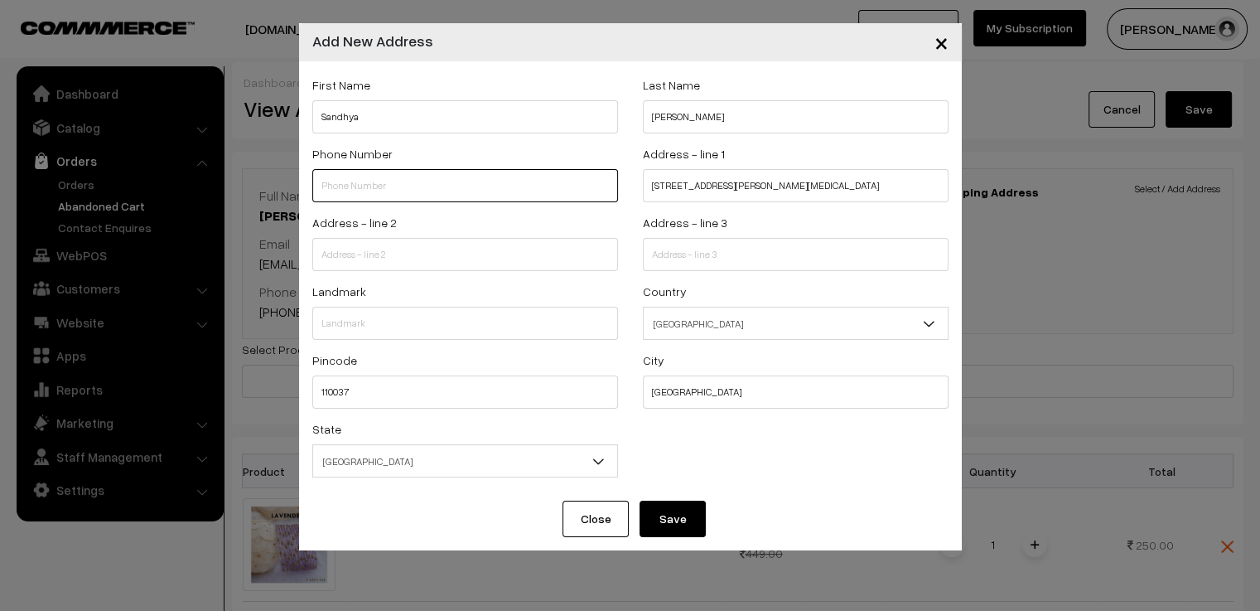
click at [423, 187] on input "text" at bounding box center [465, 185] width 306 height 33
paste input "+911145650"
type input "+911145650"
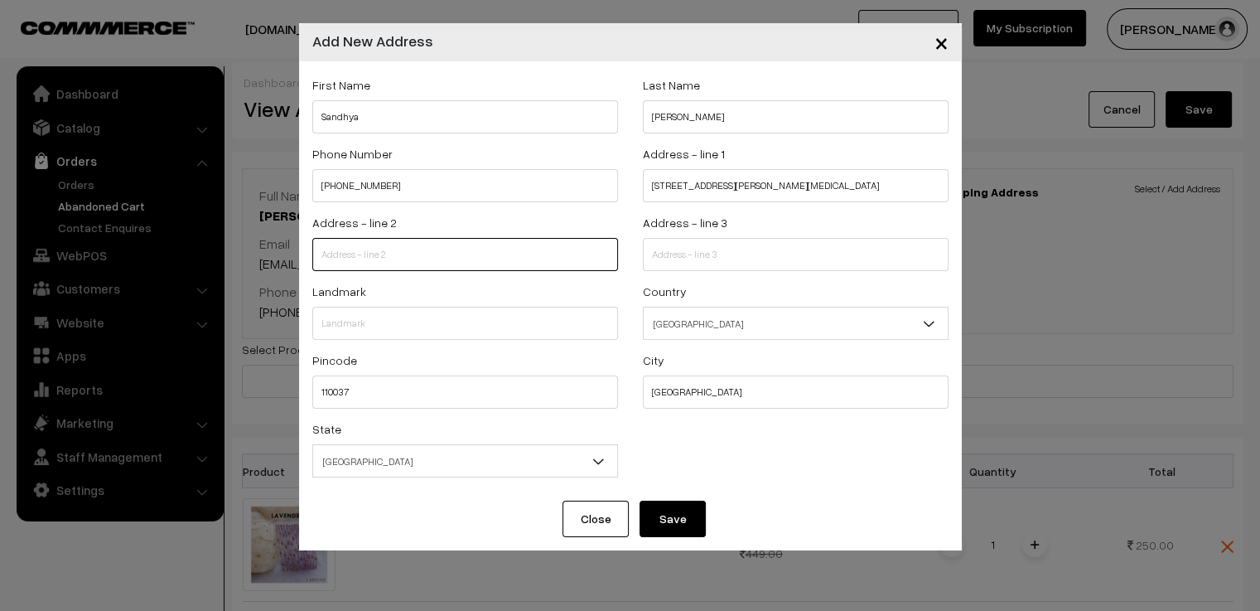
click at [407, 245] on input "text" at bounding box center [465, 254] width 306 height 33
click at [665, 522] on button "Save" at bounding box center [673, 519] width 66 height 36
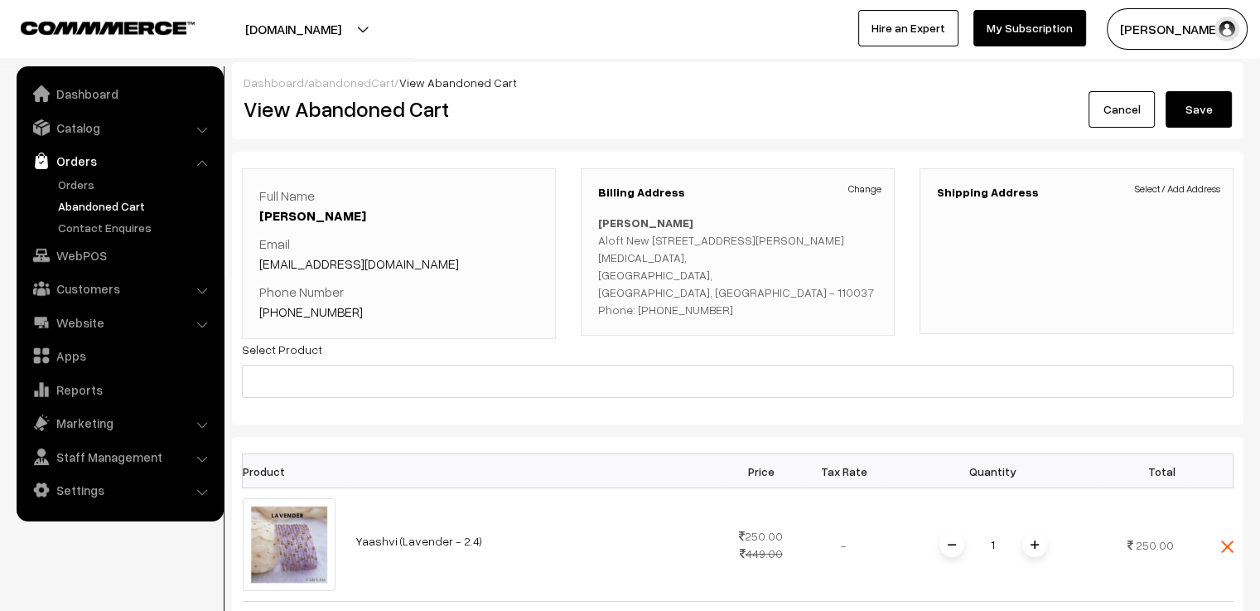
click at [1159, 194] on span "Select / Add Address" at bounding box center [1177, 188] width 85 height 15
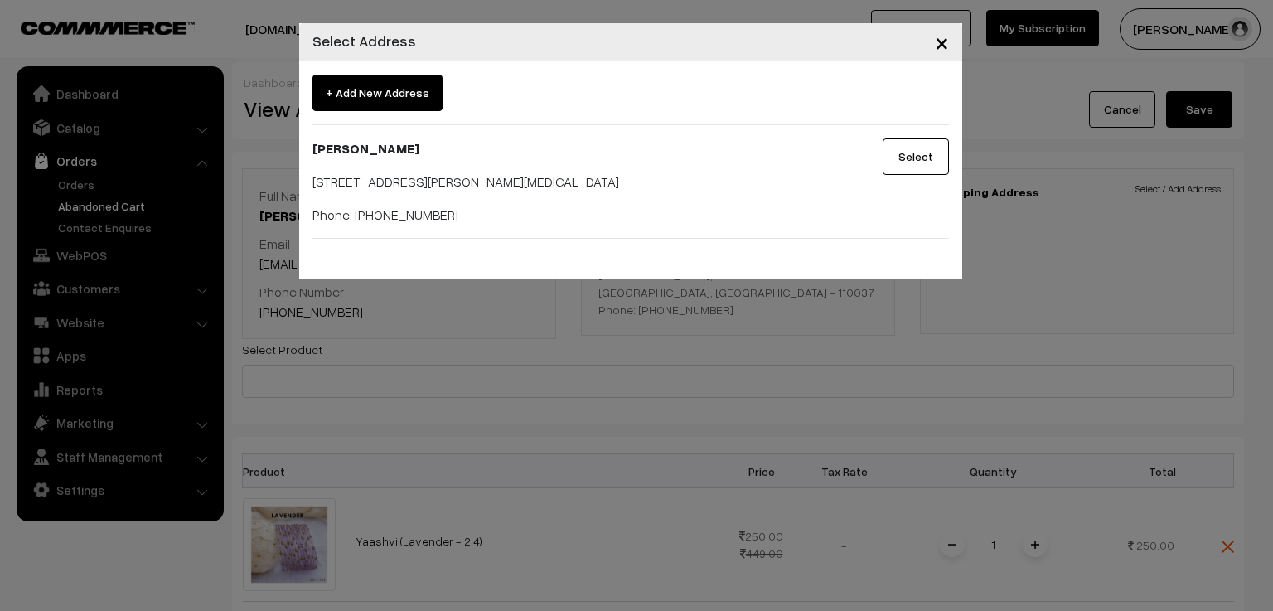
click at [924, 151] on button "Select" at bounding box center [916, 156] width 66 height 36
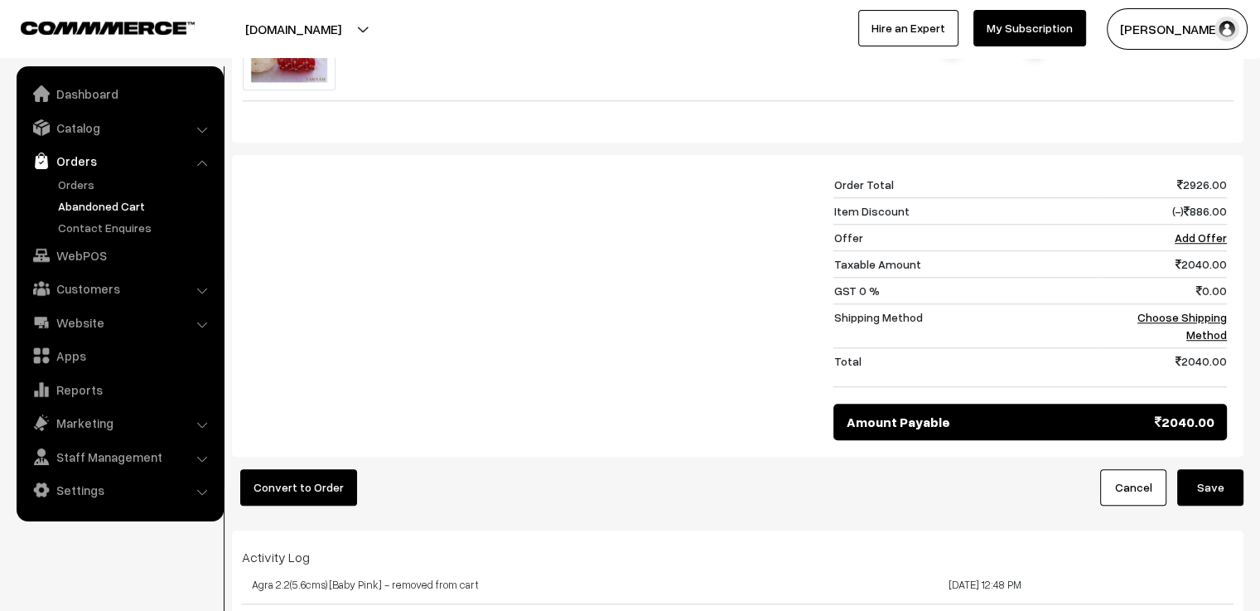
scroll to position [1574, 0]
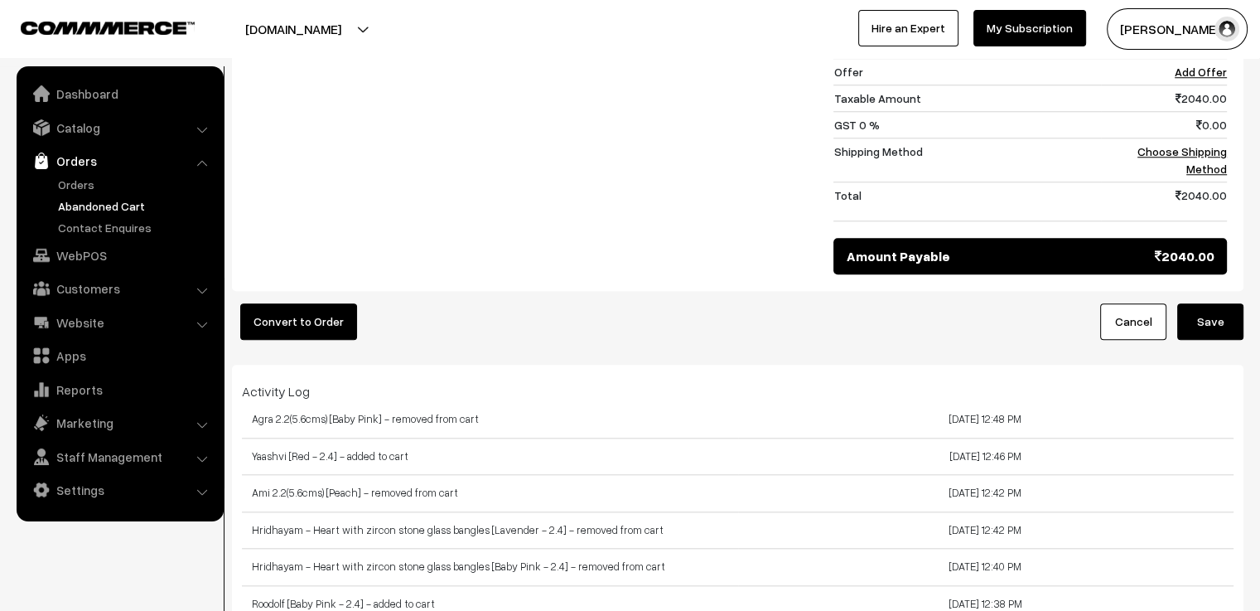
click at [1220, 312] on button "Save" at bounding box center [1211, 321] width 66 height 36
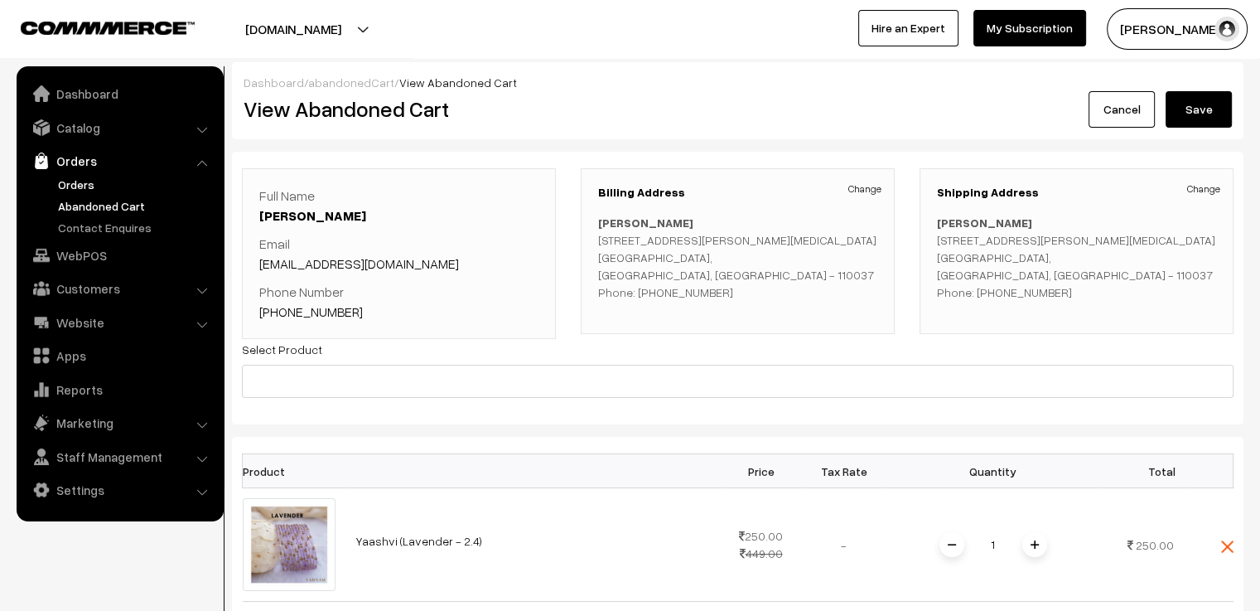
click at [84, 181] on link "Orders" at bounding box center [136, 184] width 164 height 17
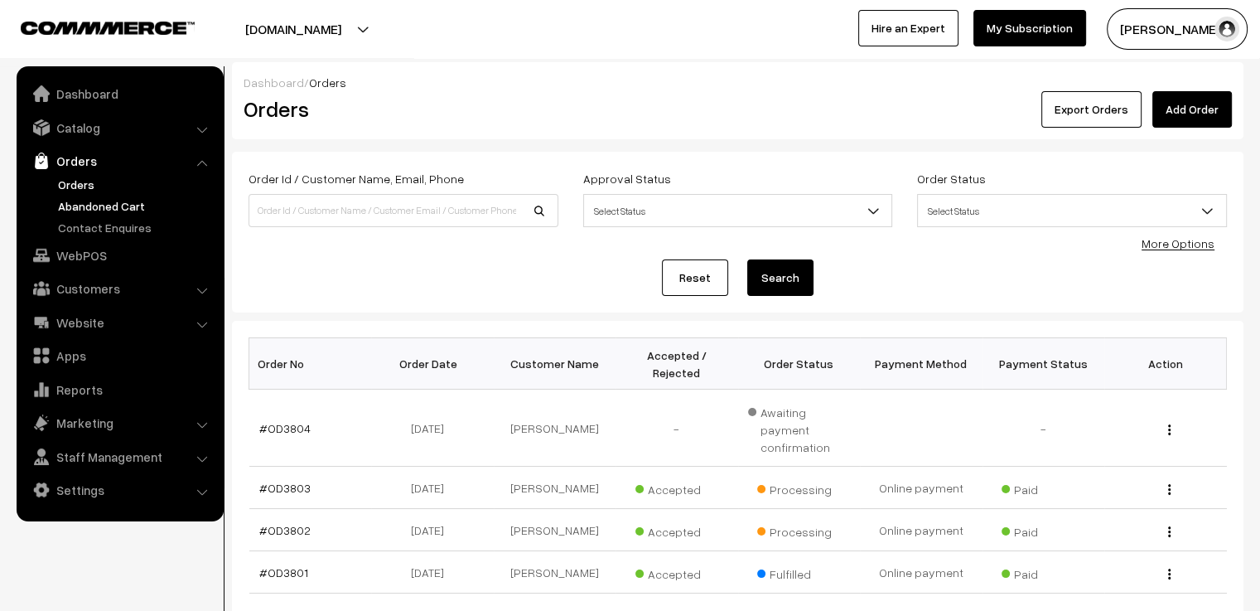
click at [94, 202] on link "Abandoned Cart" at bounding box center [136, 205] width 164 height 17
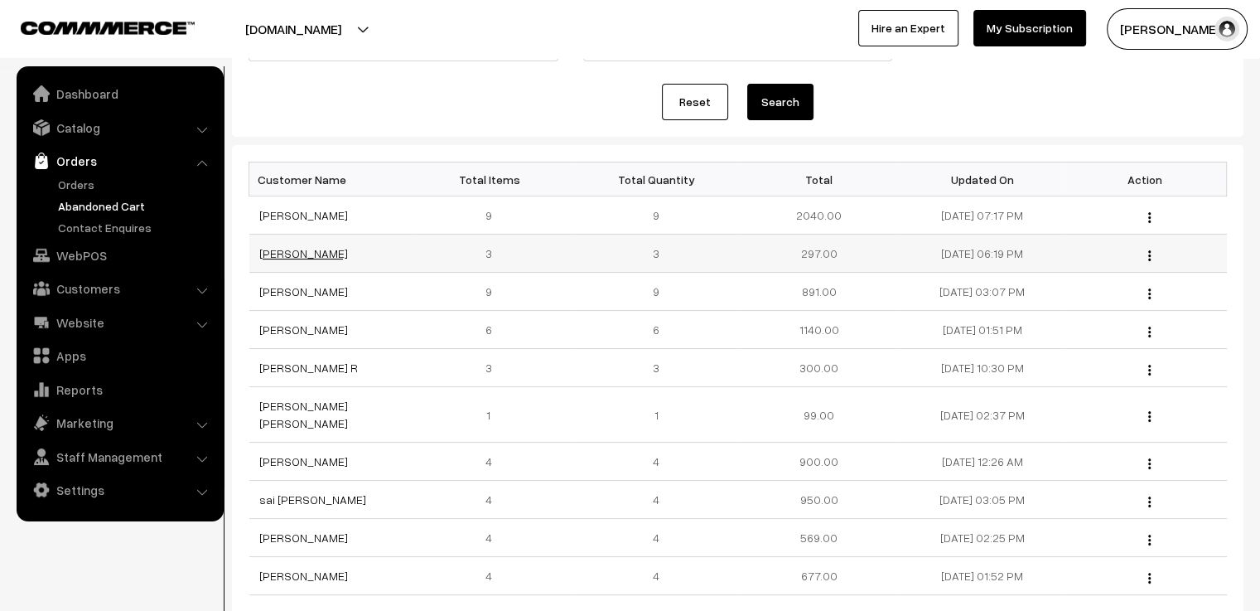
scroll to position [249, 0]
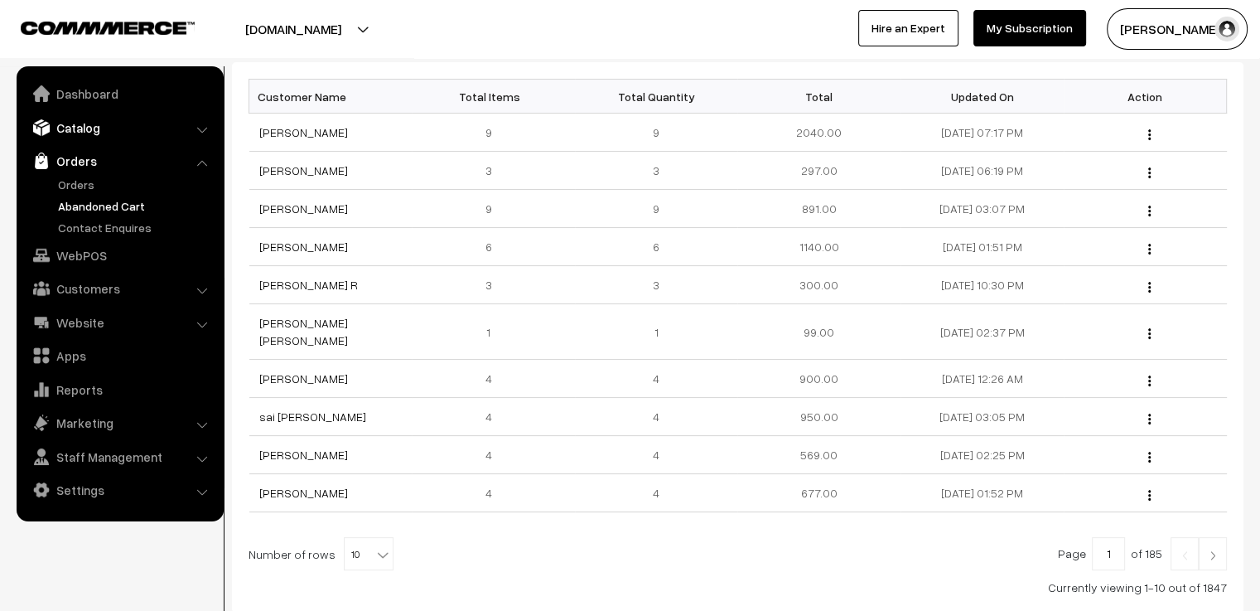
click at [85, 133] on link "Catalog" at bounding box center [119, 128] width 197 height 30
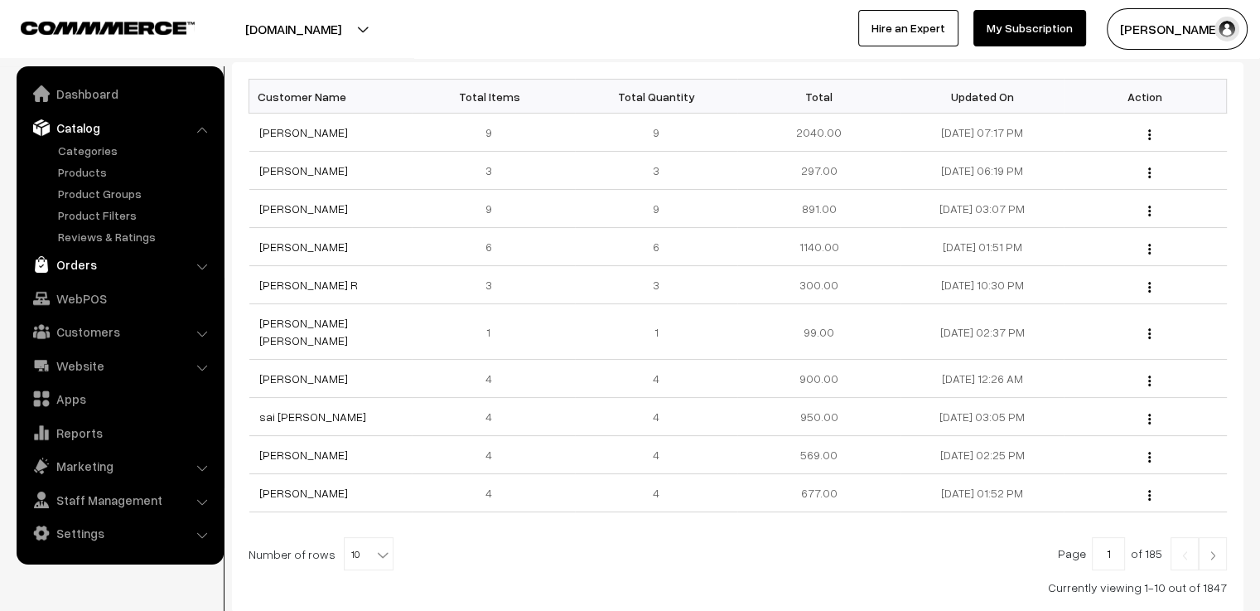
click at [81, 259] on link "Orders" at bounding box center [119, 264] width 197 height 30
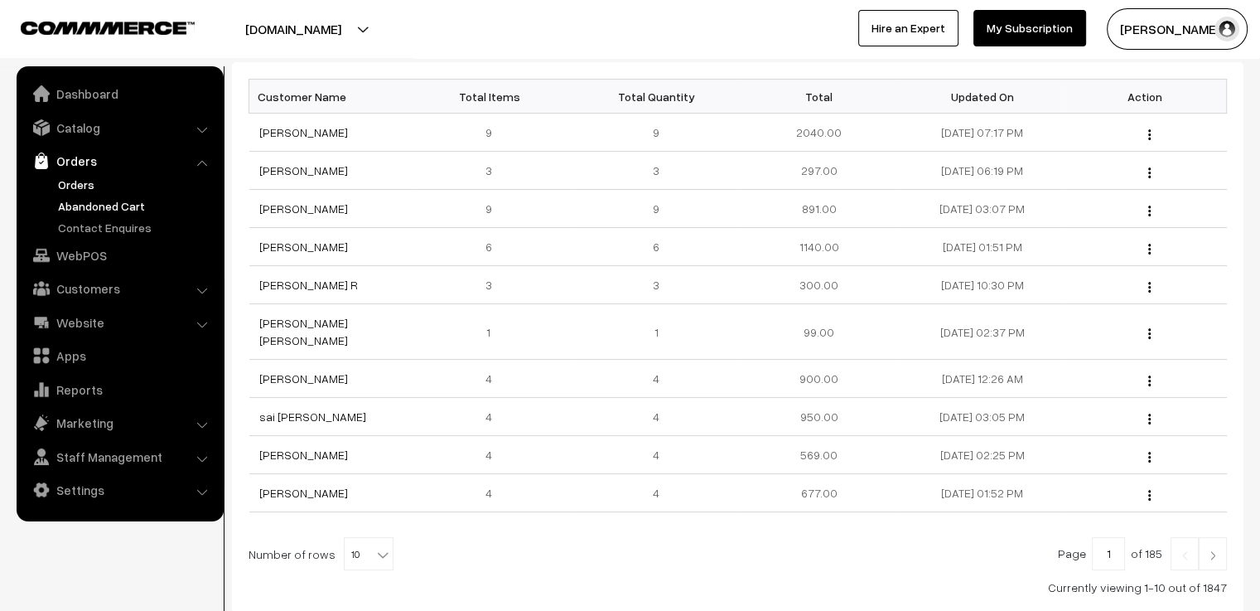
click at [82, 184] on link "Orders" at bounding box center [136, 184] width 164 height 17
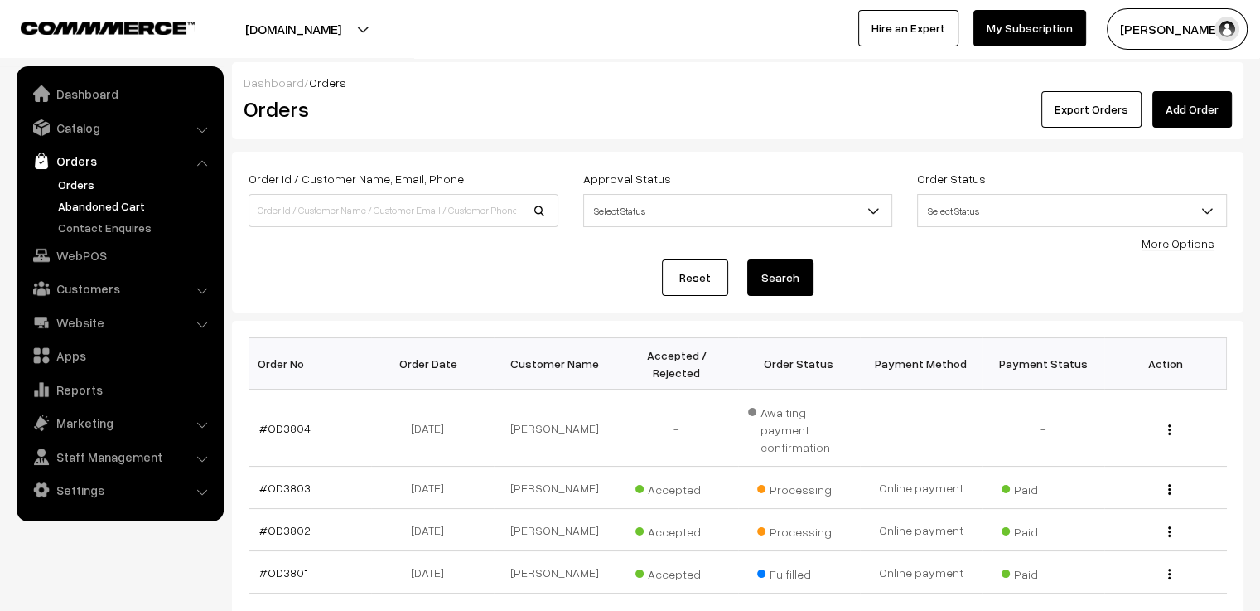
click at [112, 206] on link "Abandoned Cart" at bounding box center [136, 205] width 164 height 17
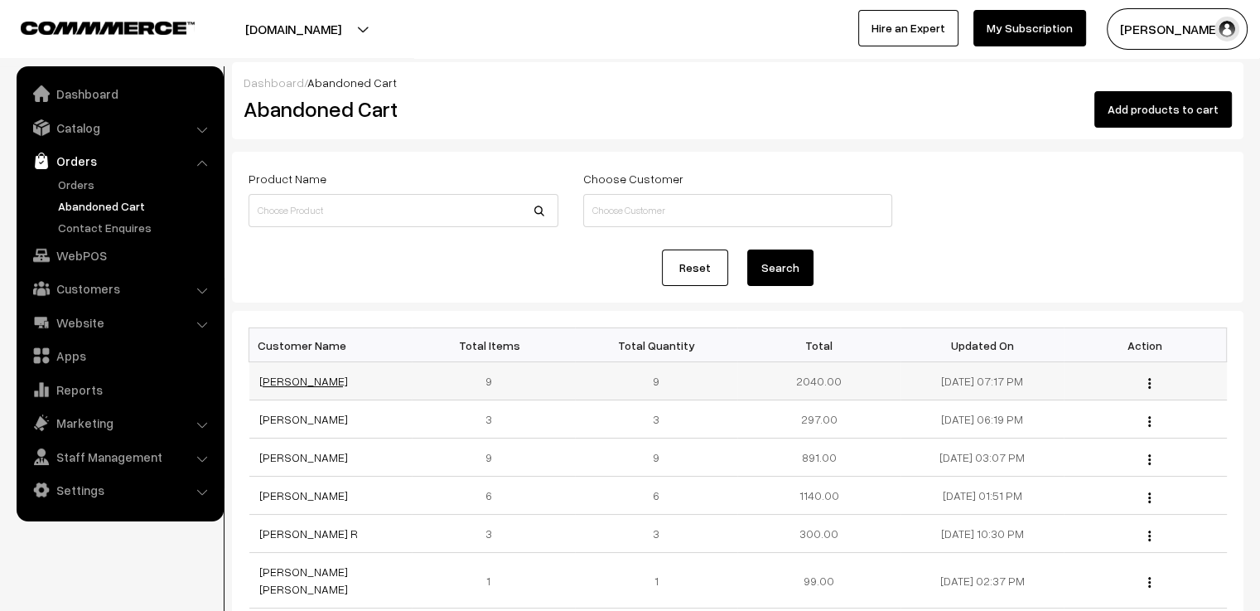
click at [283, 384] on link "Sarveshaa Baskaran" at bounding box center [303, 381] width 89 height 14
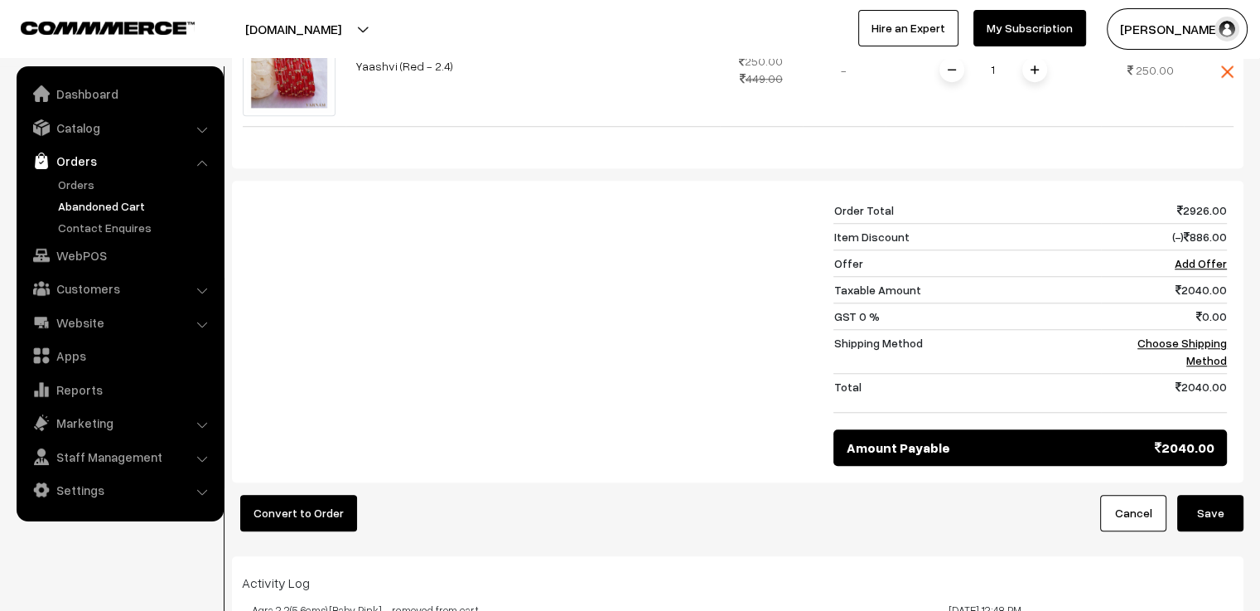
scroll to position [1549, 0]
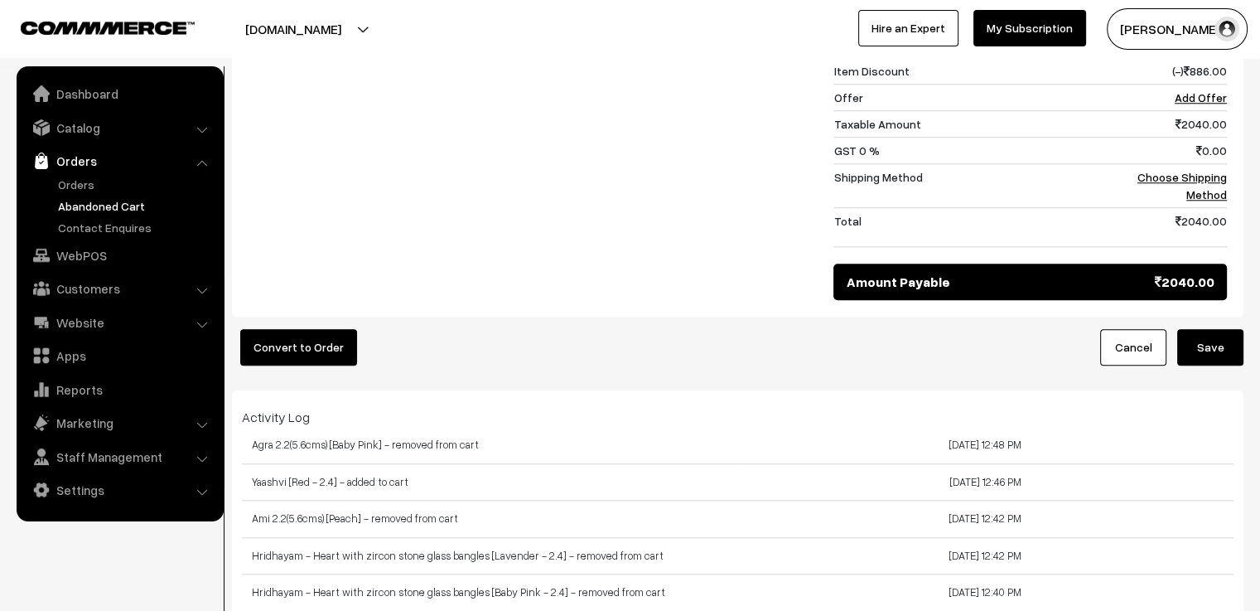
click at [1214, 343] on button "Save" at bounding box center [1211, 347] width 66 height 36
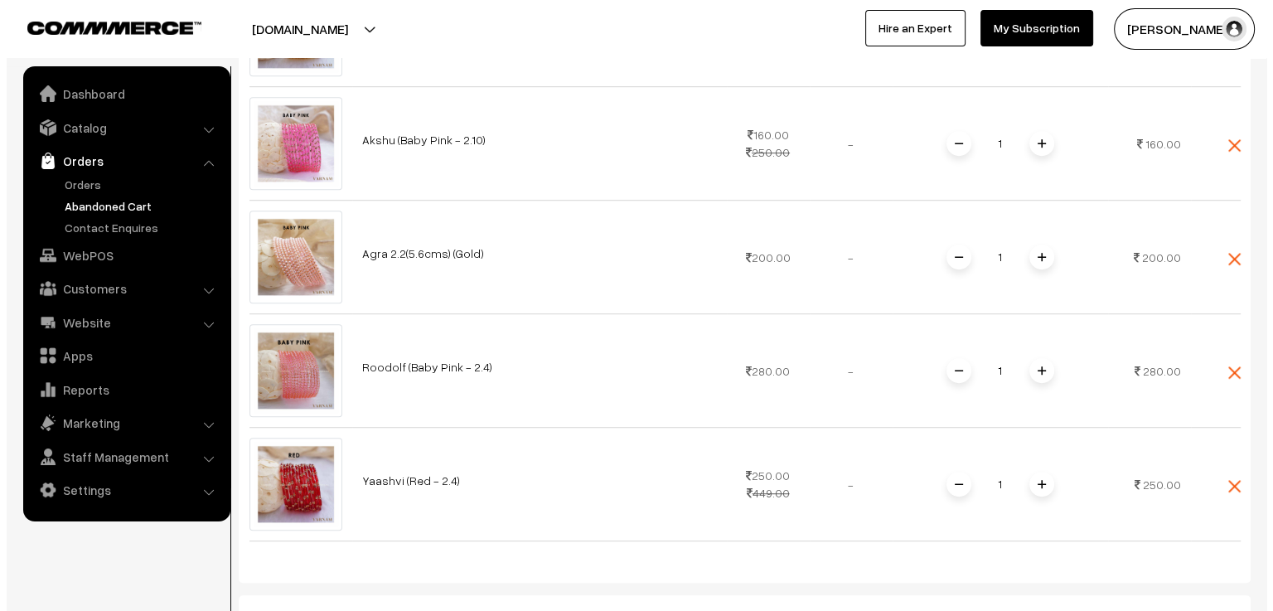
scroll to position [1466, 0]
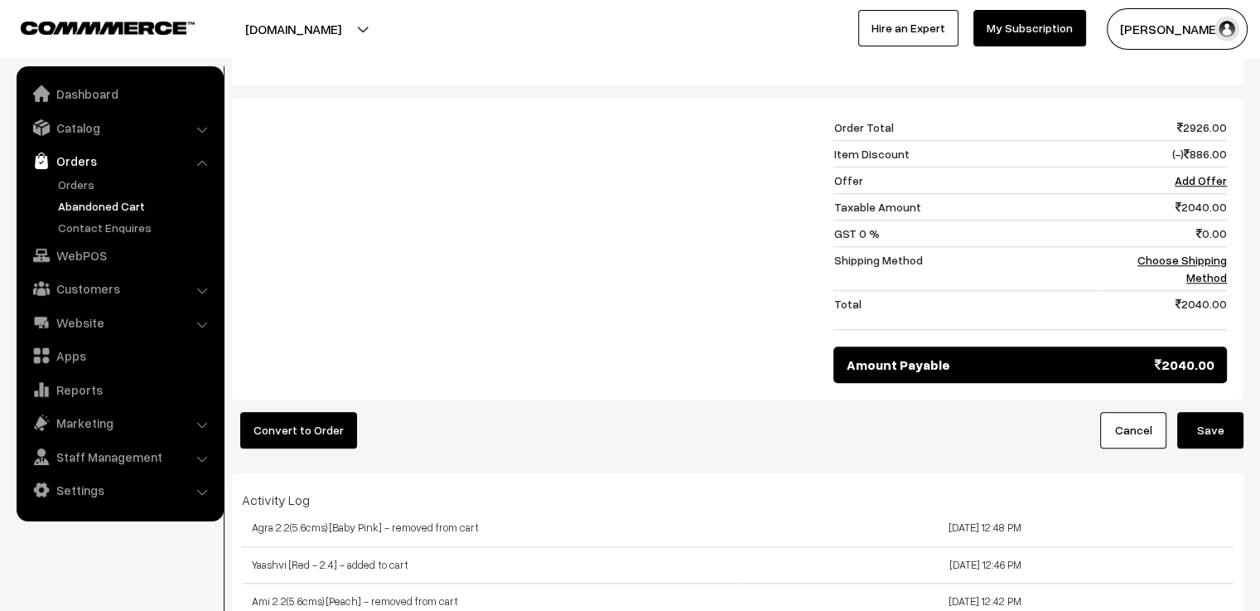
click at [293, 430] on button "Convert to Order" at bounding box center [298, 430] width 117 height 36
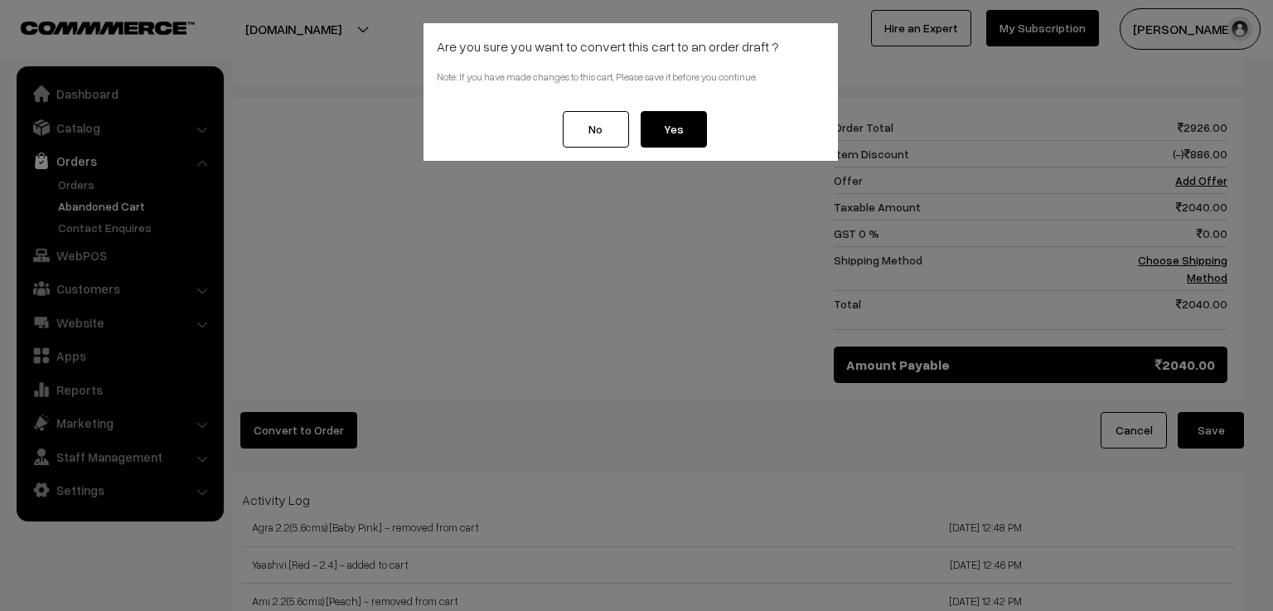
click at [677, 130] on button "Yes" at bounding box center [674, 129] width 66 height 36
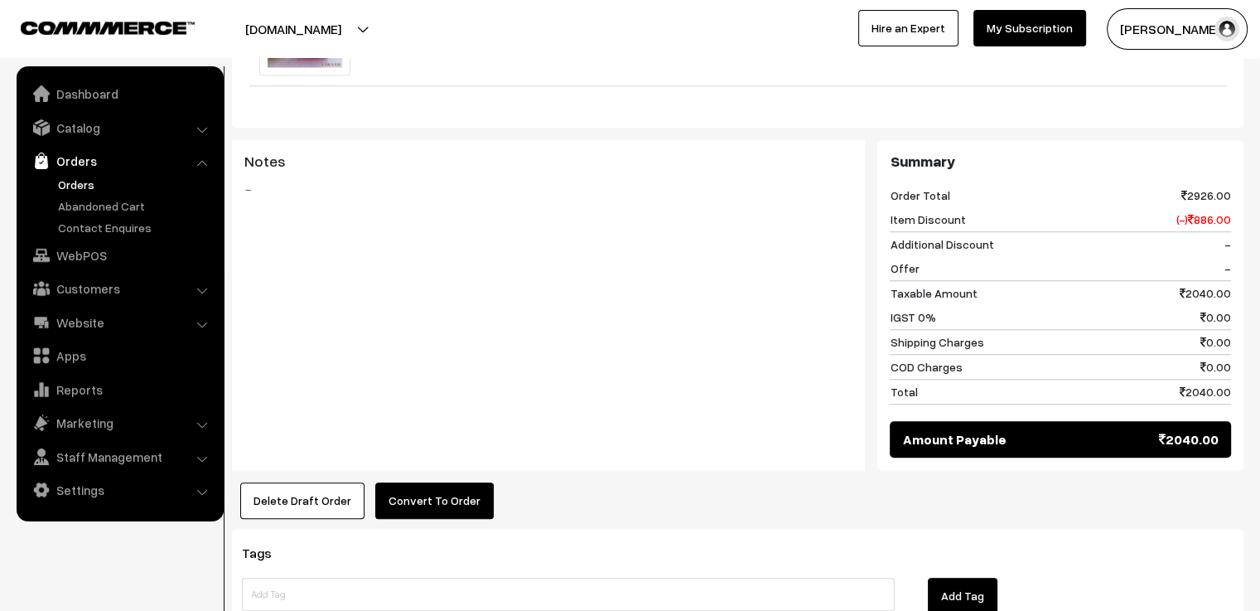
scroll to position [1611, 0]
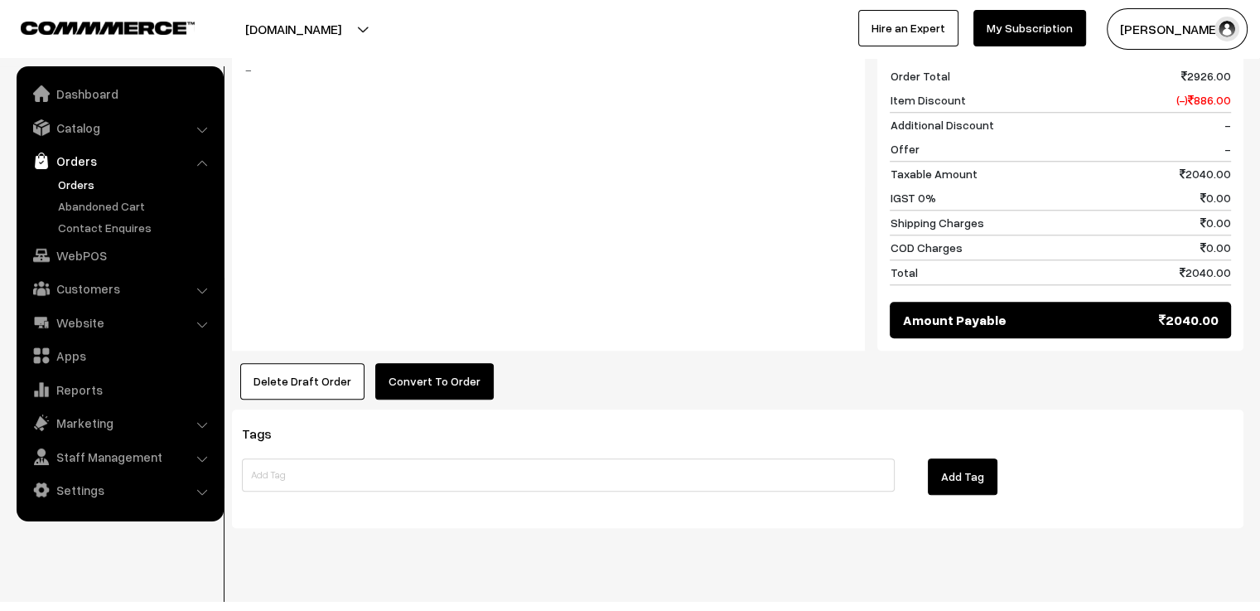
click at [414, 363] on button "Convert To Order" at bounding box center [434, 381] width 118 height 36
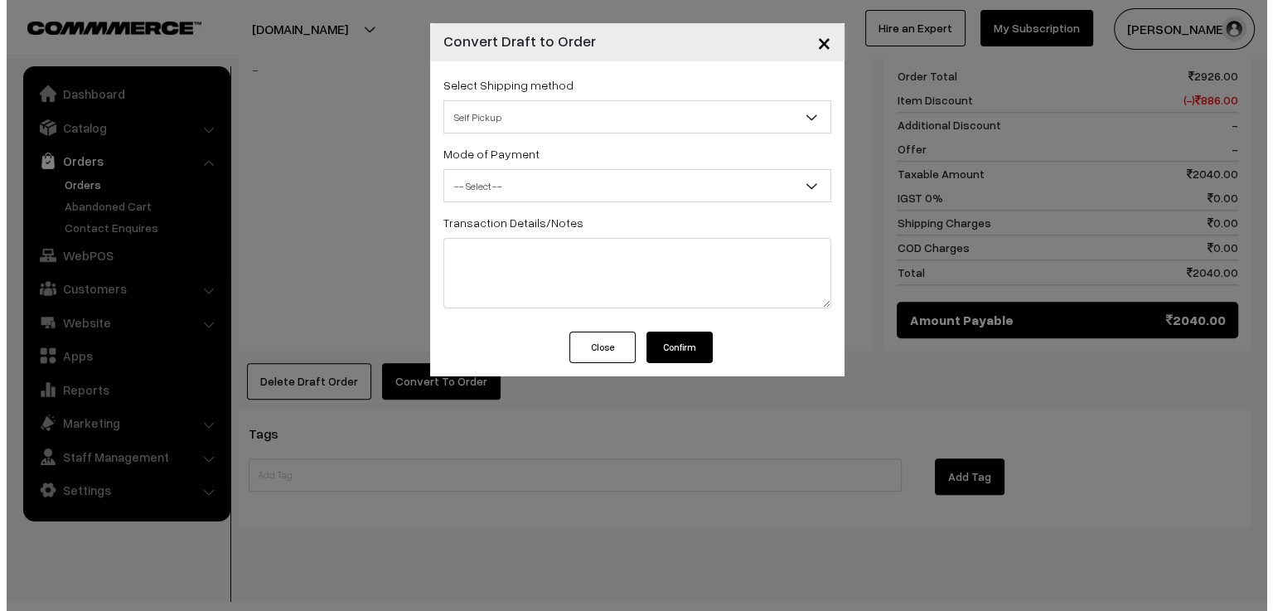
scroll to position [1623, 0]
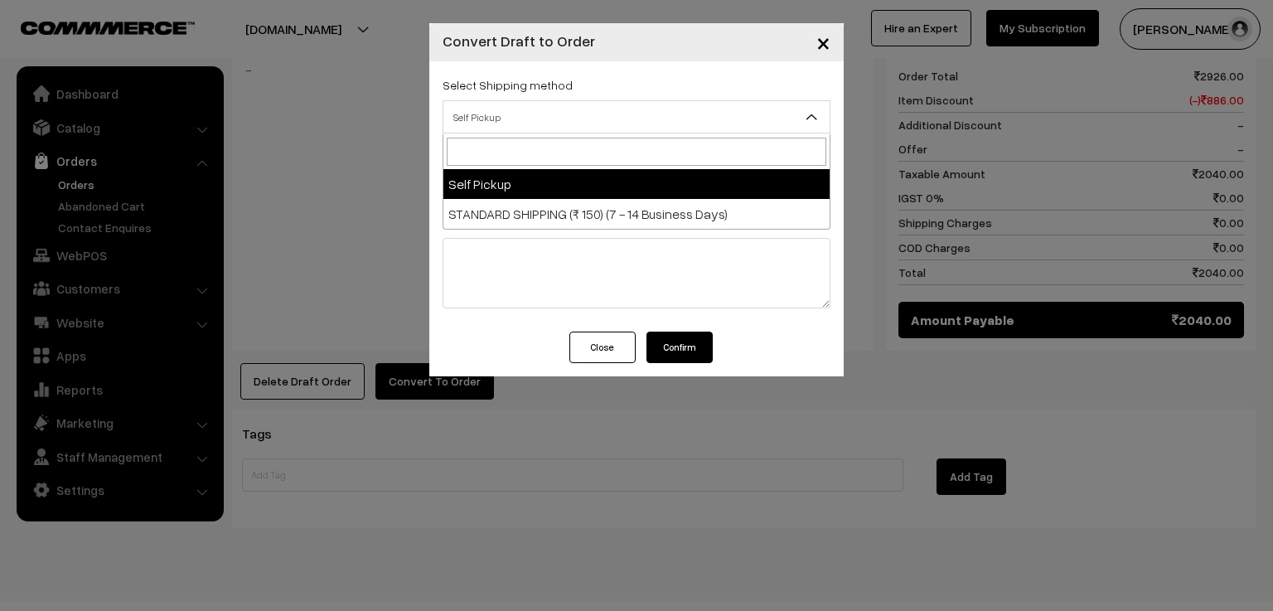
click at [526, 111] on span "Self Pickup" at bounding box center [636, 117] width 386 height 29
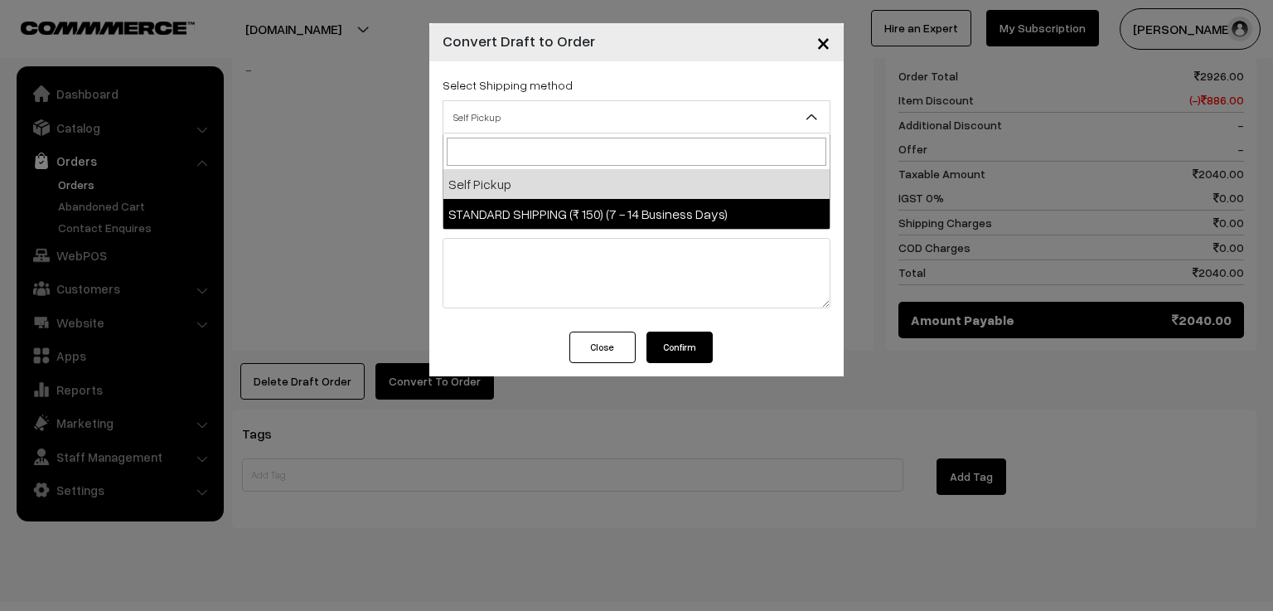
select select "SS1"
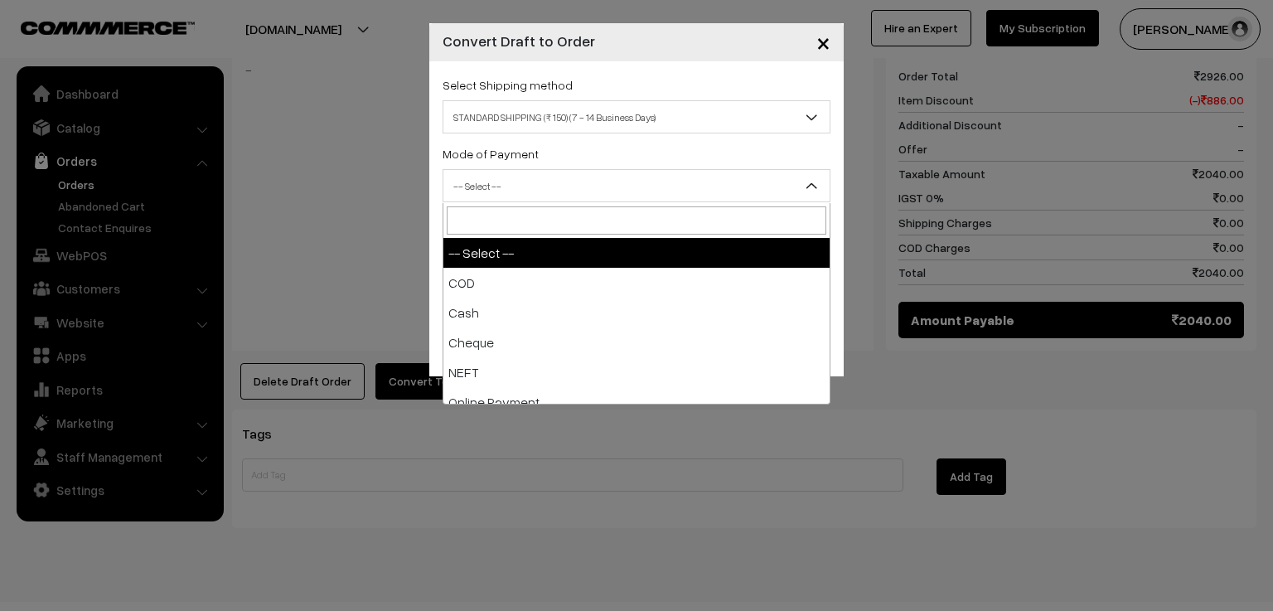
click at [552, 180] on span "-- Select --" at bounding box center [636, 186] width 386 height 29
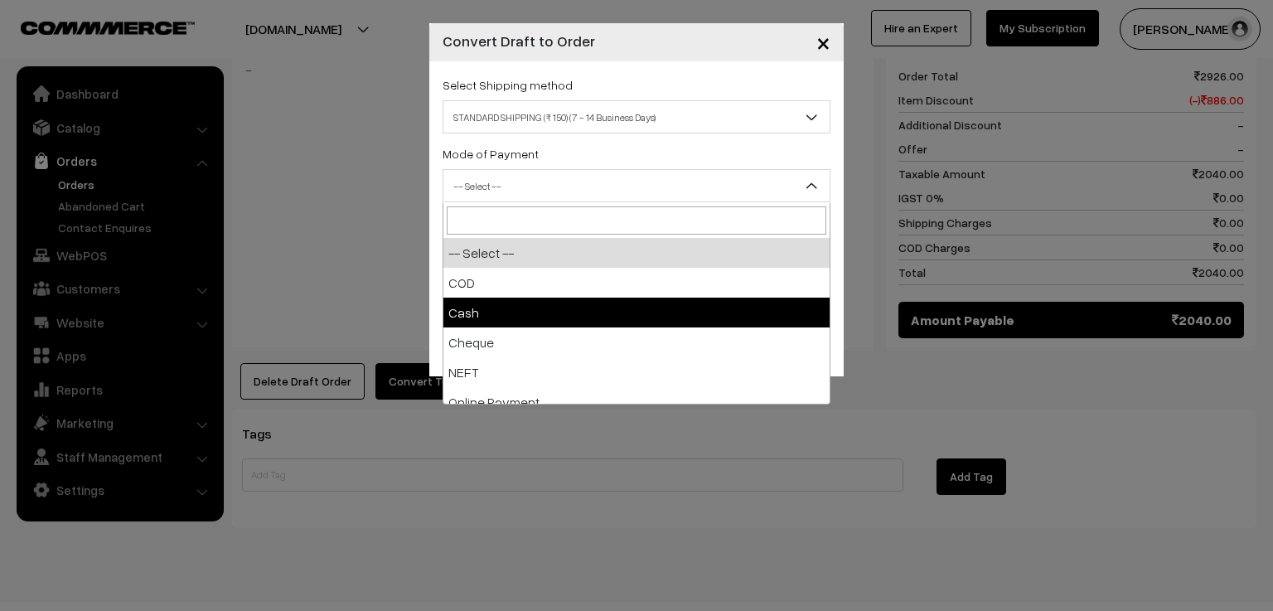
scroll to position [73, 0]
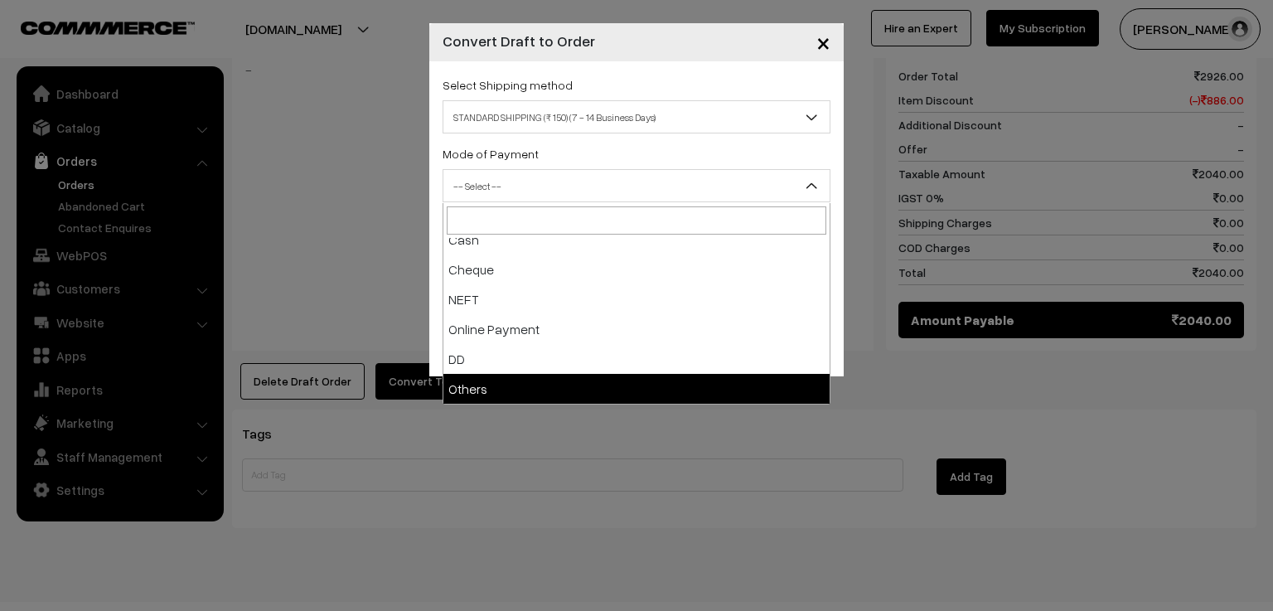
select select "7"
checkbox input "true"
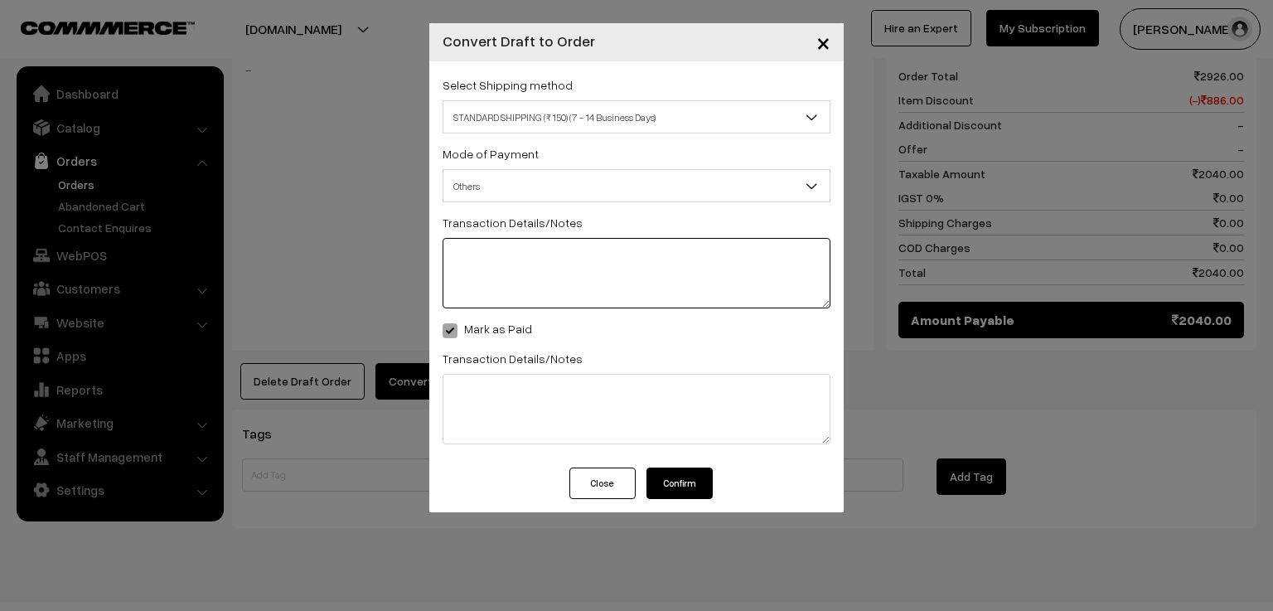
click at [540, 276] on textarea at bounding box center [636, 273] width 388 height 70
click at [634, 254] on textarea at bounding box center [636, 273] width 388 height 70
paste textarea "https://rzp.io/rzp/b7tCCRY"
type textarea "https://rzp.io/rzp/b7tCCRY"
drag, startPoint x: 634, startPoint y: 254, endPoint x: 382, endPoint y: 248, distance: 252.0
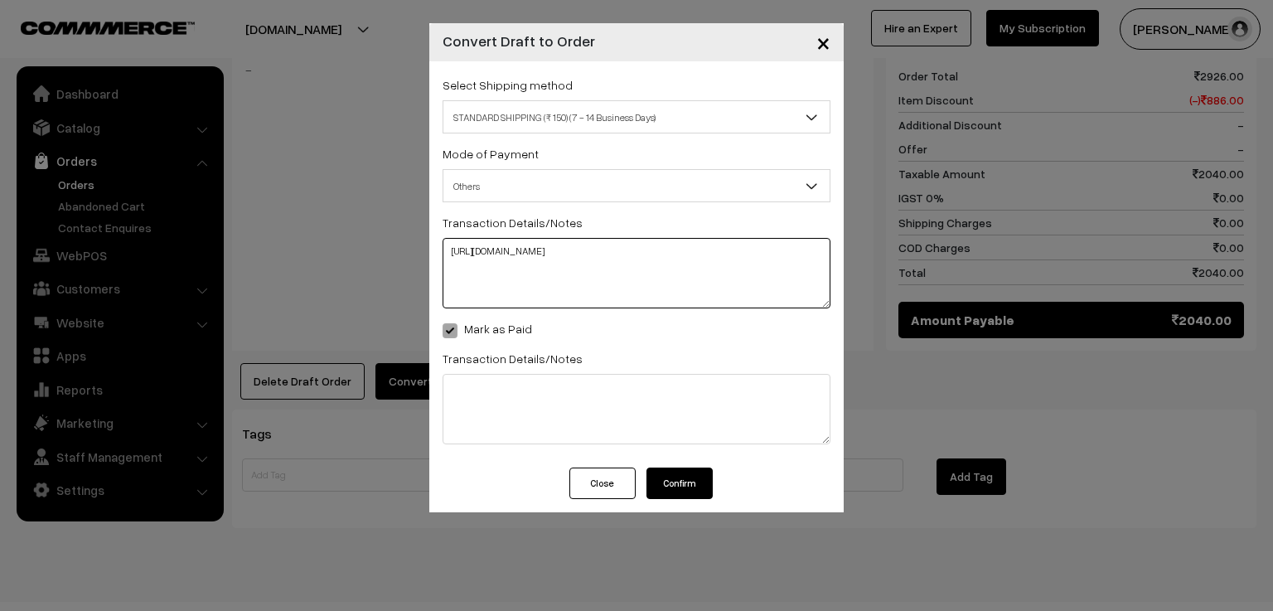
click at [382, 248] on div "× Convert Draft to Order Select Shipping method Self Pickup STANDARD SHIPPING (…" at bounding box center [636, 305] width 1273 height 611
click at [515, 278] on textarea at bounding box center [636, 273] width 388 height 70
paste textarea "pay_RGhsUrSdulqFvr"
type textarea "pay_RGhsUrSdulqFvr shipping extra rs.150"
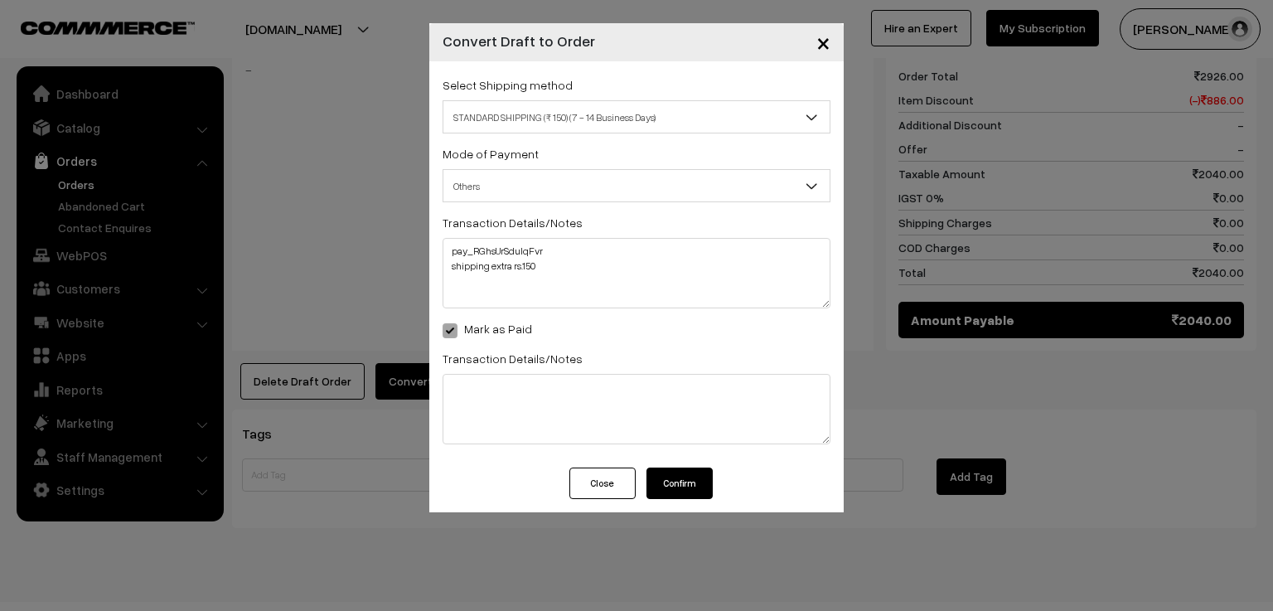
click at [684, 476] on button "Confirm" at bounding box center [679, 482] width 66 height 31
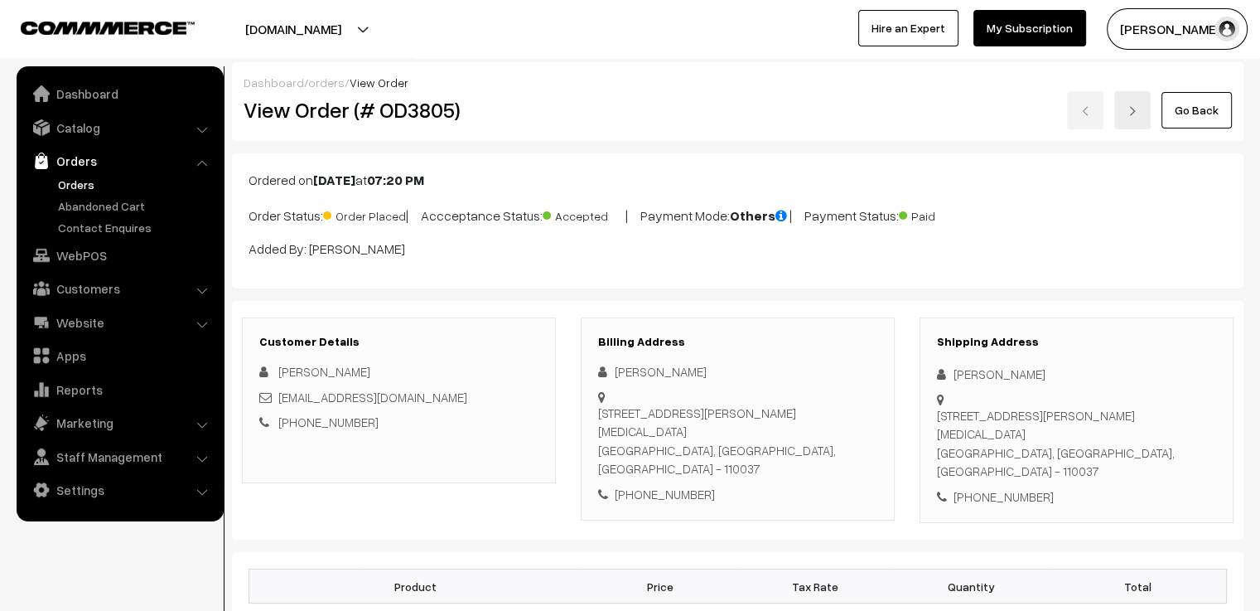
click at [326, 87] on link "orders" at bounding box center [326, 82] width 36 height 14
